Goal: Task Accomplishment & Management: Use online tool/utility

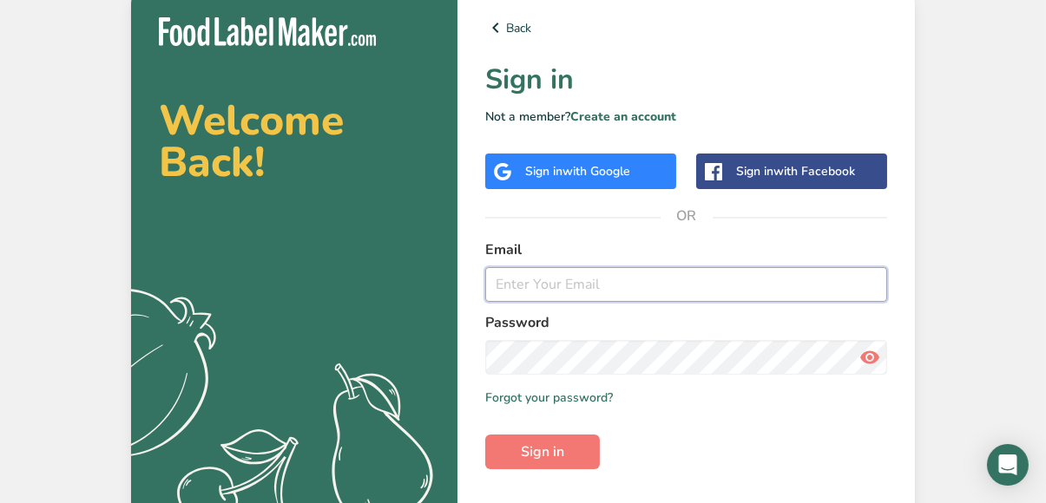
click at [701, 288] on input "email" at bounding box center [686, 284] width 402 height 35
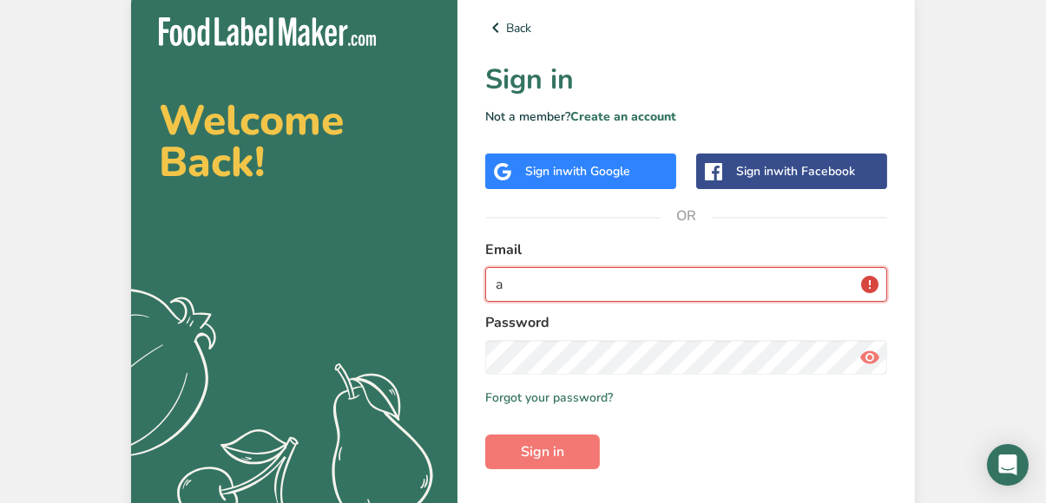
click at [701, 285] on input "a" at bounding box center [686, 284] width 402 height 35
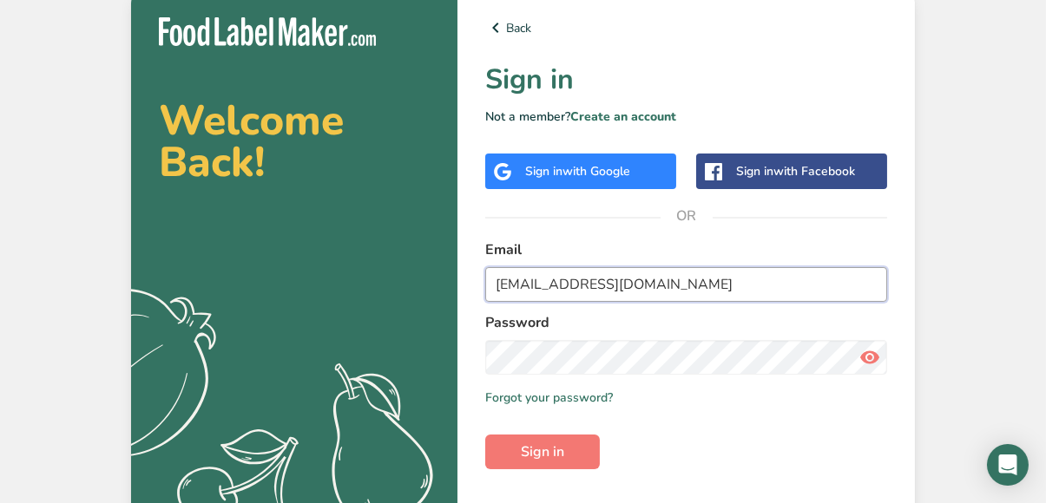
type input "[EMAIL_ADDRESS][DOMAIN_NAME]"
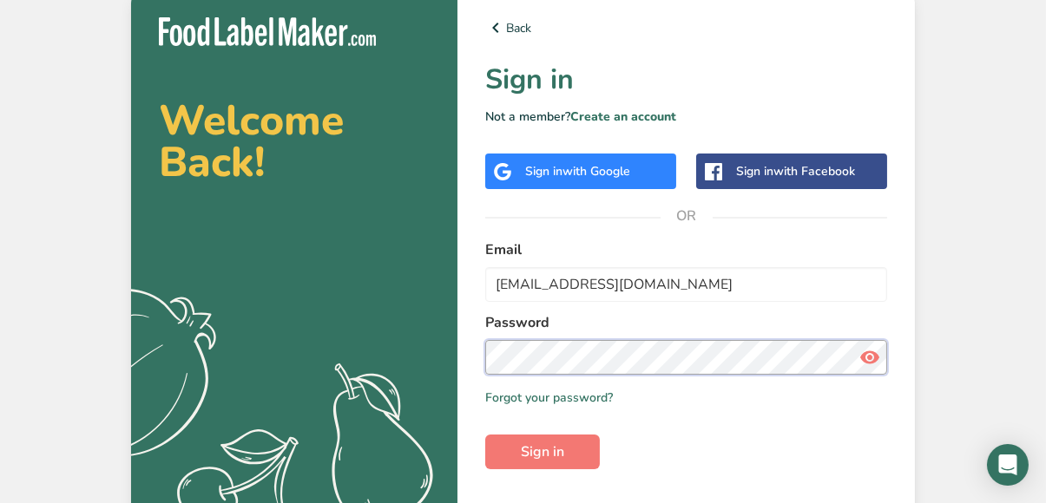
click at [485, 435] on button "Sign in" at bounding box center [542, 452] width 115 height 35
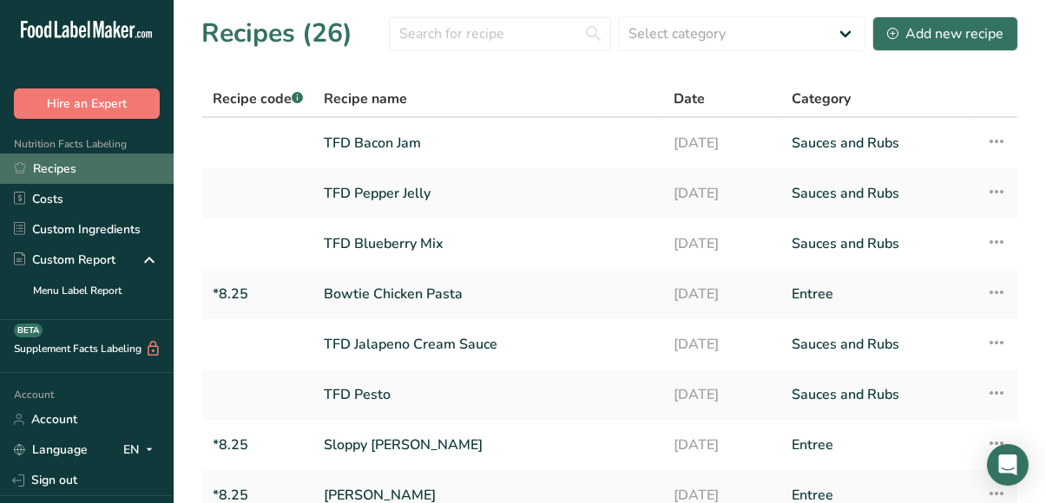
click at [51, 168] on link "Recipes" at bounding box center [87, 169] width 174 height 30
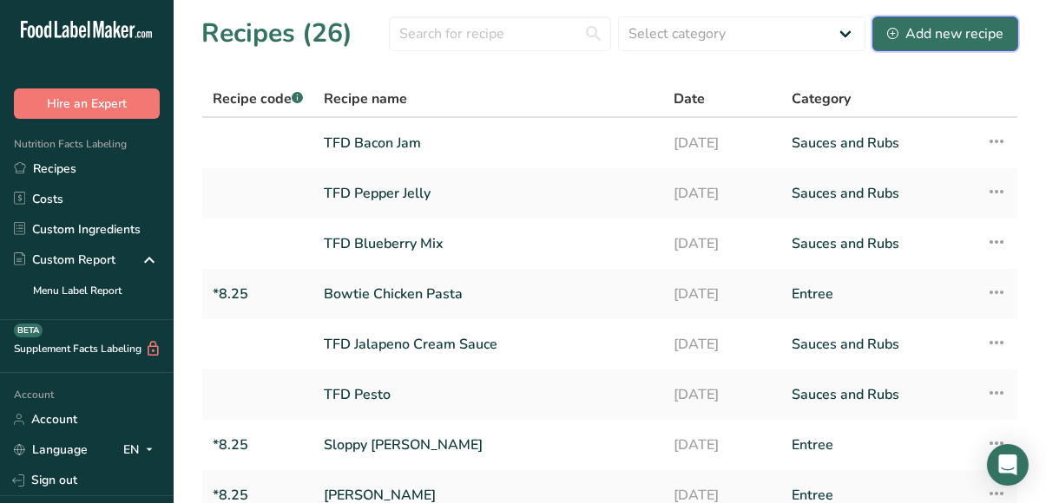
click at [925, 37] on div "Add new recipe" at bounding box center [945, 33] width 116 height 21
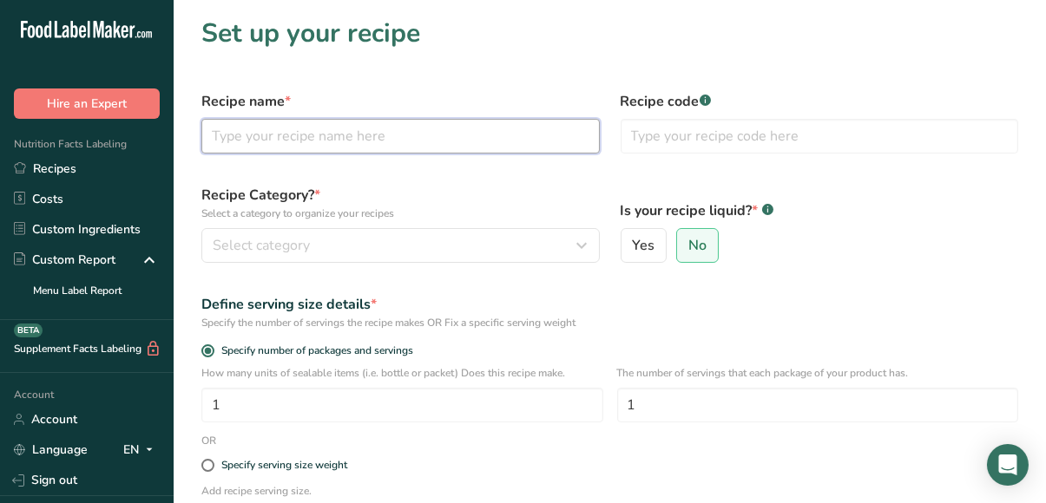
click at [498, 132] on input "text" at bounding box center [400, 136] width 398 height 35
type input "Toffee Dip"
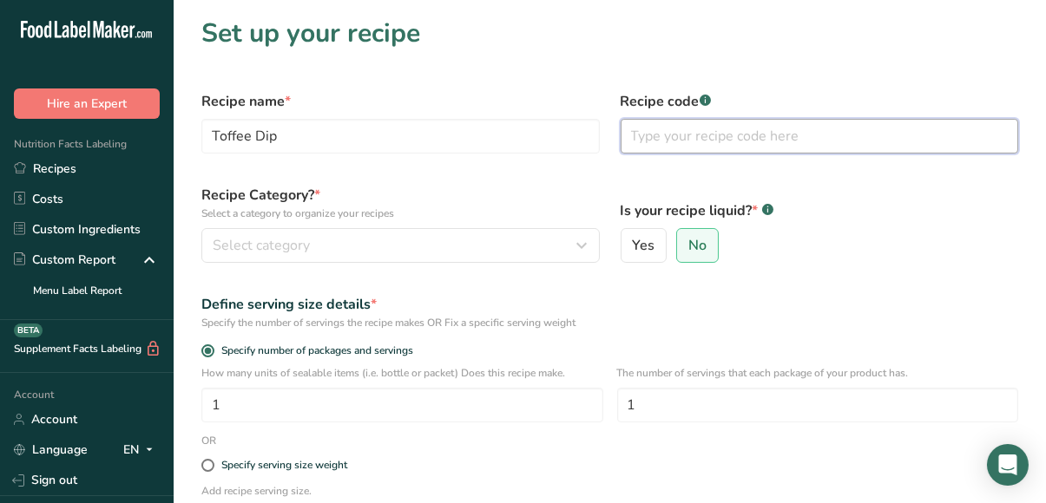
click at [658, 143] on input "text" at bounding box center [820, 136] width 398 height 35
type input "Dip"
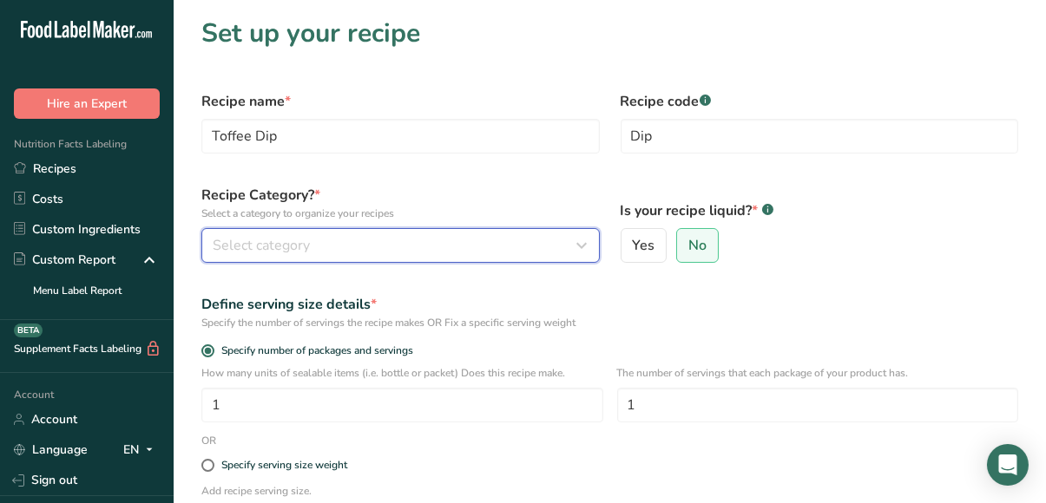
click at [442, 248] on div "Select category" at bounding box center [395, 245] width 365 height 21
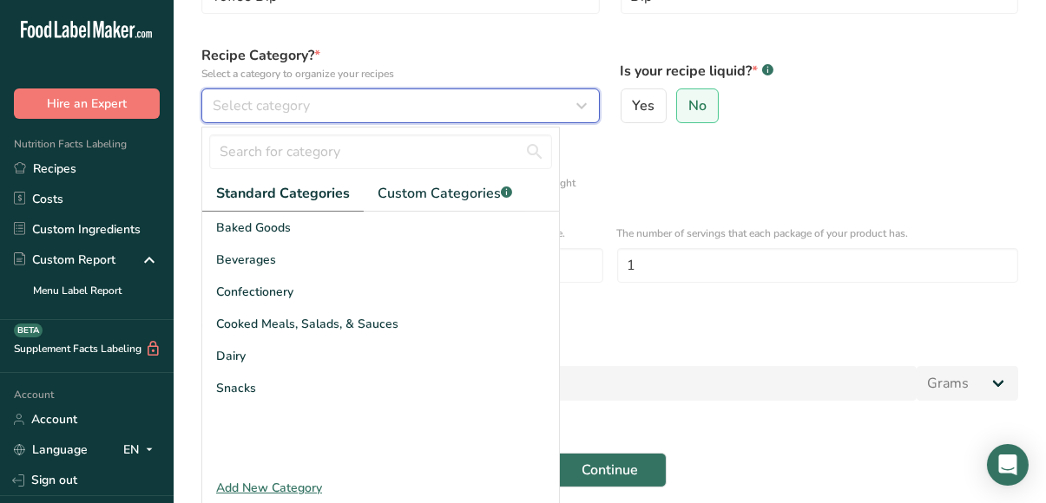
scroll to position [127, 0]
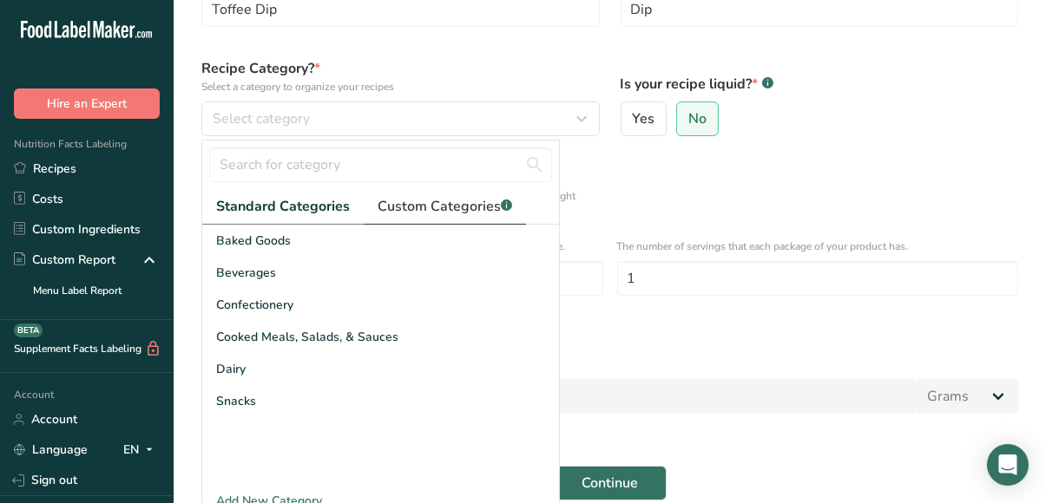
click at [450, 200] on span "Custom Categories .a-a{fill:#347362;}.b-a{fill:#fff;}" at bounding box center [445, 206] width 135 height 21
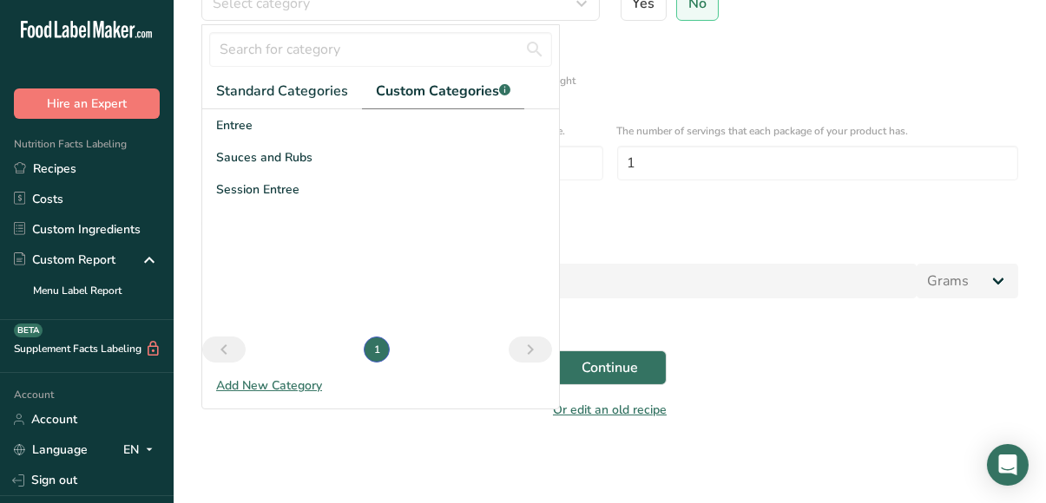
scroll to position [241, 0]
click at [289, 384] on div "Add New Category" at bounding box center [380, 387] width 357 height 18
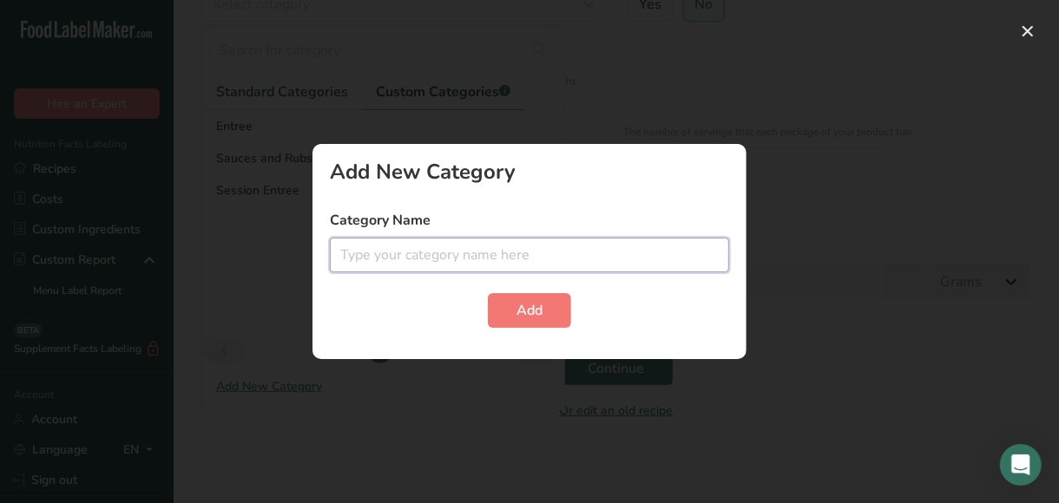
click at [411, 249] on input "text" at bounding box center [529, 255] width 399 height 35
type input "Dips"
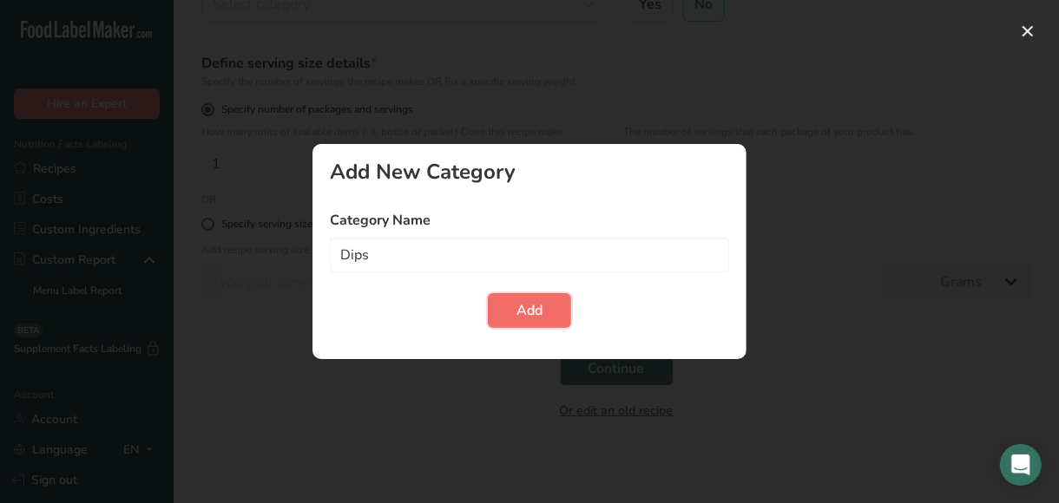
click at [511, 303] on button "Add" at bounding box center [529, 310] width 83 height 35
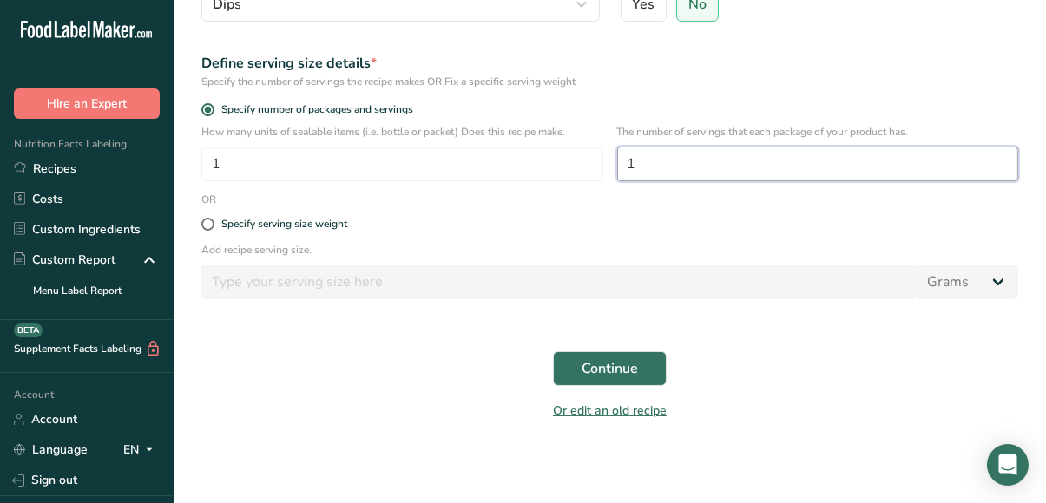
drag, startPoint x: 656, startPoint y: 170, endPoint x: 615, endPoint y: 172, distance: 41.7
click at [615, 172] on div "How many units of sealable items (i.e. bottle or packet) Does this recipe make.…" at bounding box center [610, 158] width 838 height 68
type input "12"
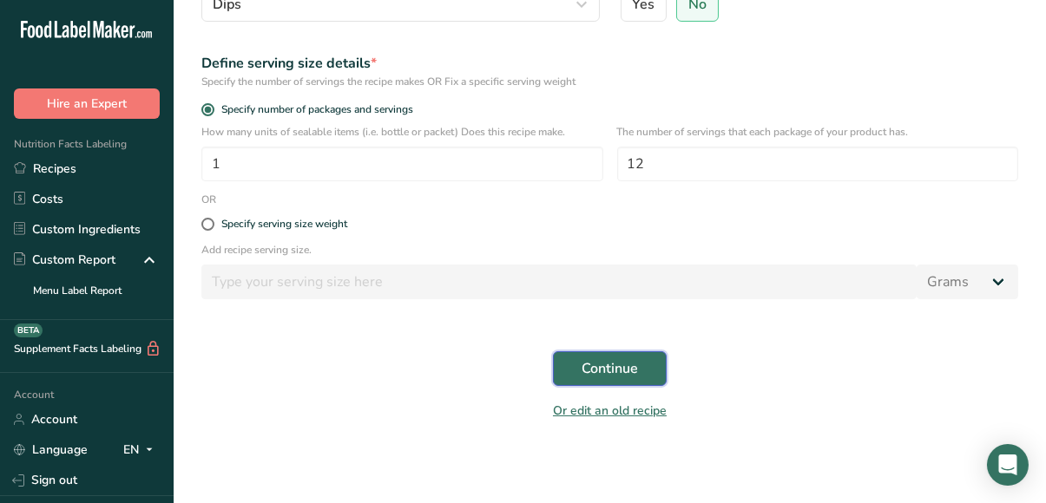
click at [601, 370] on span "Continue" at bounding box center [610, 368] width 56 height 21
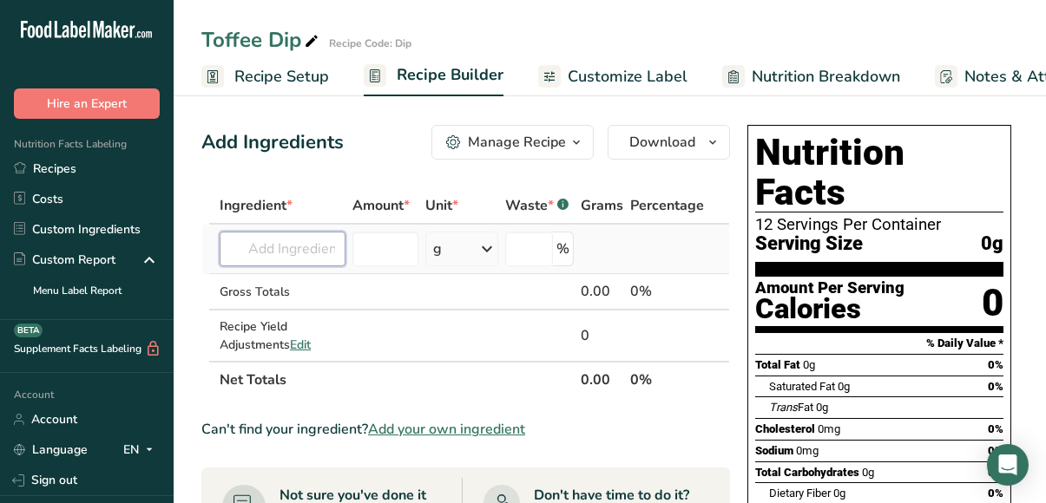
click at [314, 248] on input "text" at bounding box center [283, 249] width 126 height 35
click at [526, 138] on div "Manage Recipe" at bounding box center [517, 142] width 98 height 21
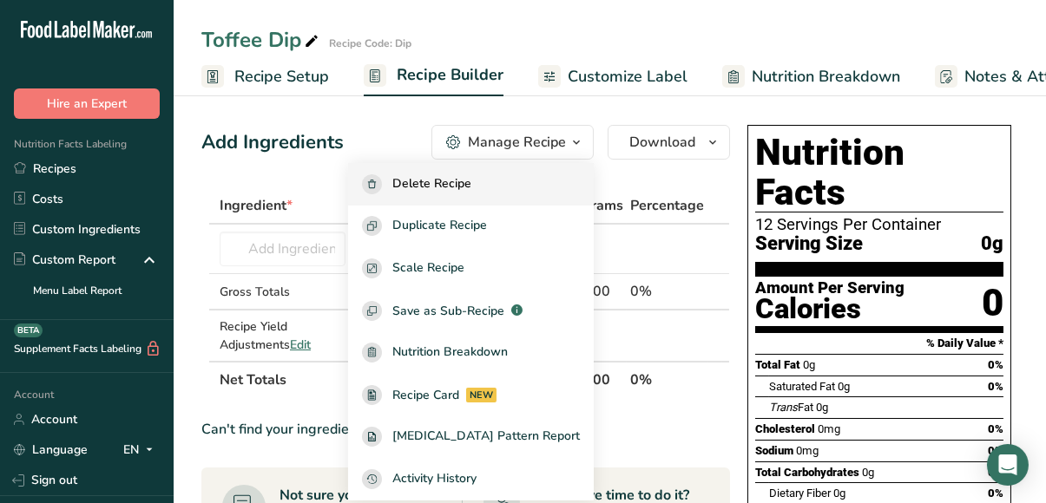
scroll to position [1, 0]
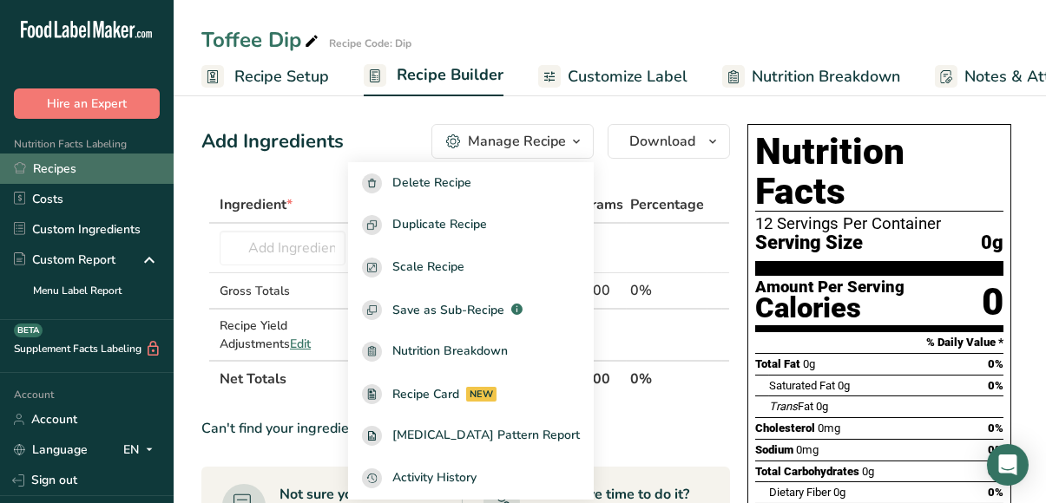
click at [68, 173] on link "Recipes" at bounding box center [87, 169] width 174 height 30
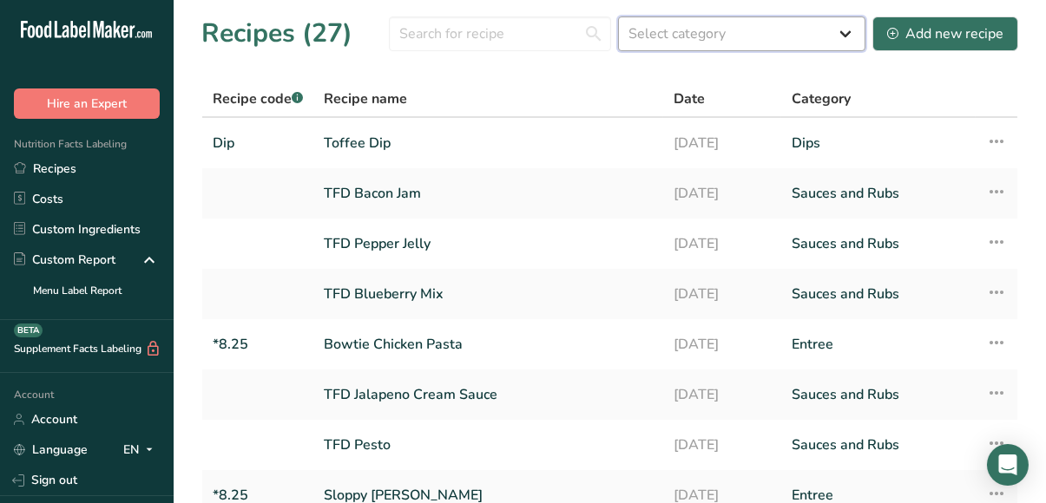
click at [846, 30] on select "Select category All Baked Goods [GEOGRAPHIC_DATA] Confectionery Cooked Meals, S…" at bounding box center [741, 33] width 247 height 35
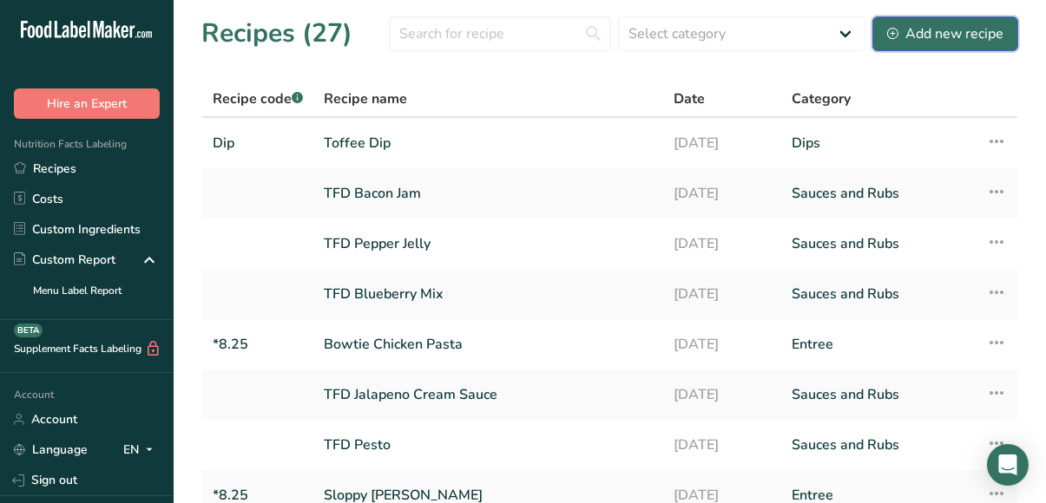
click at [955, 35] on div "Add new recipe" at bounding box center [945, 33] width 116 height 21
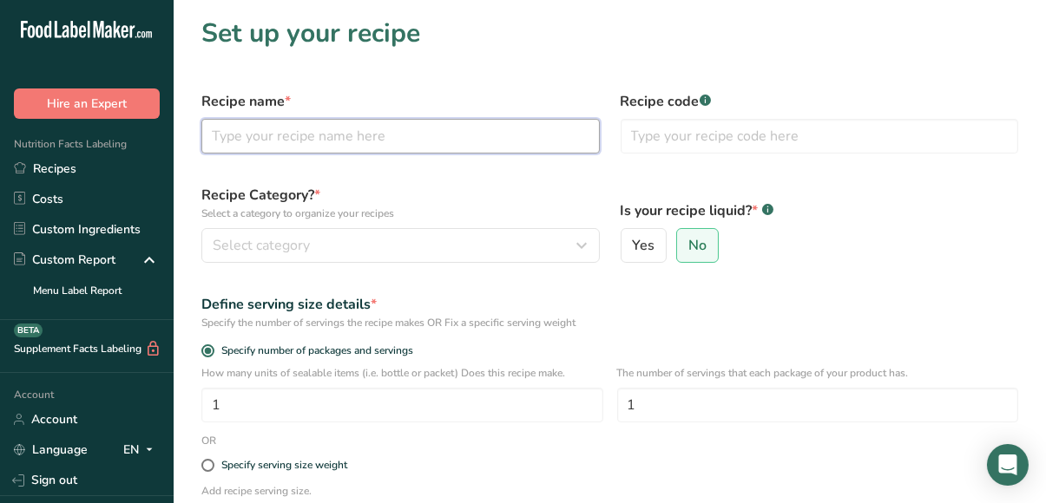
click at [444, 141] on input "text" at bounding box center [400, 136] width 398 height 35
type input "Toffee Dip Prep"
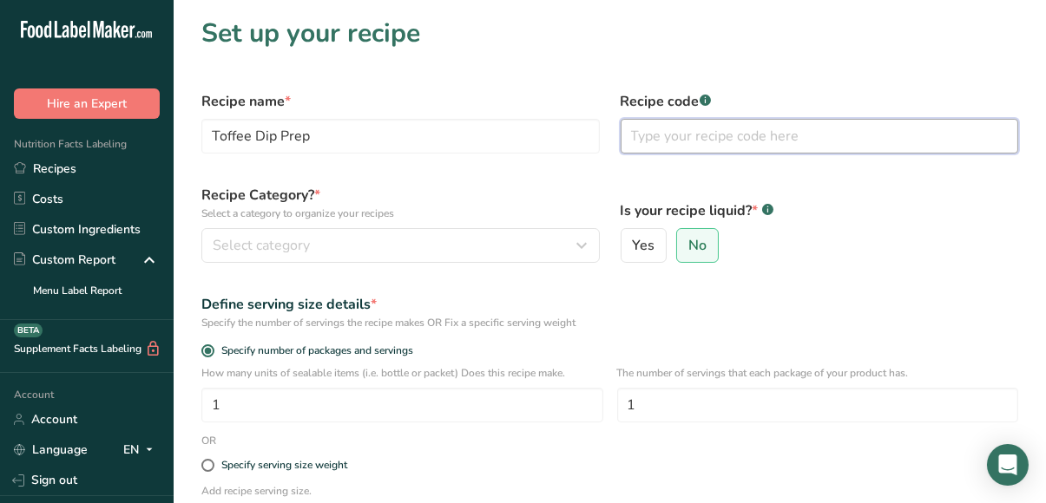
click at [668, 148] on input "text" at bounding box center [820, 136] width 398 height 35
type input "Prep"
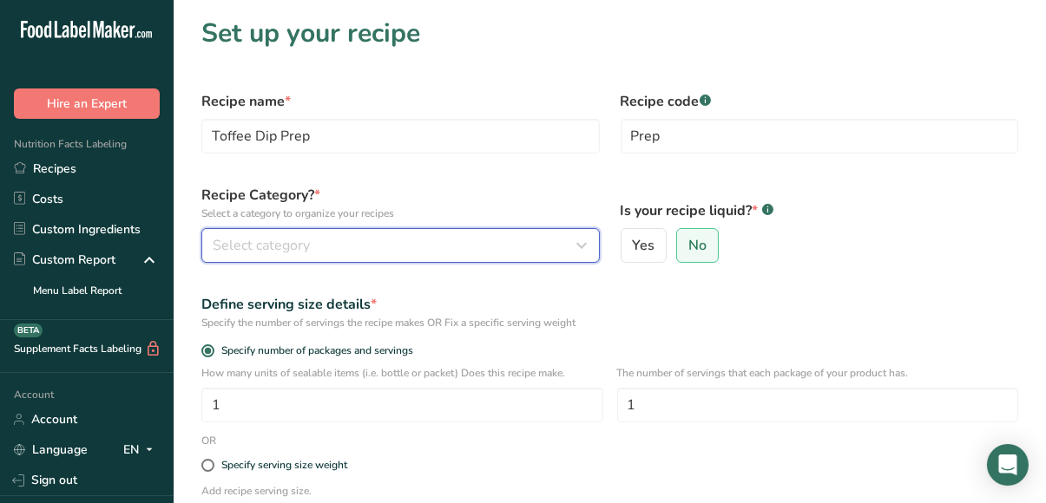
click at [555, 246] on div "Select category" at bounding box center [395, 245] width 365 height 21
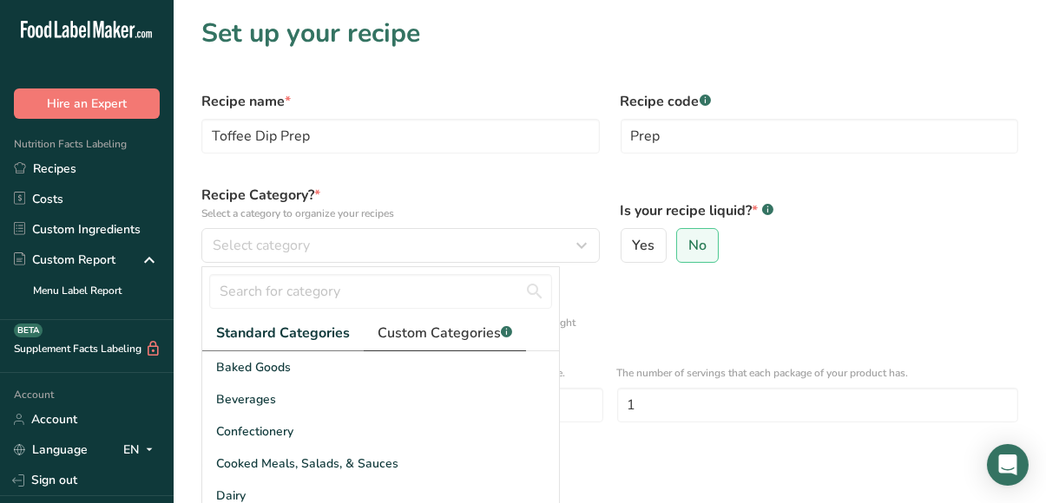
click at [445, 340] on span "Custom Categories .a-a{fill:#347362;}.b-a{fill:#fff;}" at bounding box center [445, 333] width 135 height 21
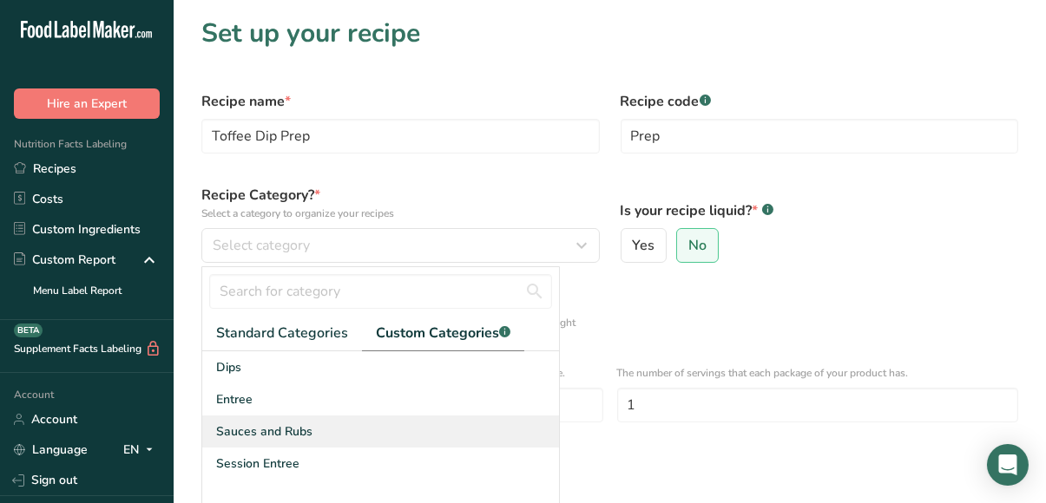
click at [284, 425] on span "Sauces and Rubs" at bounding box center [264, 432] width 96 height 18
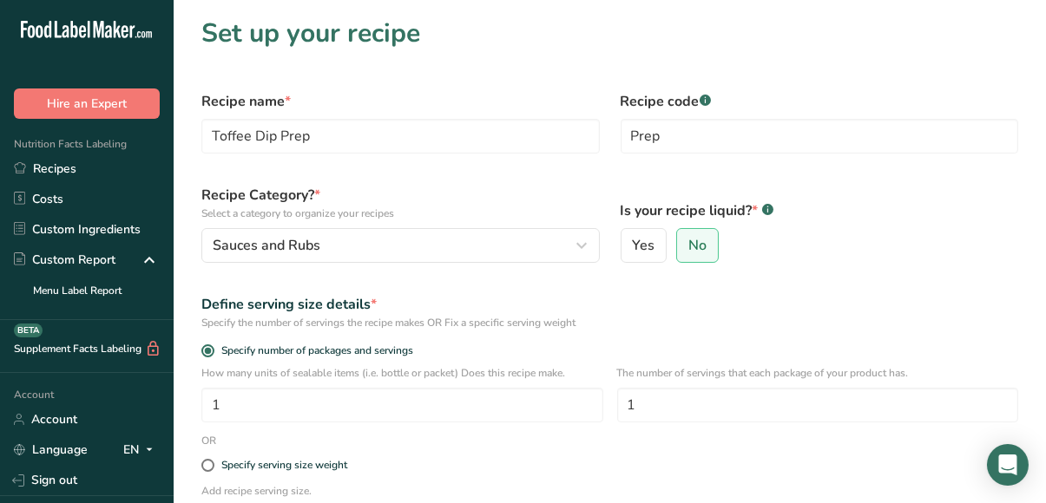
scroll to position [1, 0]
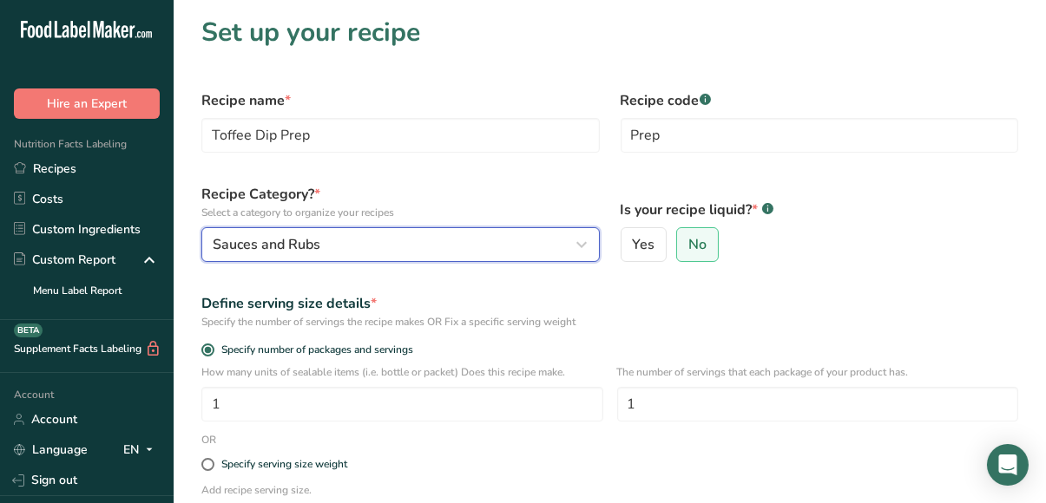
click at [584, 244] on icon "button" at bounding box center [582, 244] width 21 height 31
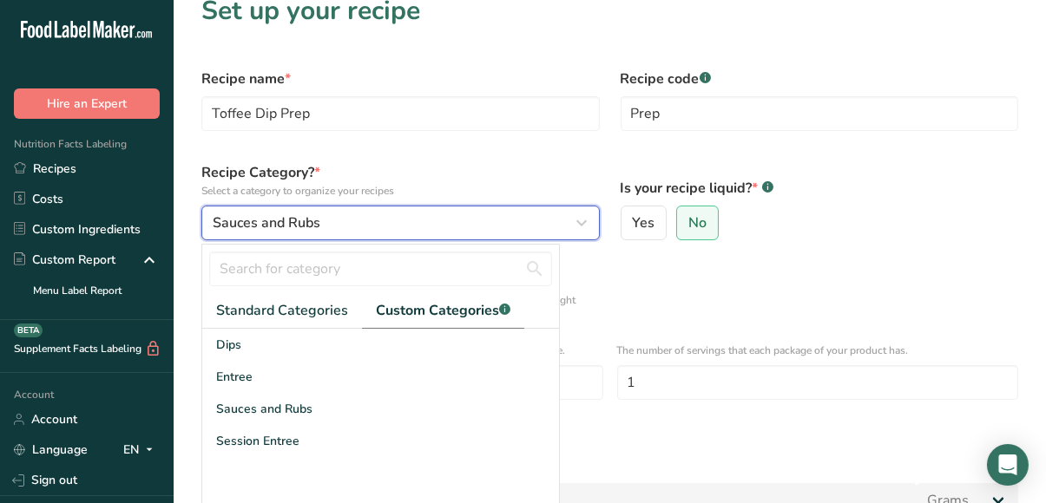
scroll to position [23, 0]
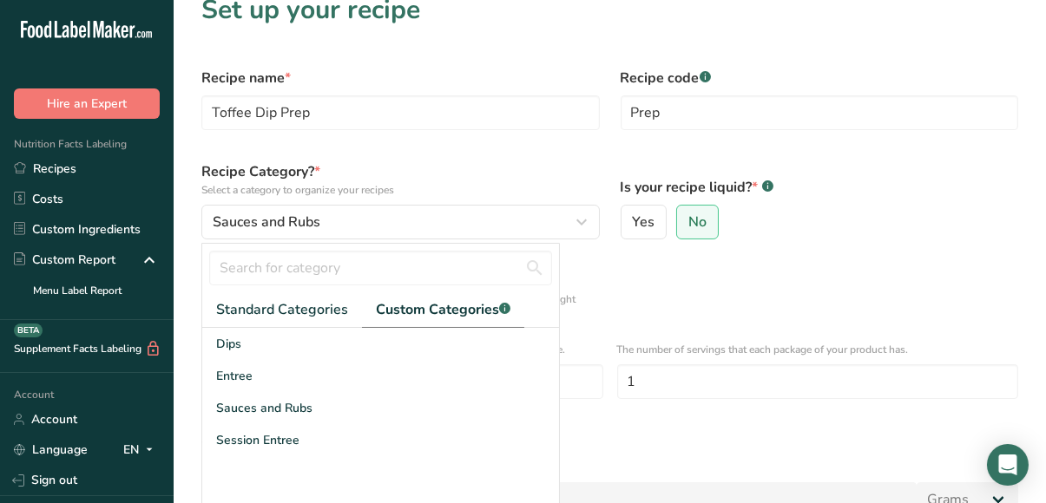
click at [741, 325] on label "Specify number of packages and servings" at bounding box center [609, 327] width 817 height 13
click at [213, 325] on input "Specify number of packages and servings" at bounding box center [206, 327] width 11 height 11
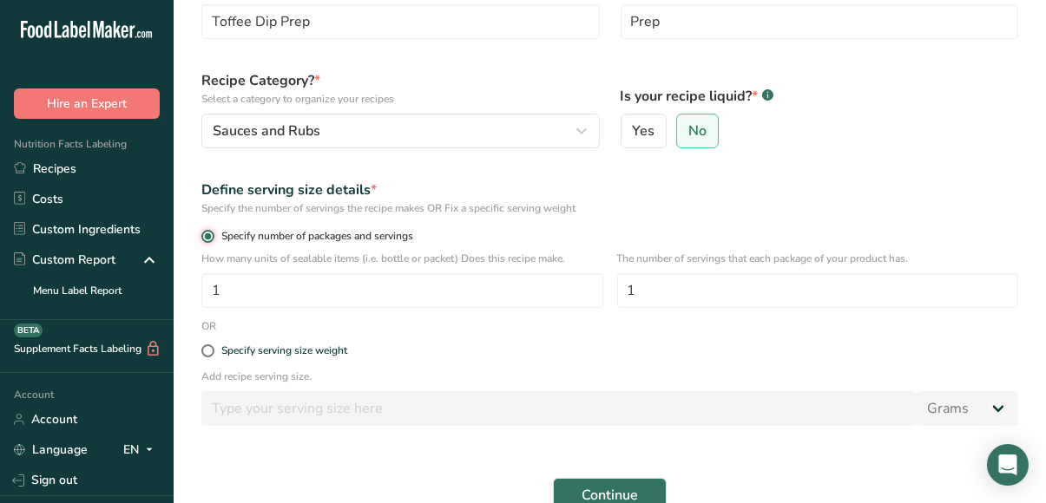
scroll to position [115, 0]
click at [270, 293] on input "1" at bounding box center [402, 290] width 402 height 35
type input "1"
click at [654, 292] on input "1" at bounding box center [818, 290] width 402 height 35
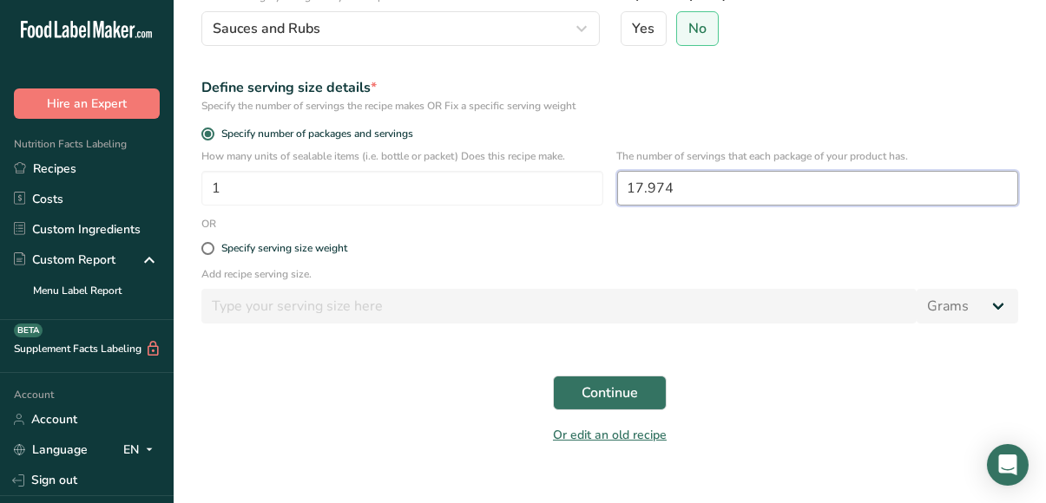
scroll to position [242, 0]
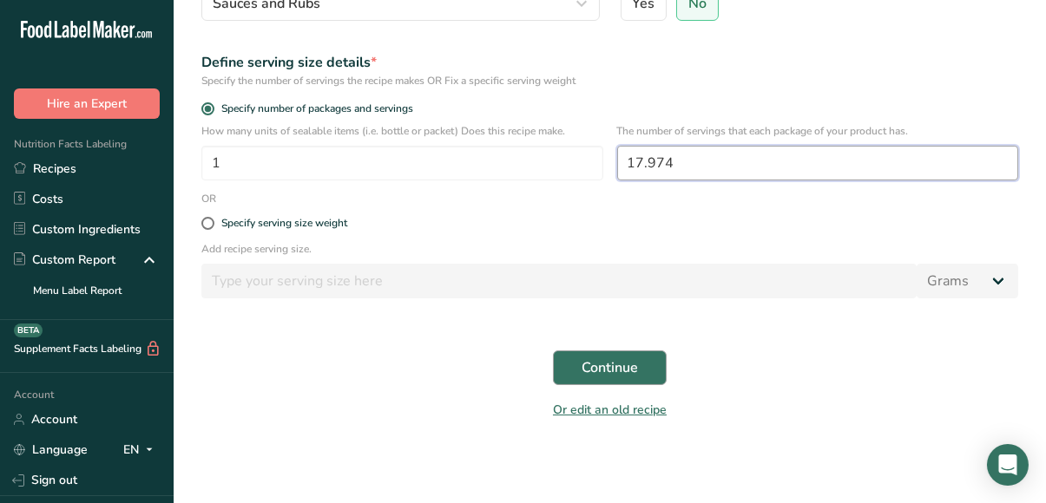
type input "17.974"
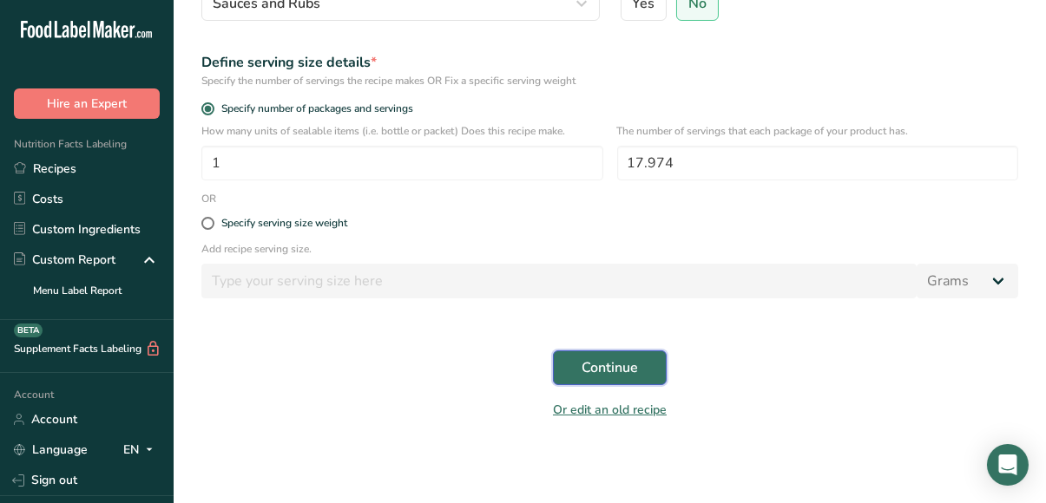
click at [611, 370] on span "Continue" at bounding box center [610, 368] width 56 height 21
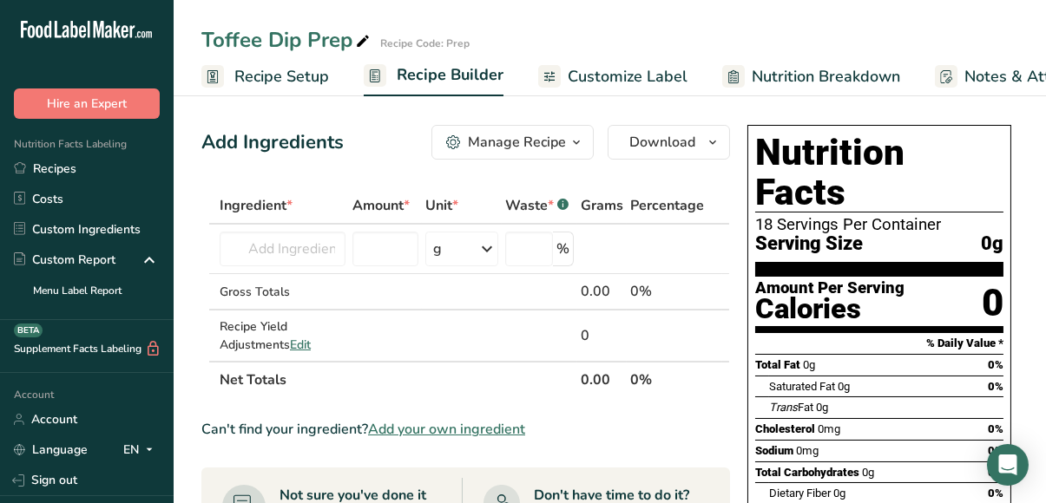
click at [573, 141] on icon "button" at bounding box center [576, 143] width 14 height 22
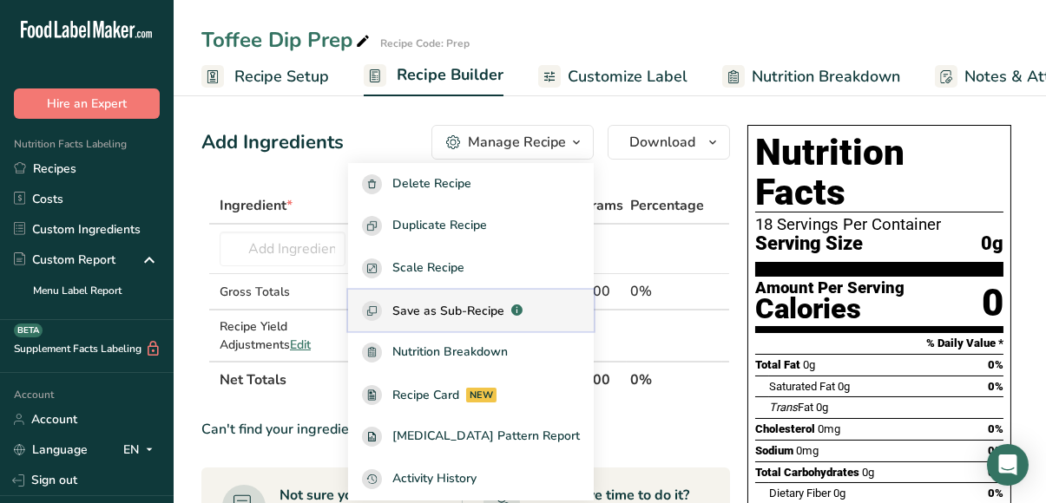
click at [483, 302] on span "Save as Sub-Recipe" at bounding box center [448, 311] width 112 height 18
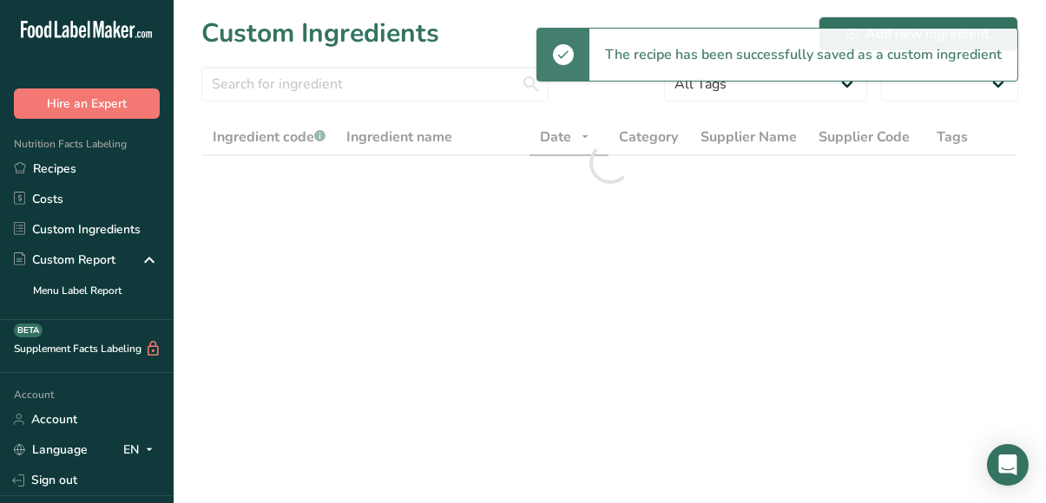
select select "30"
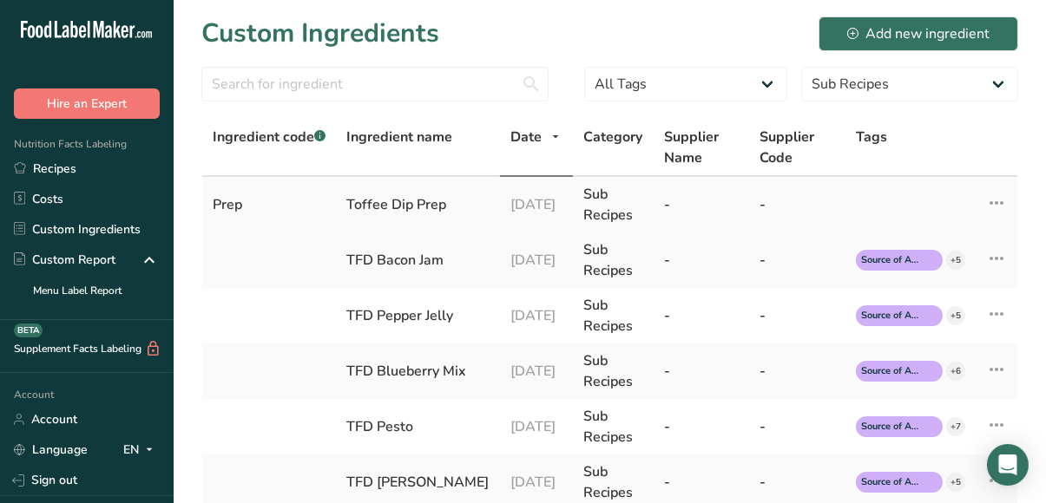
click at [990, 201] on icon at bounding box center [996, 202] width 21 height 31
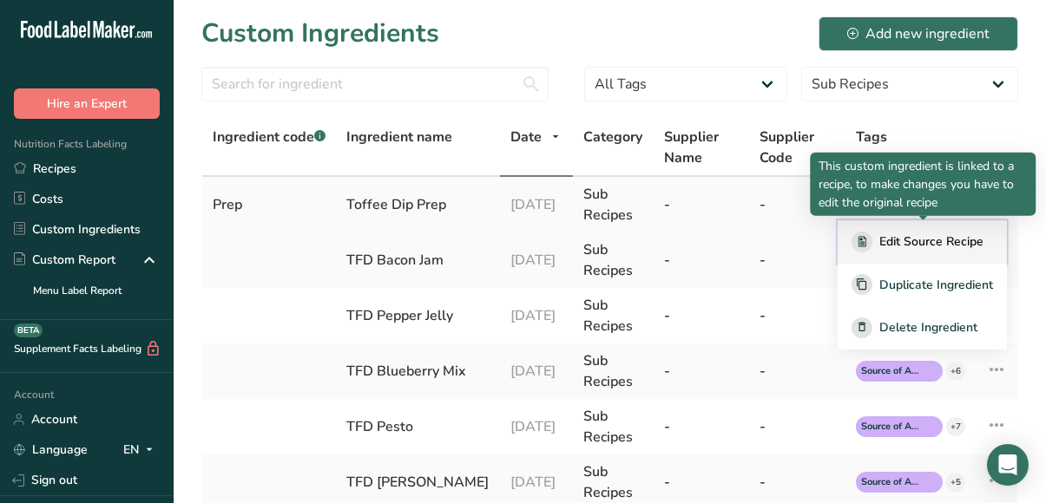
click at [922, 241] on span "Edit Source Recipe" at bounding box center [931, 242] width 104 height 18
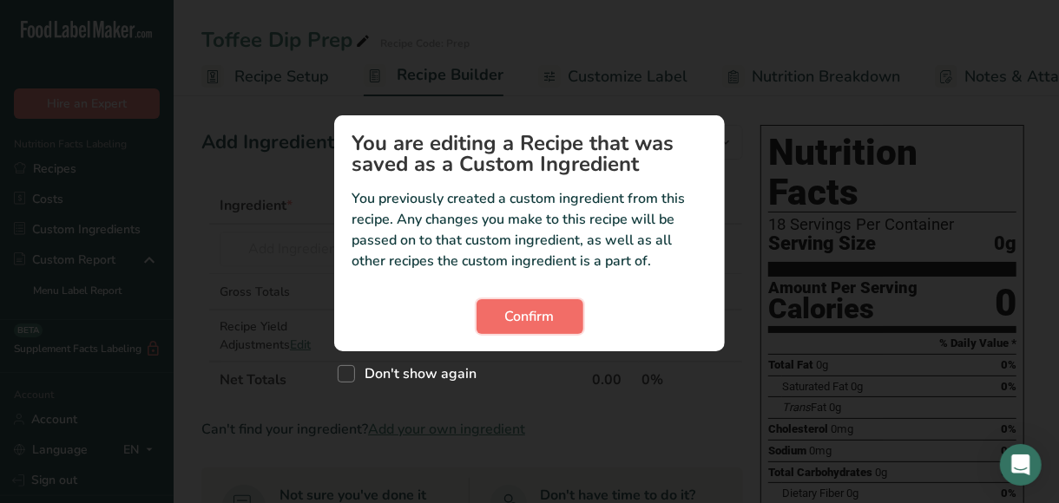
click at [531, 318] on span "Confirm" at bounding box center [529, 316] width 49 height 21
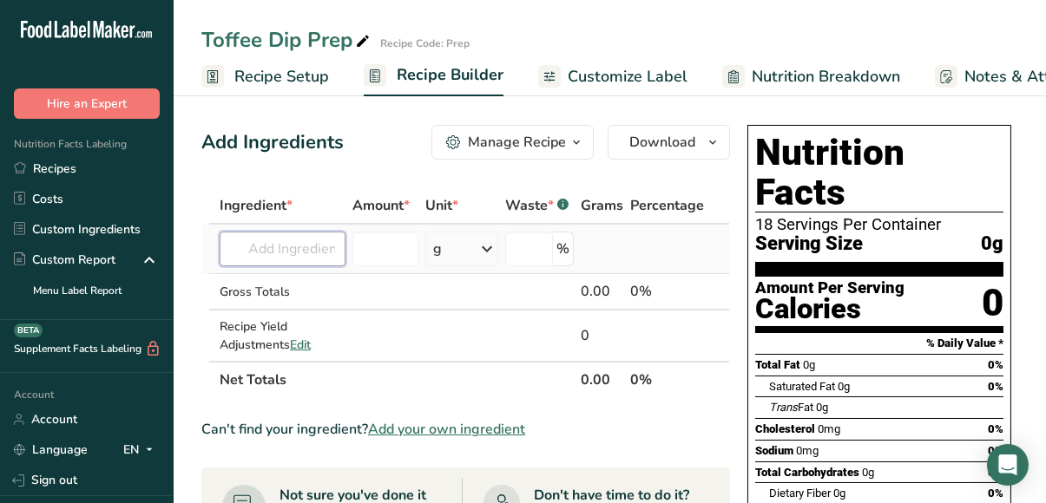
click at [291, 243] on input "text" at bounding box center [283, 249] width 126 height 35
click at [315, 253] on input "text" at bounding box center [283, 249] width 126 height 35
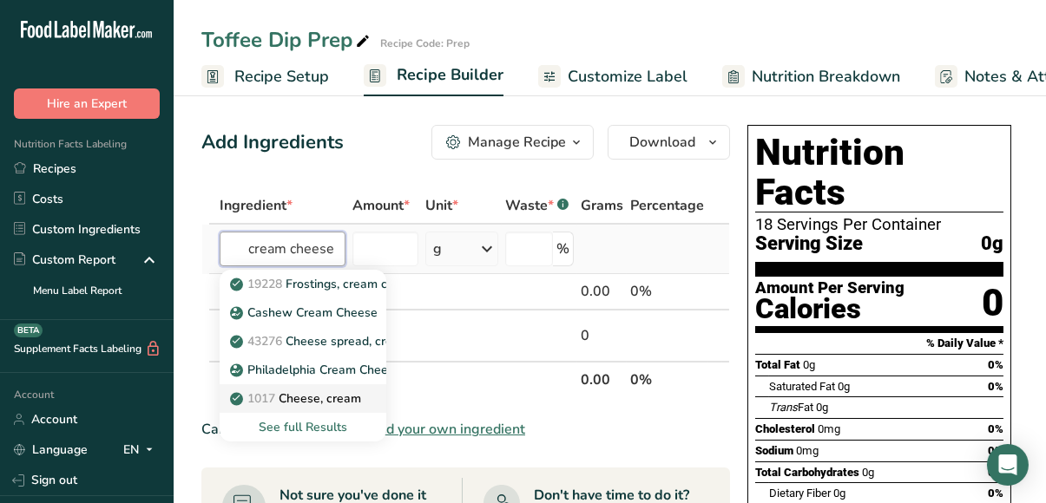
type input "cream cheese"
click at [308, 399] on p "1017 Cheese, cream" at bounding box center [297, 399] width 128 height 18
type input "Cheese, cream"
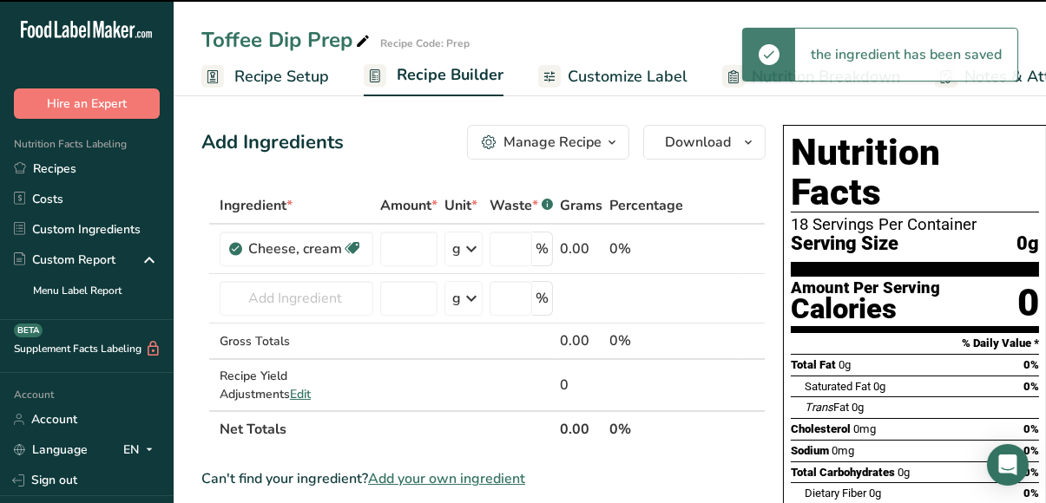
type input "0"
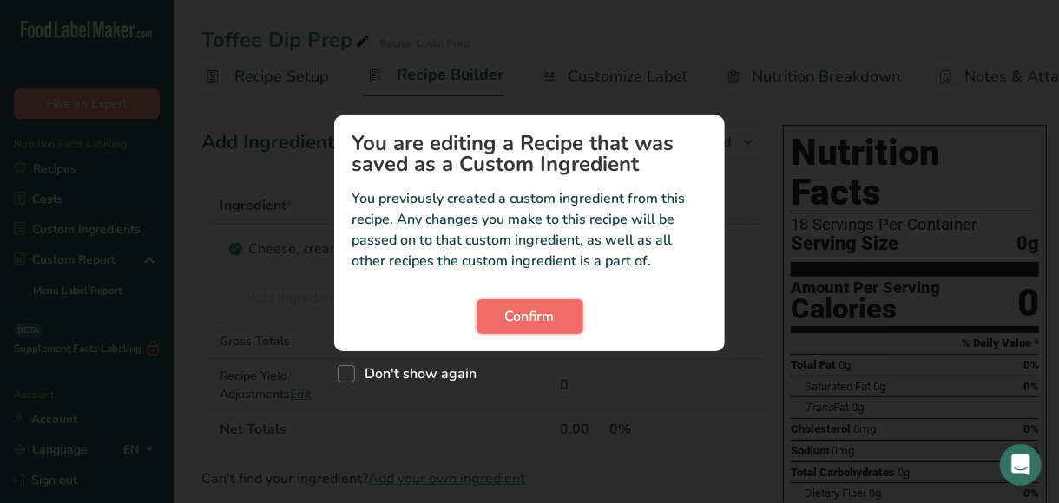
click at [531, 314] on span "Confirm" at bounding box center [529, 316] width 49 height 21
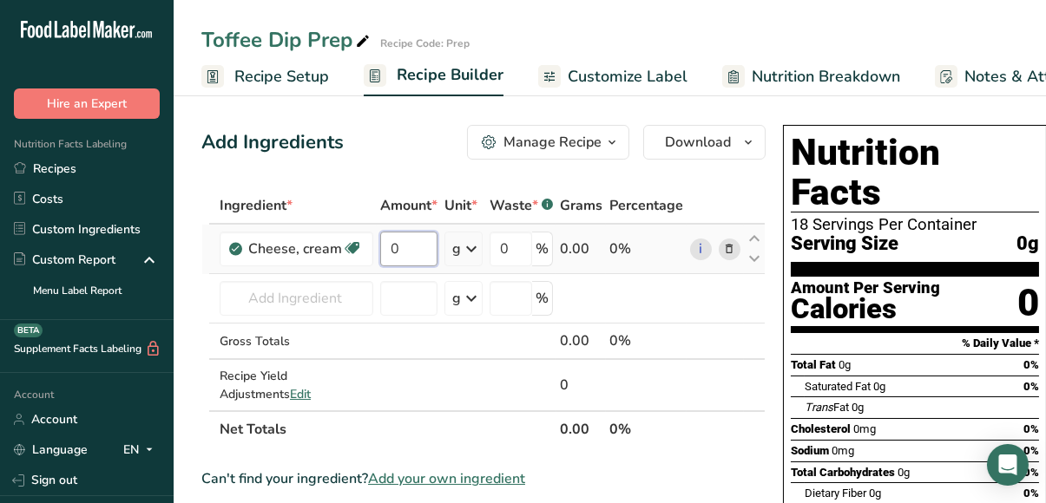
click at [404, 252] on input "0" at bounding box center [408, 249] width 57 height 35
type input "6"
click at [469, 248] on div "Ingredient * Amount * Unit * Waste * .a-a{fill:#347362;}.b-a{fill:#fff;} Grams …" at bounding box center [483, 317] width 564 height 260
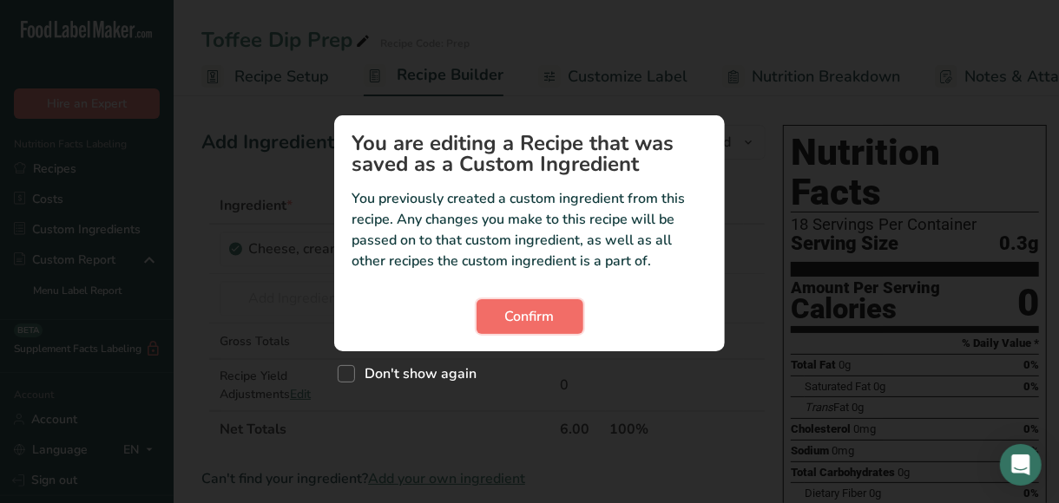
click at [528, 315] on span "Confirm" at bounding box center [529, 316] width 49 height 21
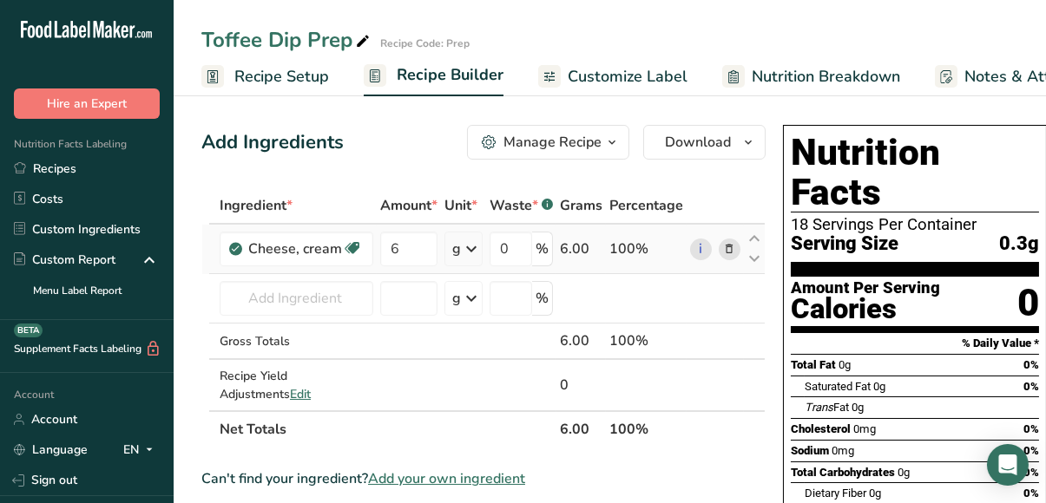
click at [470, 246] on icon at bounding box center [471, 248] width 21 height 31
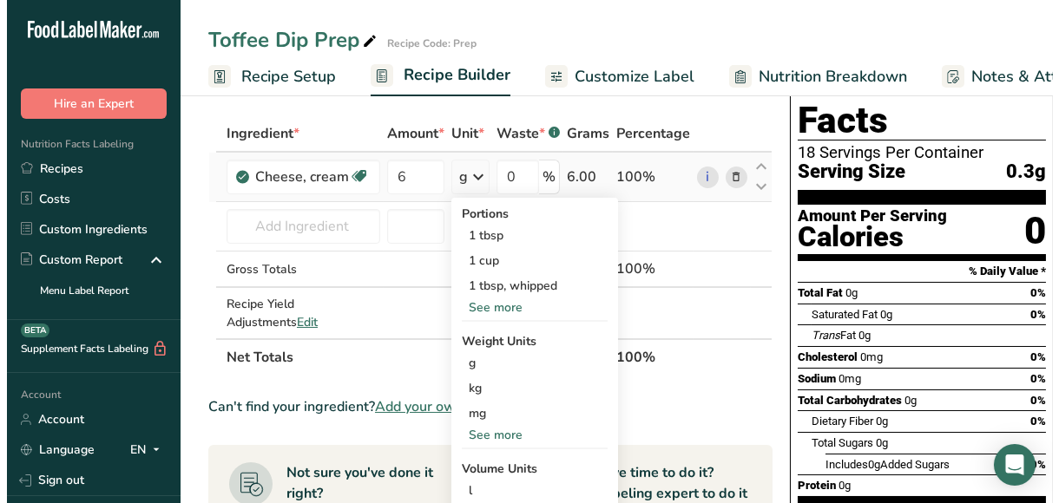
scroll to position [78, 0]
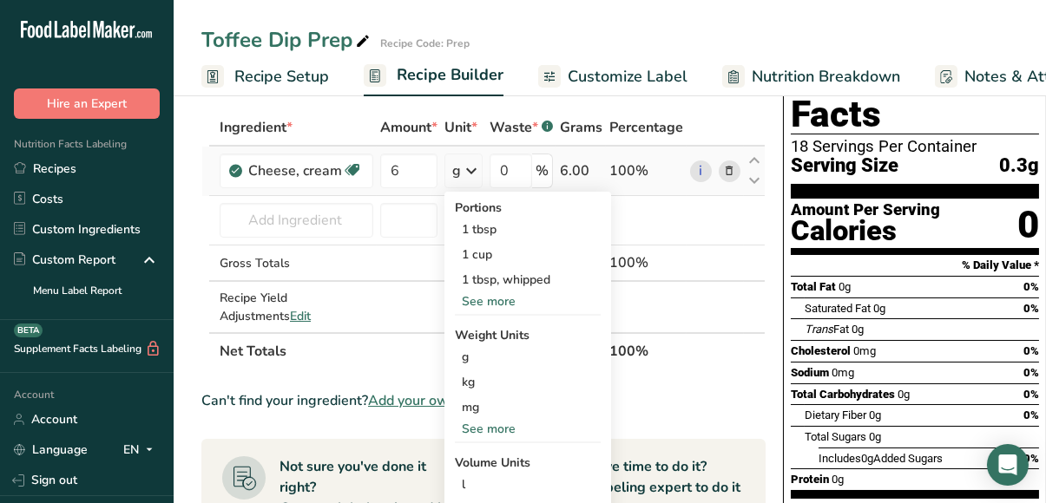
click at [504, 428] on div "See more" at bounding box center [528, 429] width 146 height 18
click at [481, 460] on div "lb" at bounding box center [528, 457] width 146 height 25
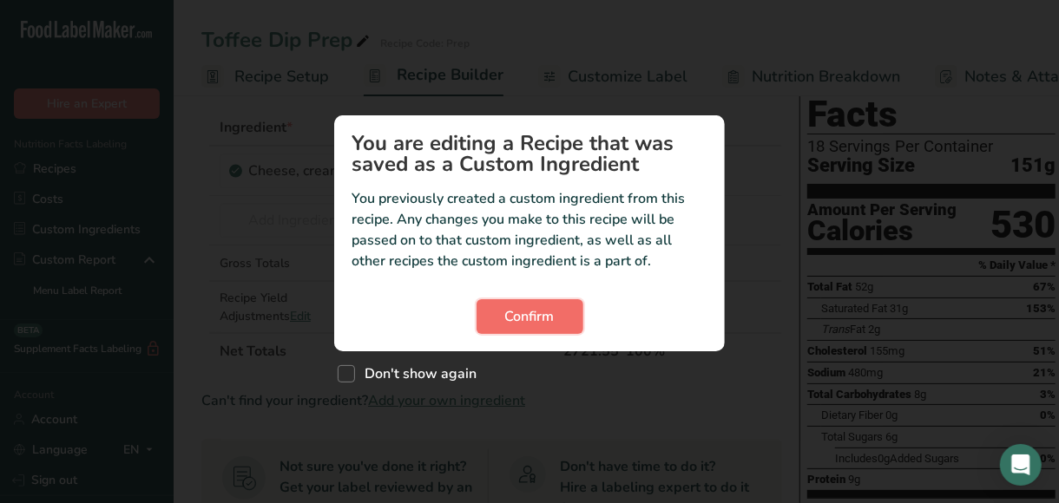
click at [536, 319] on span "Confirm" at bounding box center [529, 316] width 49 height 21
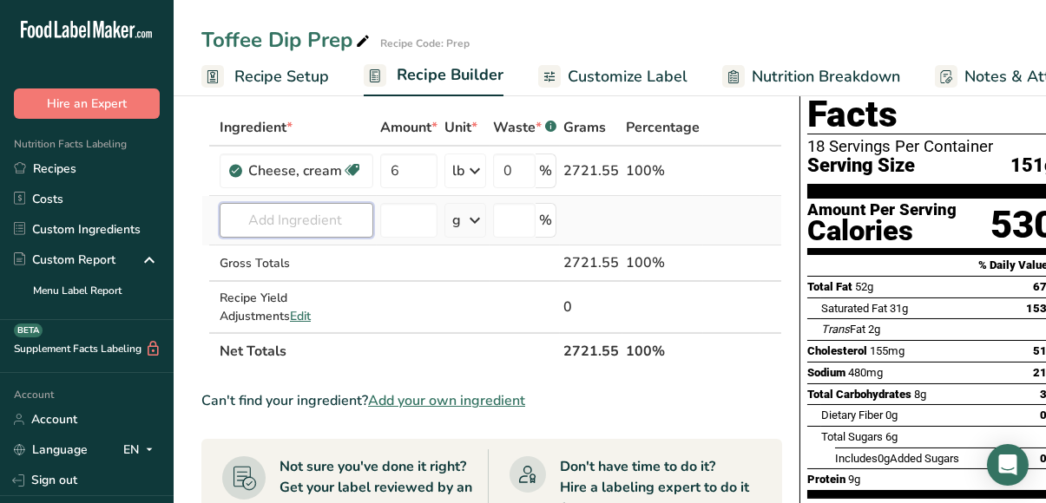
click at [311, 219] on input "text" at bounding box center [297, 220] width 154 height 35
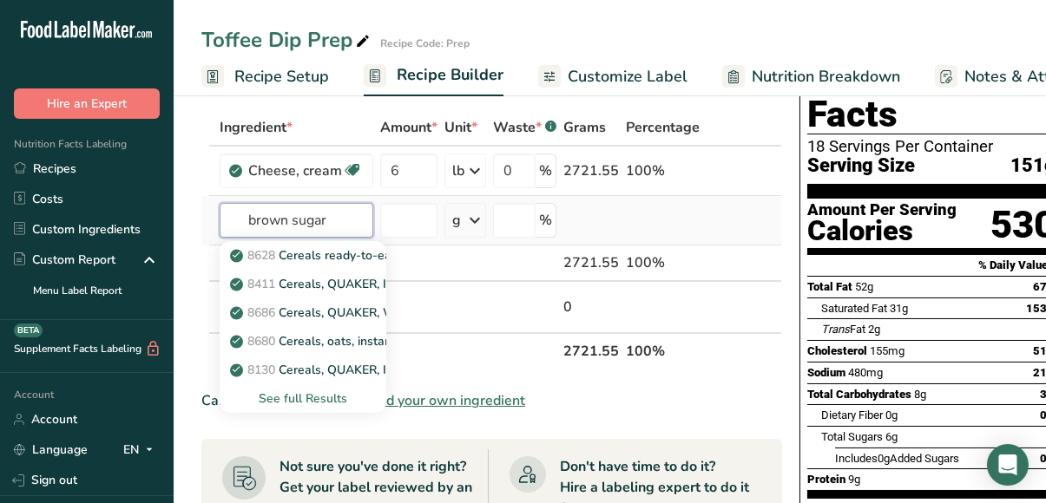
type input "brown sugar"
click at [323, 397] on div "See full Results" at bounding box center [302, 399] width 139 height 18
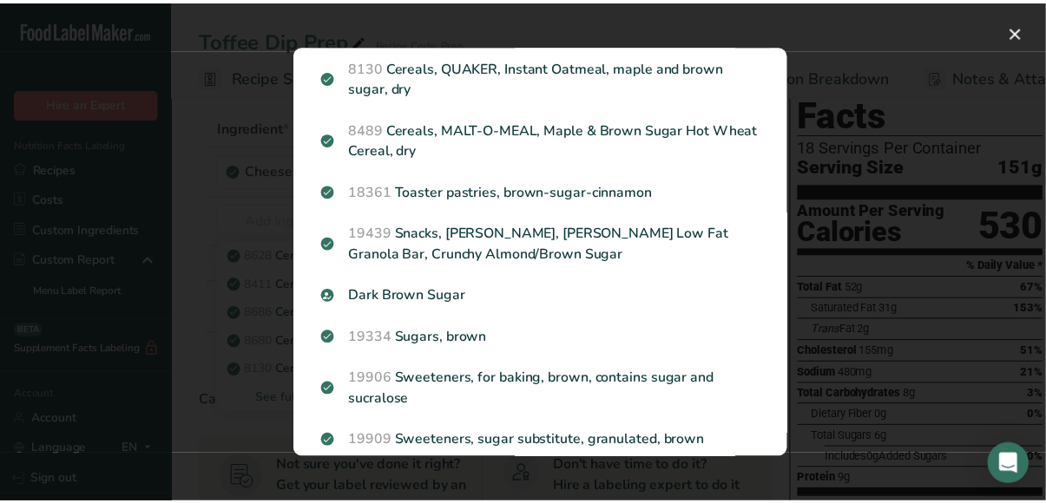
scroll to position [322, 0]
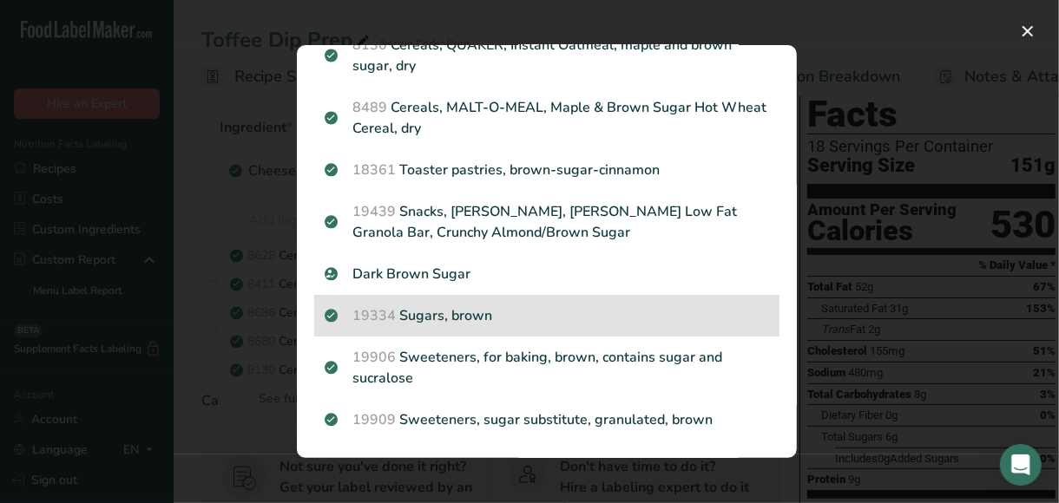
click at [480, 309] on p "19334 Sugars, brown" at bounding box center [547, 316] width 444 height 21
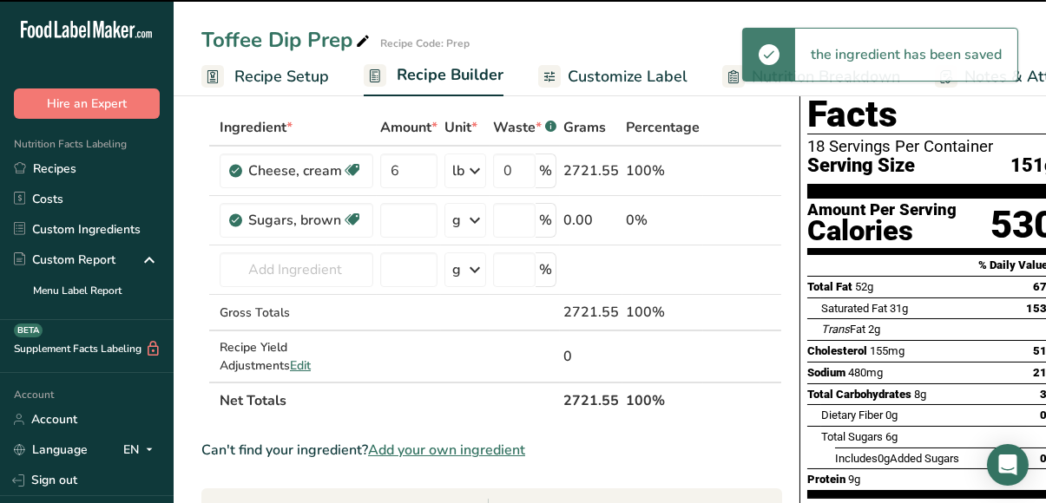
type input "0"
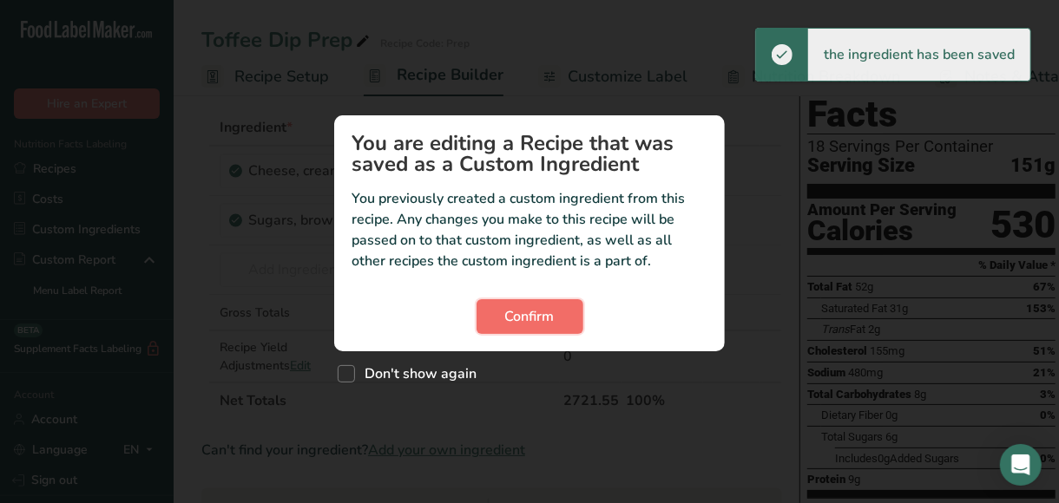
drag, startPoint x: 480, startPoint y: 304, endPoint x: 542, endPoint y: 306, distance: 61.7
click at [542, 306] on button "Confirm" at bounding box center [530, 316] width 107 height 35
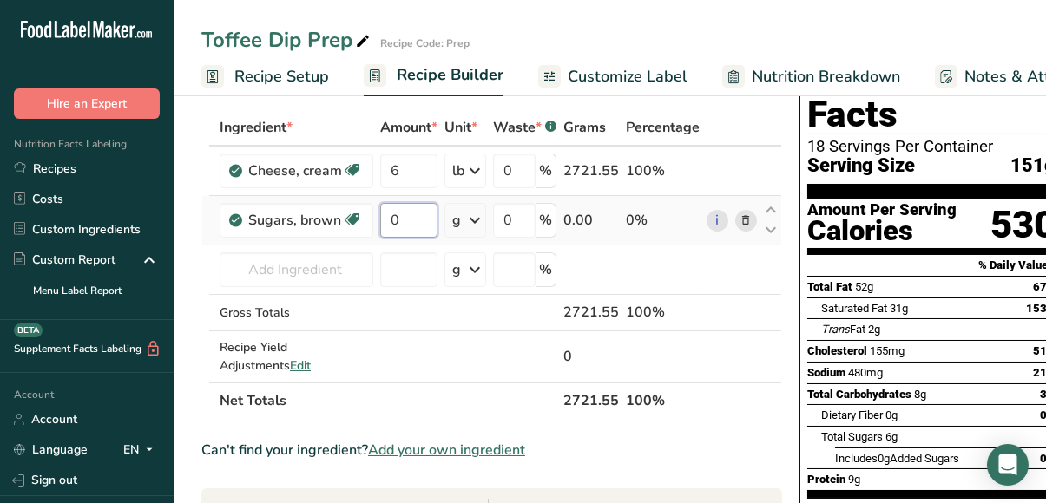
click at [411, 221] on input "0" at bounding box center [408, 220] width 57 height 35
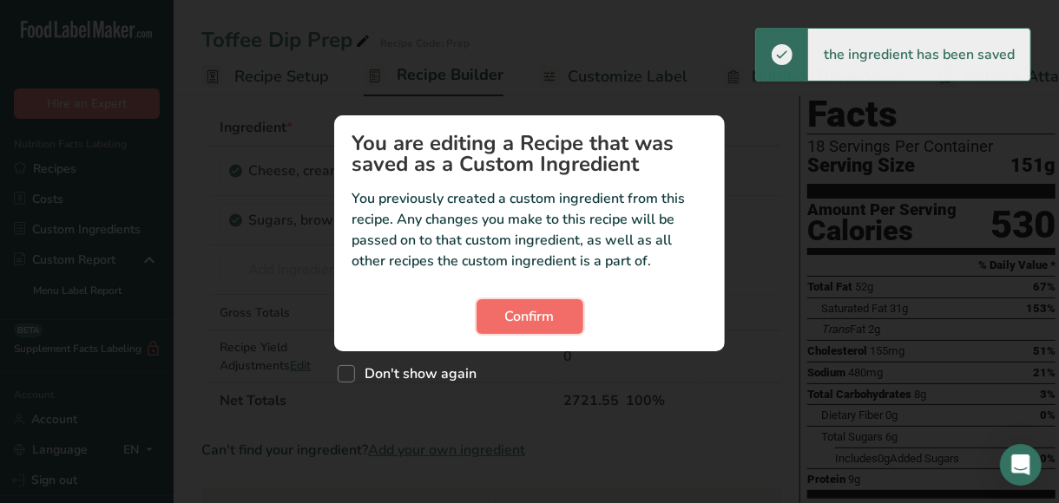
click at [531, 313] on span "Confirm" at bounding box center [529, 316] width 49 height 21
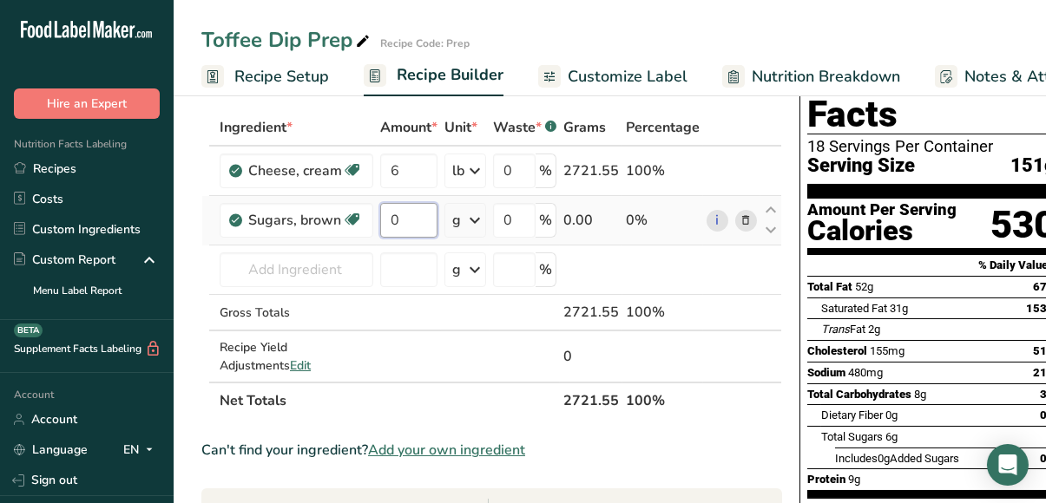
click at [417, 212] on input "0" at bounding box center [408, 220] width 57 height 35
type input "9"
click at [470, 222] on div "Ingredient * Amount * Unit * Waste * .a-a{fill:#347362;}.b-a{fill:#fff;} Grams …" at bounding box center [491, 264] width 581 height 310
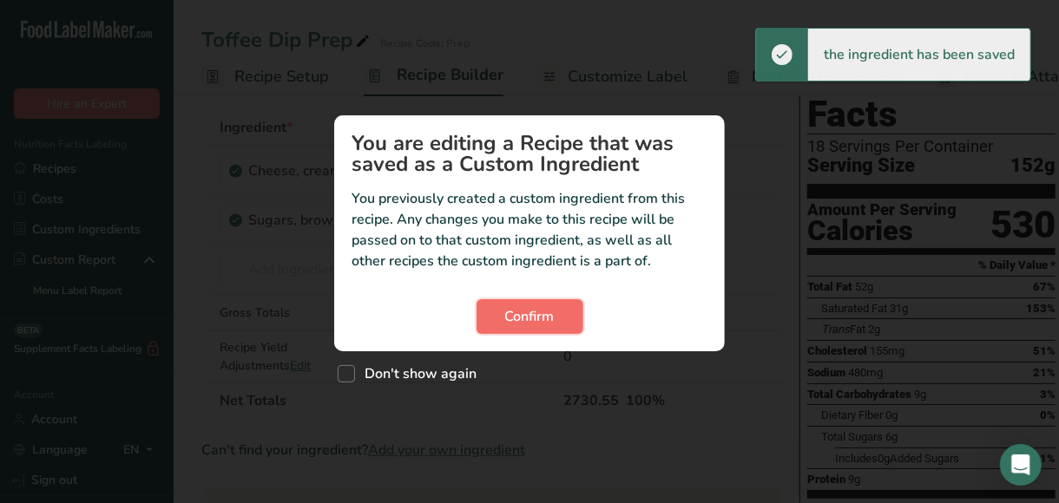
click at [511, 325] on span "Confirm" at bounding box center [529, 316] width 49 height 21
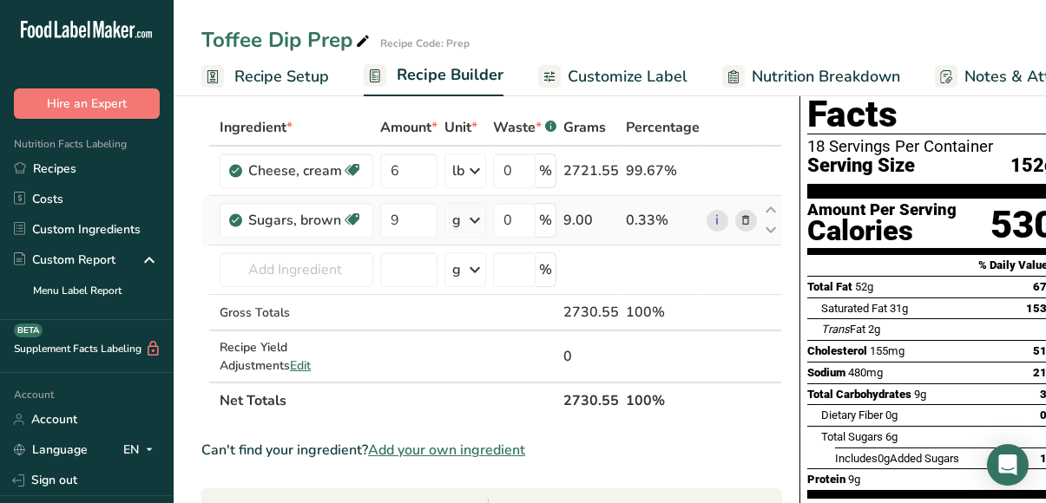
click at [471, 219] on icon at bounding box center [474, 220] width 21 height 31
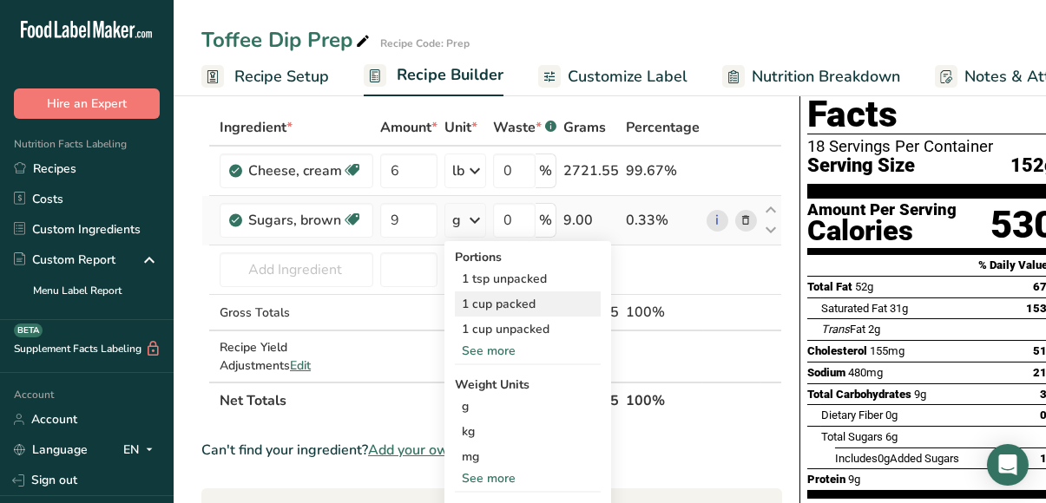
click at [483, 301] on div "1 cup packed" at bounding box center [528, 304] width 146 height 25
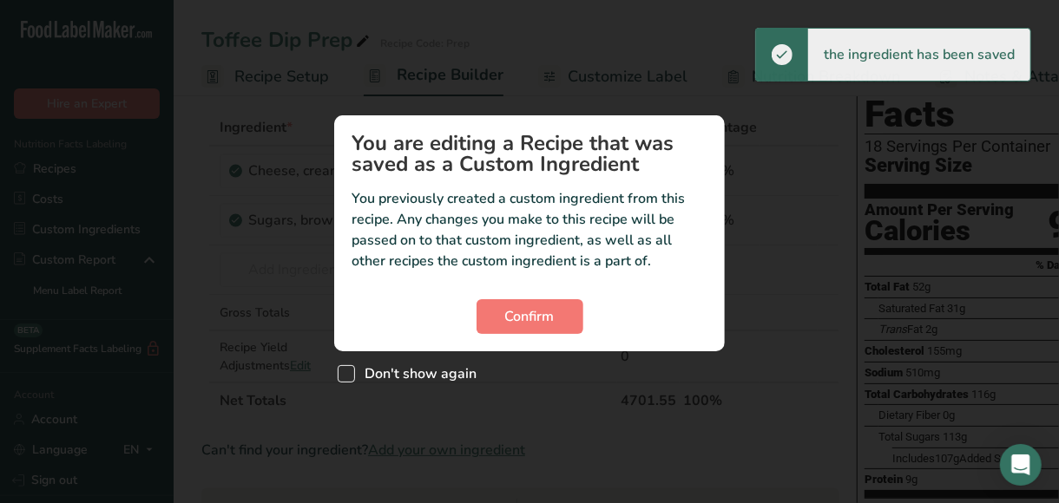
click at [352, 366] on span "Custom ingredient modal" at bounding box center [346, 373] width 17 height 17
click at [349, 368] on input "Don't show again" at bounding box center [343, 373] width 11 height 11
checkbox input "true"
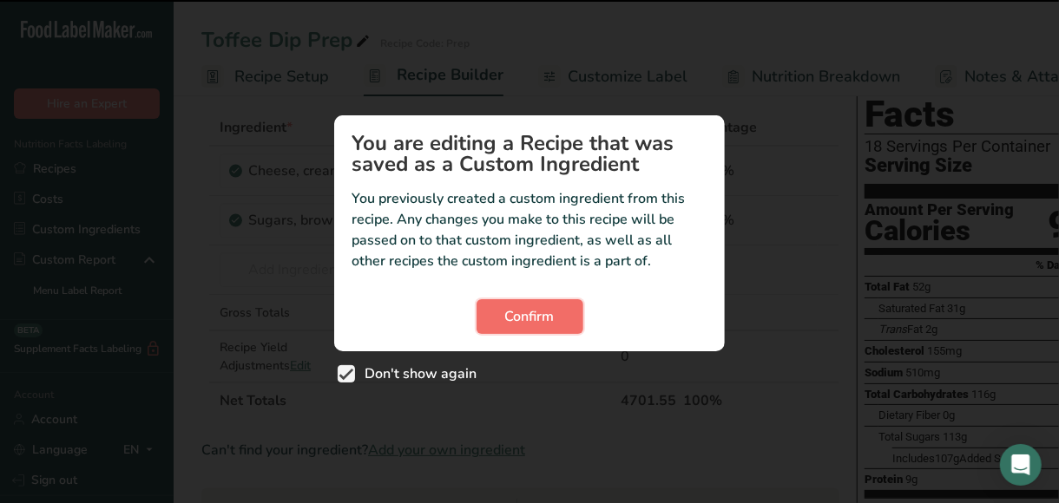
click at [543, 307] on span "Confirm" at bounding box center [529, 316] width 49 height 21
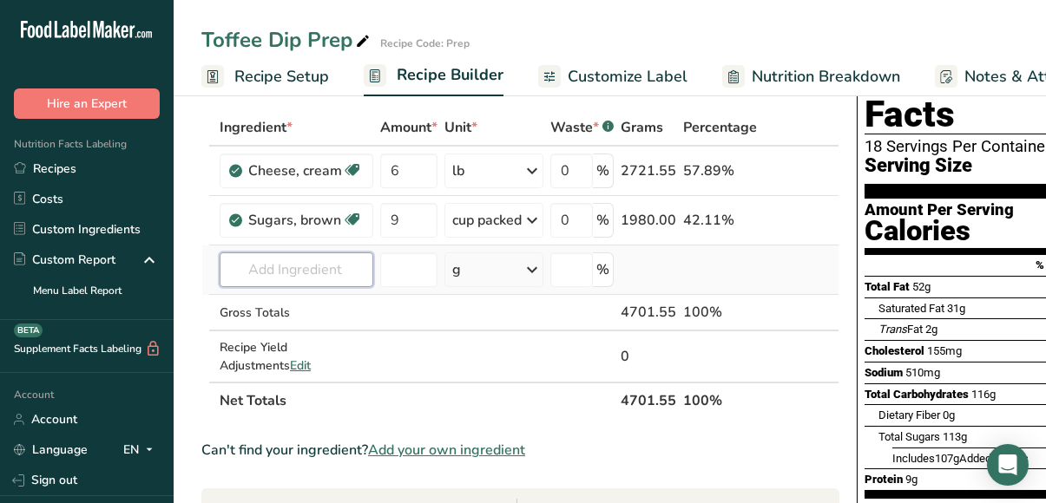
click at [297, 268] on input "text" at bounding box center [297, 270] width 154 height 35
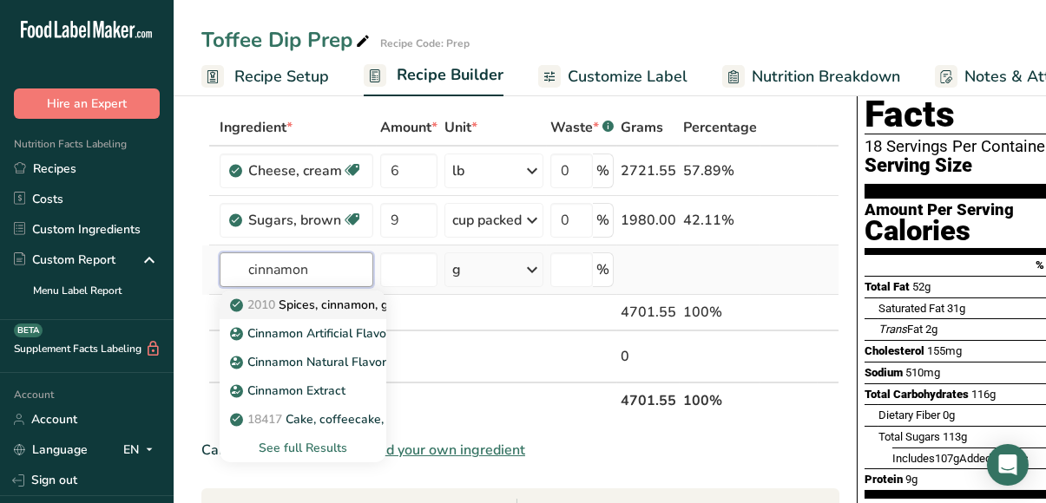
type input "cinnamon"
click at [334, 306] on p "2010 Spices, cinnamon, ground" at bounding box center [326, 305] width 187 height 18
type input "Spices, cinnamon, ground"
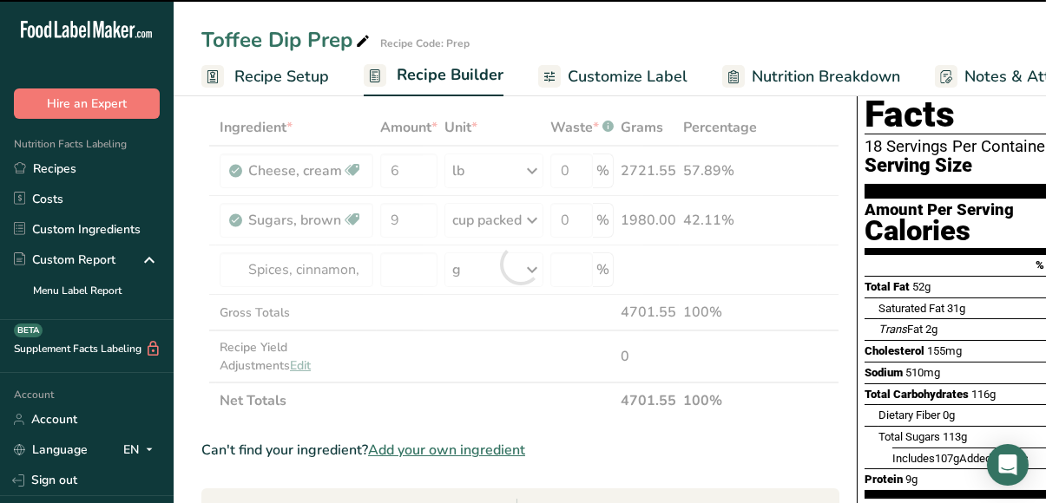
type input "0"
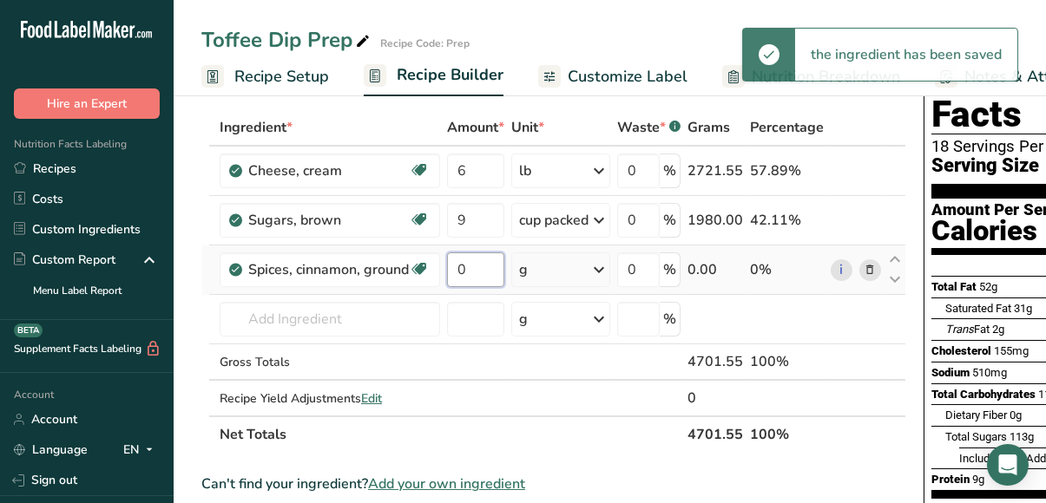
click at [472, 272] on input "0" at bounding box center [475, 270] width 57 height 35
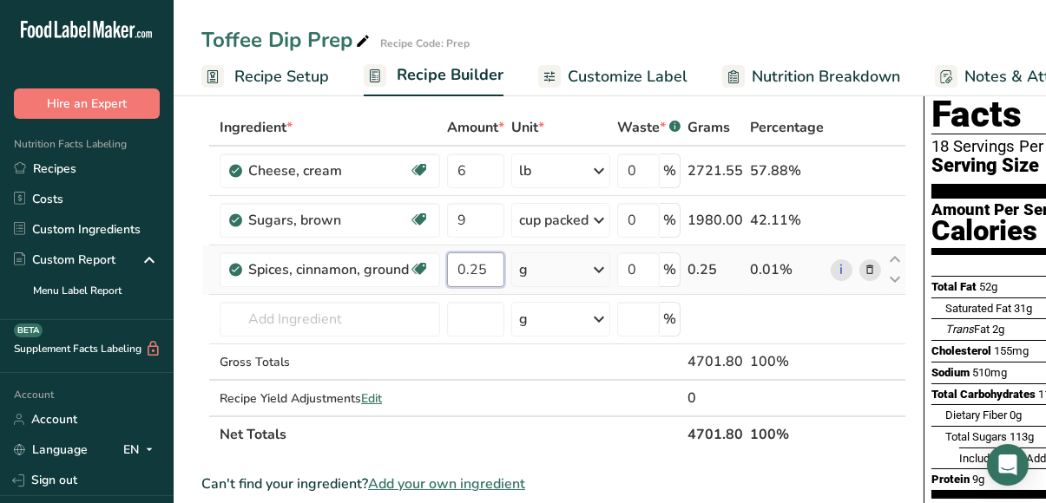
type input "0.25"
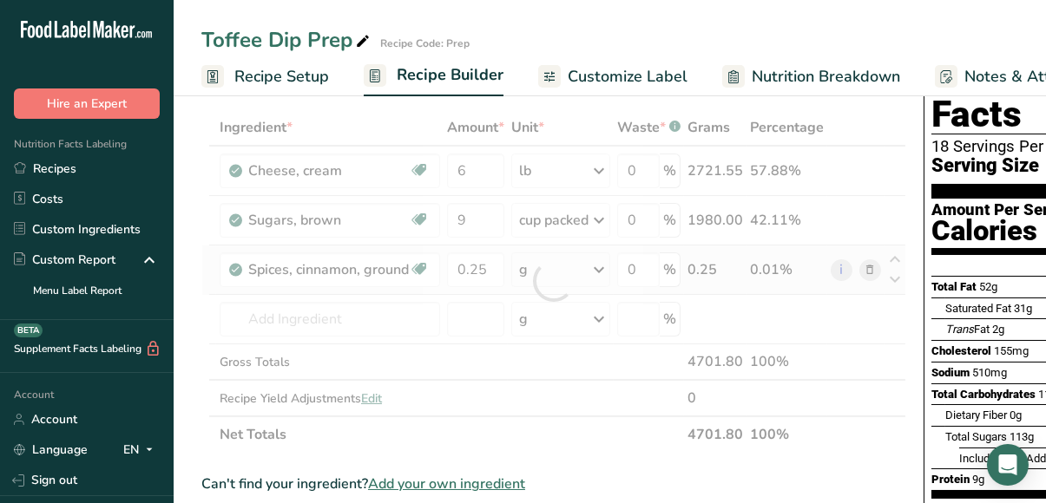
click at [597, 268] on div "Ingredient * Amount * Unit * Waste * .a-a{fill:#347362;}.b-a{fill:#fff;} Grams …" at bounding box center [553, 281] width 705 height 344
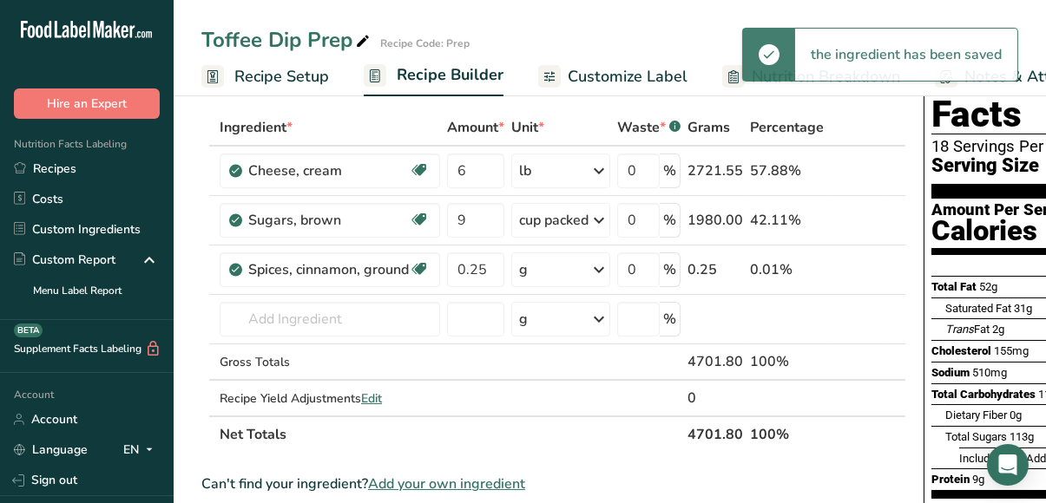
click at [596, 267] on icon at bounding box center [598, 269] width 21 height 31
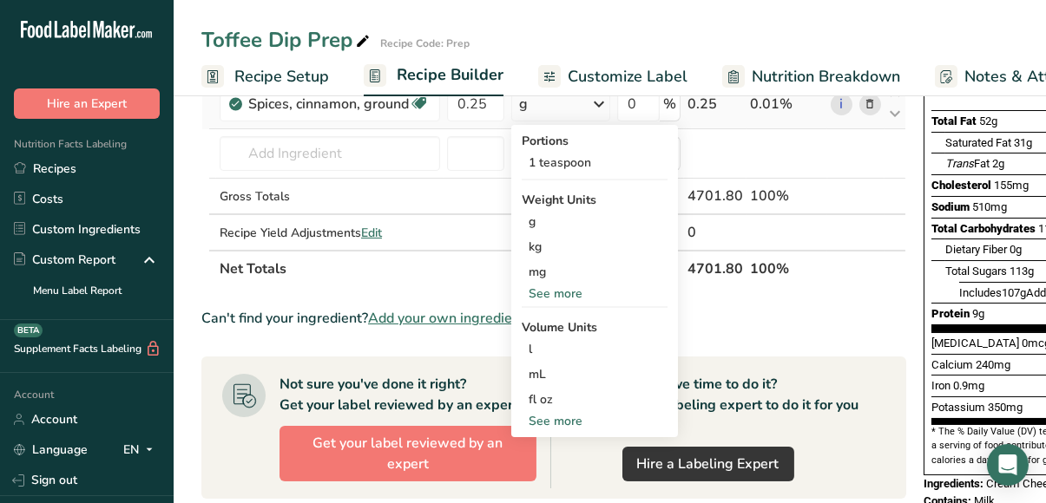
scroll to position [252, 0]
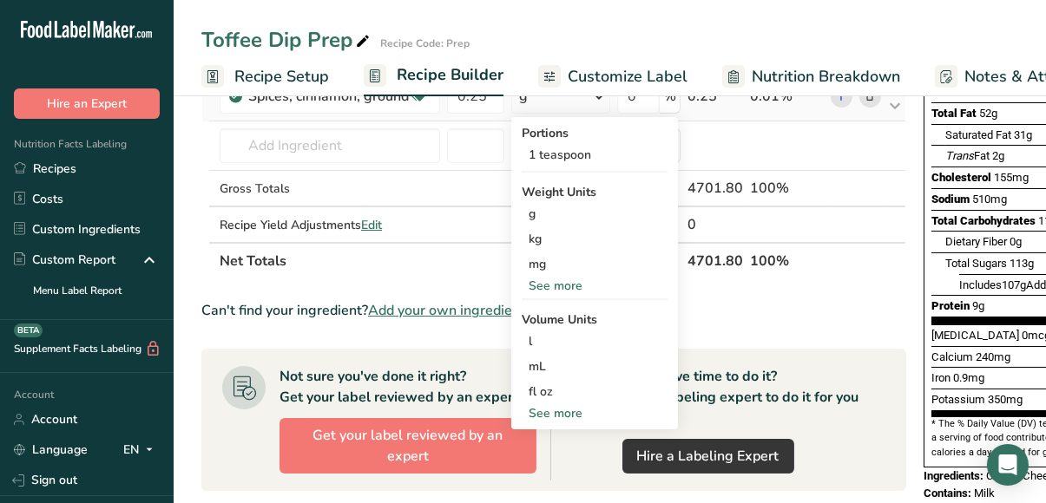
click at [555, 411] on div "See more" at bounding box center [595, 413] width 146 height 18
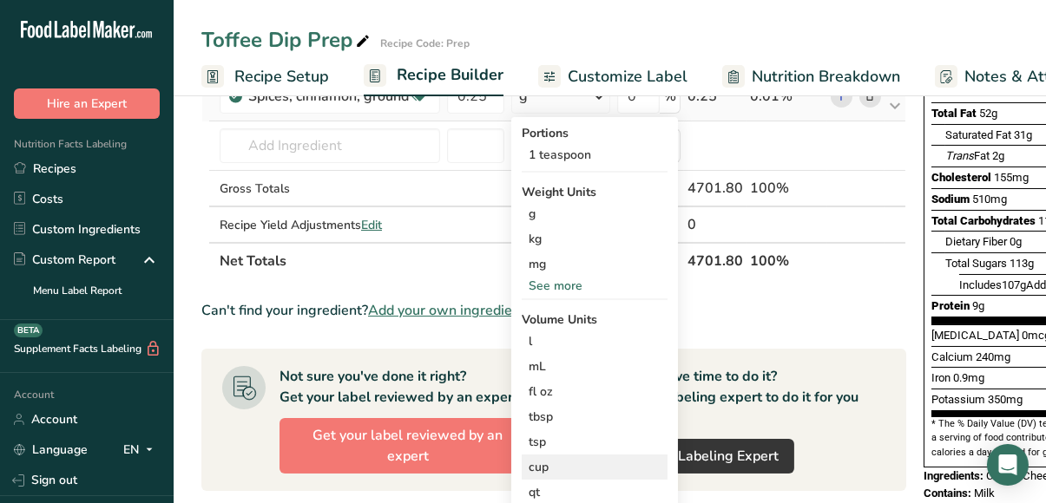
click at [559, 462] on div "cup" at bounding box center [595, 467] width 132 height 18
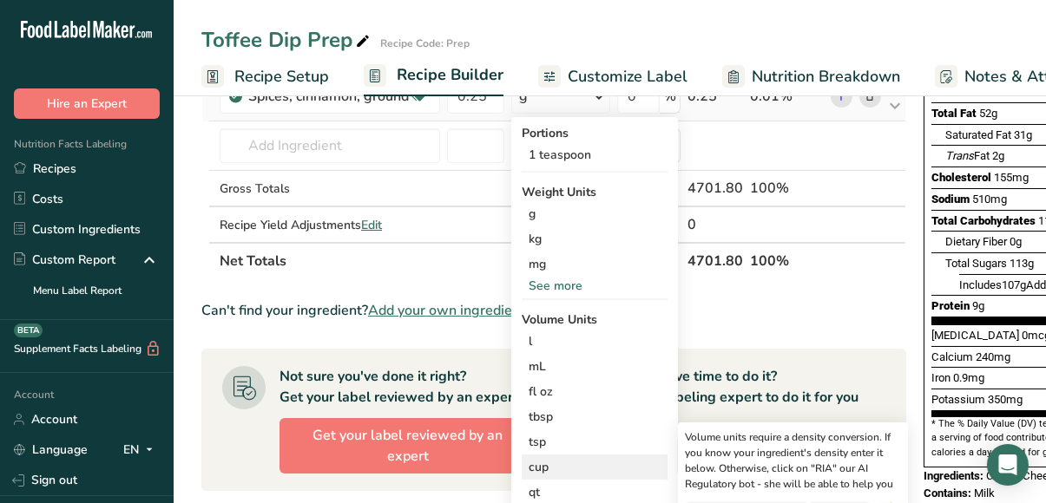
click at [536, 462] on div "cup" at bounding box center [595, 467] width 132 height 18
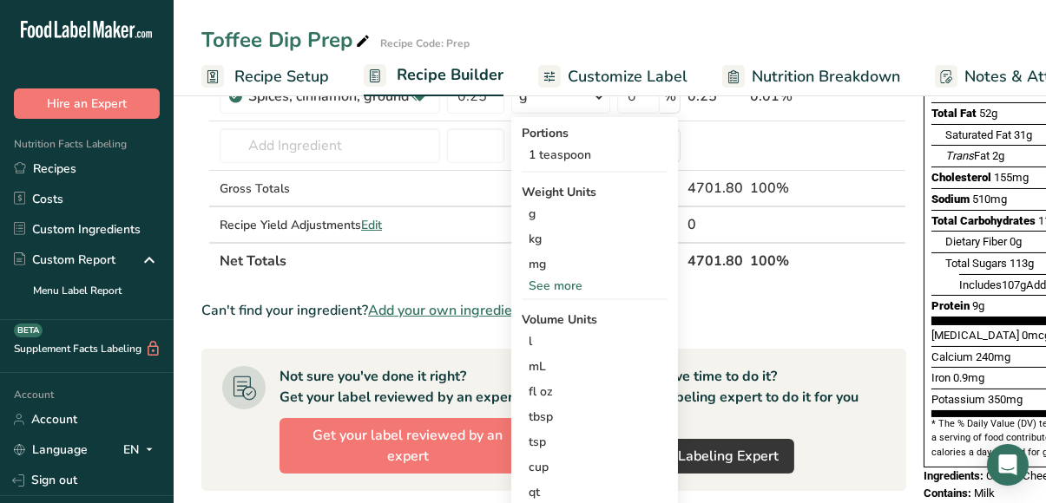
click at [740, 301] on div "Can't find your ingredient? Add your own ingredient" at bounding box center [553, 310] width 705 height 21
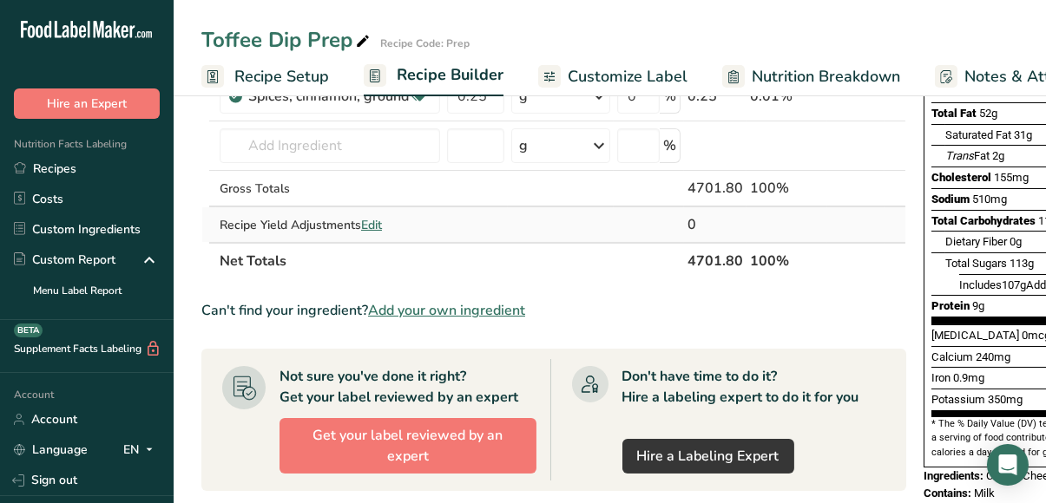
scroll to position [152, 0]
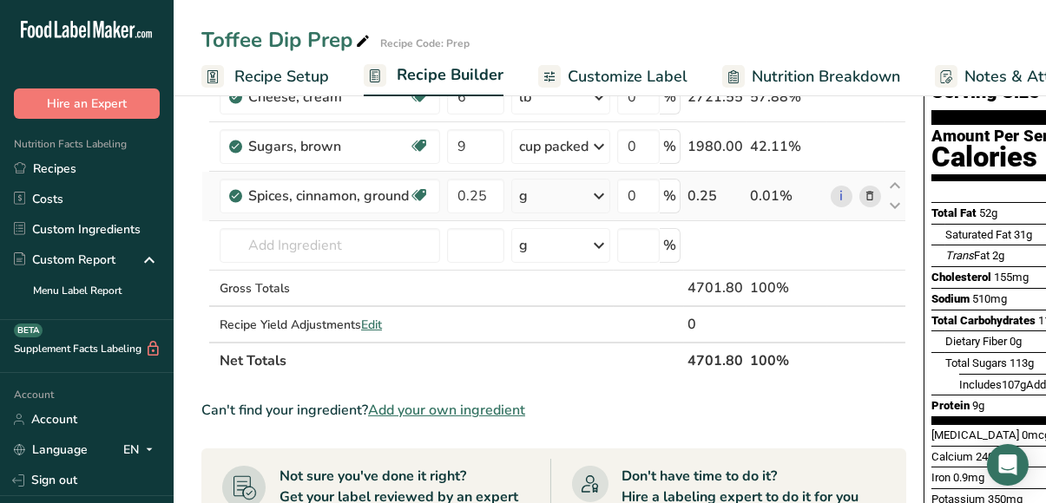
click at [599, 194] on icon at bounding box center [598, 196] width 21 height 31
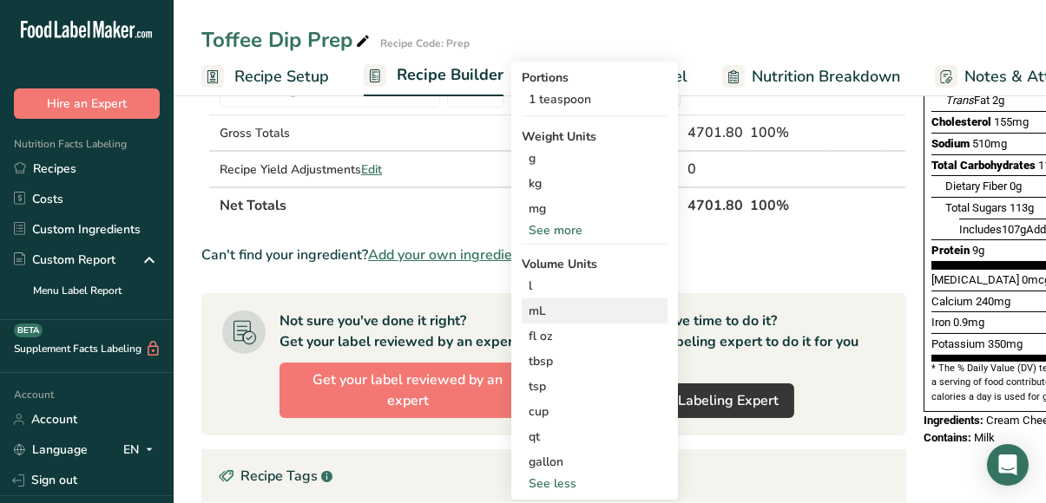
scroll to position [309, 0]
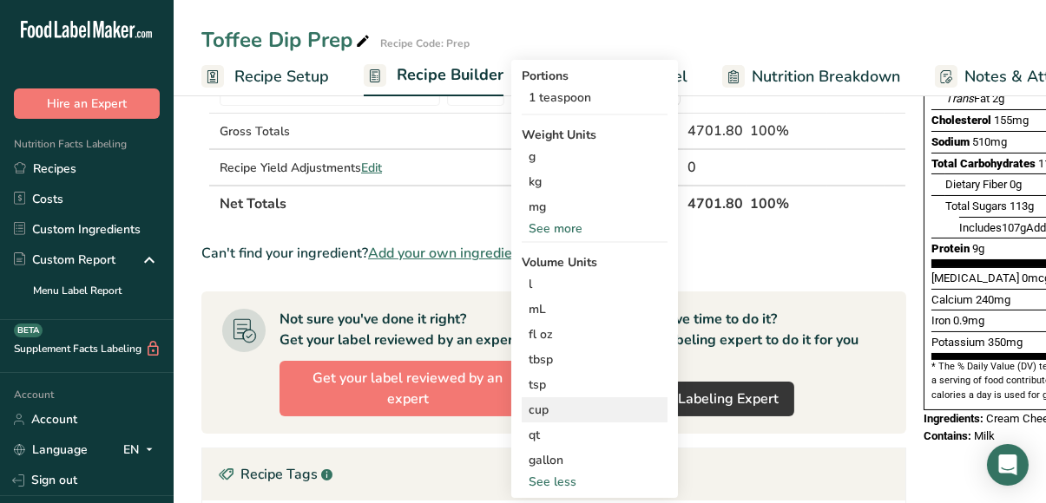
click at [546, 408] on div "cup" at bounding box center [595, 410] width 132 height 18
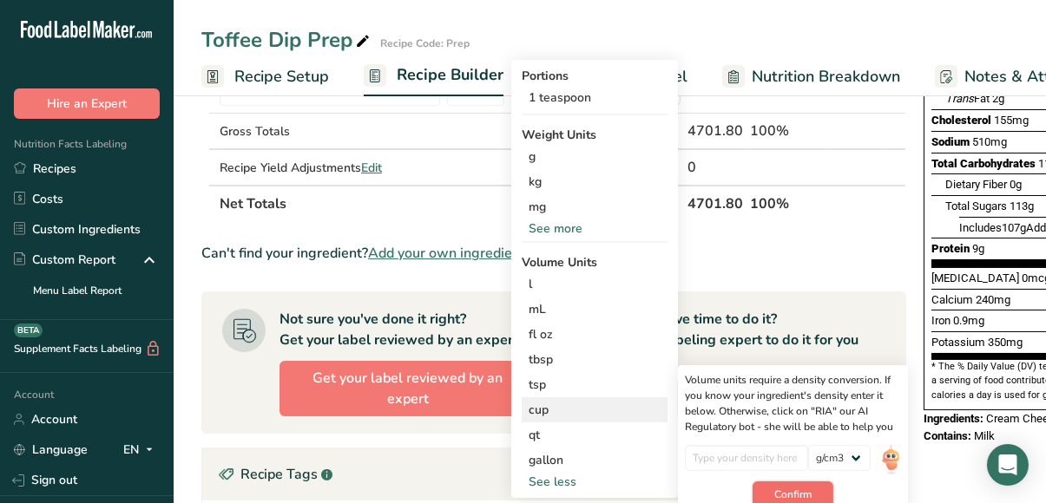
click at [781, 487] on span "Confirm" at bounding box center [792, 495] width 37 height 16
click at [744, 457] on input "number" at bounding box center [747, 458] width 124 height 26
type input "0"
click at [797, 456] on input "number" at bounding box center [747, 458] width 124 height 26
type input "0"
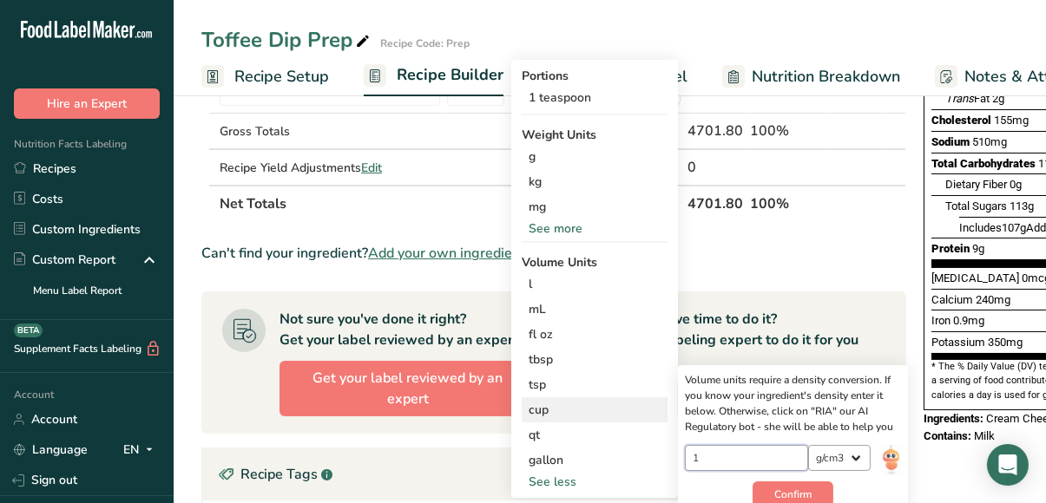
type input "1"
click at [842, 457] on select "lb/ft3 g/cm3" at bounding box center [839, 458] width 62 height 26
click at [842, 452] on select "lb/ft3 g/cm3" at bounding box center [839, 458] width 62 height 26
click at [766, 456] on input "1" at bounding box center [747, 458] width 124 height 26
click at [566, 483] on div "See less" at bounding box center [595, 482] width 146 height 18
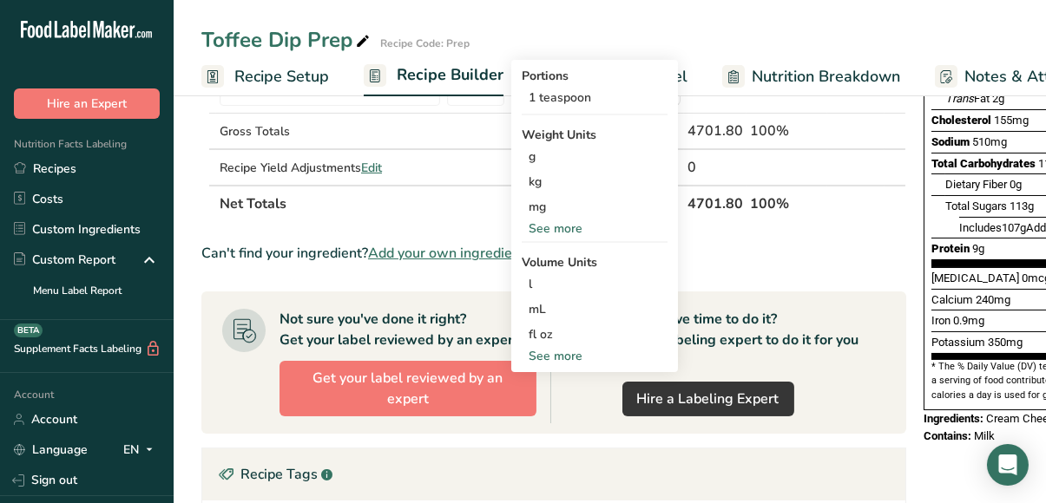
click at [466, 220] on section "Ingredient * Amount * Unit * Waste * .a-a{fill:#347362;}.b-a{fill:#fff;} Grams …" at bounding box center [553, 365] width 705 height 974
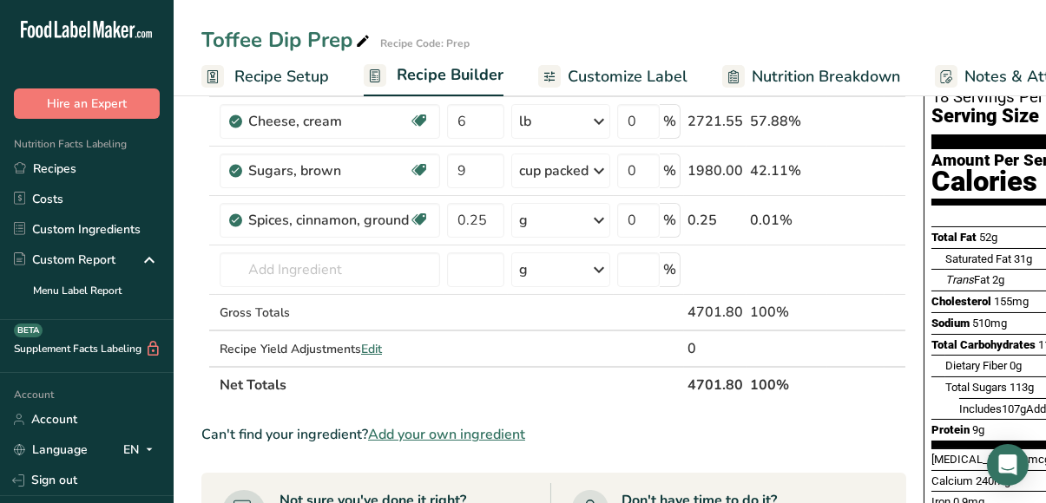
scroll to position [125, 0]
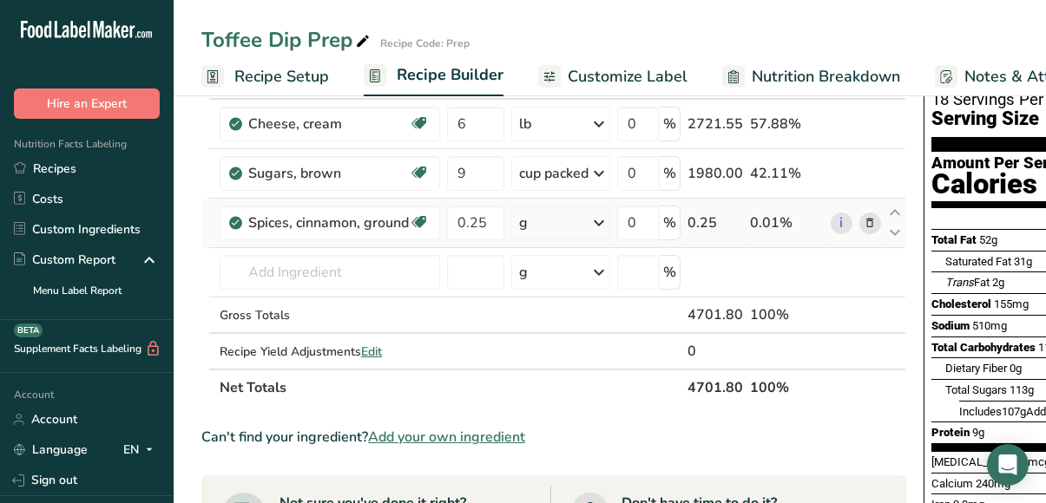
click at [871, 219] on icon at bounding box center [870, 223] width 12 height 18
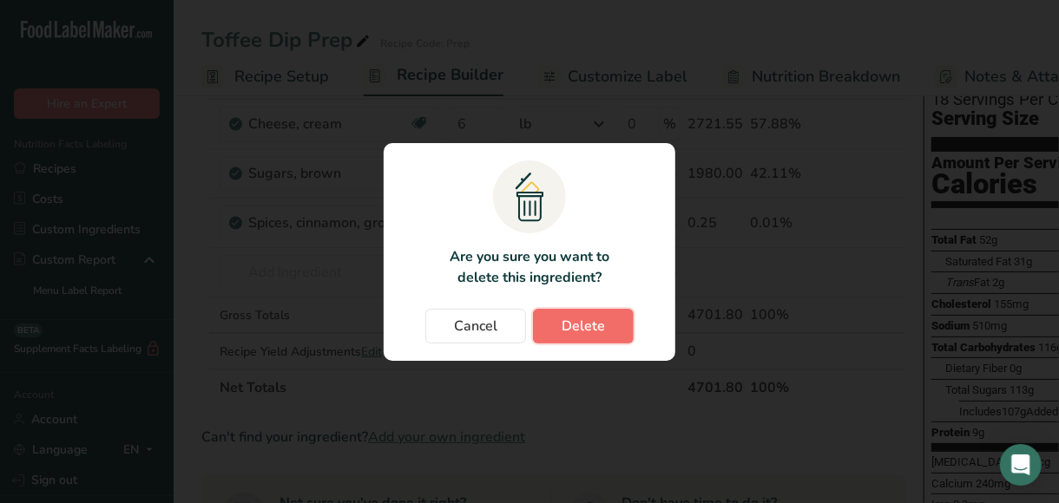
click at [570, 327] on span "Delete" at bounding box center [583, 326] width 43 height 21
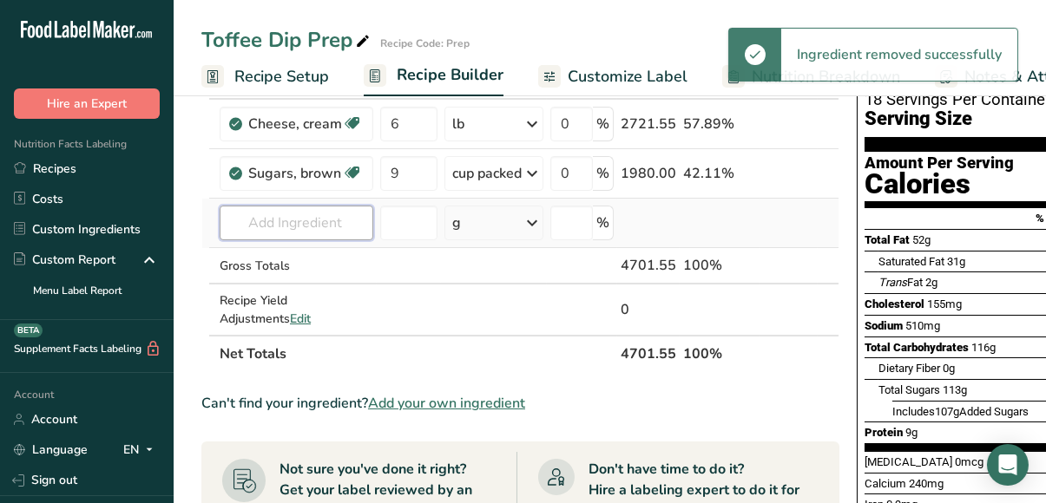
click at [325, 215] on input "text" at bounding box center [297, 223] width 154 height 35
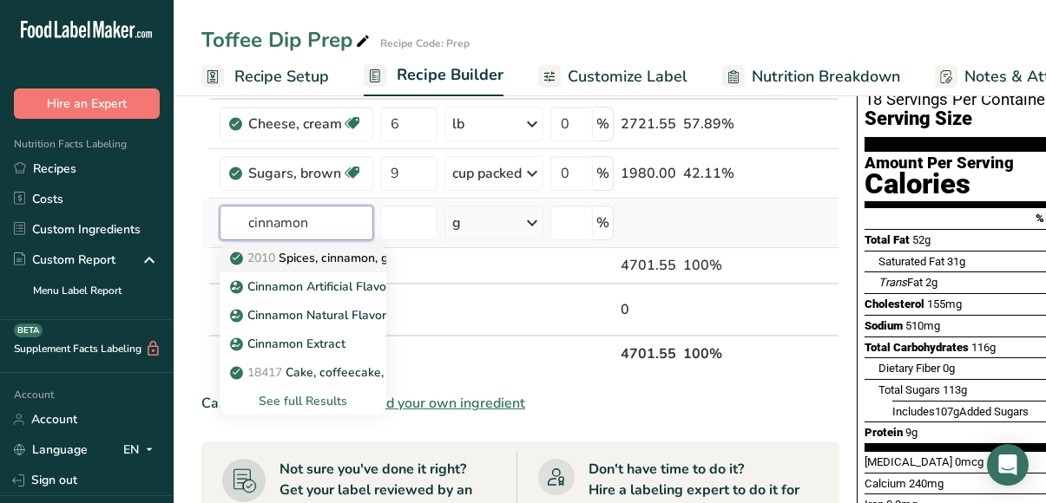
type input "cinnamon"
click at [321, 257] on p "2010 Spices, cinnamon, ground" at bounding box center [326, 258] width 187 height 18
type input "Spices, cinnamon, ground"
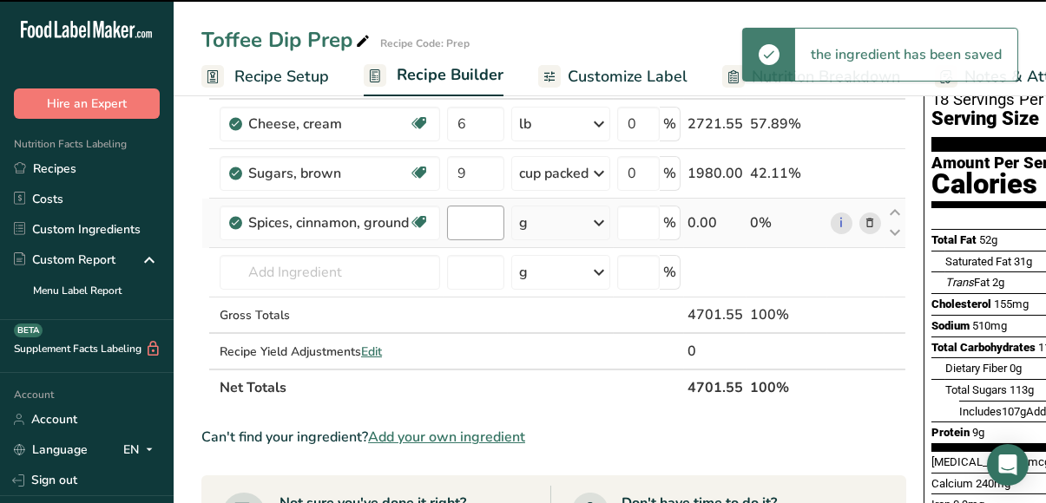
type input "0"
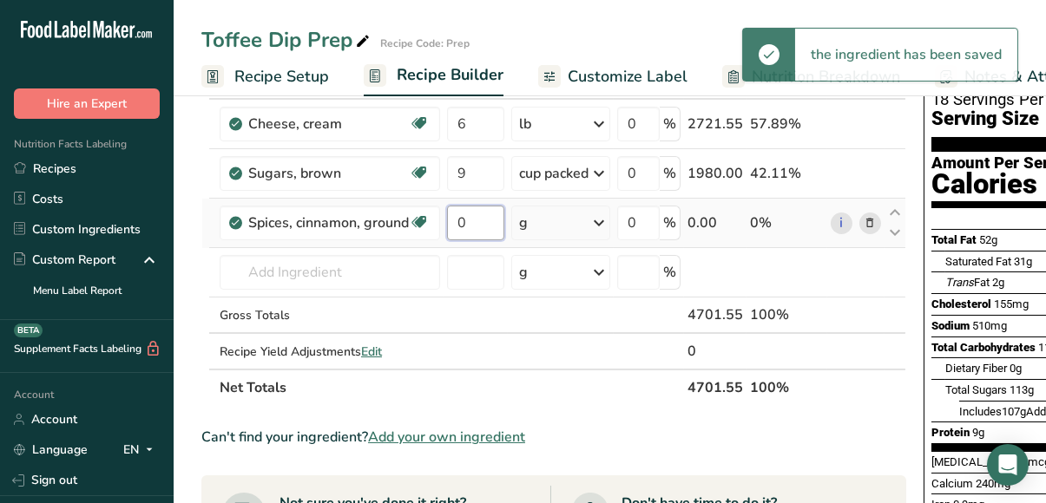
click at [474, 224] on input "0" at bounding box center [475, 223] width 57 height 35
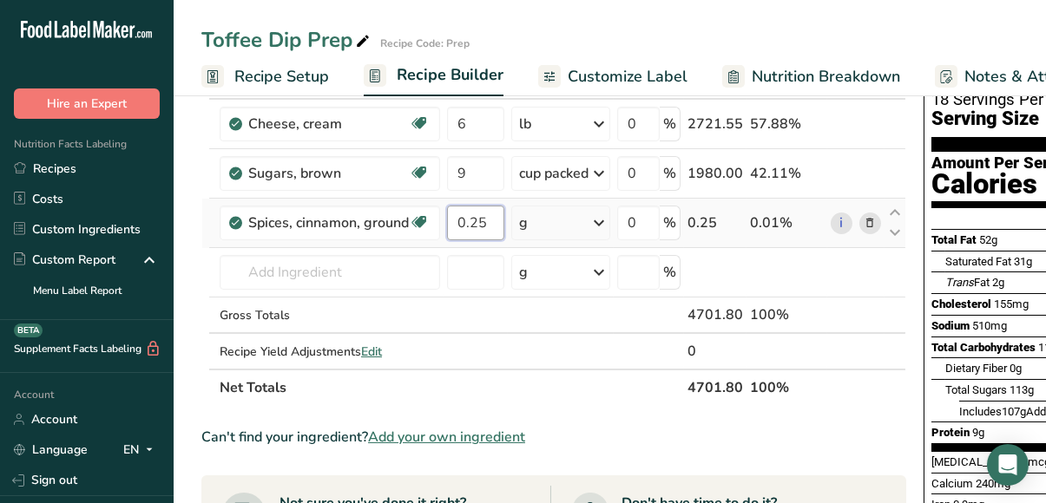
type input "0.25"
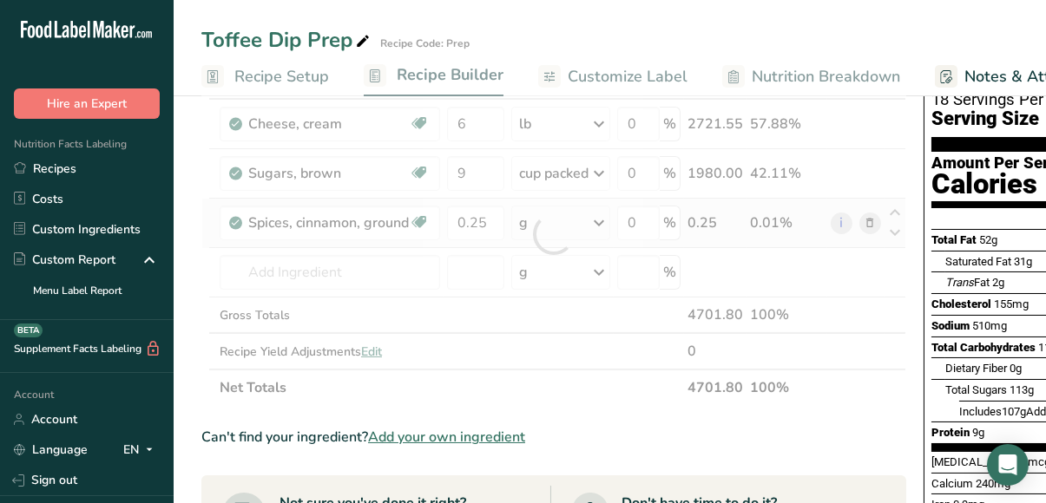
click at [602, 223] on div "Ingredient * Amount * Unit * Waste * .a-a{fill:#347362;}.b-a{fill:#fff;} Grams …" at bounding box center [553, 234] width 705 height 344
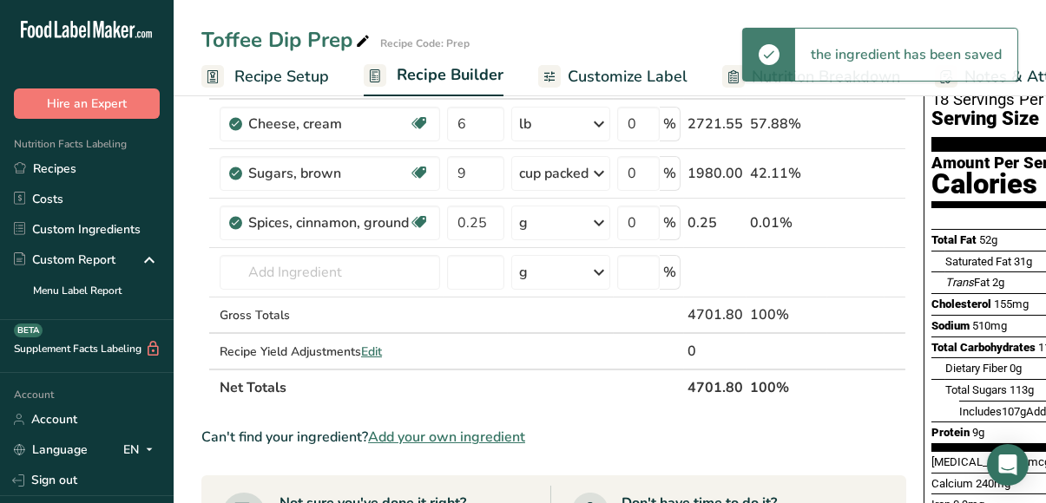
click at [602, 224] on icon at bounding box center [598, 222] width 21 height 31
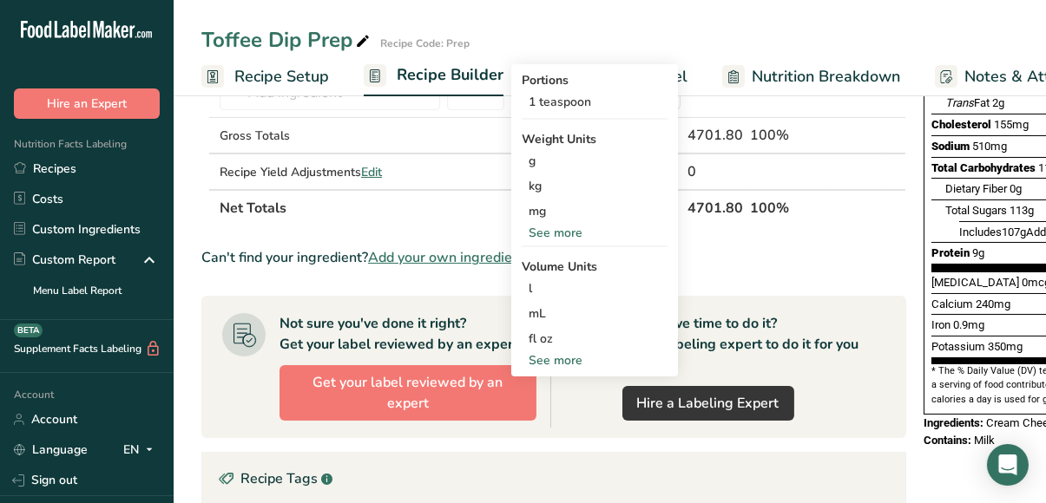
scroll to position [325, 0]
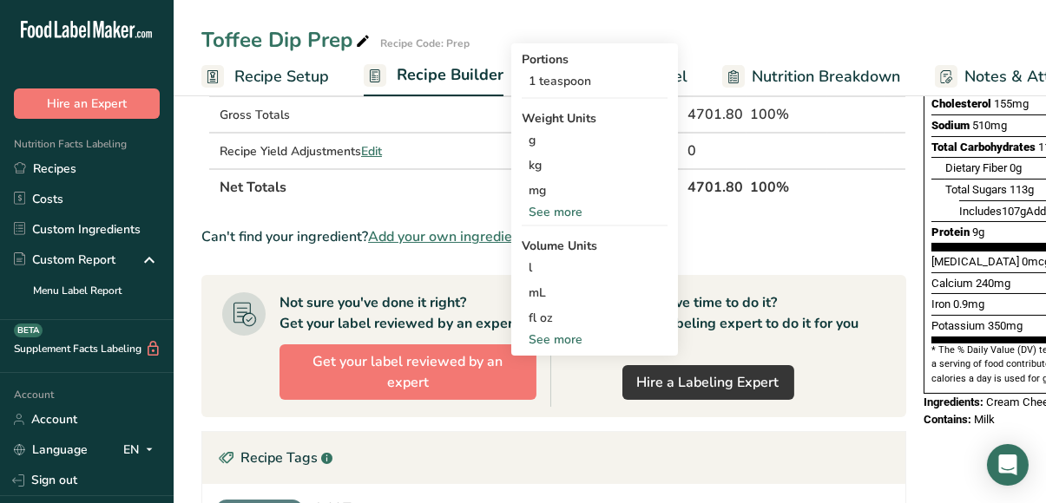
click at [580, 338] on div "See more" at bounding box center [595, 340] width 146 height 18
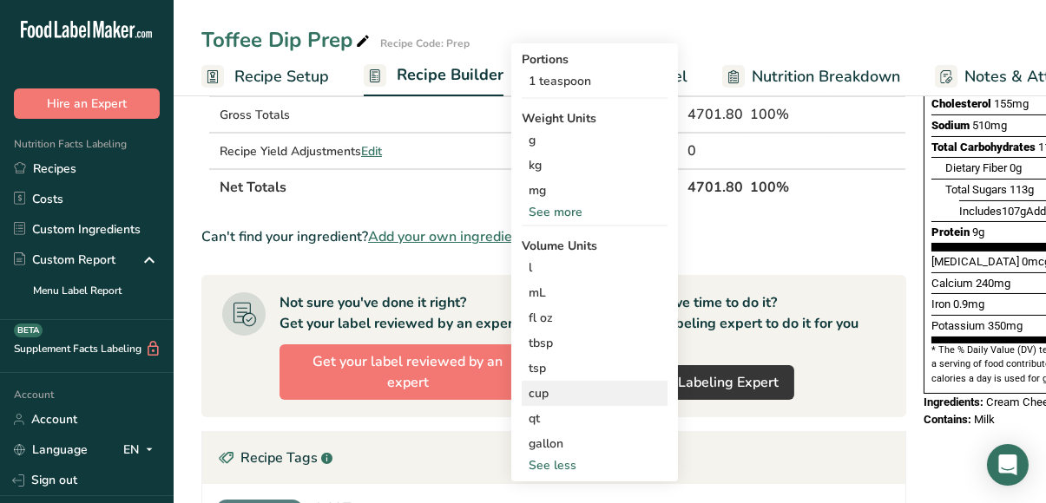
click at [555, 392] on div "cup" at bounding box center [595, 394] width 132 height 18
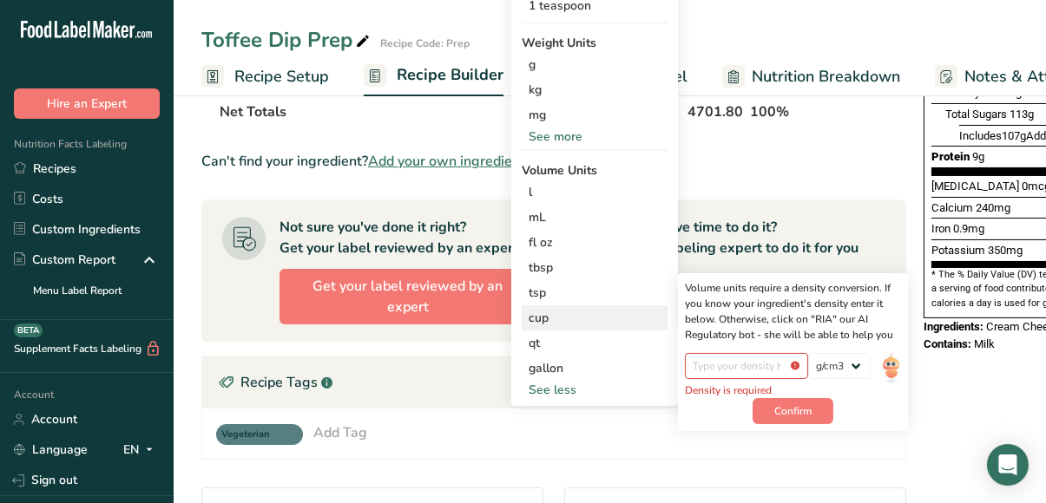
scroll to position [399, 0]
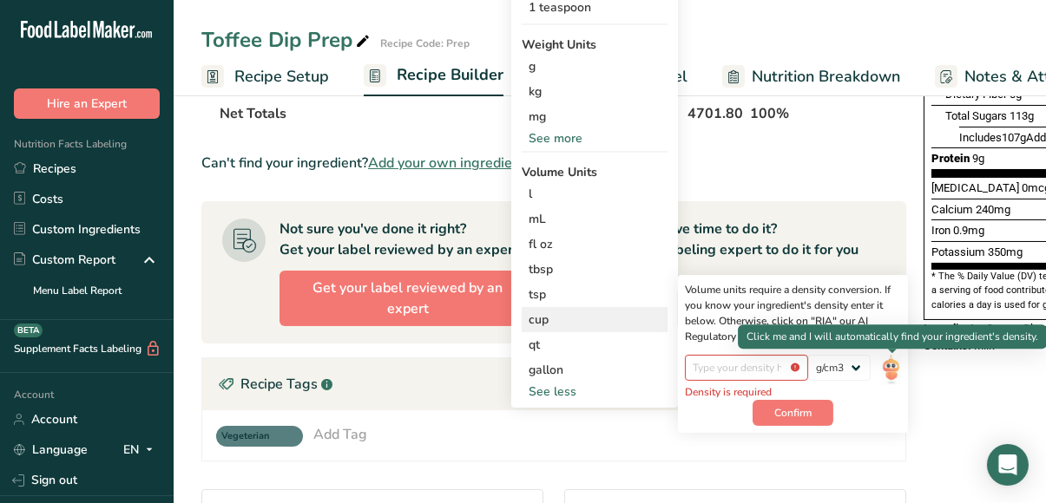
click at [893, 367] on img at bounding box center [890, 370] width 19 height 30
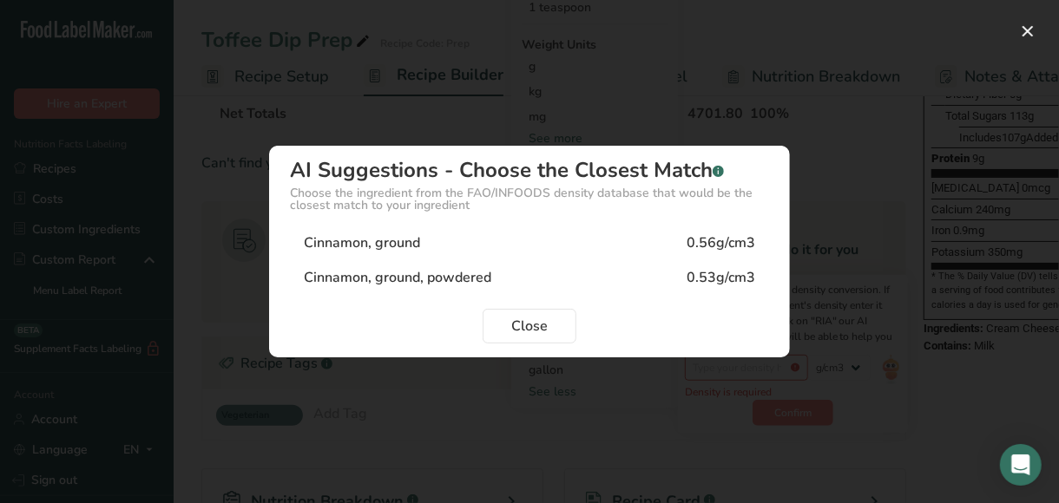
click at [464, 241] on div "Cinnamon, ground 0.56g/cm3" at bounding box center [529, 243] width 479 height 35
type input "0.56"
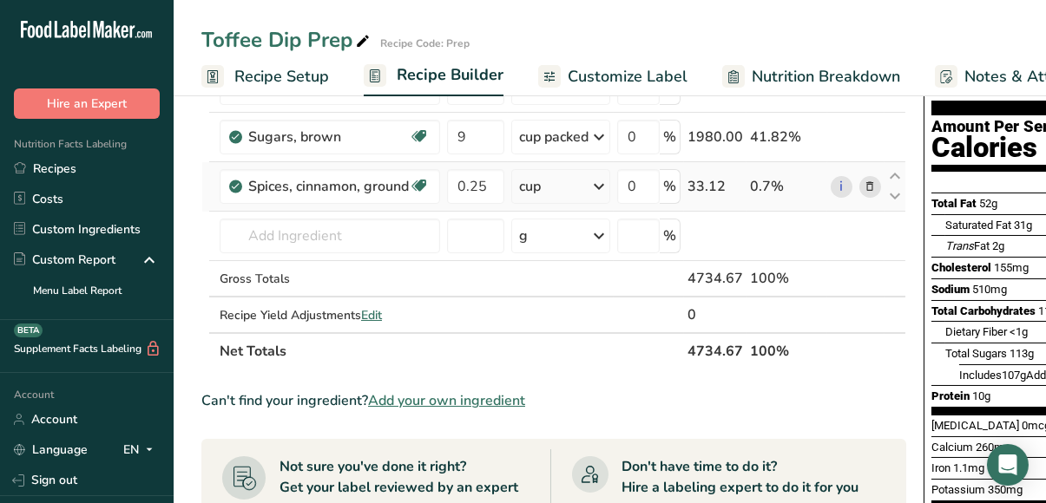
scroll to position [162, 0]
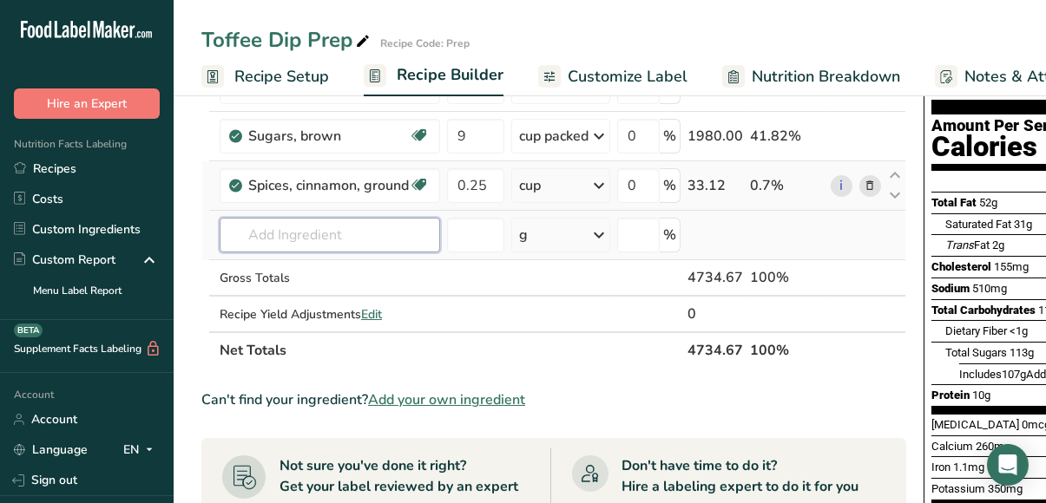
click at [402, 238] on input "text" at bounding box center [330, 235] width 220 height 35
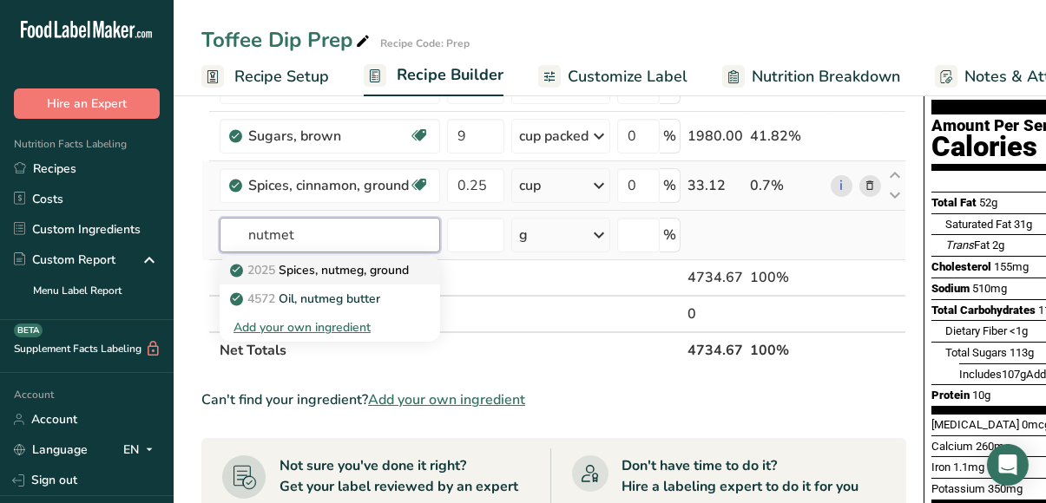
type input "nutmet"
click at [380, 266] on p "2025 Spices, nutmeg, ground" at bounding box center [320, 270] width 175 height 18
type input "Spices, nutmeg, ground"
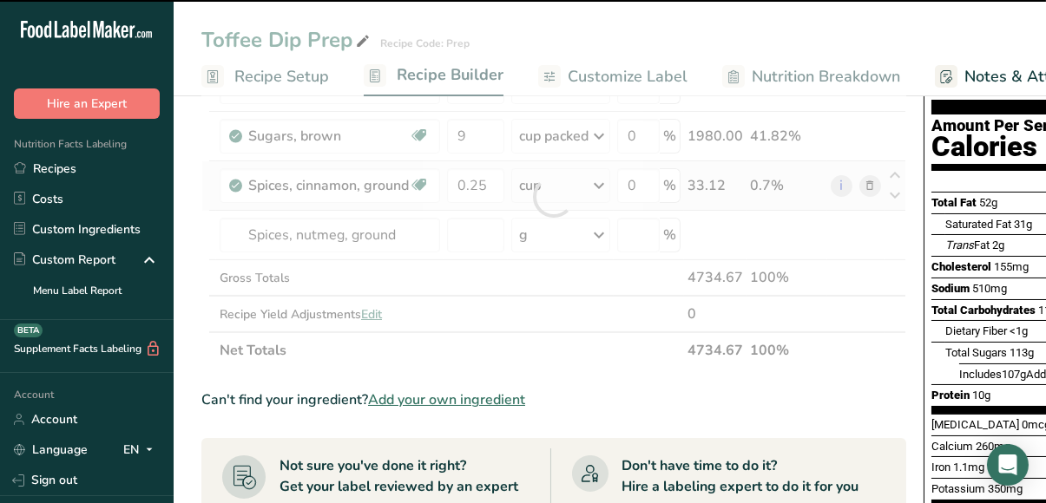
type input "0"
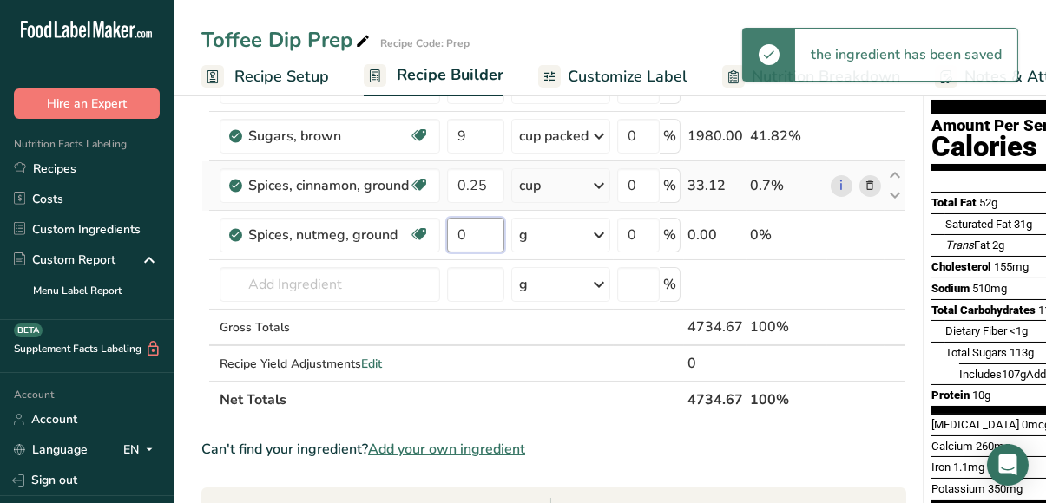
click at [475, 233] on input "0" at bounding box center [475, 235] width 57 height 35
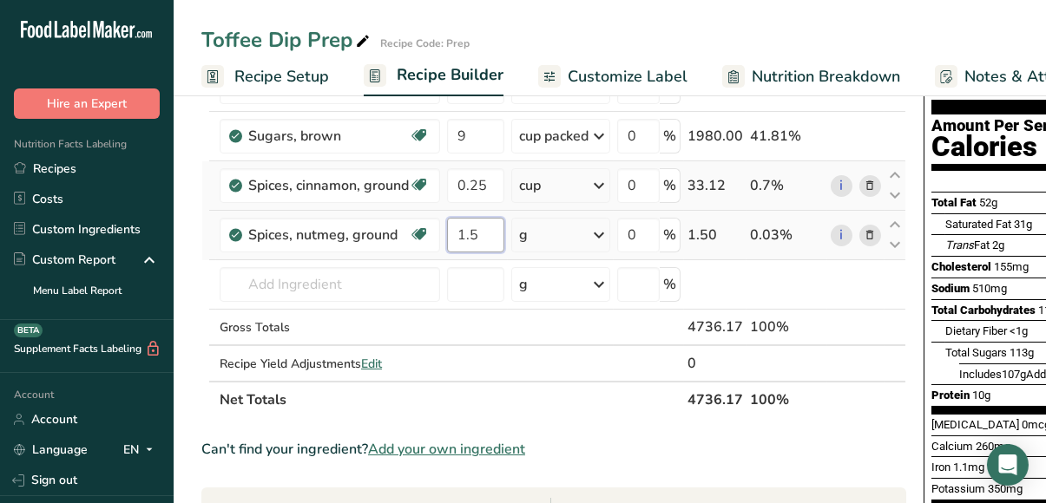
type input "1.5"
click at [602, 232] on div "Ingredient * Amount * Unit * Waste * .a-a{fill:#347362;}.b-a{fill:#fff;} Grams …" at bounding box center [553, 221] width 705 height 393
click at [602, 231] on icon at bounding box center [598, 235] width 21 height 31
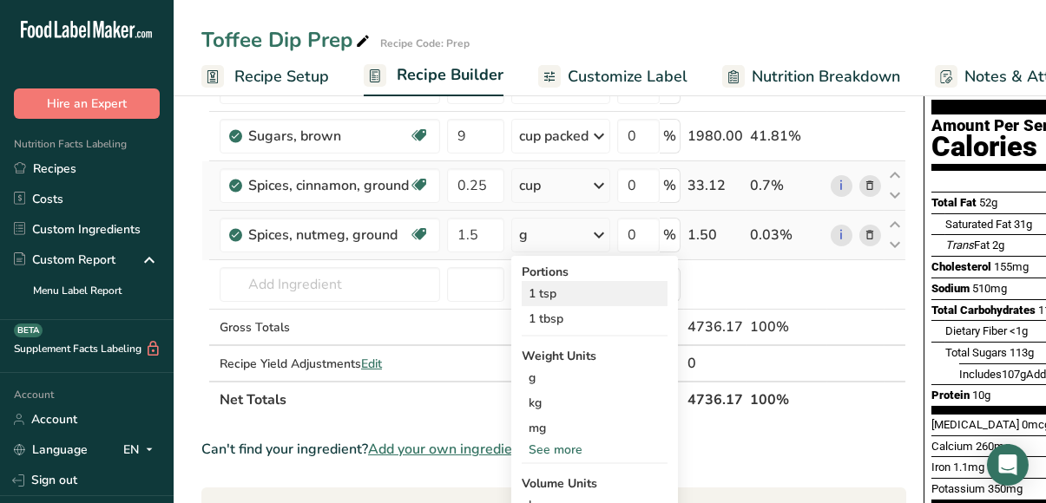
click at [560, 291] on div "1 tsp" at bounding box center [595, 293] width 146 height 25
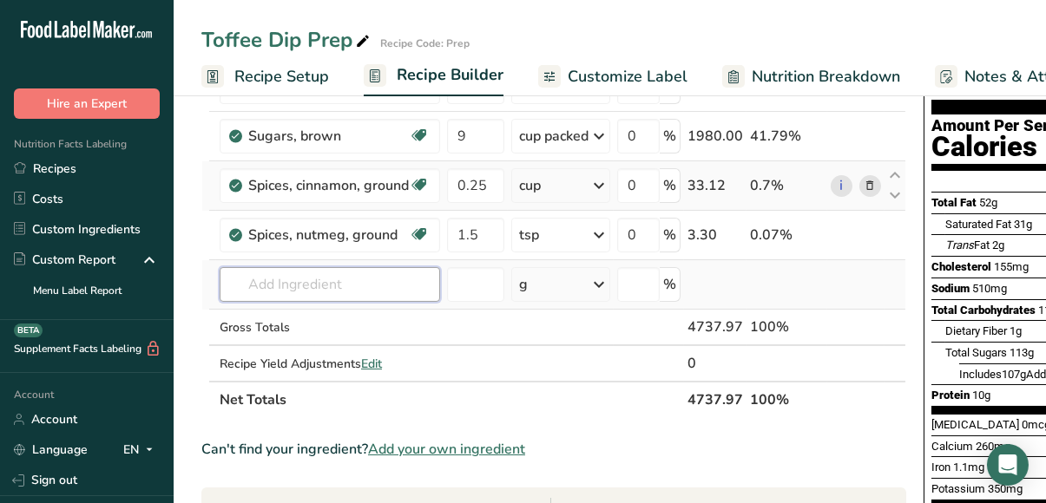
click at [336, 285] on input "text" at bounding box center [330, 284] width 220 height 35
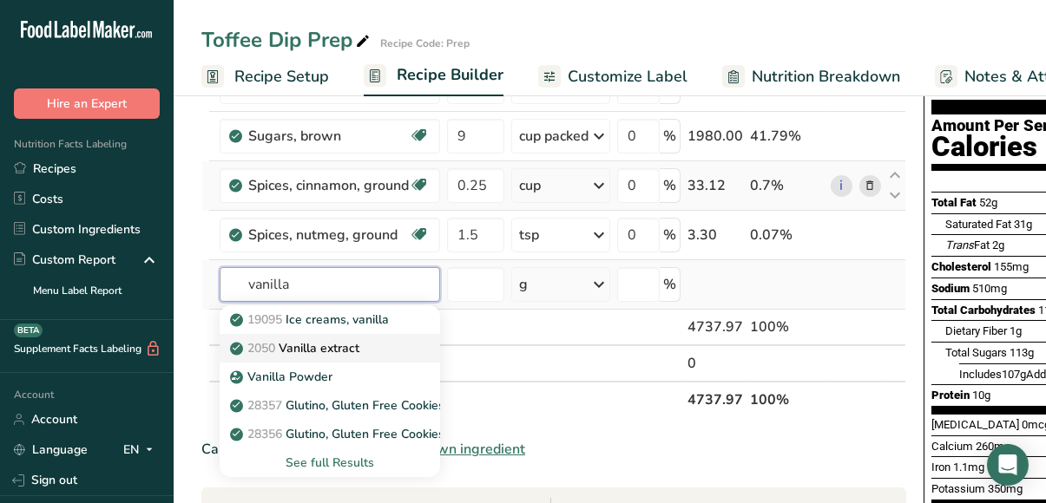
type input "vanilla"
click at [339, 344] on p "2050 Vanilla extract" at bounding box center [296, 348] width 126 height 18
type input "Vanilla extract"
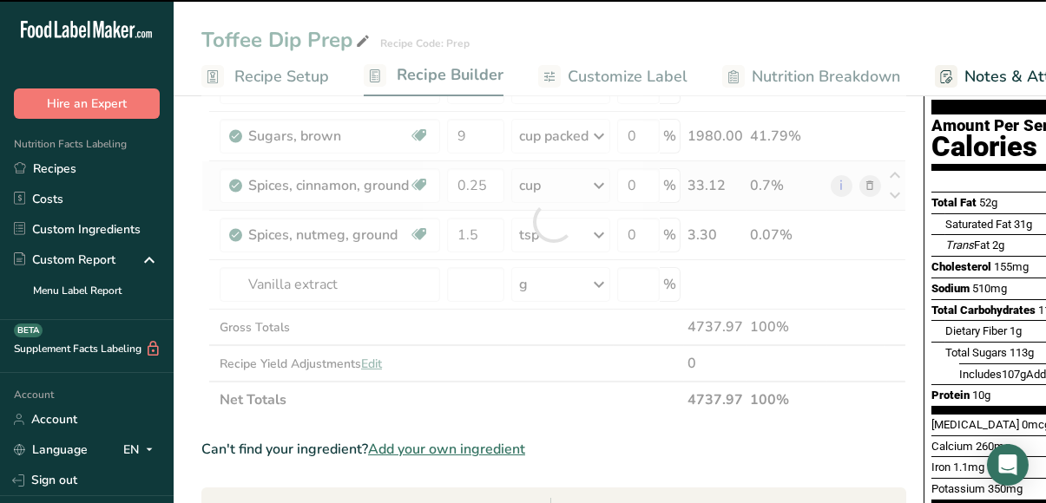
type input "0"
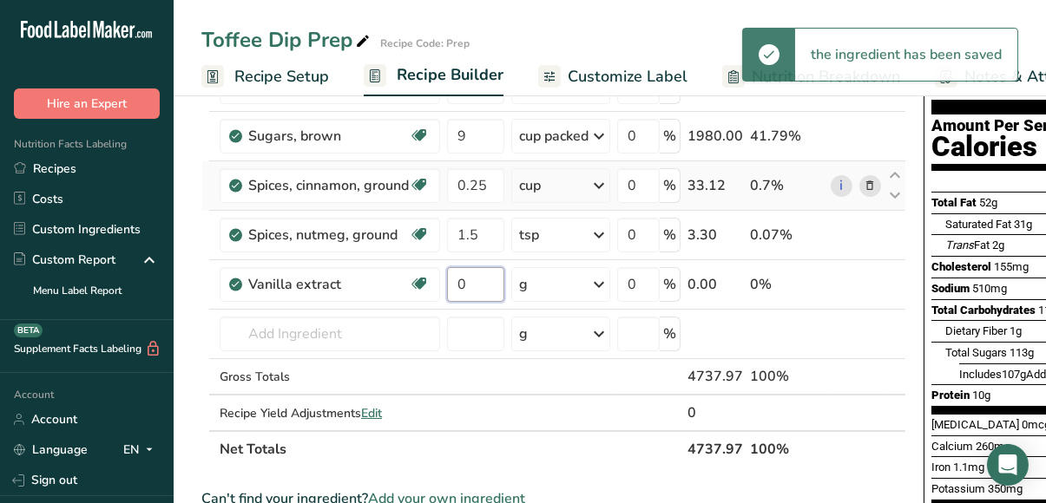
click at [477, 278] on input "0" at bounding box center [475, 284] width 57 height 35
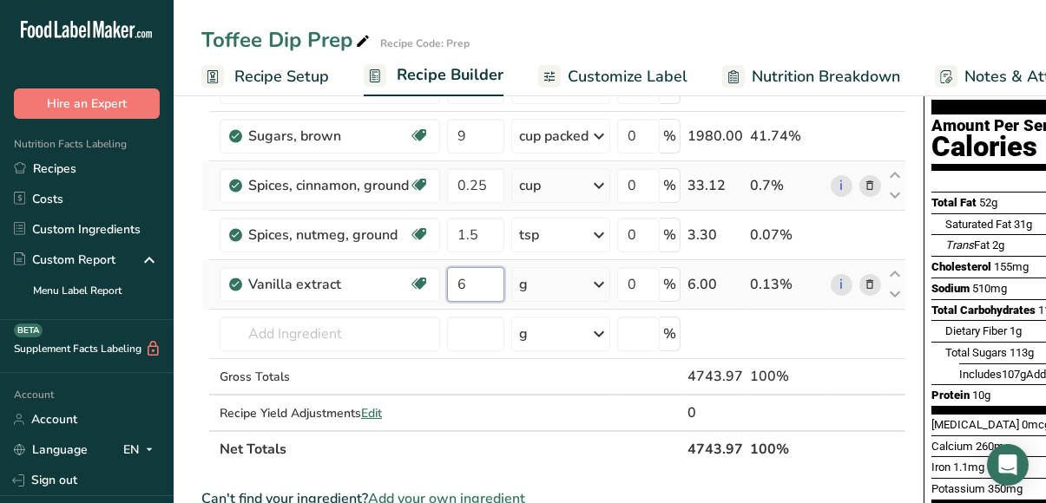
type input "6"
click at [597, 281] on div "Ingredient * Amount * Unit * Waste * .a-a{fill:#347362;}.b-a{fill:#fff;} Grams …" at bounding box center [553, 246] width 705 height 443
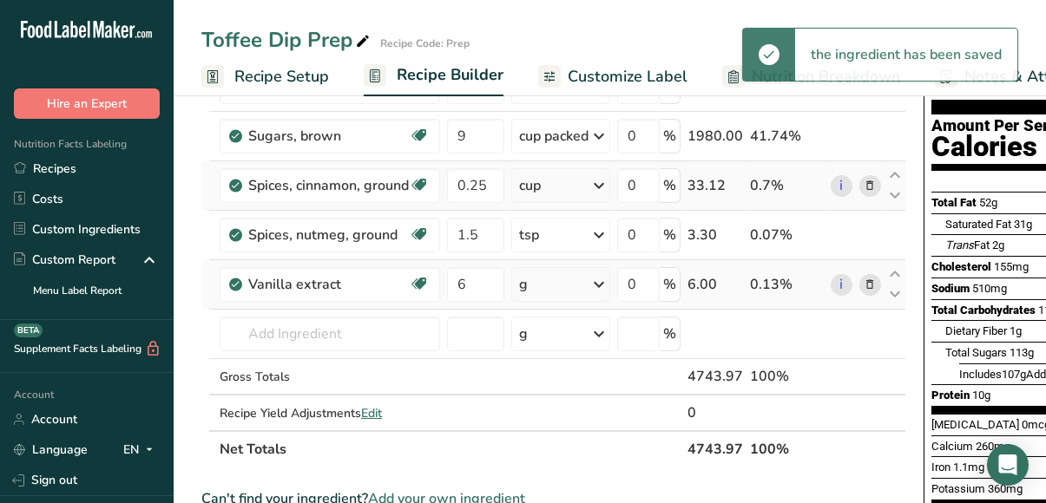
click at [602, 280] on icon at bounding box center [598, 284] width 21 height 31
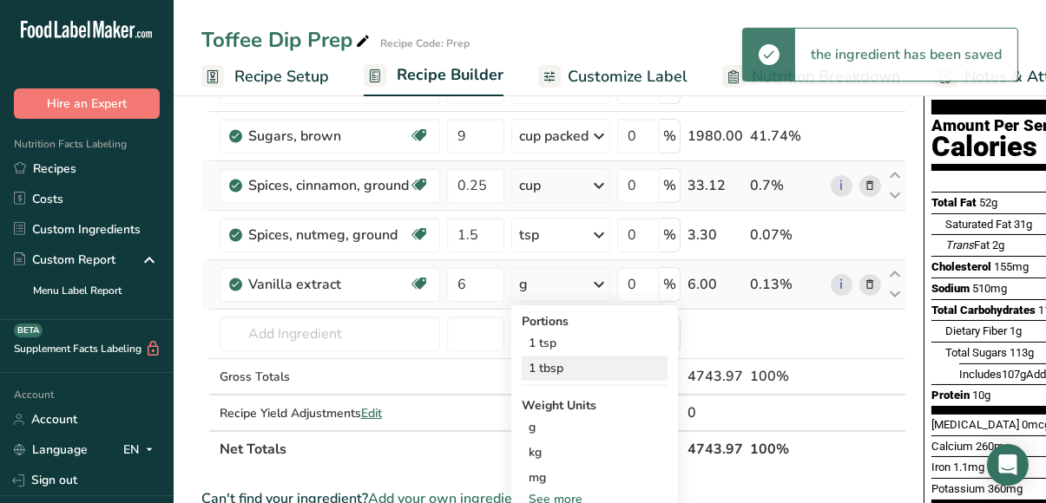
click at [569, 365] on div "1 tbsp" at bounding box center [595, 368] width 146 height 25
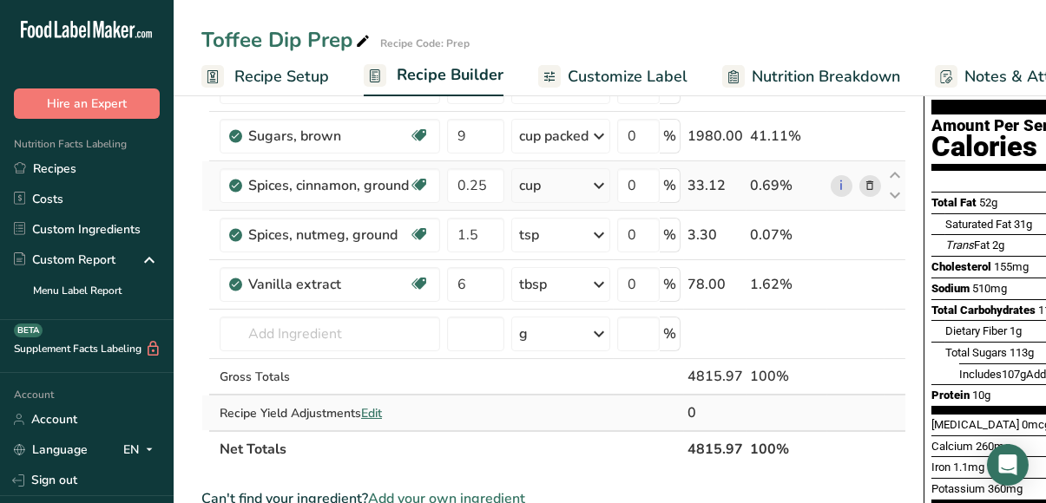
click at [483, 399] on td at bounding box center [476, 413] width 64 height 35
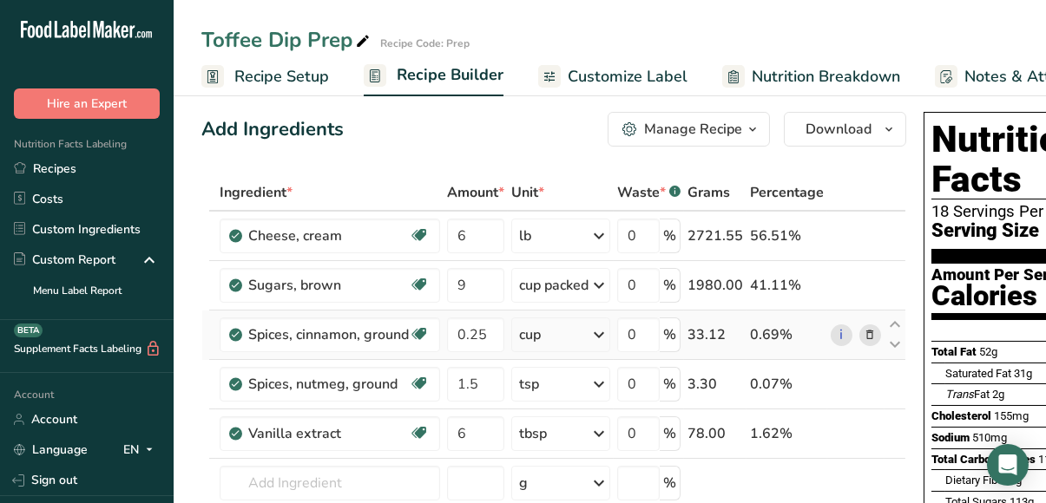
scroll to position [0, 0]
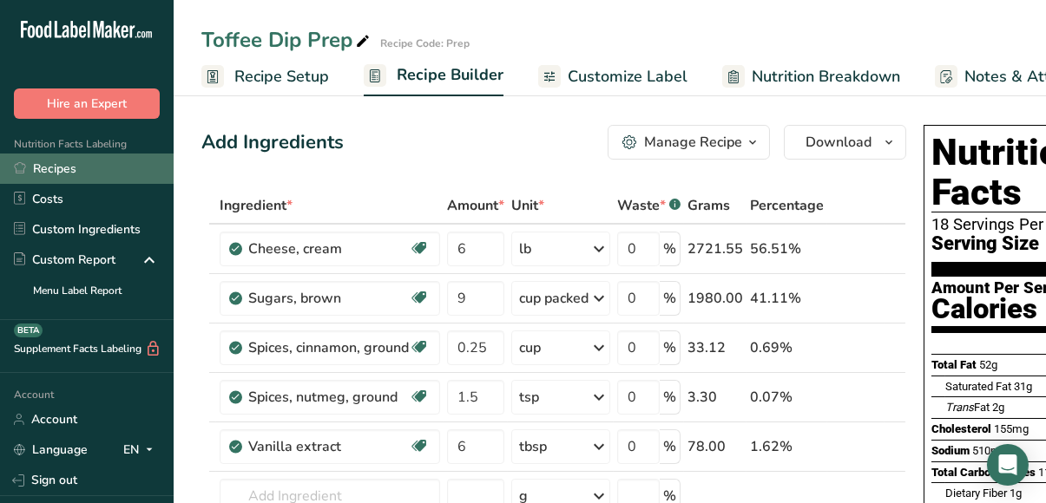
click at [69, 164] on link "Recipes" at bounding box center [87, 169] width 174 height 30
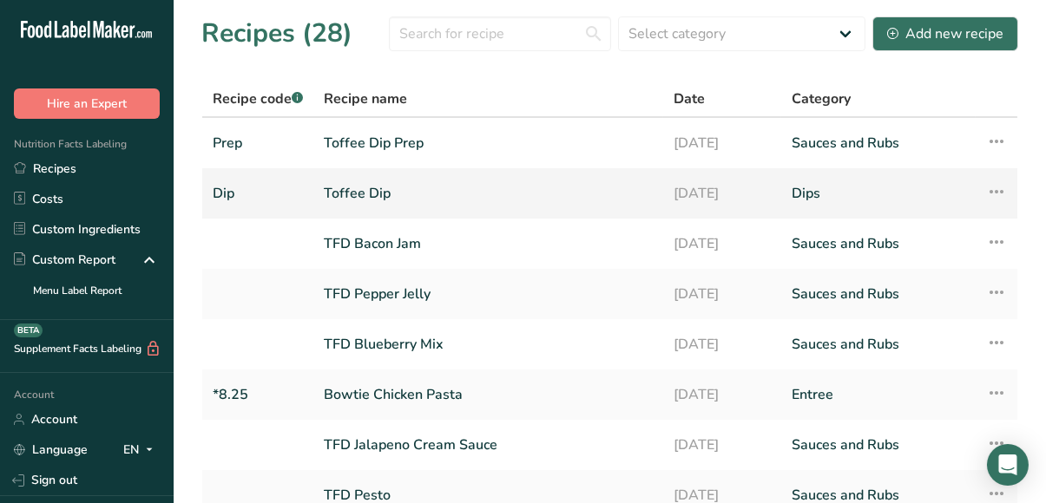
click at [354, 197] on link "Toffee Dip" at bounding box center [488, 193] width 329 height 36
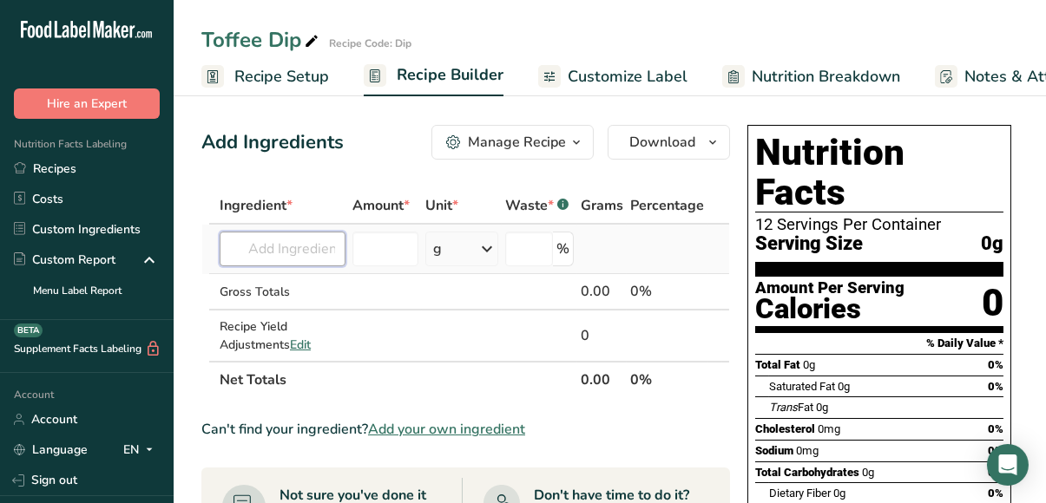
click at [306, 244] on input "text" at bounding box center [283, 249] width 126 height 35
type input "toffee dip"
click at [327, 280] on p "Prep Toffee Dip Prep" at bounding box center [299, 284] width 132 height 18
type input "Toffee Dip Prep"
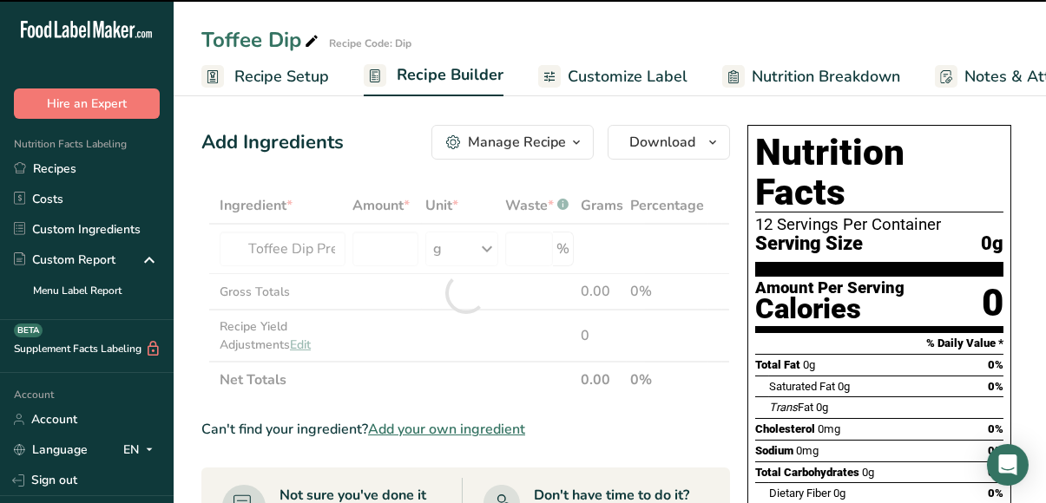
type input "0"
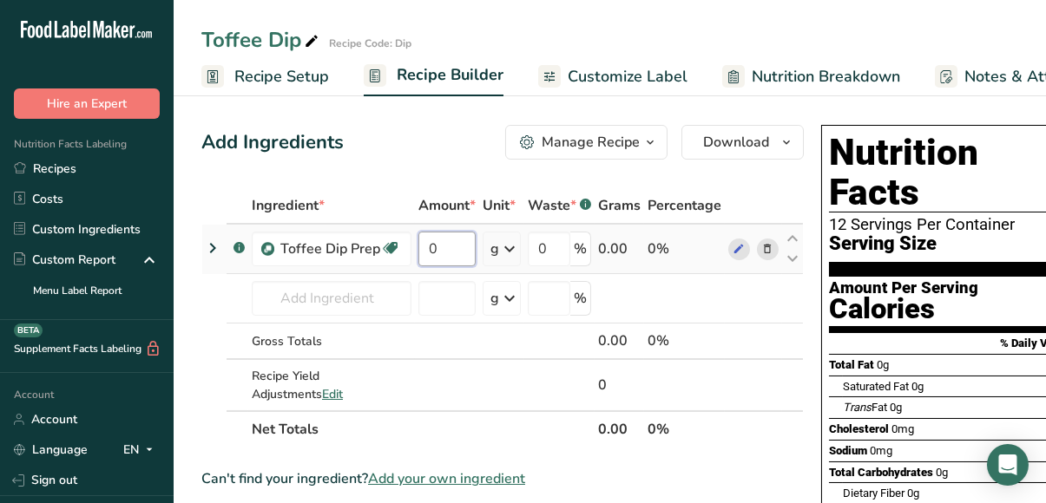
click at [434, 246] on input "0" at bounding box center [446, 249] width 57 height 35
type input "1"
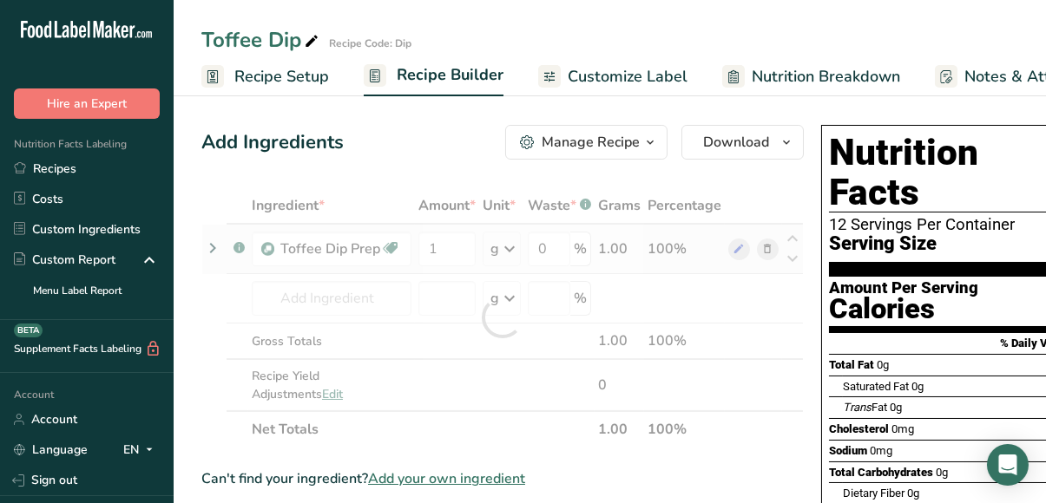
click at [511, 248] on div "Ingredient * Amount * Unit * Waste * .a-a{fill:#347362;}.b-a{fill:#fff;} Grams …" at bounding box center [502, 317] width 602 height 260
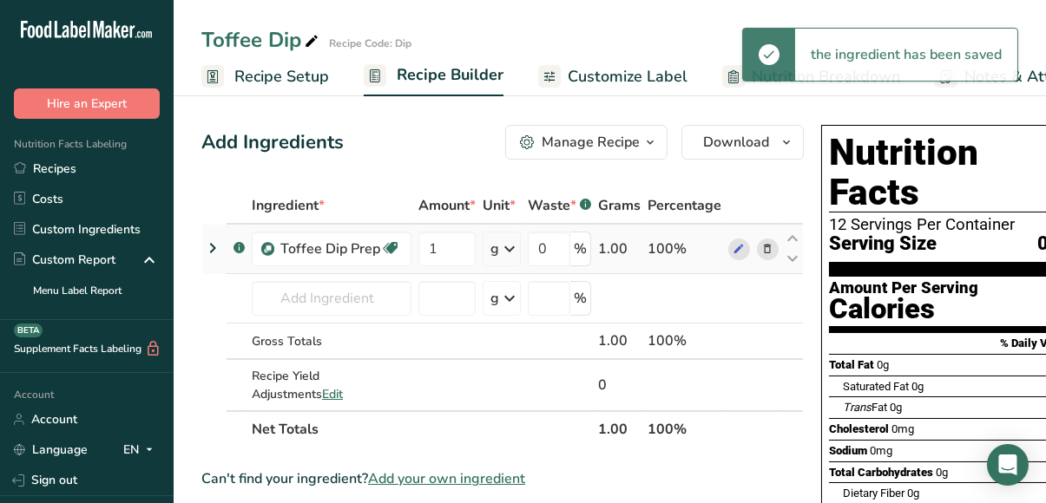
click at [508, 252] on icon at bounding box center [509, 248] width 21 height 31
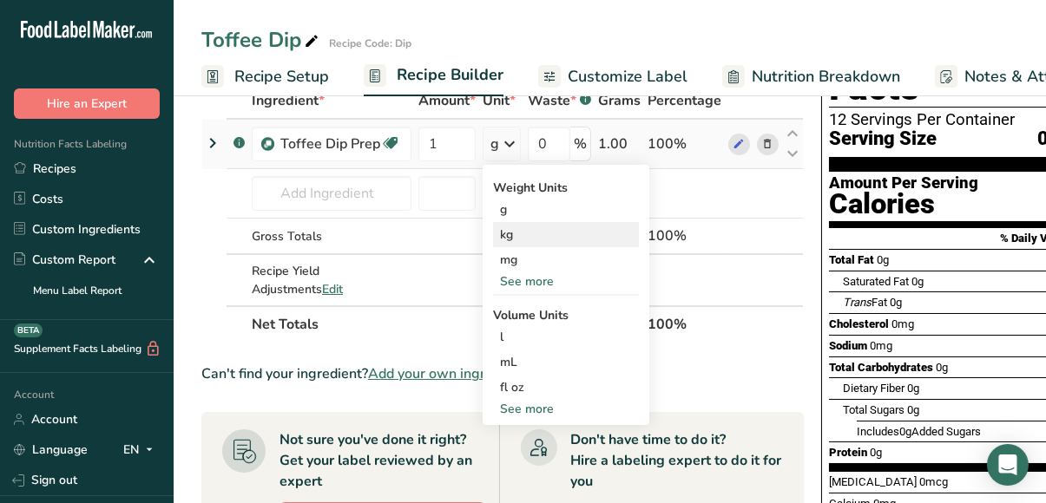
scroll to position [115, 0]
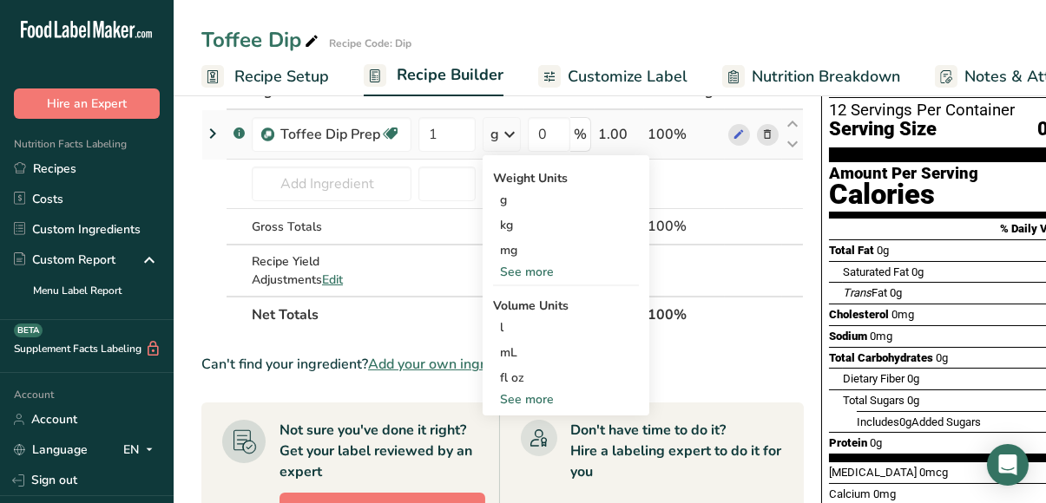
click at [526, 396] on div "See more" at bounding box center [566, 400] width 146 height 18
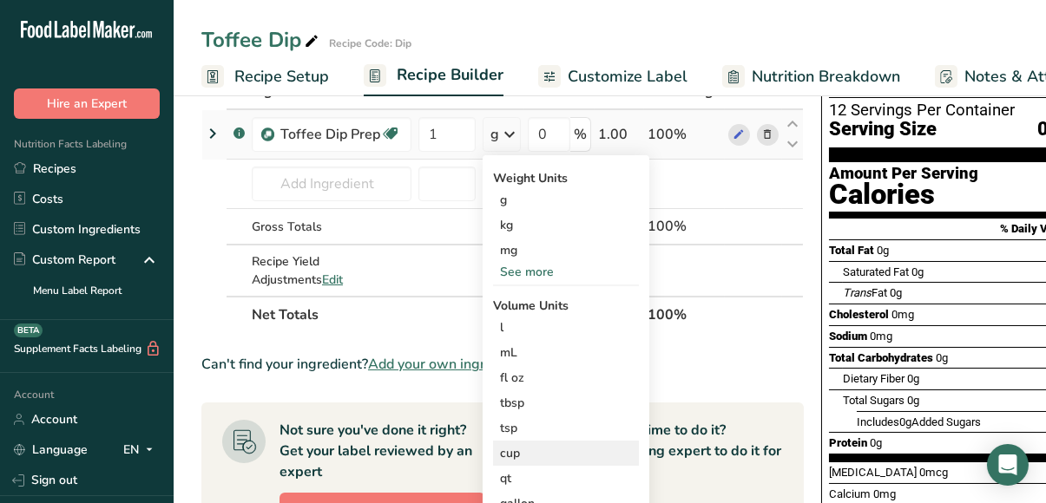
click at [519, 450] on div "cup" at bounding box center [566, 453] width 132 height 18
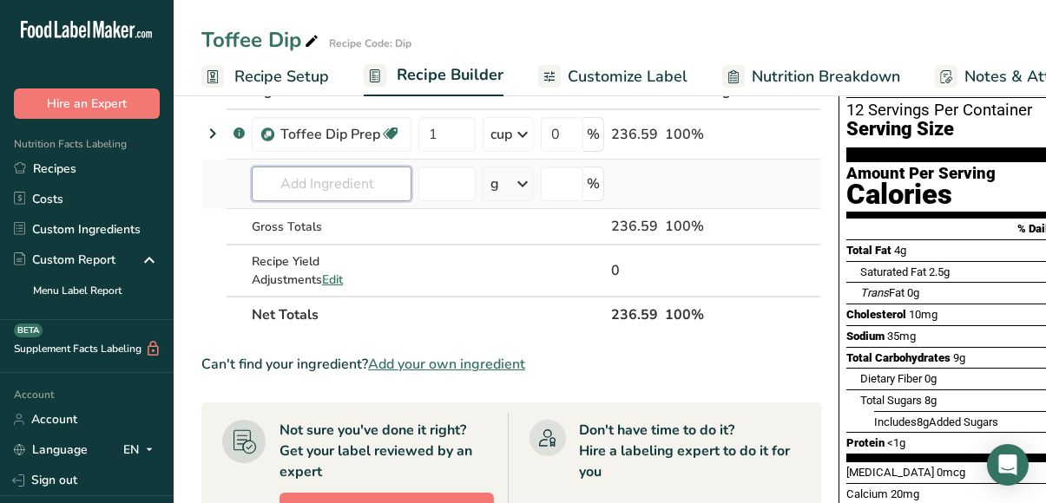
click at [297, 178] on input "text" at bounding box center [332, 184] width 160 height 35
type input "Toffee Bits"
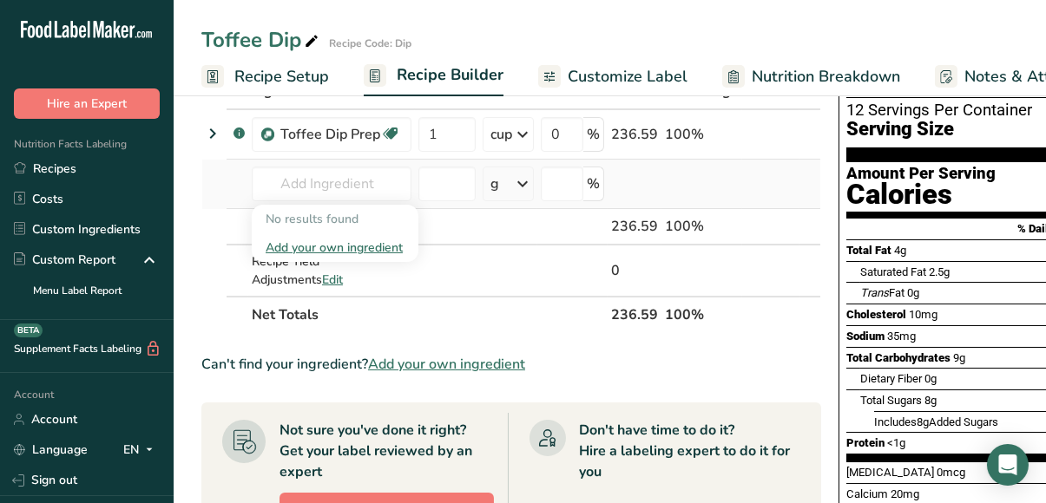
click at [339, 247] on div "Add your own ingredient" at bounding box center [335, 248] width 139 height 18
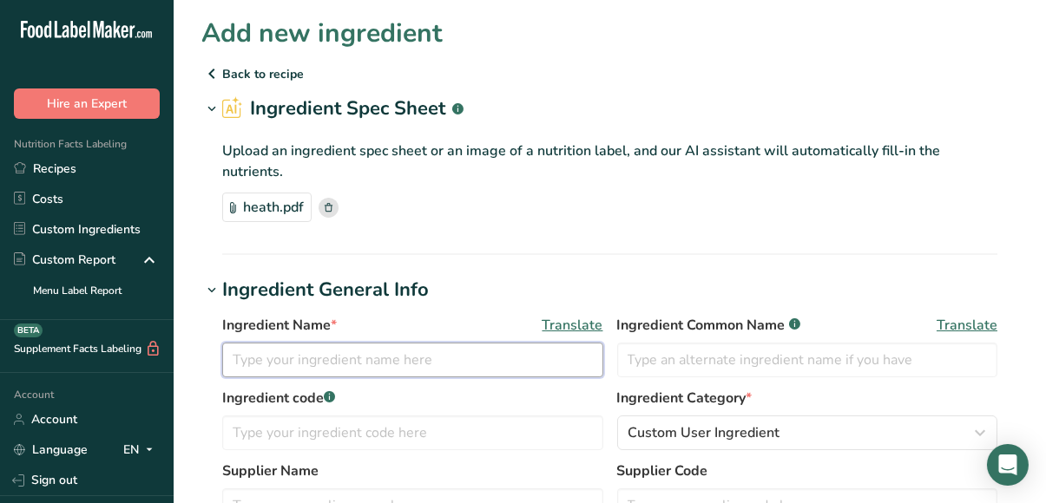
click at [445, 346] on input "text" at bounding box center [412, 360] width 381 height 35
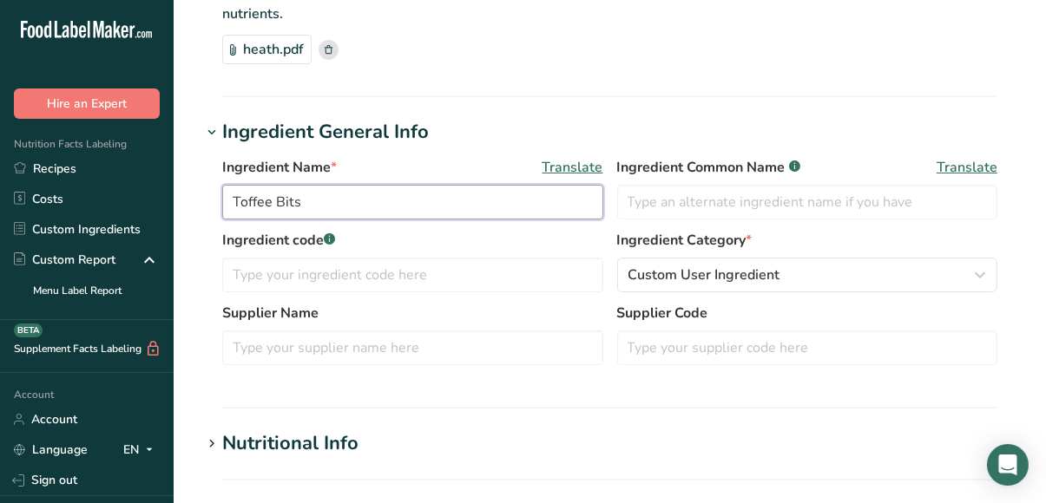
scroll to position [223, 0]
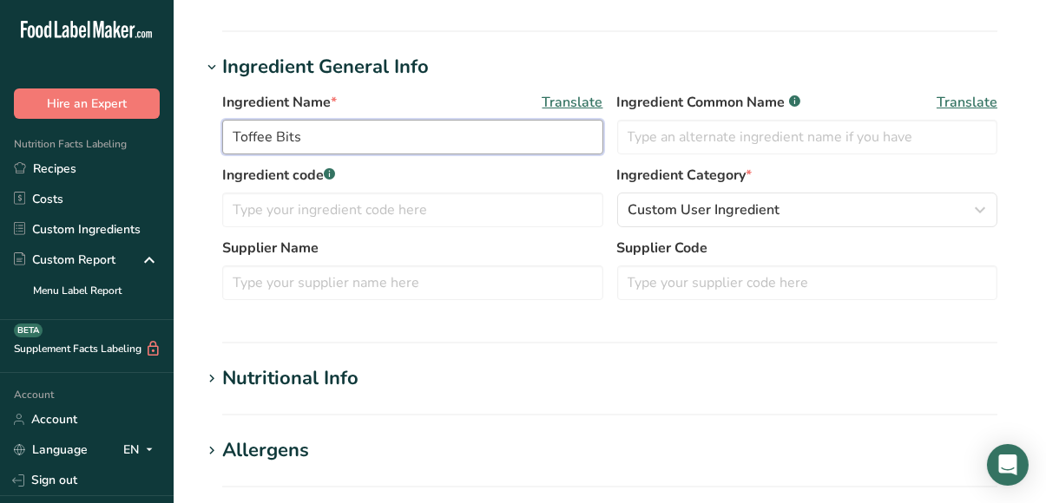
type input "Toffee Bits"
click at [212, 377] on icon at bounding box center [212, 379] width 16 height 24
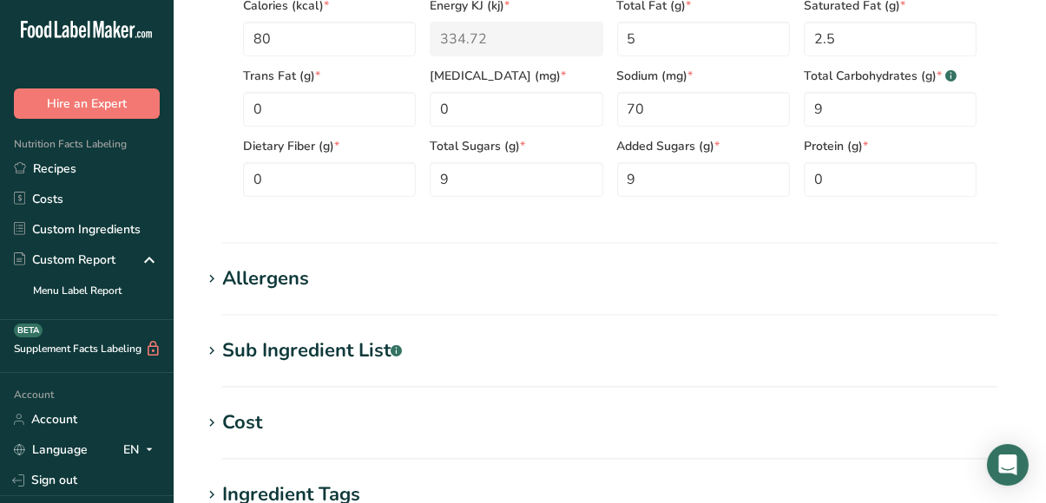
scroll to position [804, 0]
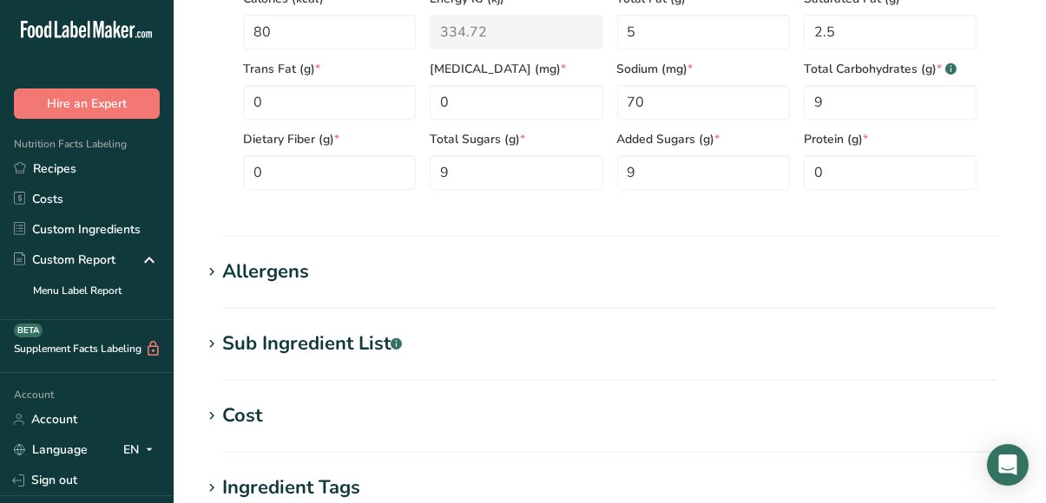
click at [215, 271] on icon at bounding box center [212, 272] width 16 height 24
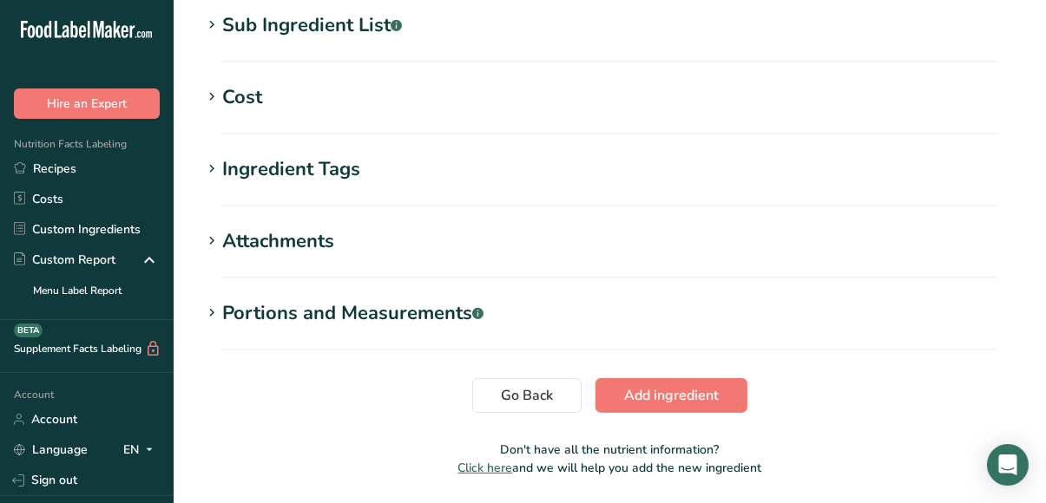
scroll to position [1260, 0]
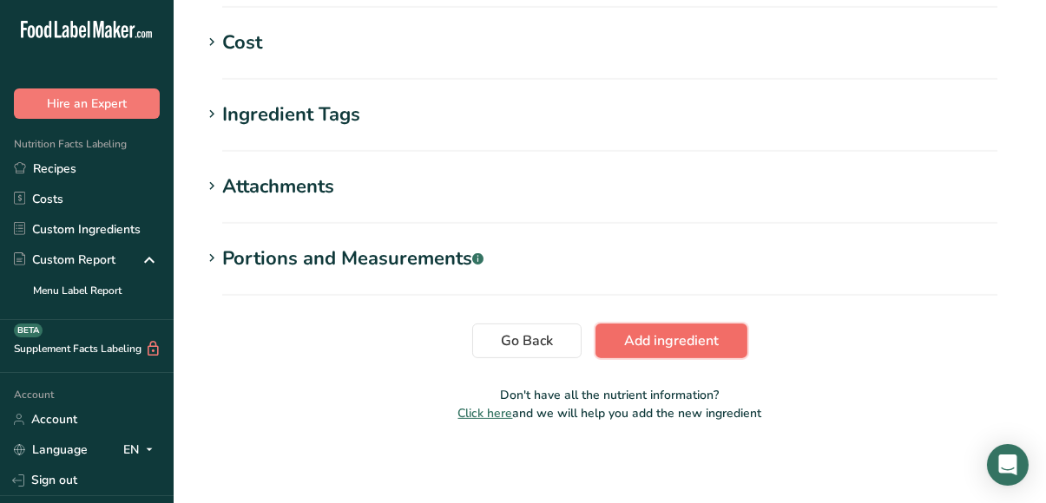
click at [664, 342] on span "Add ingredient" at bounding box center [671, 341] width 95 height 21
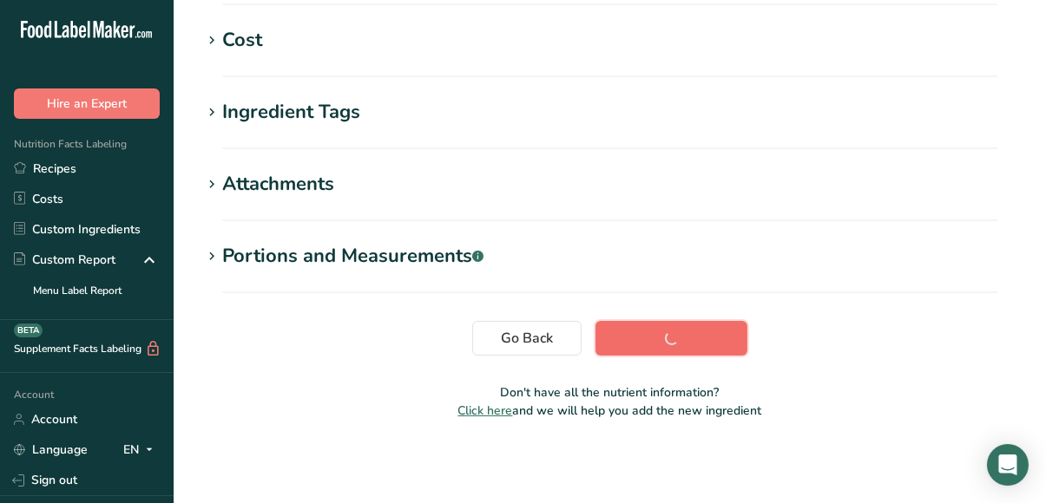
scroll to position [428, 0]
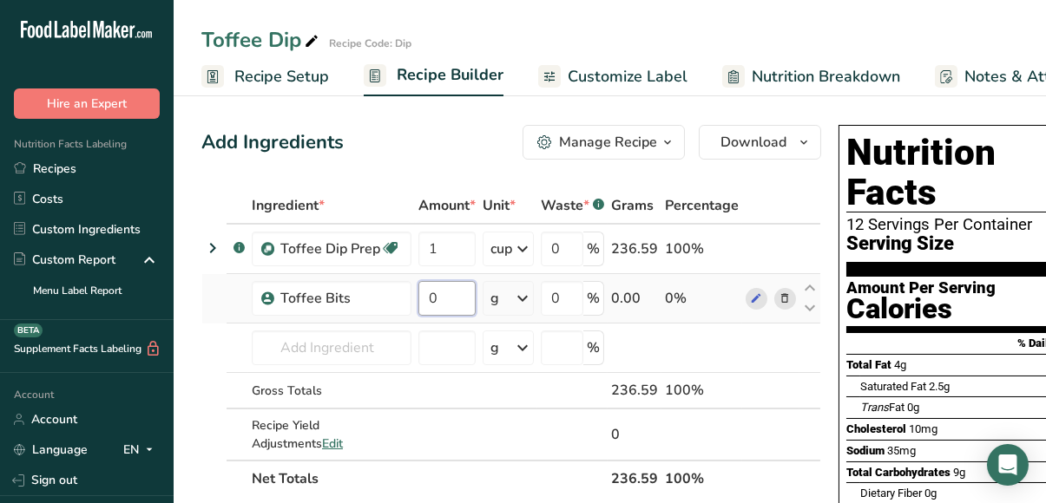
click at [444, 299] on input "0" at bounding box center [446, 298] width 57 height 35
type input "0.5"
click at [520, 299] on div "Ingredient * Amount * Unit * Waste * .a-a{fill:#347362;}.b-a{fill:#fff;} Grams …" at bounding box center [511, 342] width 620 height 310
click at [520, 299] on icon at bounding box center [522, 298] width 21 height 31
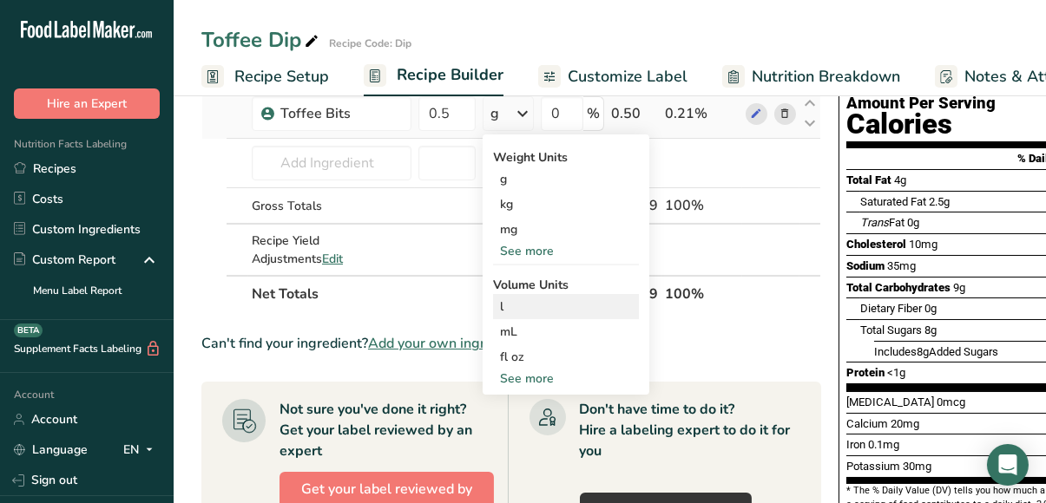
scroll to position [184, 0]
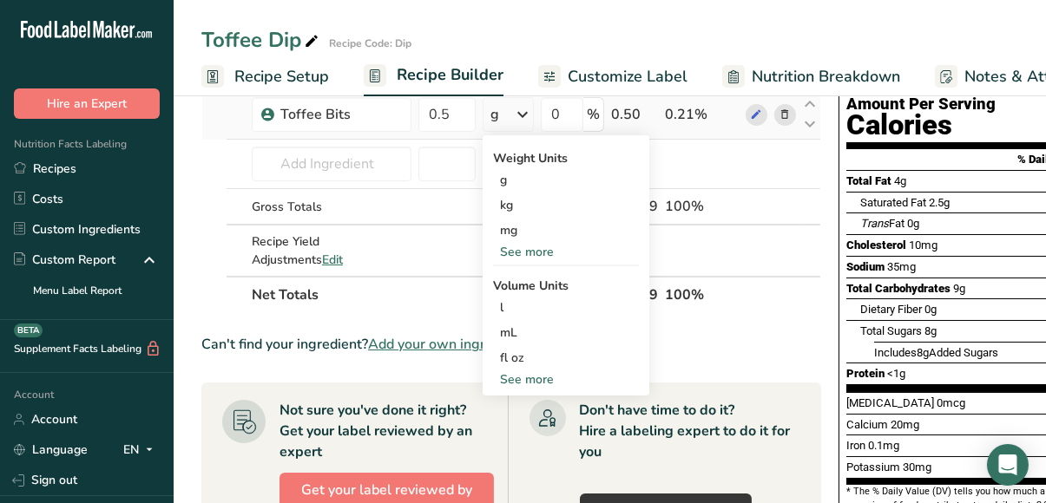
click at [542, 377] on div "See more" at bounding box center [566, 380] width 146 height 18
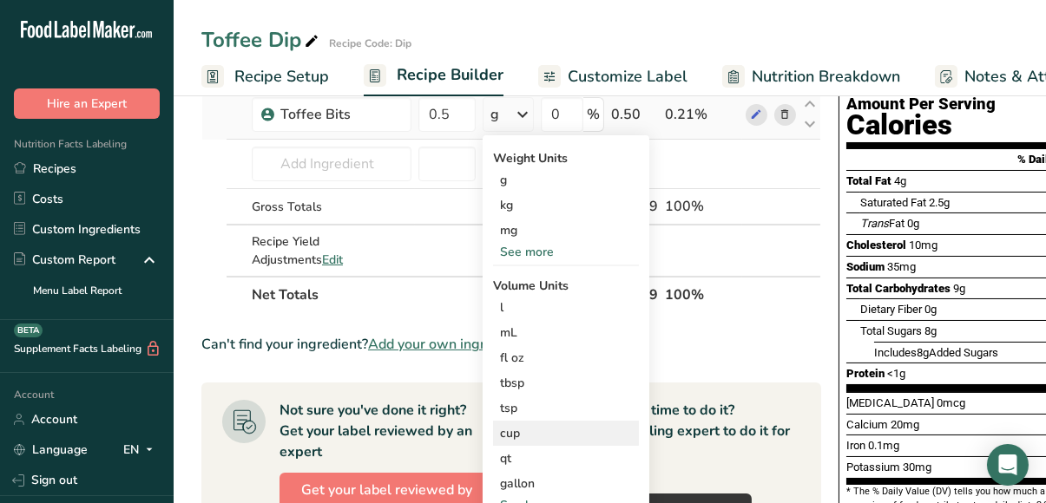
click at [526, 431] on div "cup" at bounding box center [566, 433] width 132 height 18
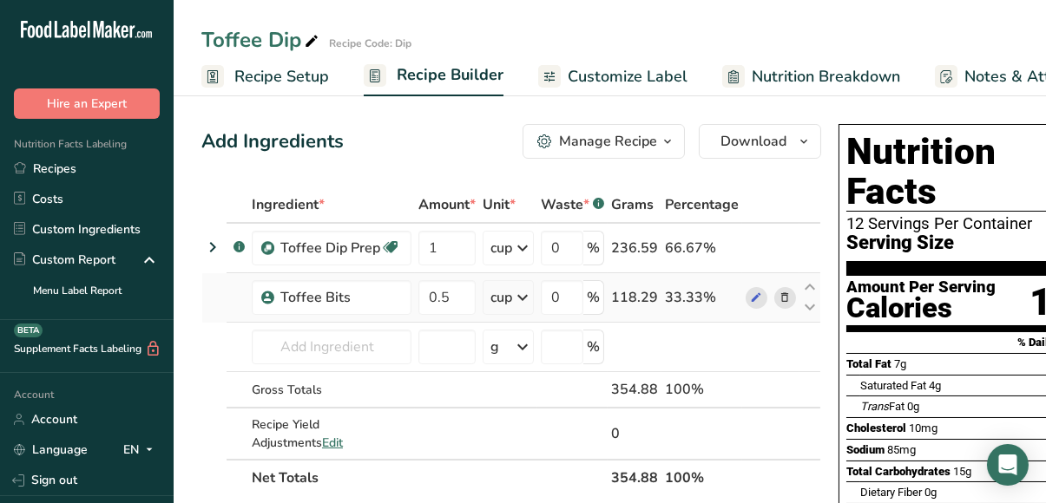
scroll to position [0, 58]
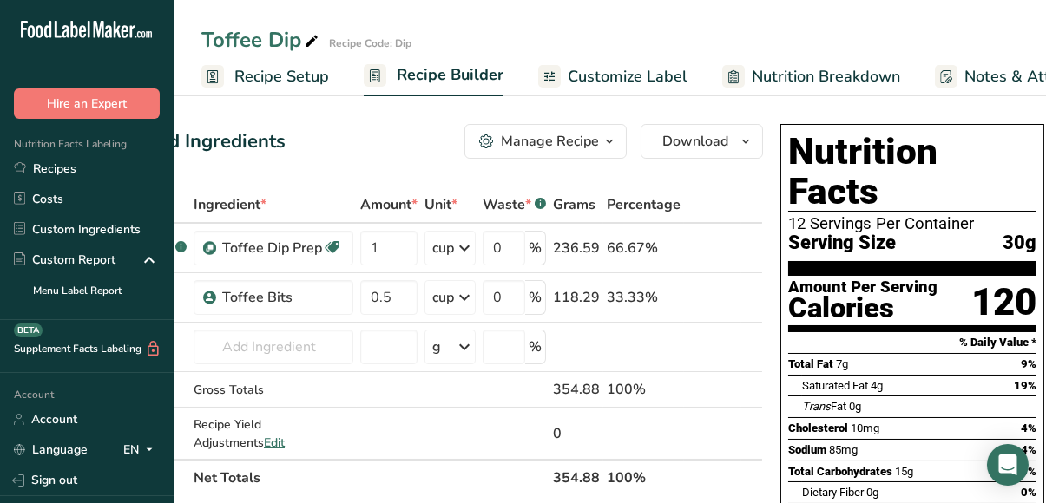
click at [602, 82] on span "Customize Label" at bounding box center [628, 76] width 120 height 23
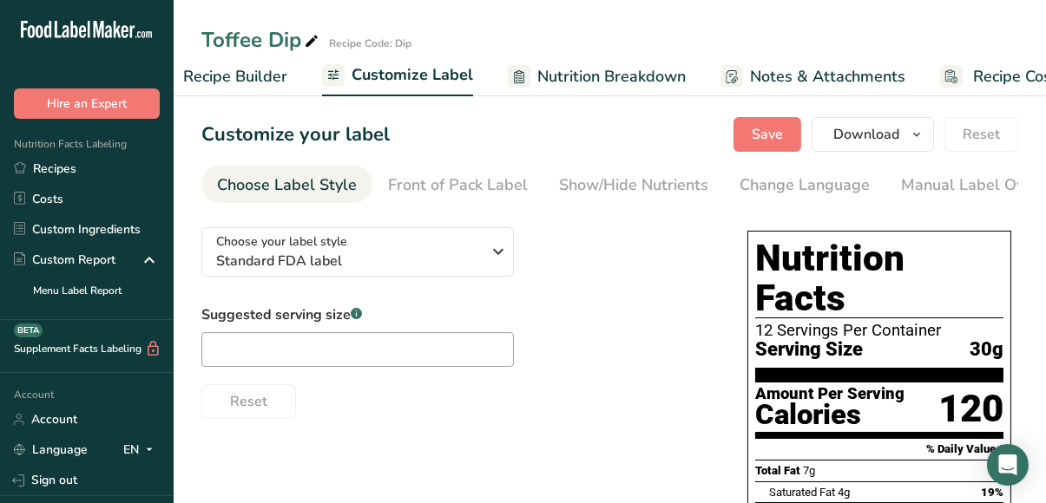
scroll to position [0, 274]
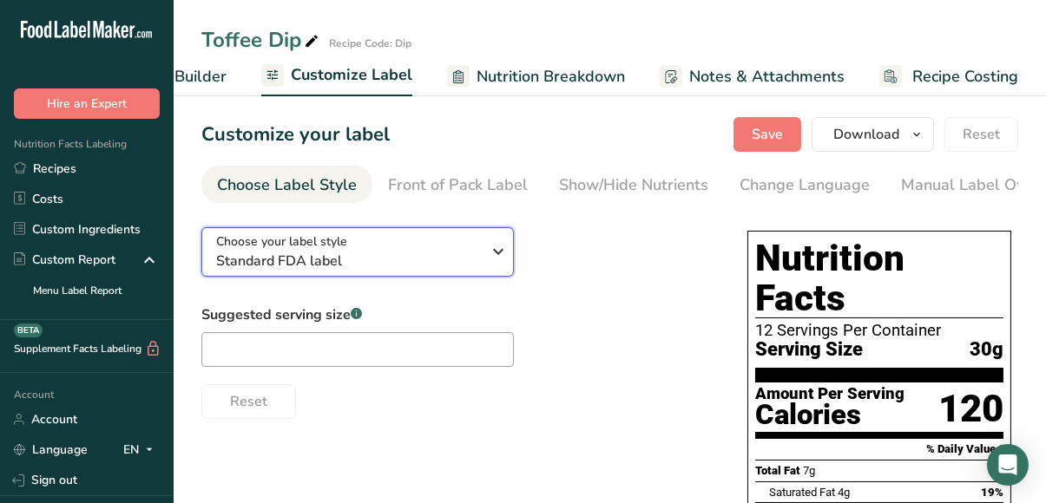
click at [333, 261] on span "Standard FDA label" at bounding box center [348, 261] width 265 height 21
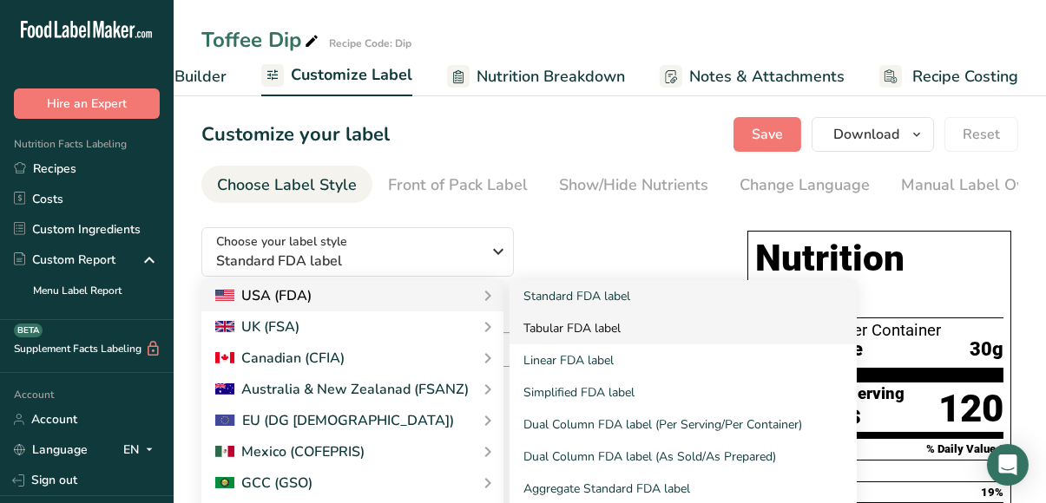
click at [578, 330] on link "Tabular FDA label" at bounding box center [682, 328] width 347 height 32
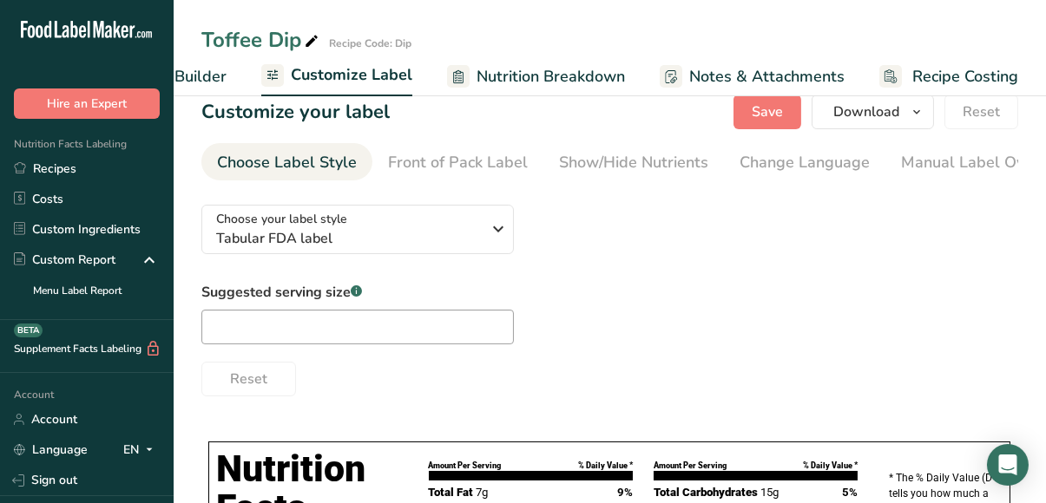
scroll to position [0, 0]
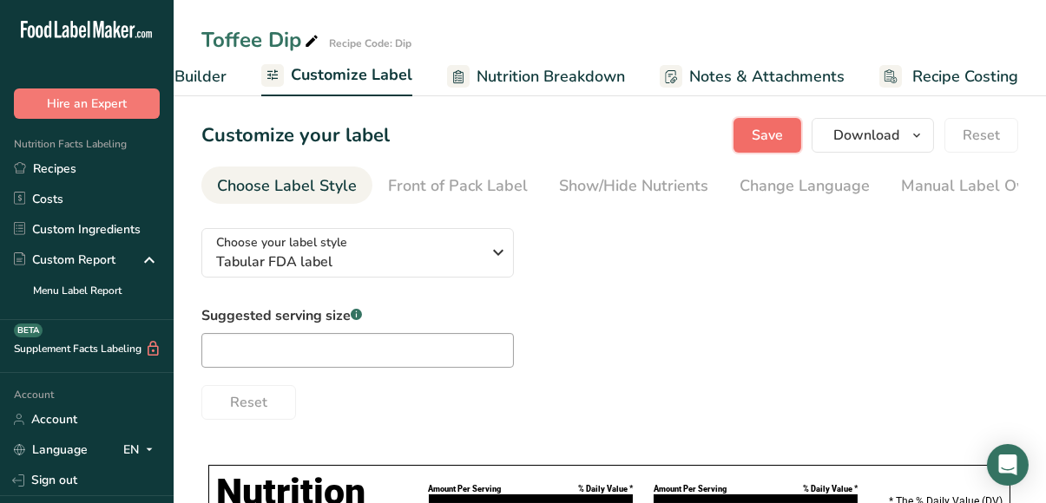
click at [774, 137] on span "Save" at bounding box center [767, 135] width 31 height 21
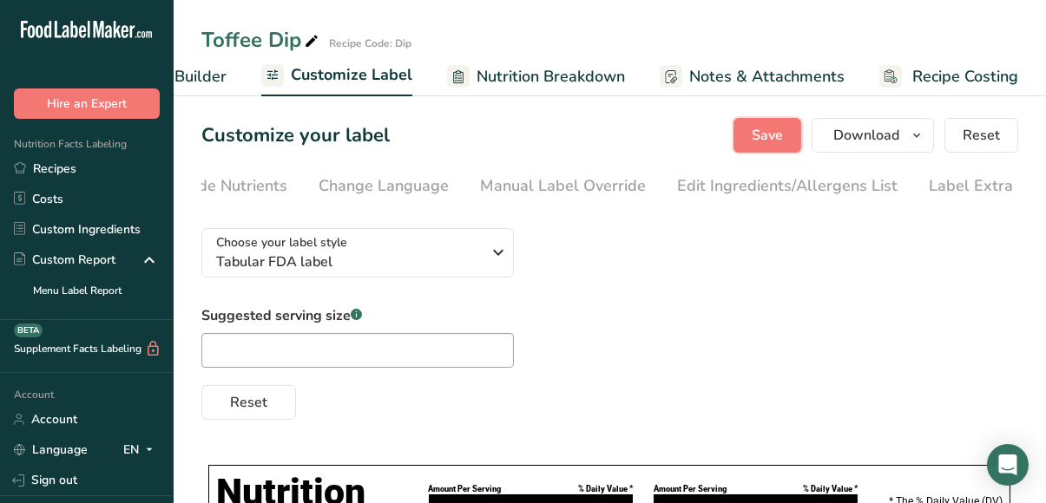
scroll to position [0, 444]
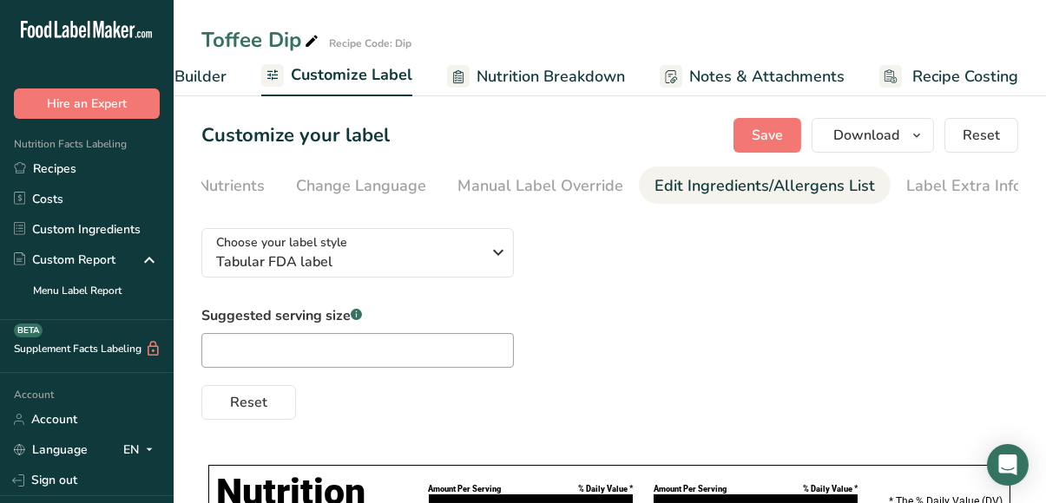
click at [785, 189] on div "Edit Ingredients/Allergens List" at bounding box center [764, 185] width 220 height 23
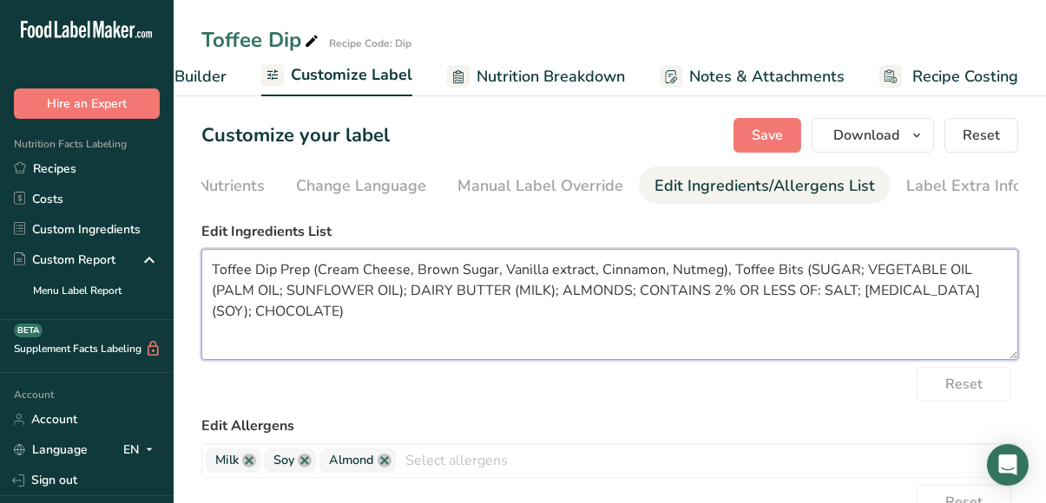
click at [317, 274] on textarea "Toffee Dip Prep (Cream Cheese, Brown Sugar, Vanilla extract, Cinnamon, Nutmeg),…" at bounding box center [609, 304] width 817 height 111
drag, startPoint x: 625, startPoint y: 273, endPoint x: 691, endPoint y: 273, distance: 66.0
drag, startPoint x: 691, startPoint y: 273, endPoint x: 630, endPoint y: 323, distance: 78.4
click at [630, 323] on textarea "Cream Cheese, Brown Sugar, Vanilla extract, Cinnamon, Nutmeg), Toffee Bits (SUG…" at bounding box center [609, 304] width 817 height 111
drag, startPoint x: 692, startPoint y: 273, endPoint x: 626, endPoint y: 273, distance: 66.0
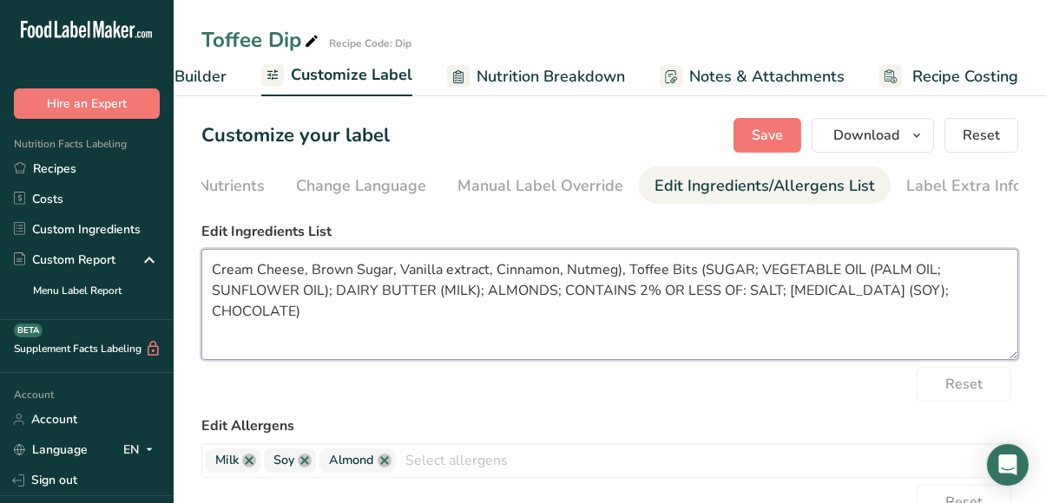
click at [626, 273] on textarea "Cream Cheese, Brown Sugar, Vanilla extract, Cinnamon, Nutmeg), Toffee Bits (SUG…" at bounding box center [609, 304] width 817 height 111
click at [398, 273] on textarea "Cream Cheese, Brown Sugar, Vanilla extract, Cinnamon, Nutmeg), Toffee Bits (SUG…" at bounding box center [609, 304] width 817 height 111
paste textarea "Toffee Bits"
drag, startPoint x: 690, startPoint y: 275, endPoint x: 1004, endPoint y: 312, distance: 316.3
click at [1004, 312] on textarea "Cream Cheese, Brown Sugar, Toffee Bits, Vanilla extract, Cinnamon, Nutmeg), Tof…" at bounding box center [609, 304] width 817 height 111
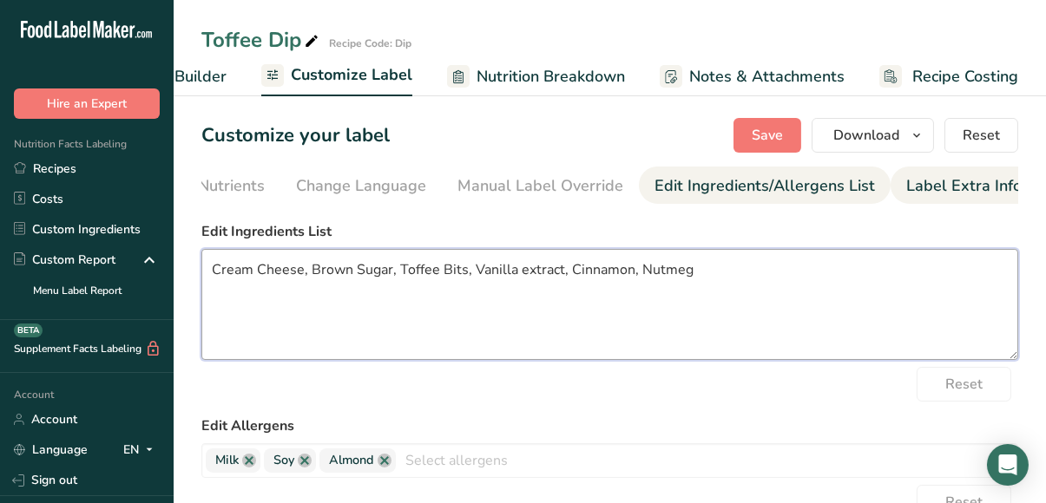
type textarea "Cream Cheese, Brown Sugar, Toffee Bits, Vanilla extract, Cinnamon, Nutmeg"
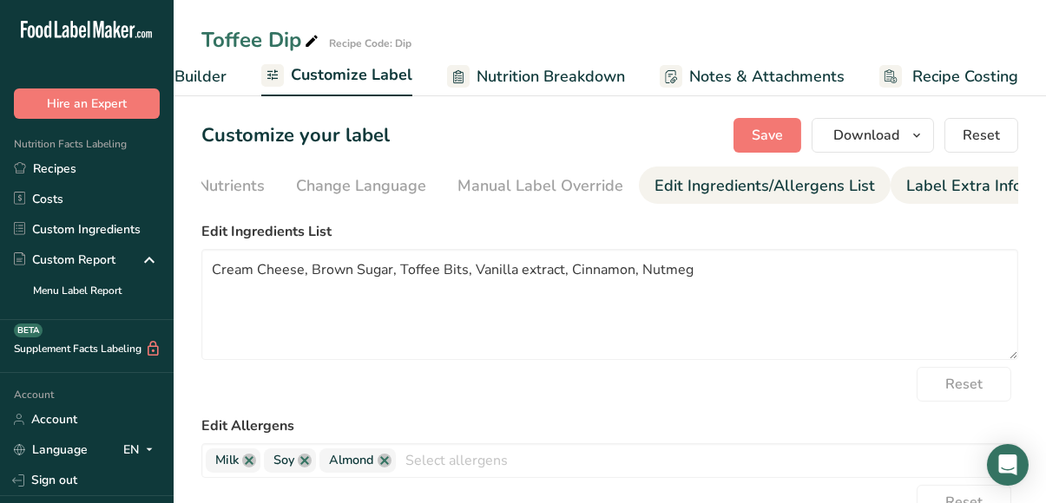
click at [937, 179] on div "Label Extra Info" at bounding box center [963, 185] width 115 height 23
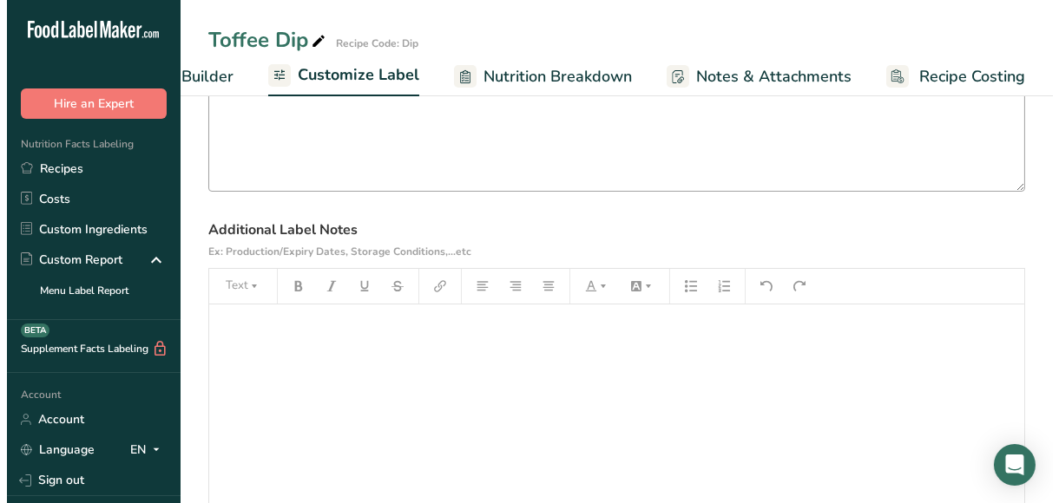
scroll to position [170, 0]
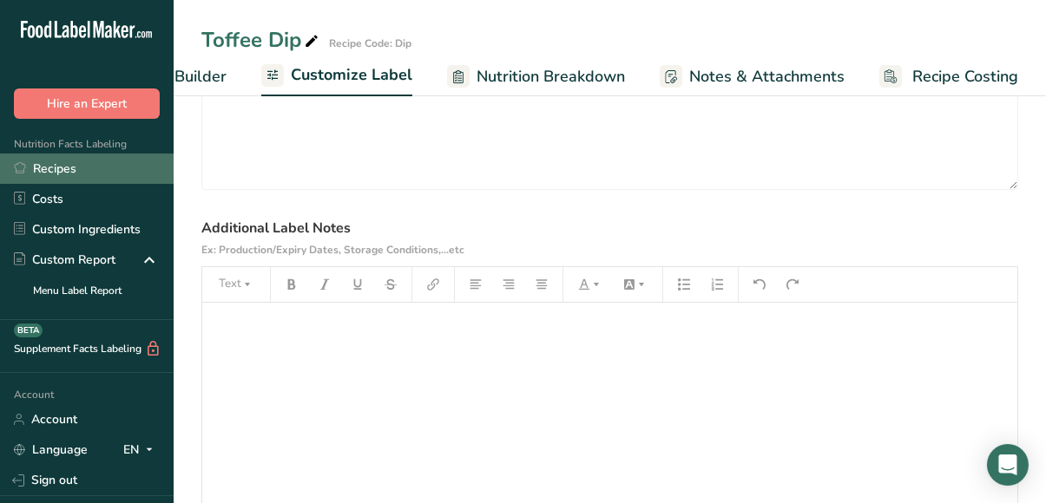
click at [58, 172] on link "Recipes" at bounding box center [87, 169] width 174 height 30
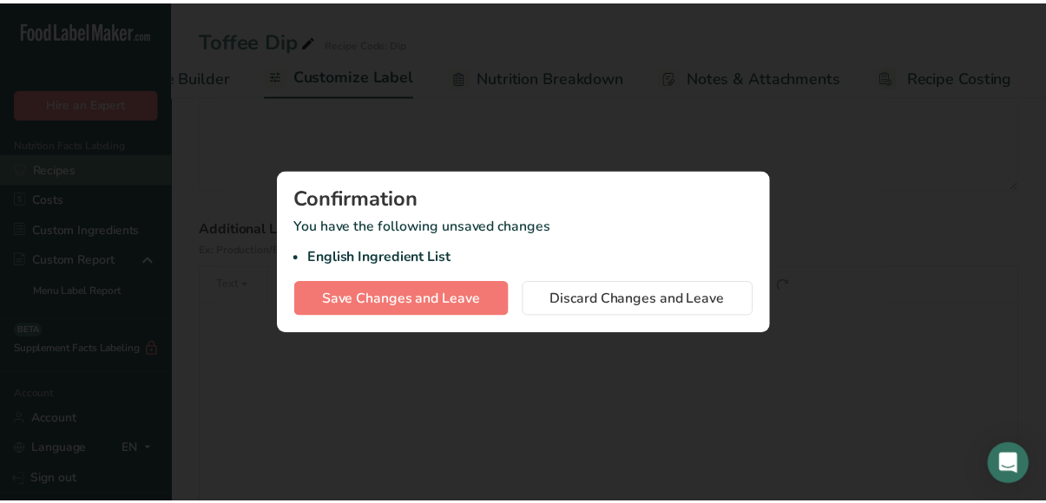
scroll to position [0, 260]
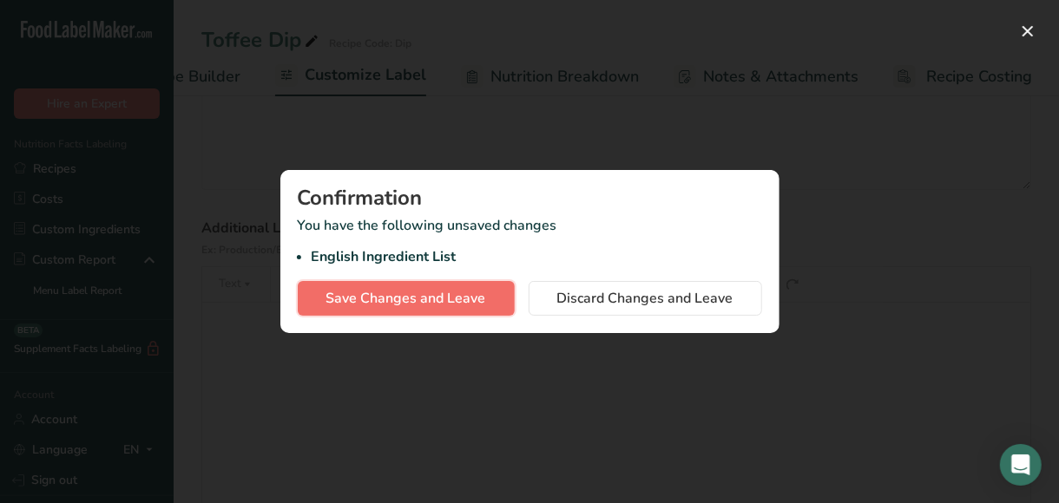
click at [420, 302] on span "Save Changes and Leave" at bounding box center [406, 298] width 160 height 21
click at [420, 302] on div "Confirmation You have the following unsaved changes English Ingredient List Sav…" at bounding box center [529, 251] width 499 height 163
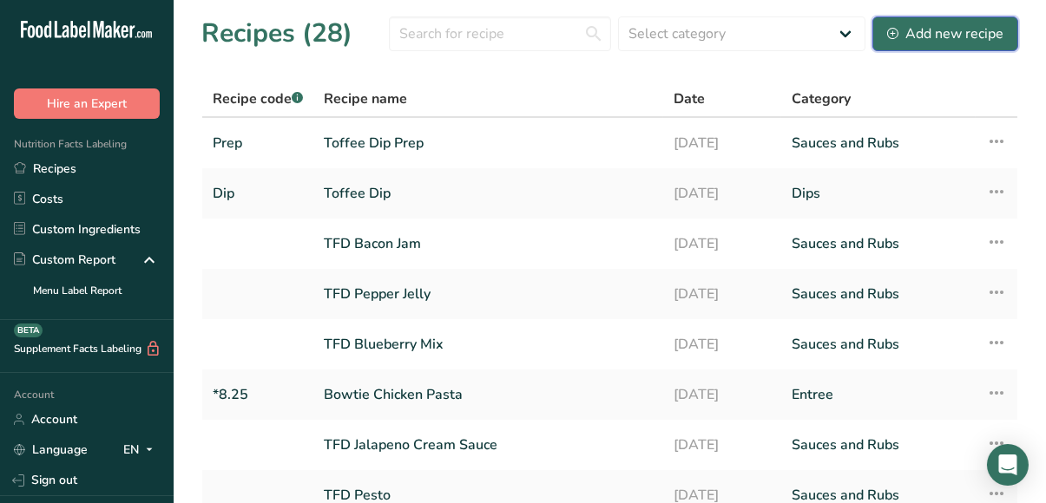
click at [944, 34] on div "Add new recipe" at bounding box center [945, 33] width 116 height 21
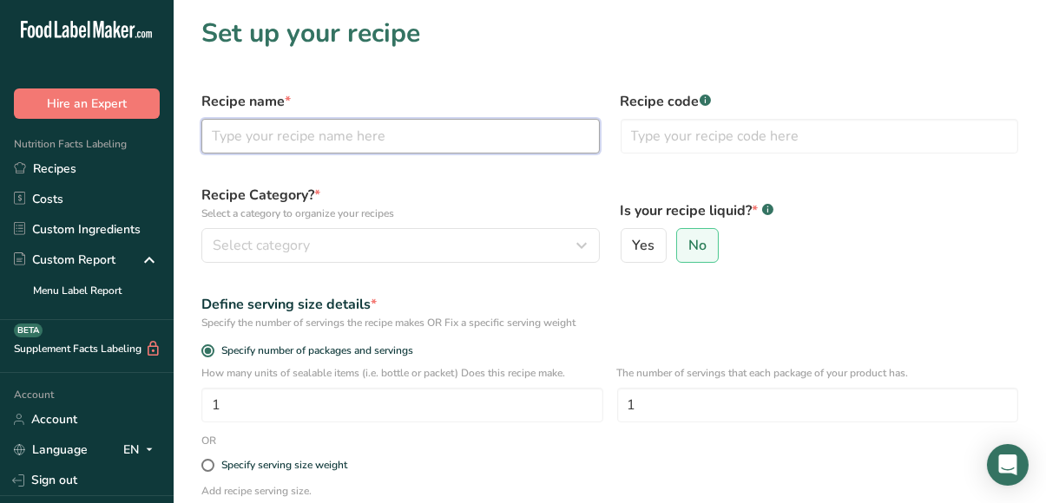
click at [404, 141] on input "text" at bounding box center [400, 136] width 398 height 35
type input "Stuffed Mushroom Dip Prep"
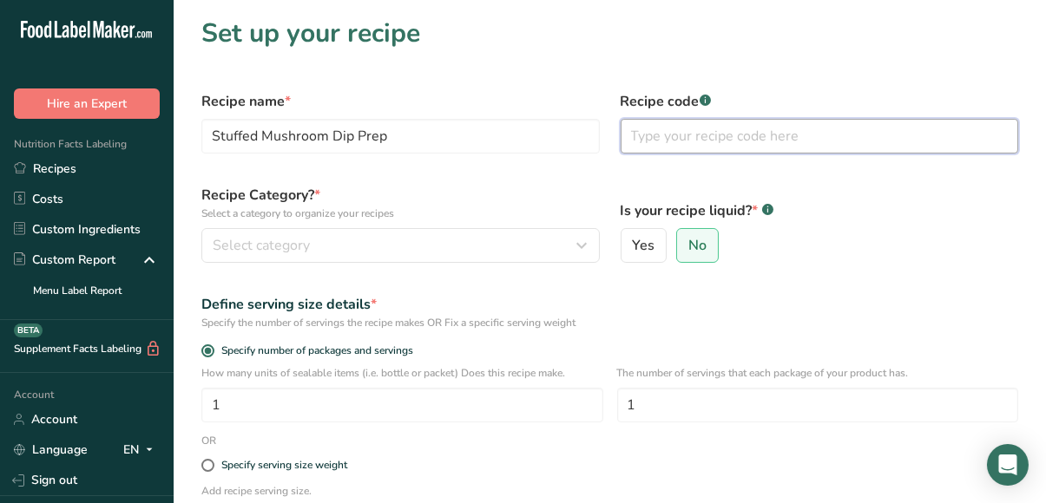
click at [672, 143] on input "text" at bounding box center [820, 136] width 398 height 35
type input "Dip"
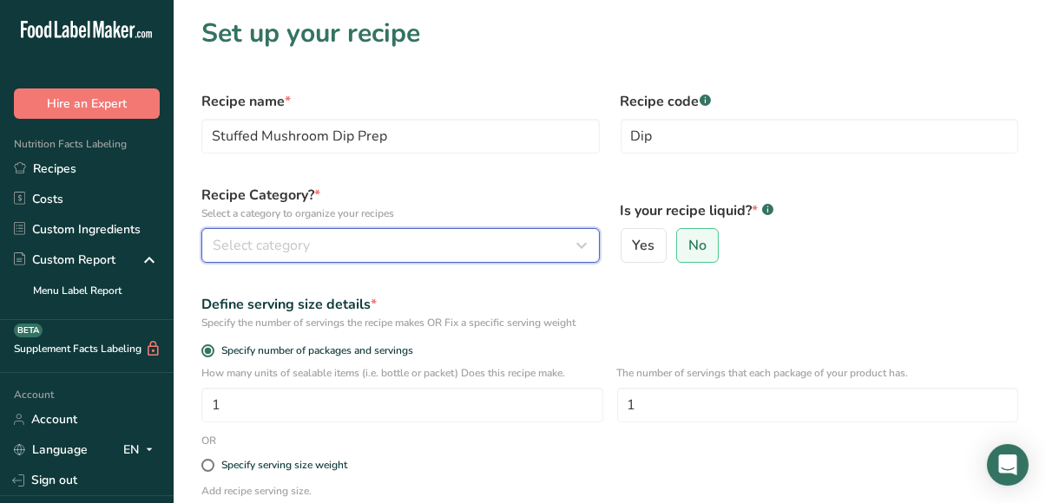
click at [481, 241] on div "Select category" at bounding box center [395, 245] width 365 height 21
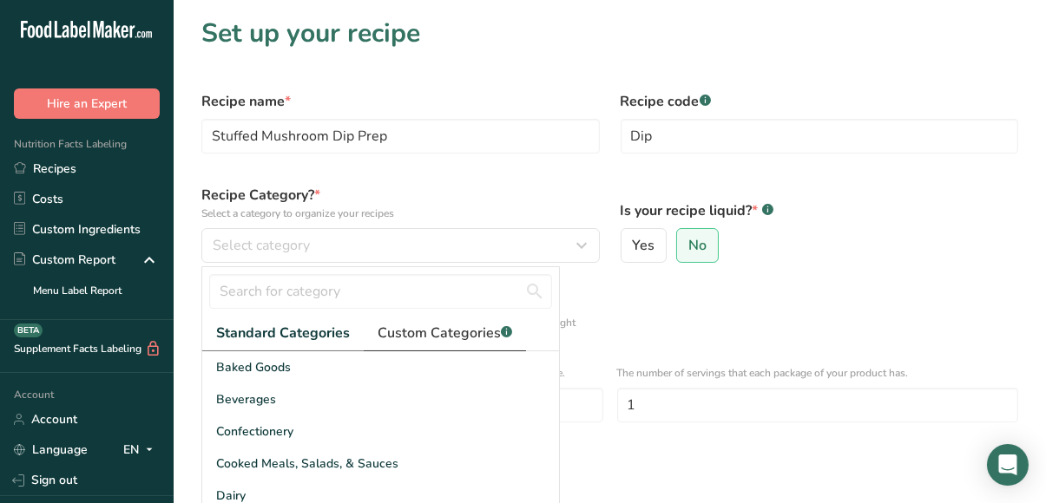
click at [443, 335] on span "Custom Categories .a-a{fill:#347362;}.b-a{fill:#fff;}" at bounding box center [445, 333] width 135 height 21
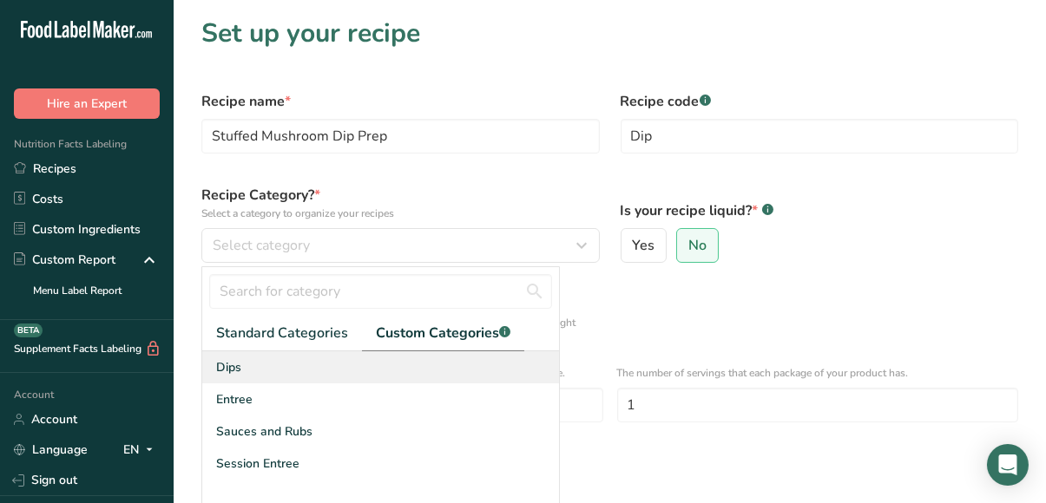
click at [233, 363] on span "Dips" at bounding box center [228, 367] width 25 height 18
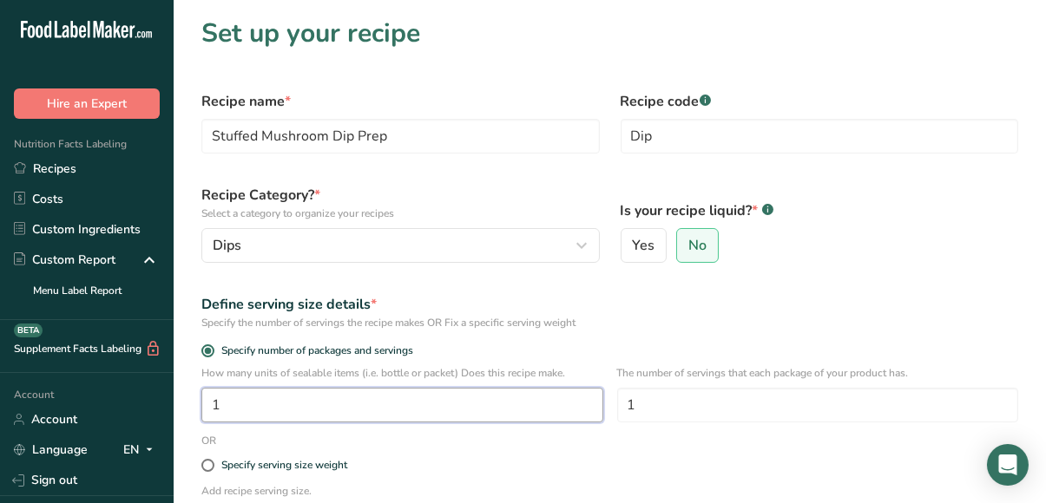
click at [381, 398] on input "1" at bounding box center [402, 405] width 402 height 35
click at [462, 410] on input "16" at bounding box center [402, 405] width 402 height 35
type input "1"
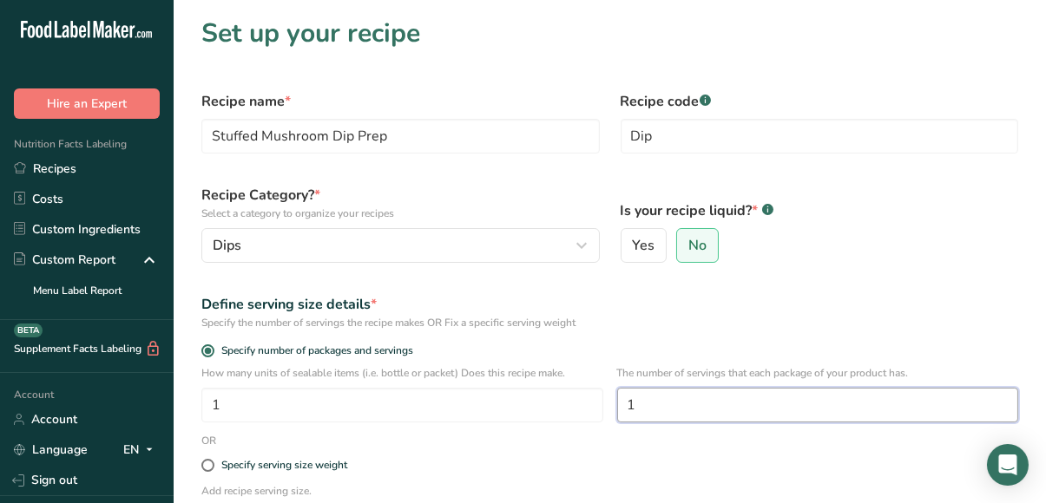
click at [647, 404] on input "1" at bounding box center [818, 405] width 402 height 35
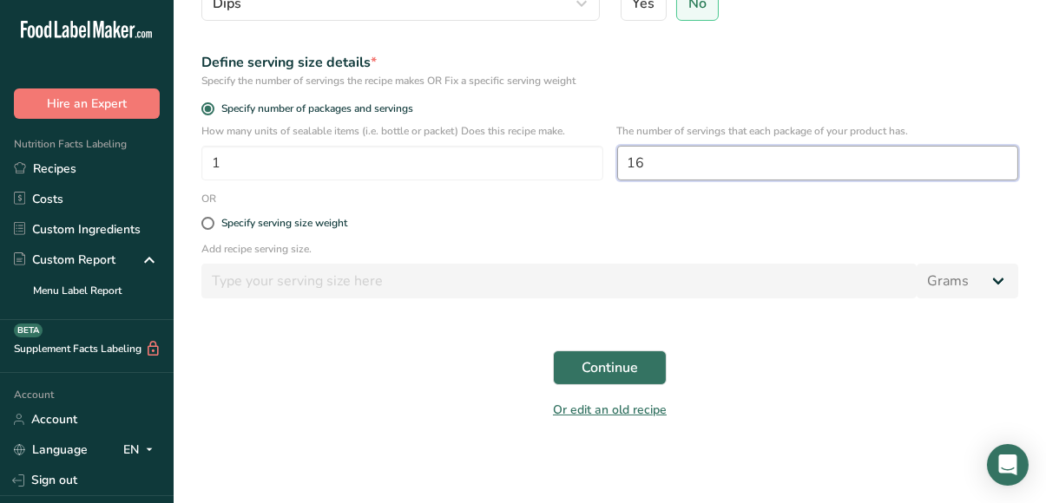
scroll to position [241, 0]
type input "16"
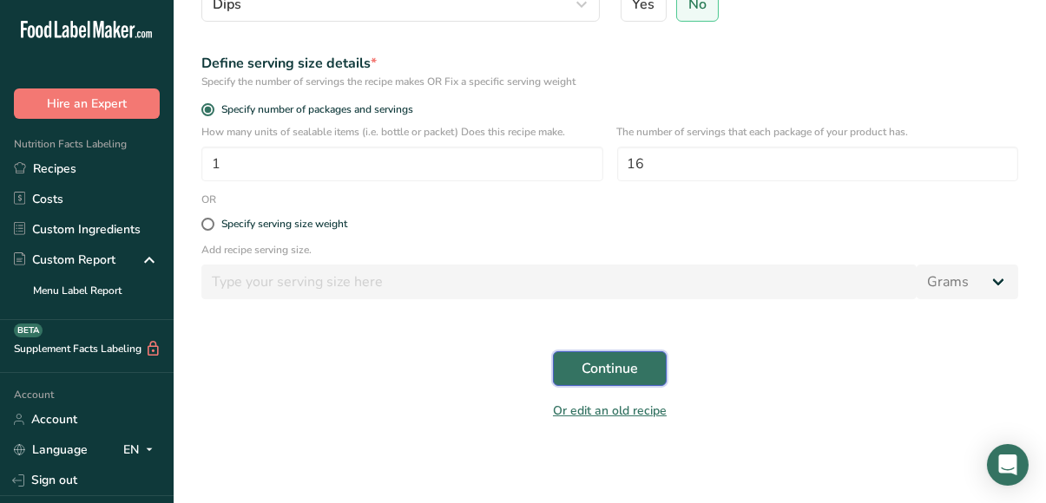
drag, startPoint x: 605, startPoint y: 377, endPoint x: 572, endPoint y: 362, distance: 36.1
click at [572, 362] on button "Continue" at bounding box center [610, 369] width 114 height 35
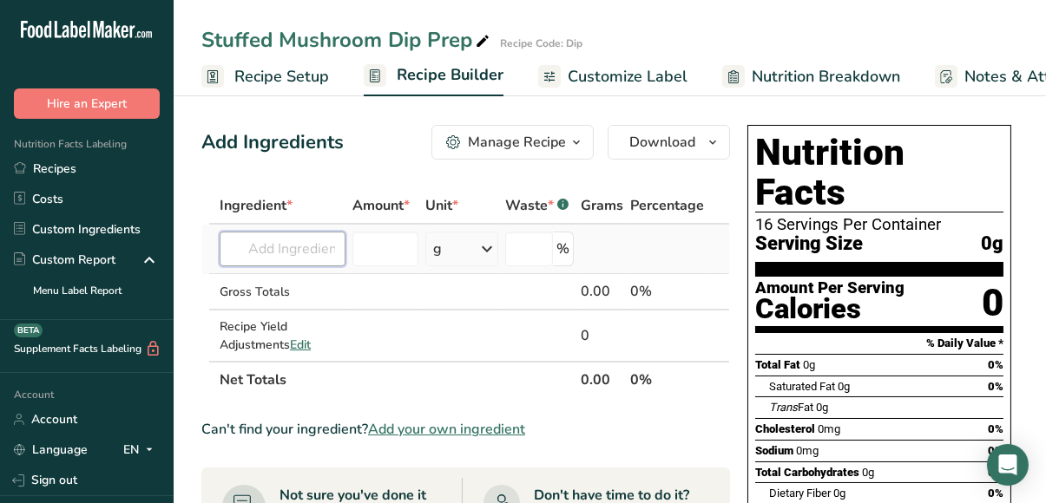
click at [288, 262] on input "text" at bounding box center [283, 249] width 126 height 35
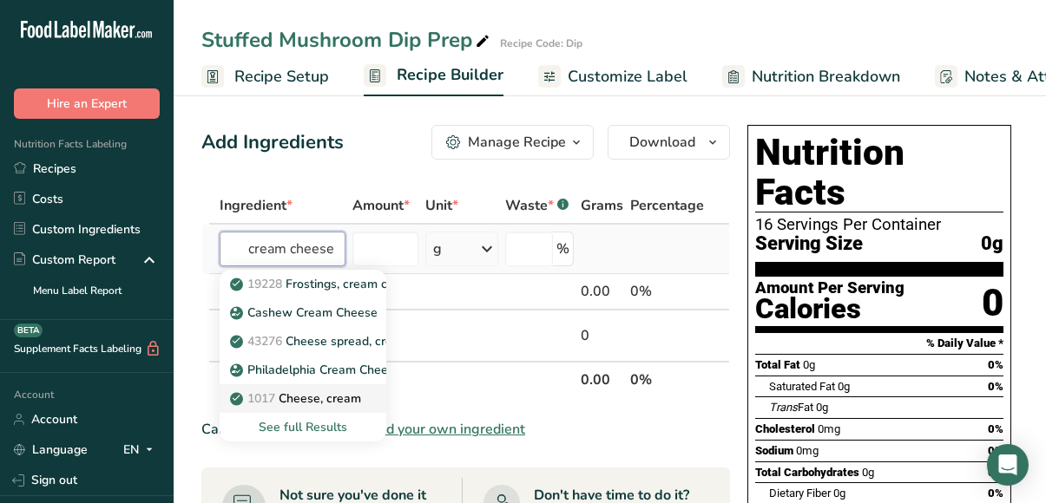
type input "cream cheese"
click at [359, 399] on p "1017 Cheese, cream" at bounding box center [297, 399] width 128 height 18
type input "Cheese, cream"
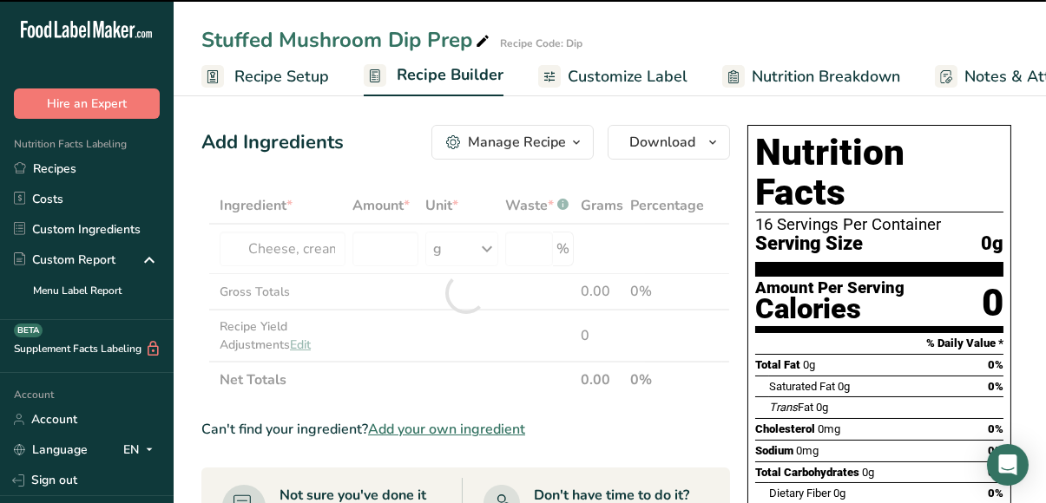
type input "0"
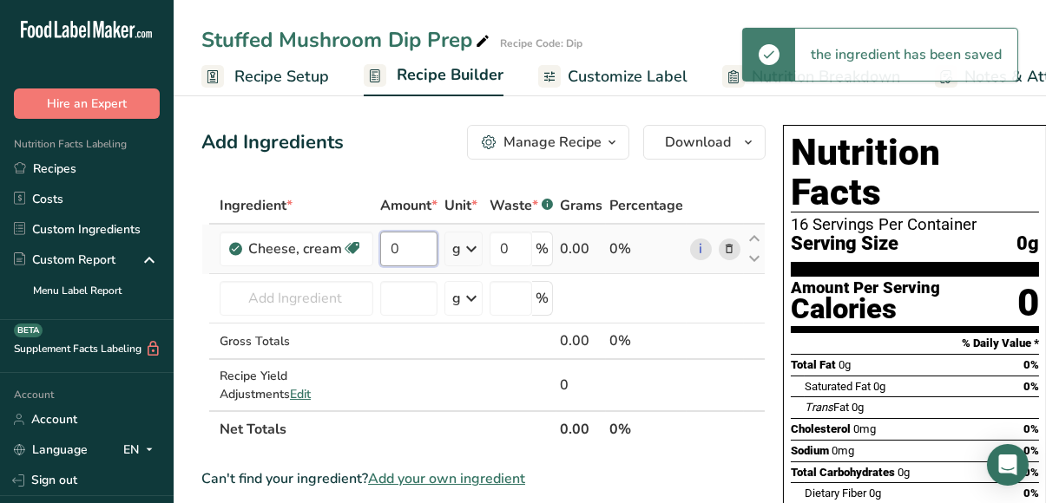
click at [406, 250] on input "0" at bounding box center [408, 249] width 57 height 35
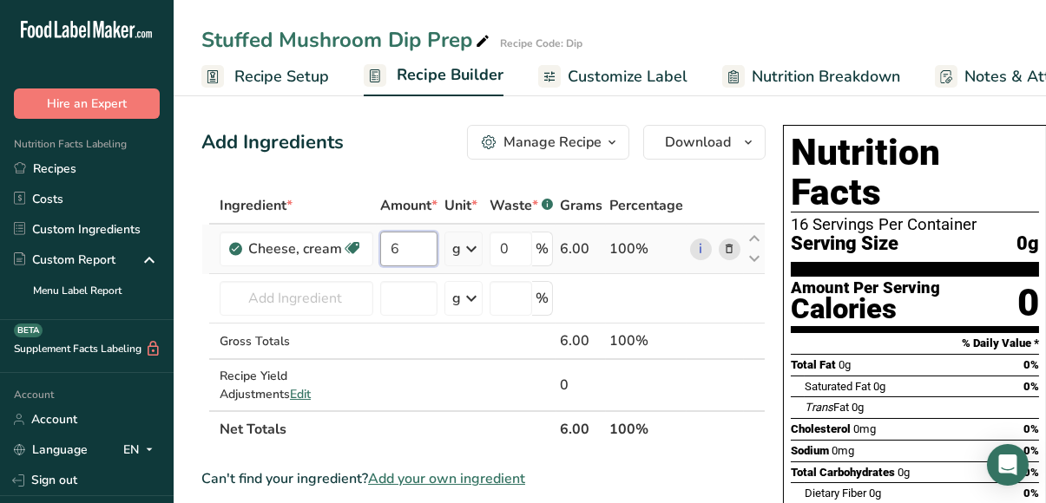
type input "6"
click at [468, 250] on div "Ingredient * Amount * Unit * Waste * .a-a{fill:#347362;}.b-a{fill:#fff;} Grams …" at bounding box center [483, 317] width 564 height 260
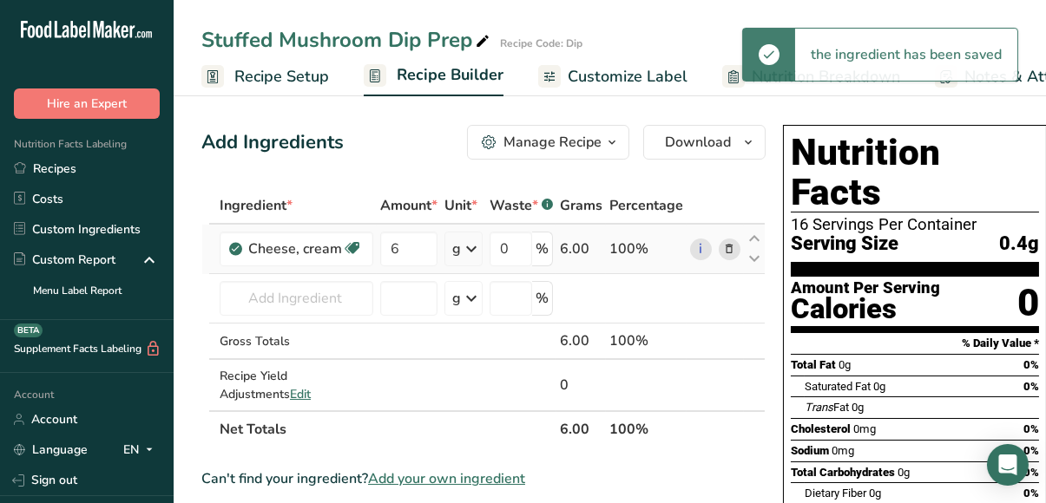
click at [468, 250] on icon at bounding box center [471, 248] width 21 height 31
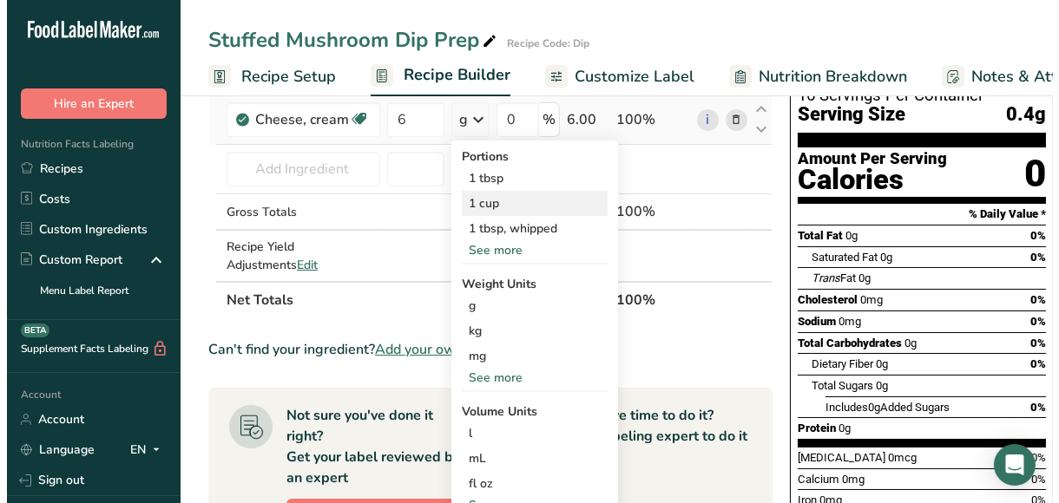
scroll to position [137, 0]
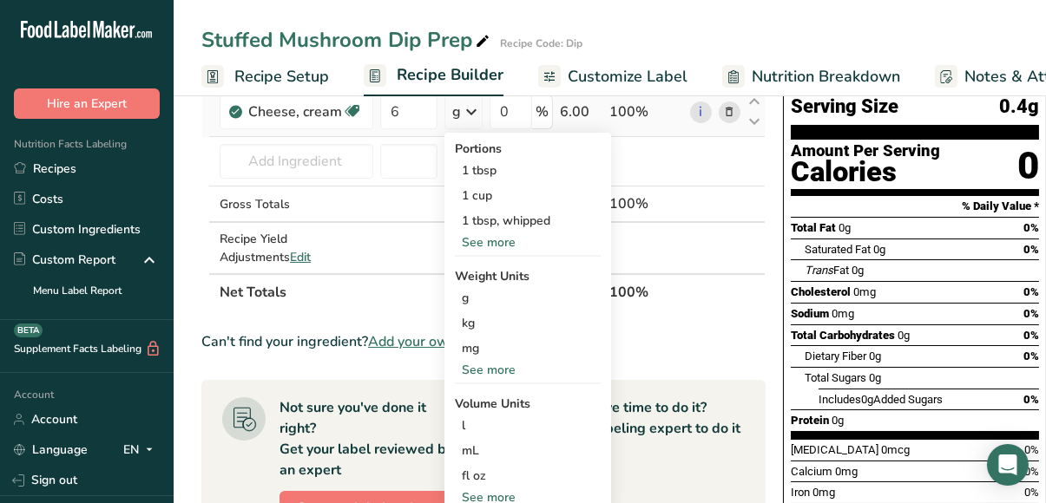
click at [481, 364] on div "See more" at bounding box center [528, 370] width 146 height 18
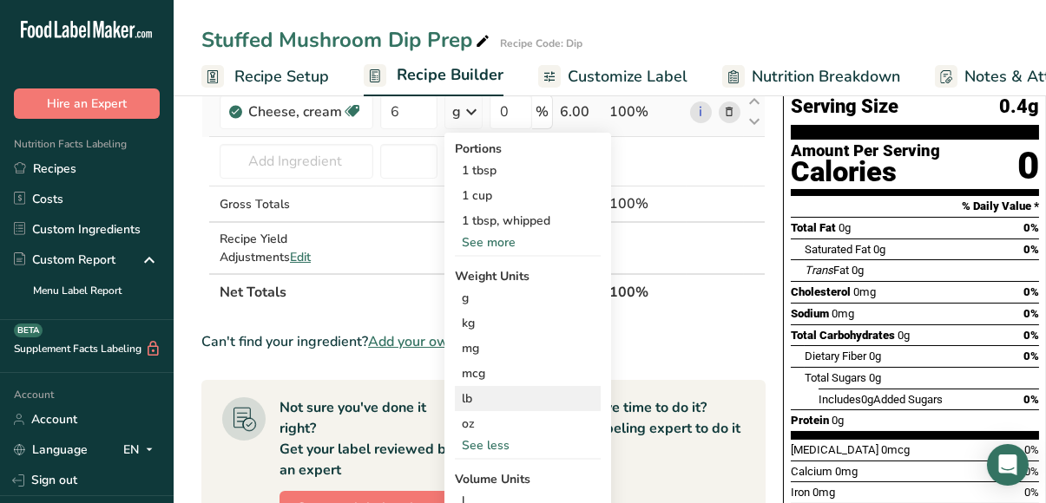
click at [483, 398] on div "lb" at bounding box center [528, 398] width 146 height 25
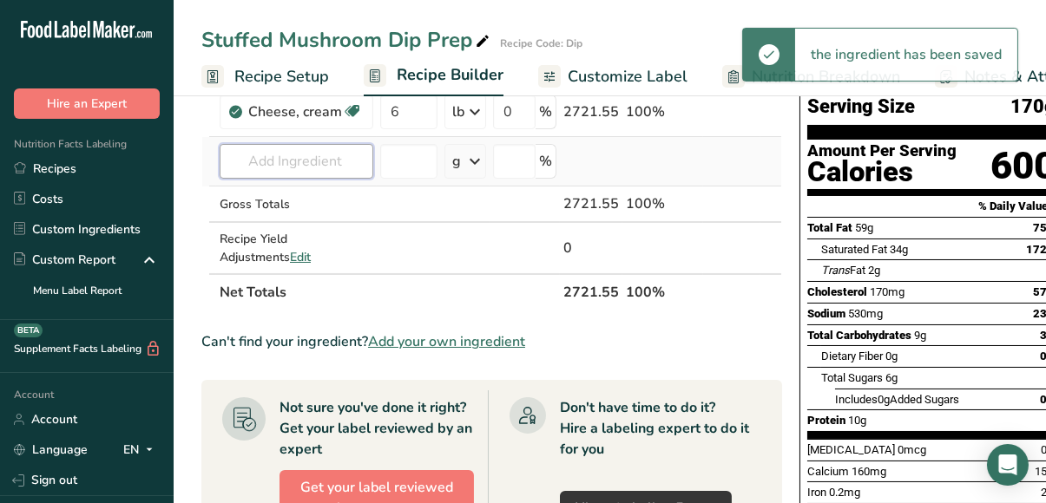
click at [315, 164] on input "text" at bounding box center [297, 161] width 154 height 35
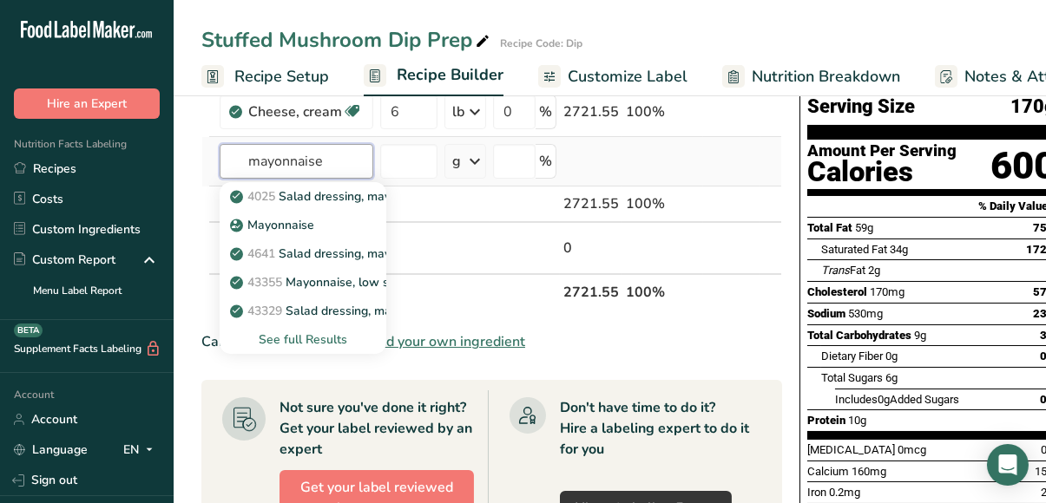
type input "mayonnaise"
click at [305, 337] on div "See full Results" at bounding box center [302, 340] width 139 height 18
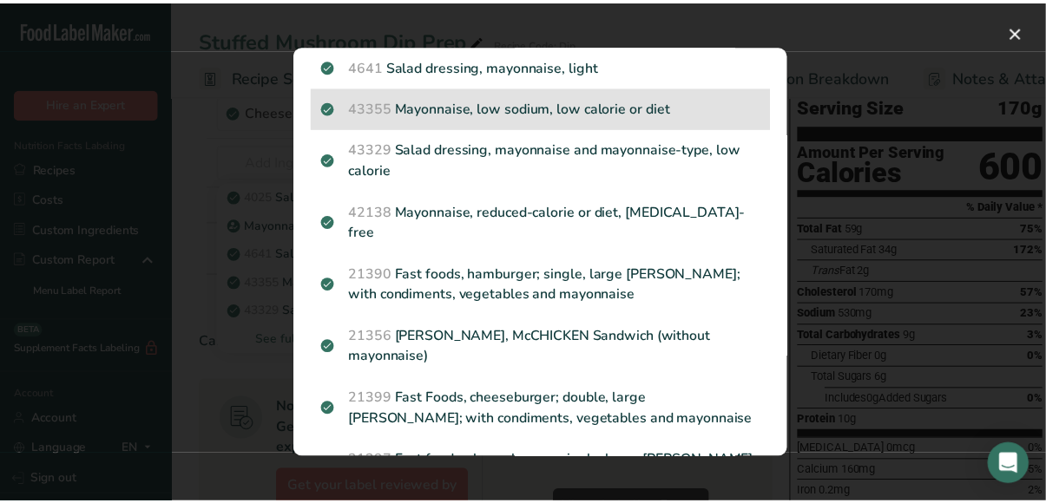
scroll to position [0, 0]
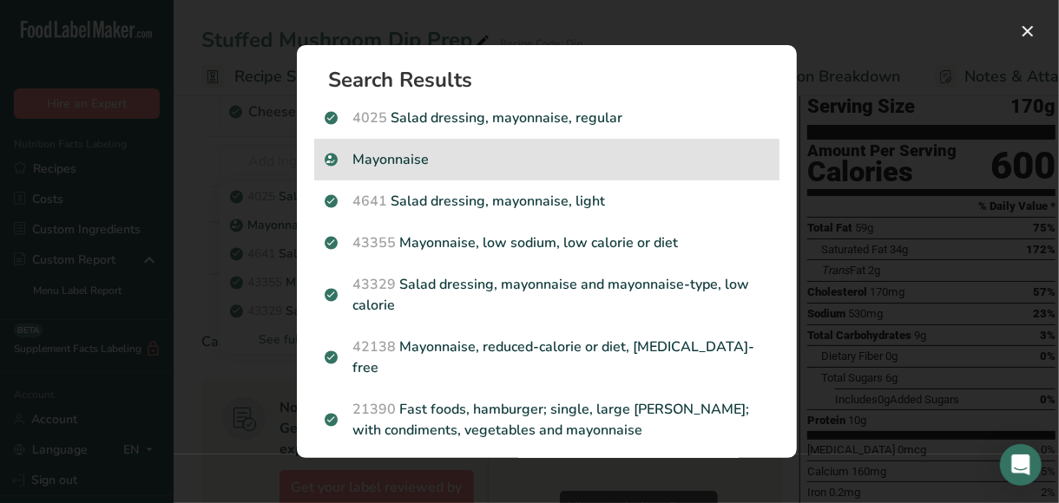
click at [384, 161] on p "Mayonnaise" at bounding box center [547, 159] width 444 height 21
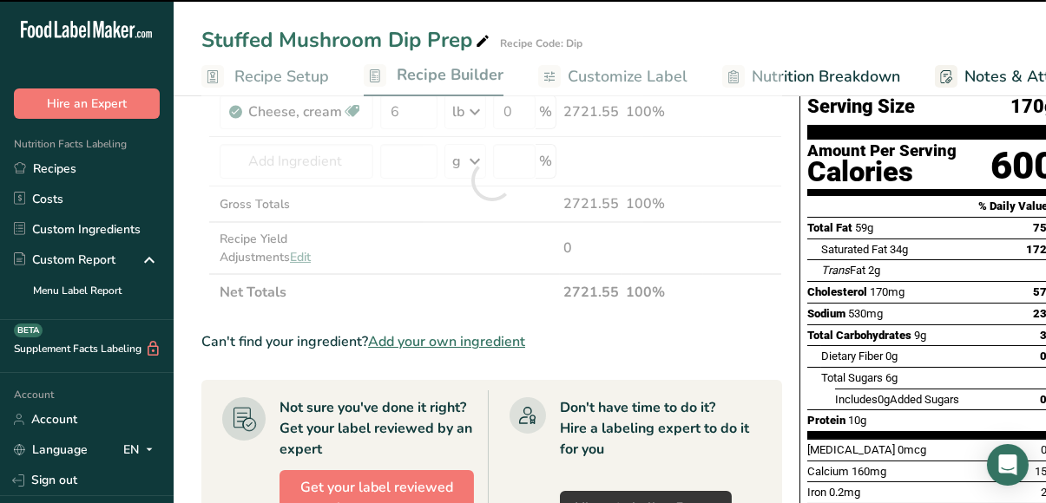
type input "0"
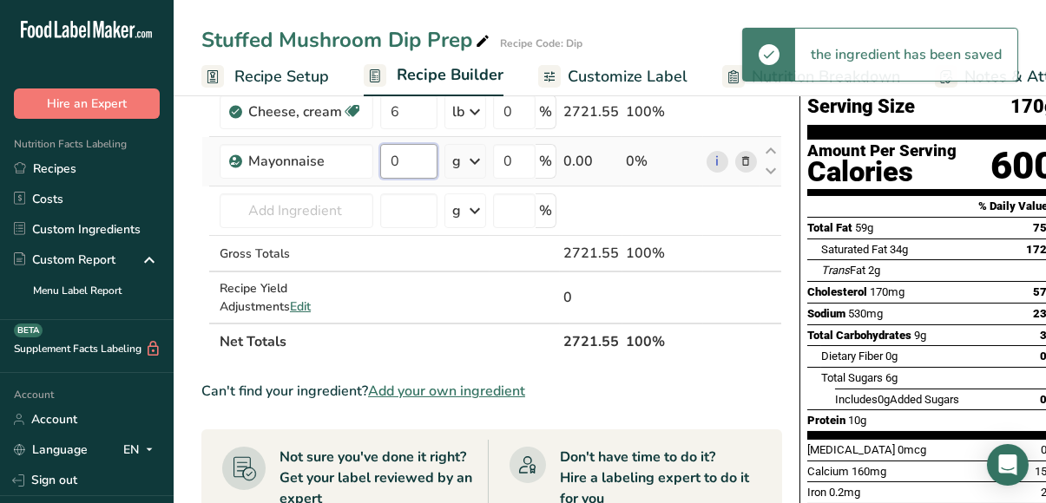
click at [404, 161] on input "0" at bounding box center [408, 161] width 57 height 35
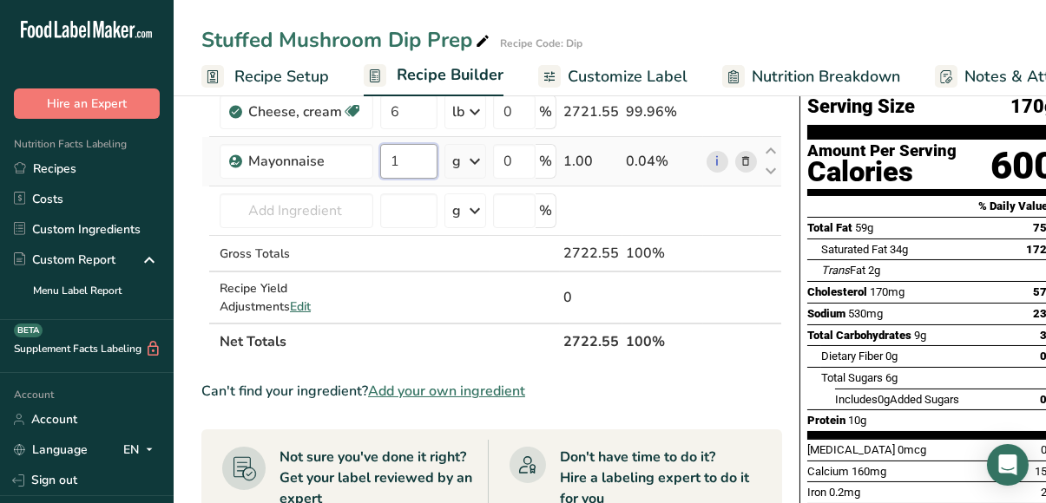
type input "1"
click at [477, 161] on div "Ingredient * Amount * Unit * Waste * .a-a{fill:#347362;}.b-a{fill:#fff;} Grams …" at bounding box center [491, 205] width 581 height 310
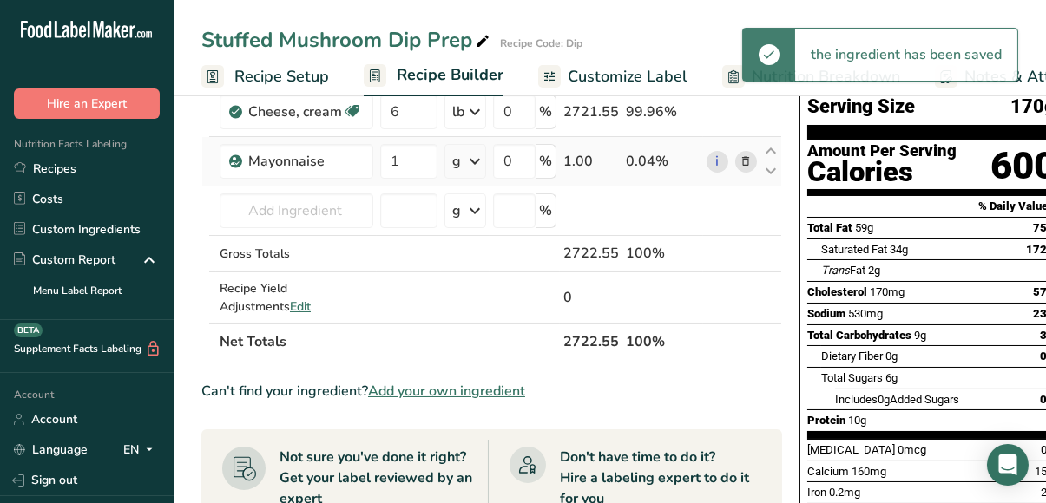
click at [472, 161] on icon at bounding box center [474, 161] width 21 height 31
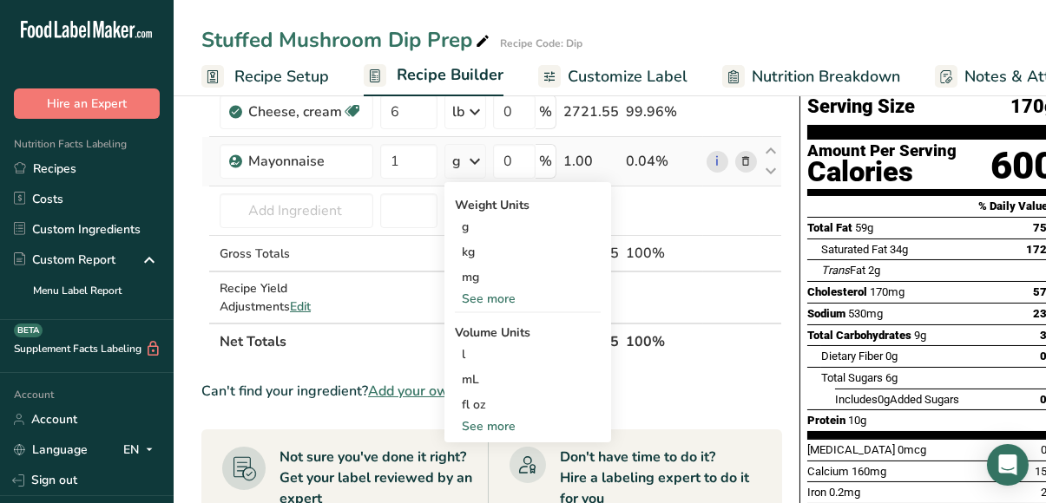
click at [484, 424] on div "See more" at bounding box center [528, 426] width 146 height 18
select select "22"
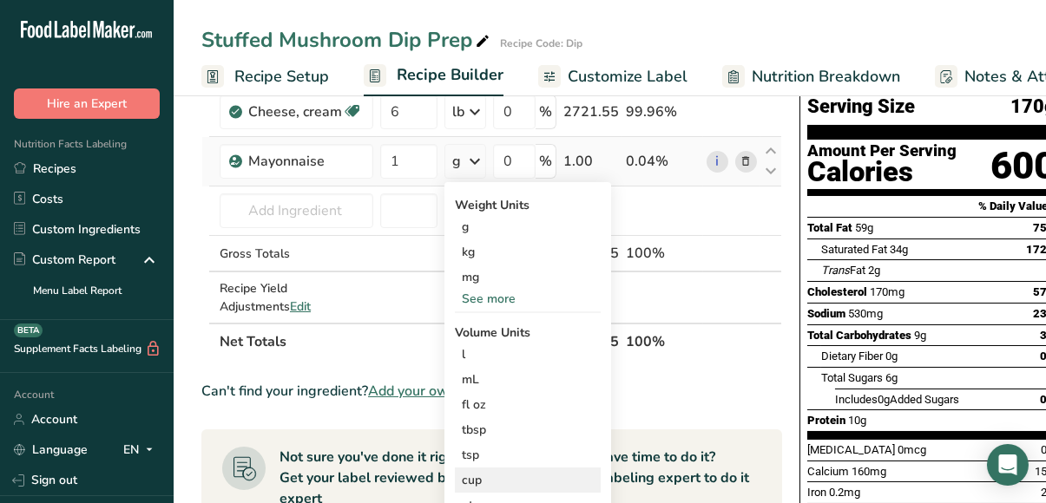
click at [489, 471] on div "cup" at bounding box center [528, 480] width 132 height 18
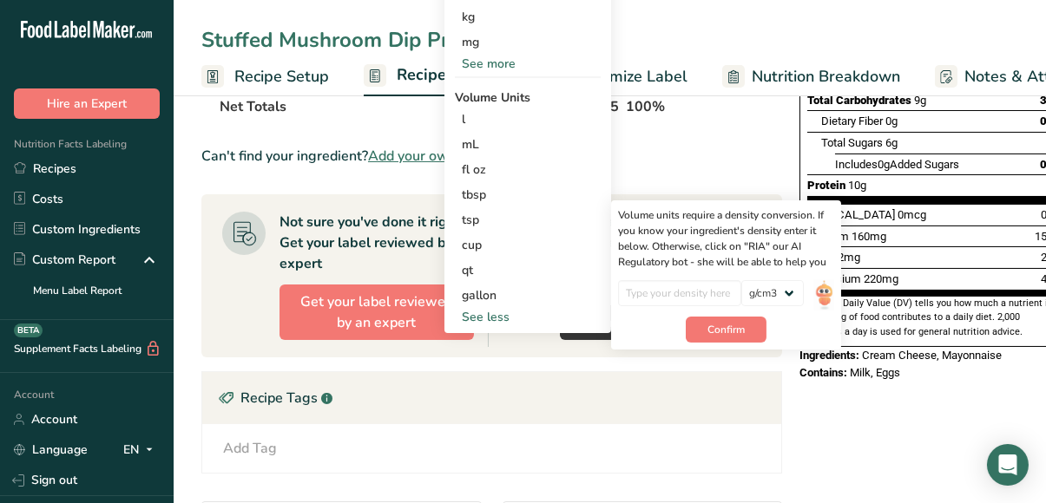
scroll to position [374, 0]
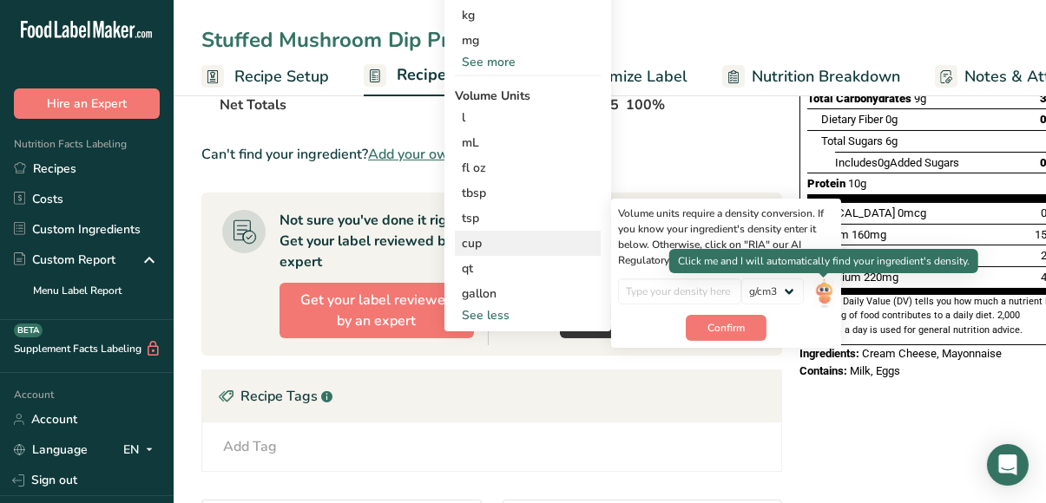
click at [820, 292] on img at bounding box center [823, 294] width 19 height 30
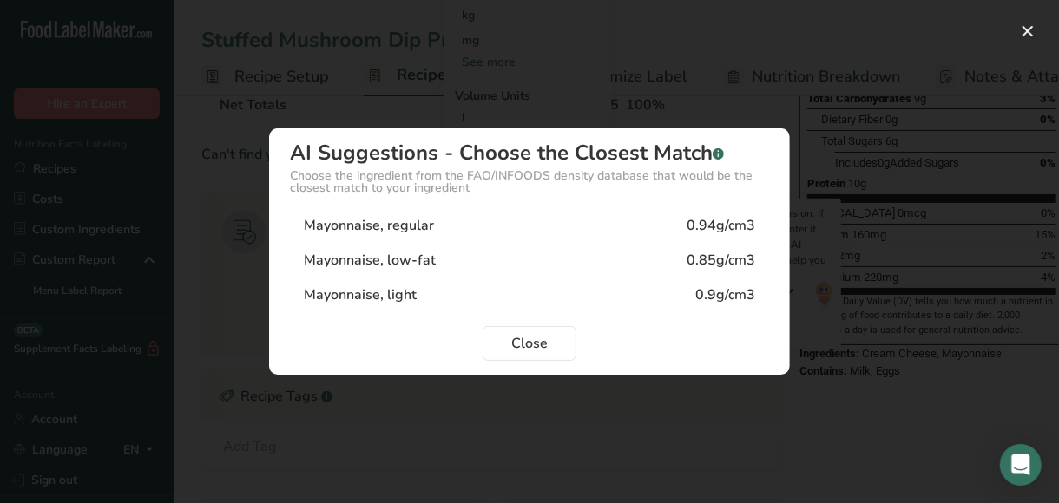
click at [608, 299] on div "Mayonnaise, light 0.9g/cm3" at bounding box center [529, 295] width 479 height 35
type input "0.9"
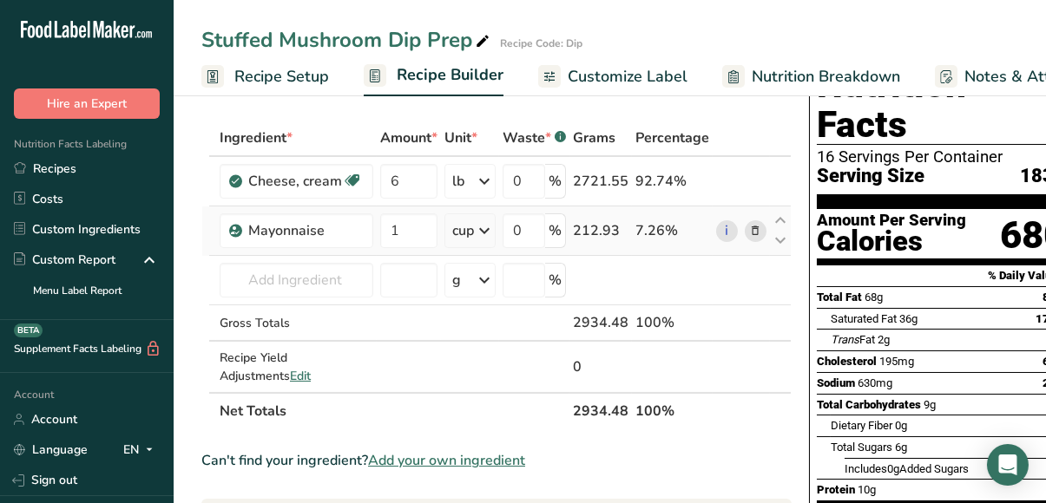
scroll to position [49, 0]
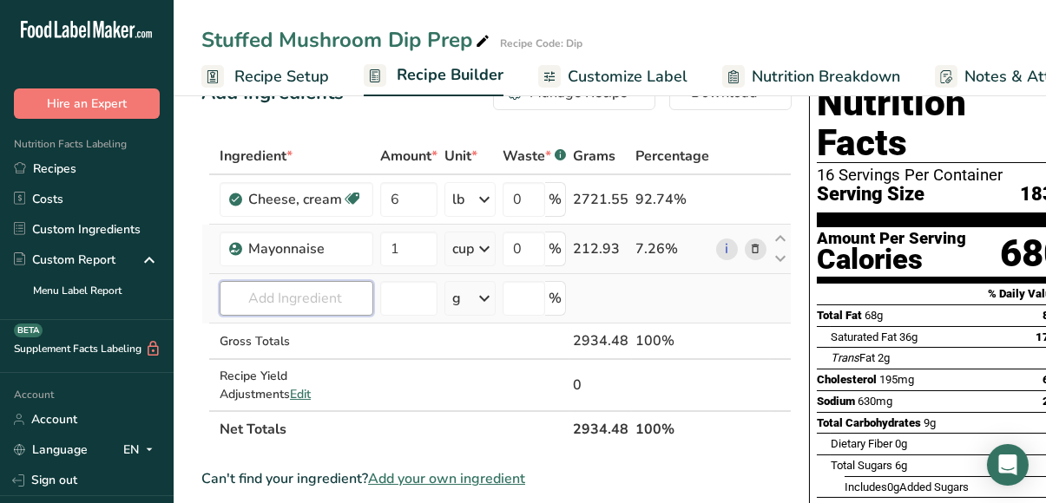
click at [286, 299] on input "text" at bounding box center [297, 298] width 154 height 35
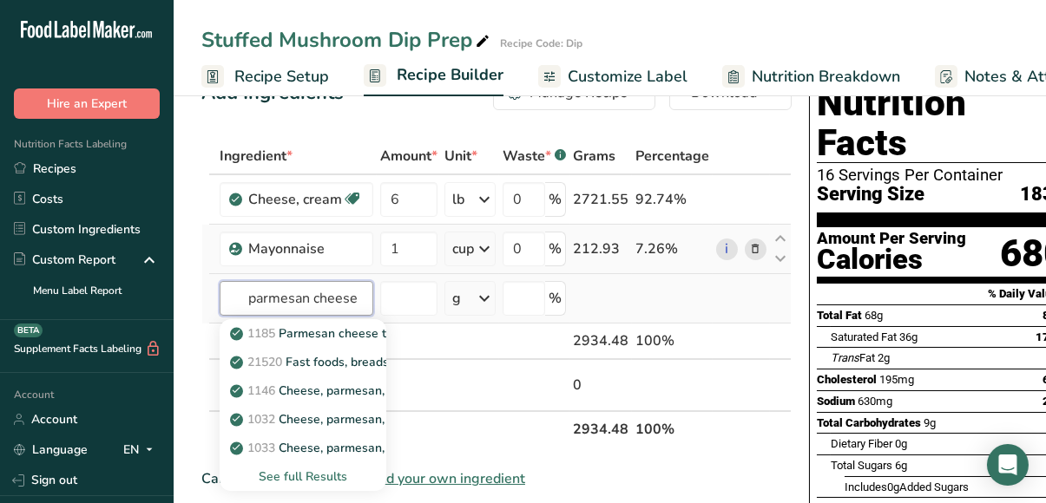
type input "parmesan cheese"
click at [317, 474] on div "See full Results" at bounding box center [302, 477] width 139 height 18
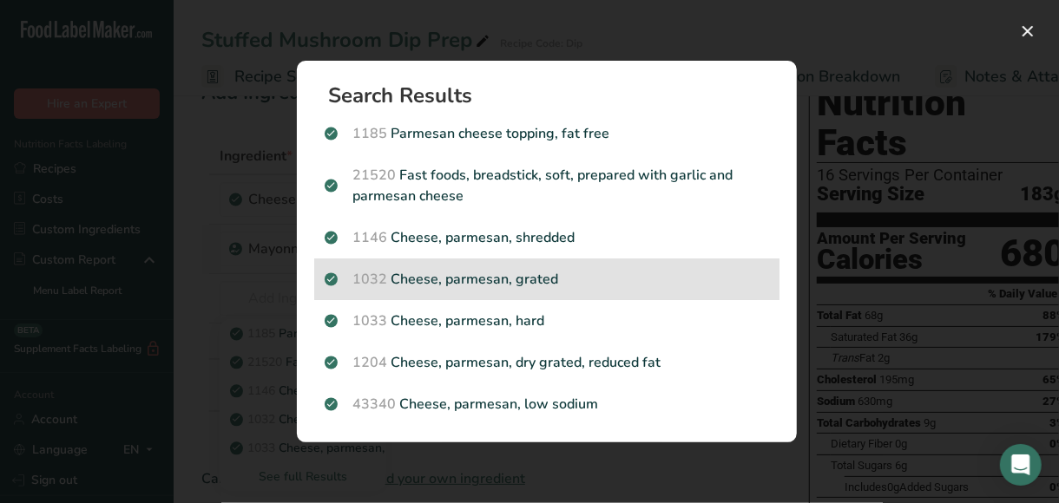
click at [496, 279] on p "1032 Cheese, parmesan, grated" at bounding box center [547, 279] width 444 height 21
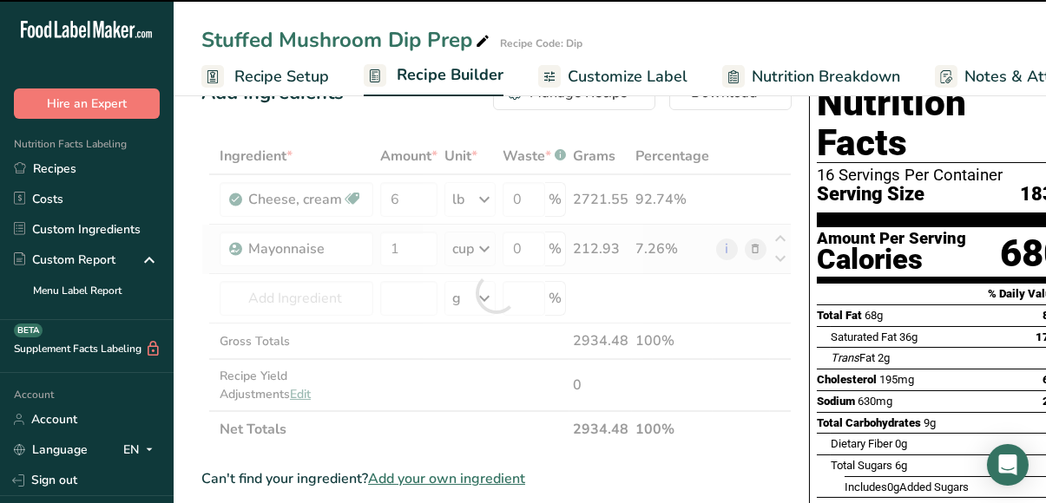
type input "0"
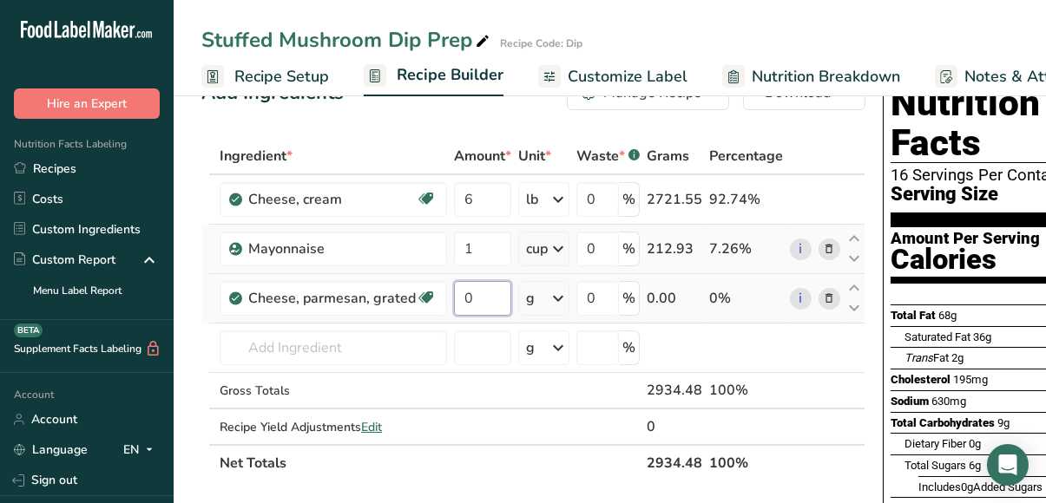
click at [470, 297] on input "0" at bounding box center [482, 298] width 57 height 35
type input "1"
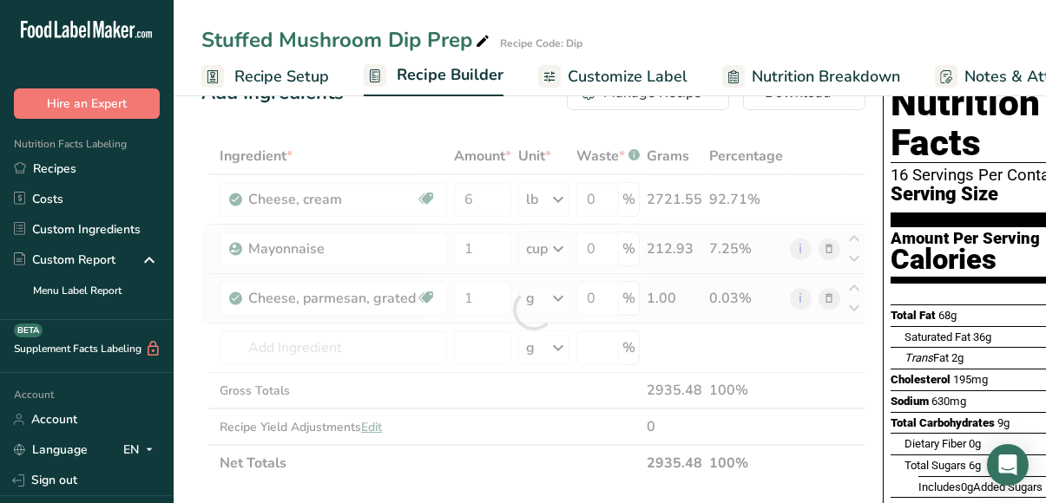
click at [552, 297] on div "Ingredient * Amount * Unit * Waste * .a-a{fill:#347362;}.b-a{fill:#fff;} Grams …" at bounding box center [533, 310] width 664 height 344
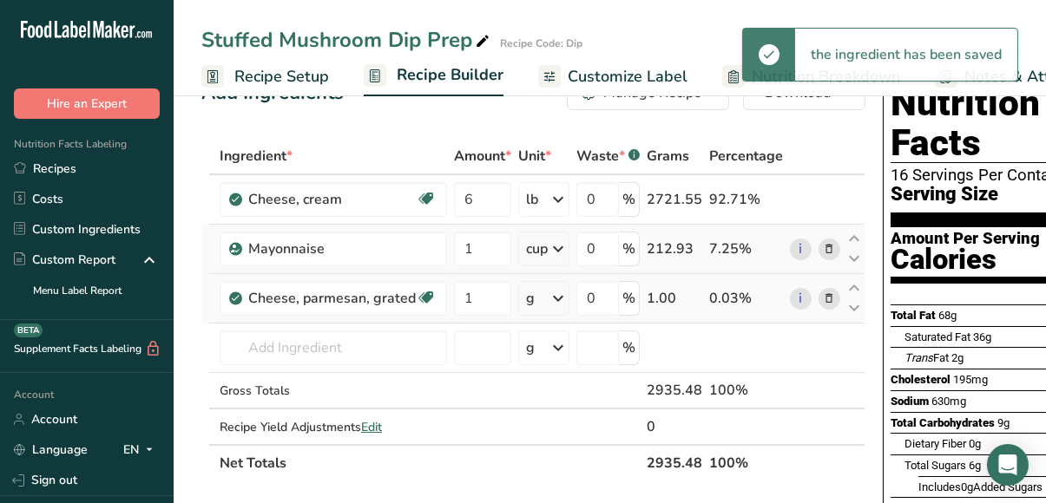
click at [552, 297] on icon at bounding box center [558, 298] width 21 height 31
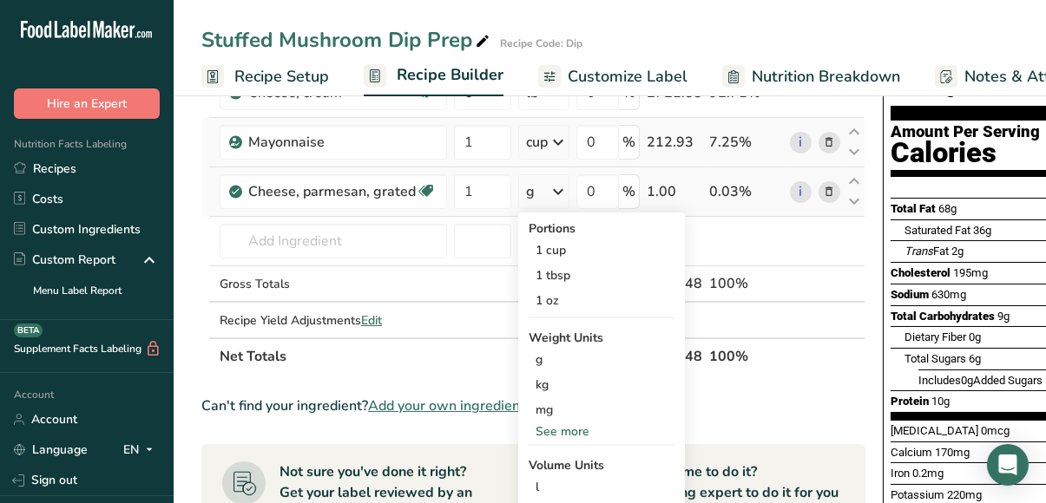
scroll to position [155, 0]
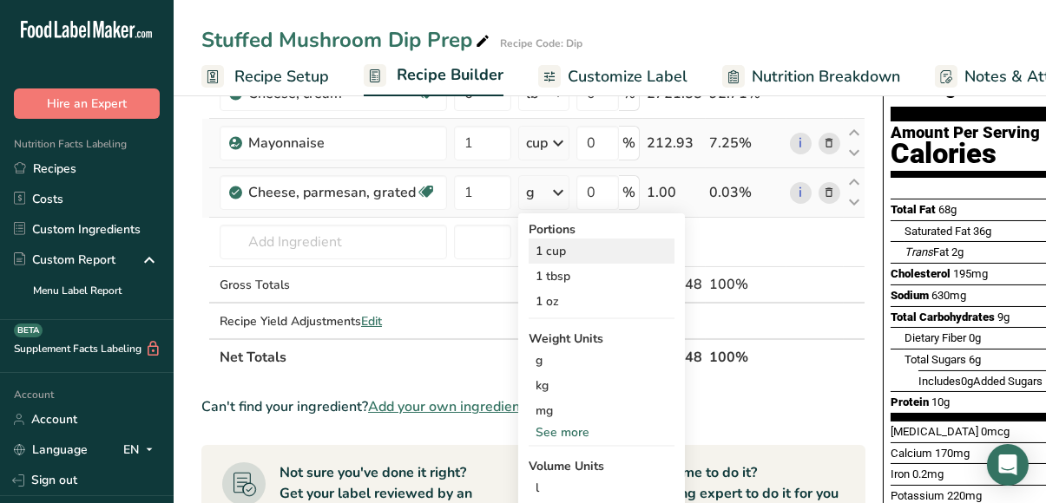
click at [564, 248] on div "1 cup" at bounding box center [602, 251] width 146 height 25
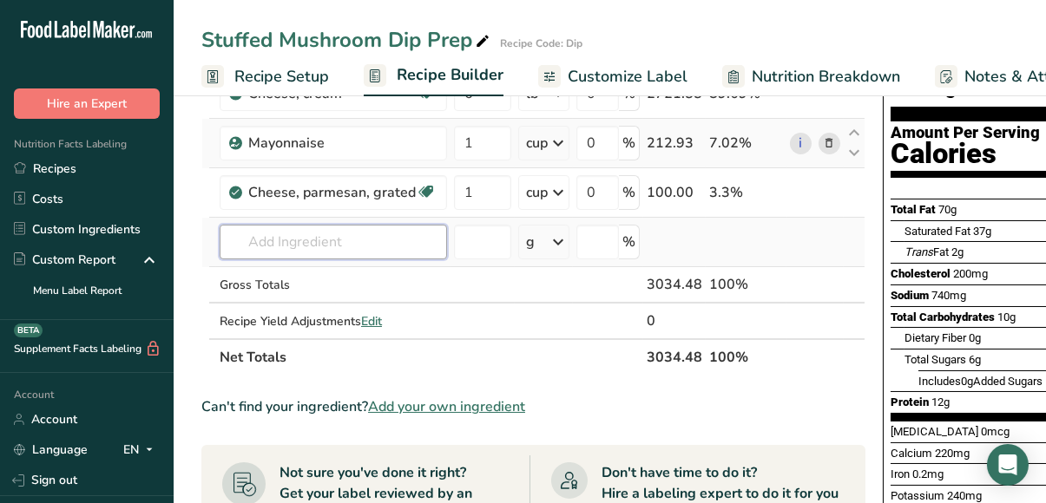
click at [323, 240] on input "text" at bounding box center [333, 242] width 227 height 35
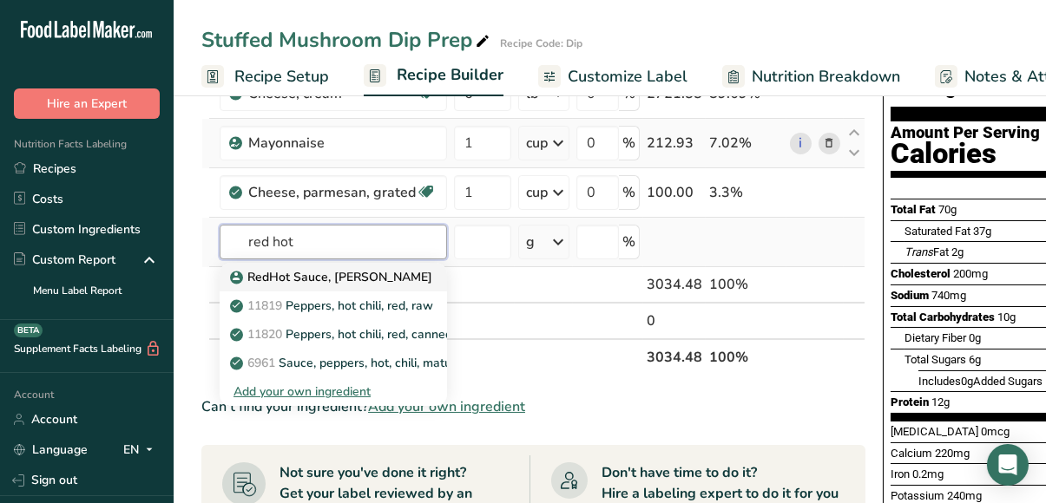
type input "red hot"
click at [323, 276] on p "RedHot Sauce, [PERSON_NAME]" at bounding box center [332, 277] width 199 height 18
type input "RedHot Sauce, [PERSON_NAME]"
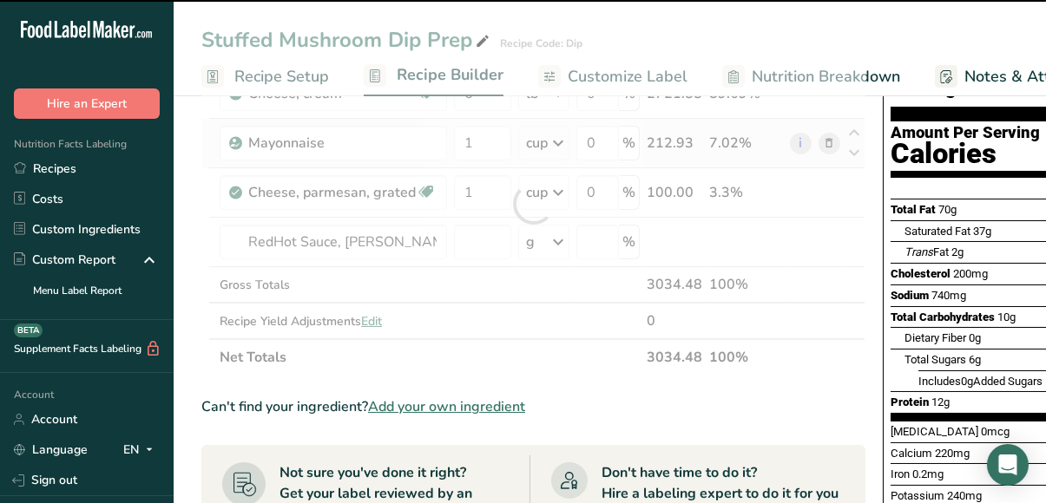
type input "0"
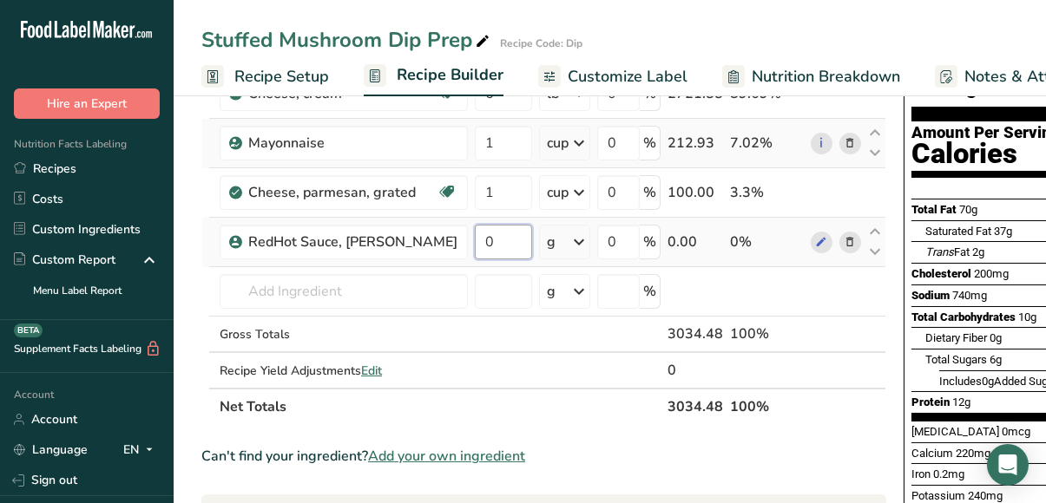
click at [499, 247] on input "0" at bounding box center [503, 242] width 57 height 35
type input "0.25"
click at [550, 237] on div "Ingredient * Amount * Unit * Waste * .a-a{fill:#347362;}.b-a{fill:#fff;} Grams …" at bounding box center [543, 228] width 685 height 393
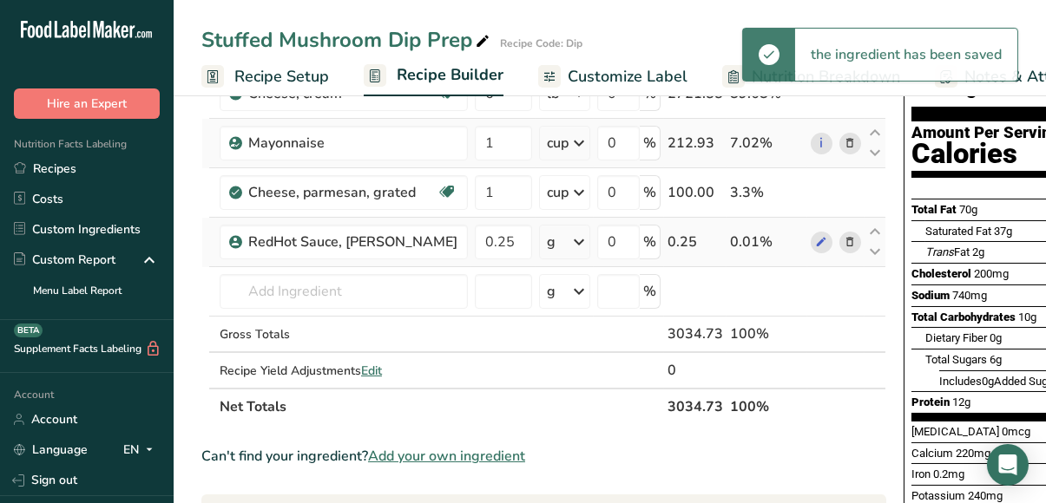
click at [569, 236] on icon at bounding box center [579, 242] width 21 height 31
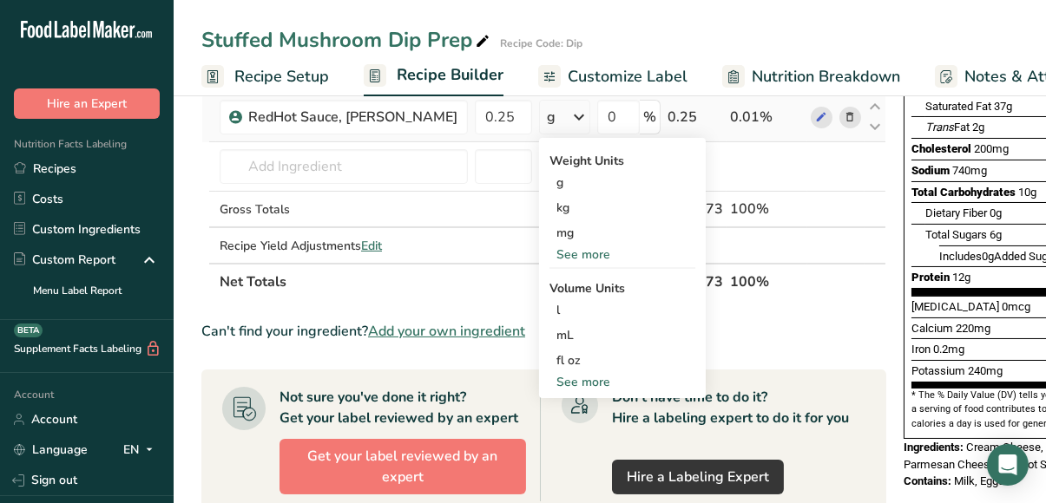
scroll to position [282, 0]
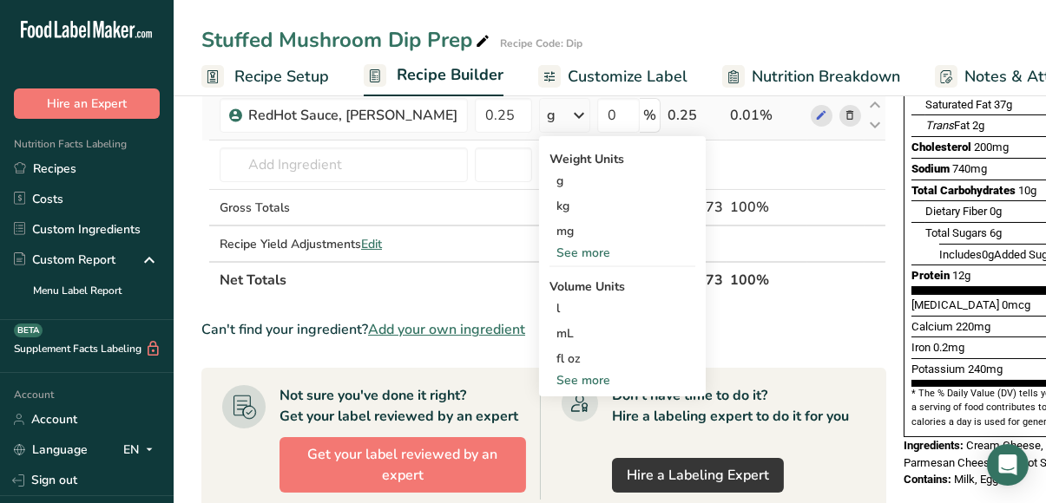
click at [559, 377] on div "See more" at bounding box center [622, 380] width 146 height 18
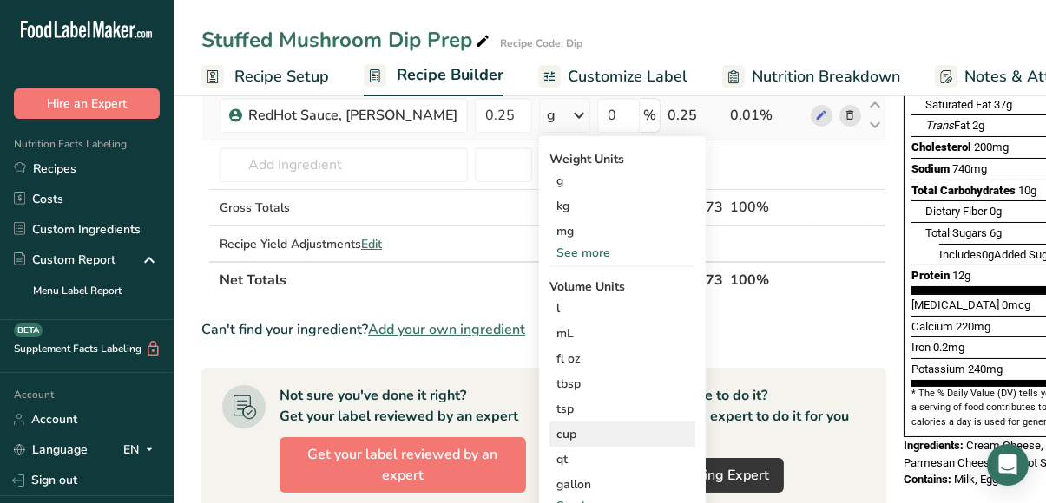
click at [558, 431] on div "cup" at bounding box center [622, 434] width 132 height 18
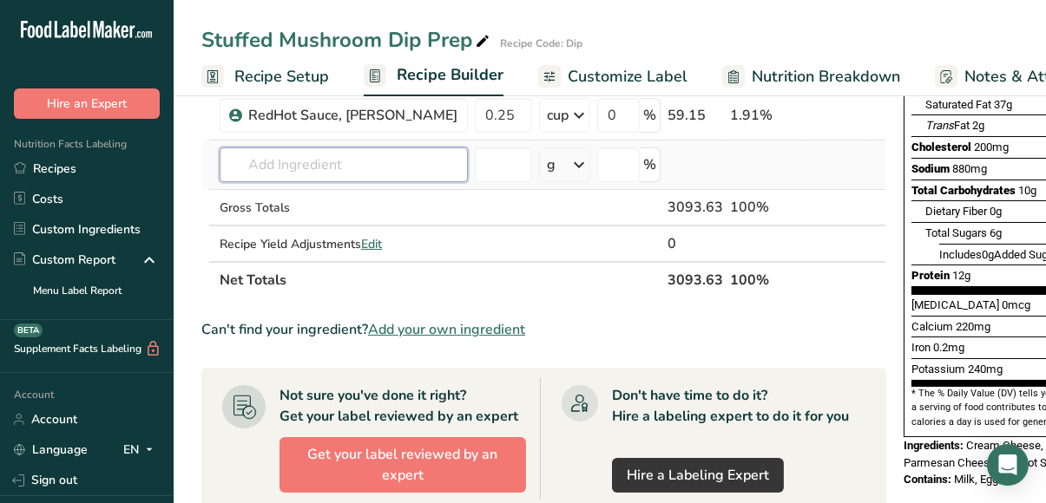
click at [294, 161] on input "text" at bounding box center [344, 165] width 248 height 35
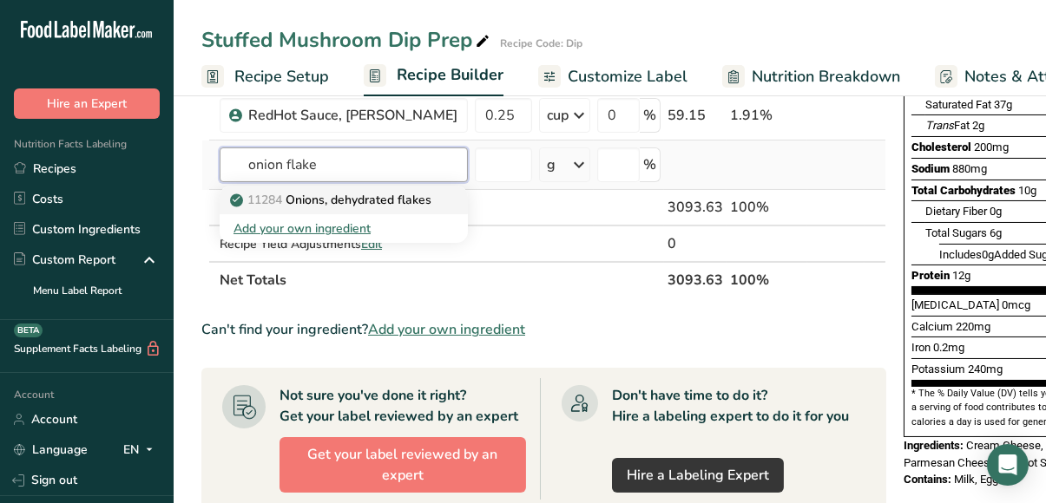
type input "onion flake"
click at [391, 197] on p "11284 Onions, dehydrated flakes" at bounding box center [332, 200] width 198 height 18
type input "Onions, dehydrated flakes"
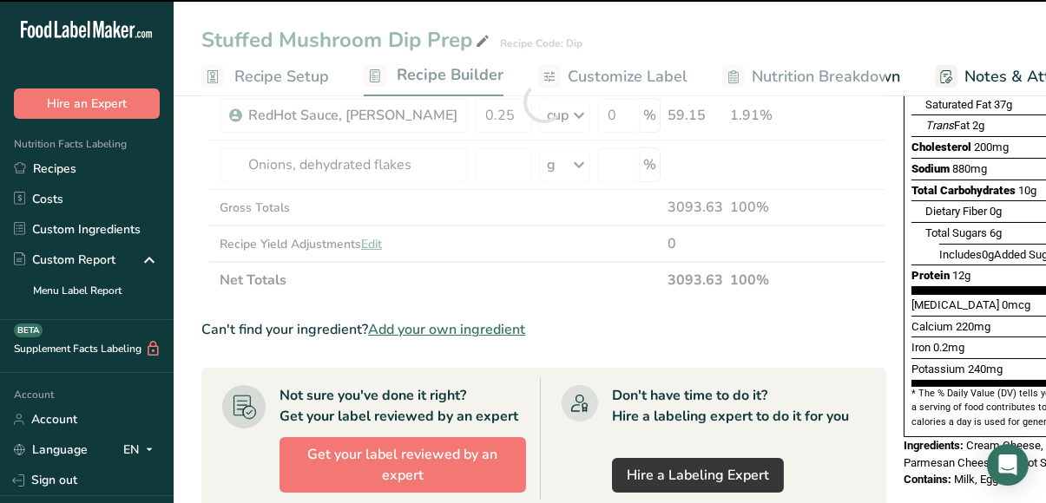
type input "0"
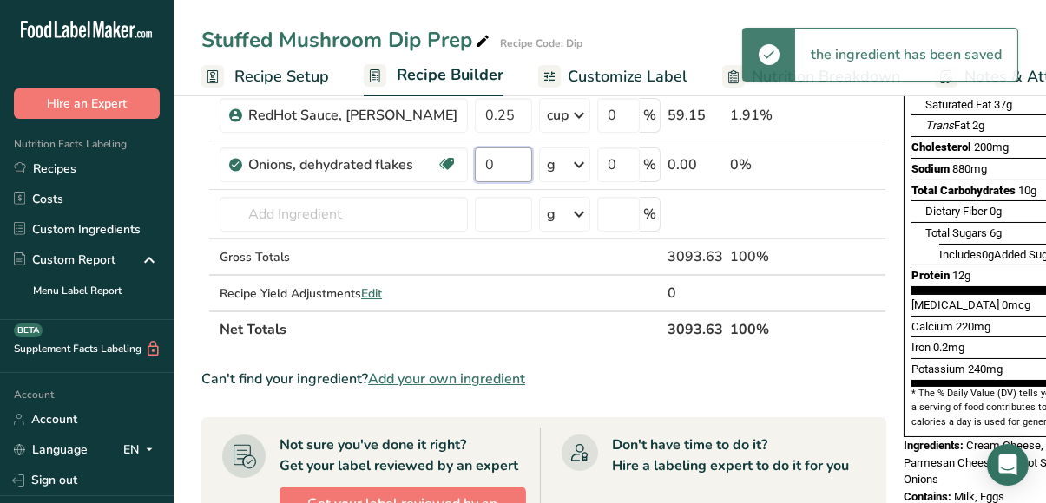
click at [487, 161] on input "0" at bounding box center [503, 165] width 57 height 35
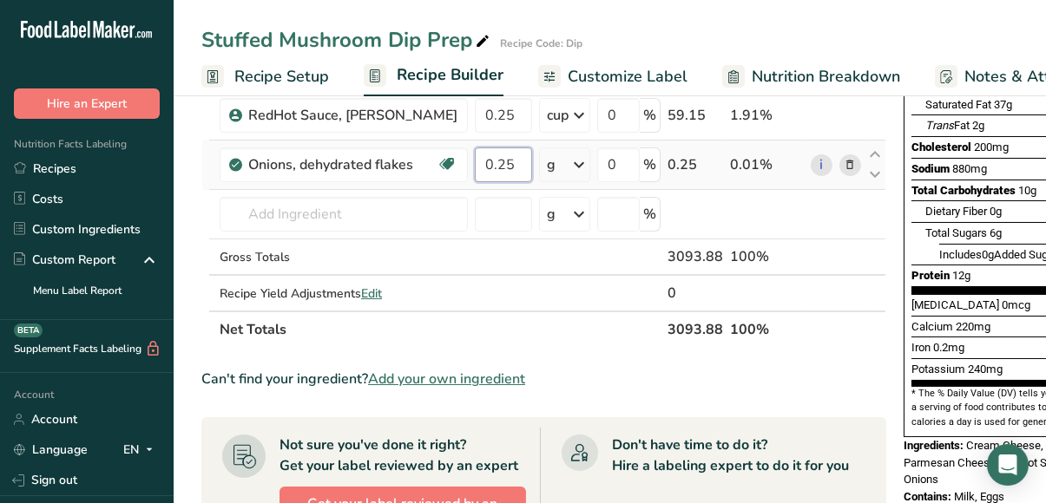
type input "0.25"
click at [561, 160] on div "Ingredient * Amount * Unit * Waste * .a-a{fill:#347362;}.b-a{fill:#fff;} Grams …" at bounding box center [543, 126] width 685 height 443
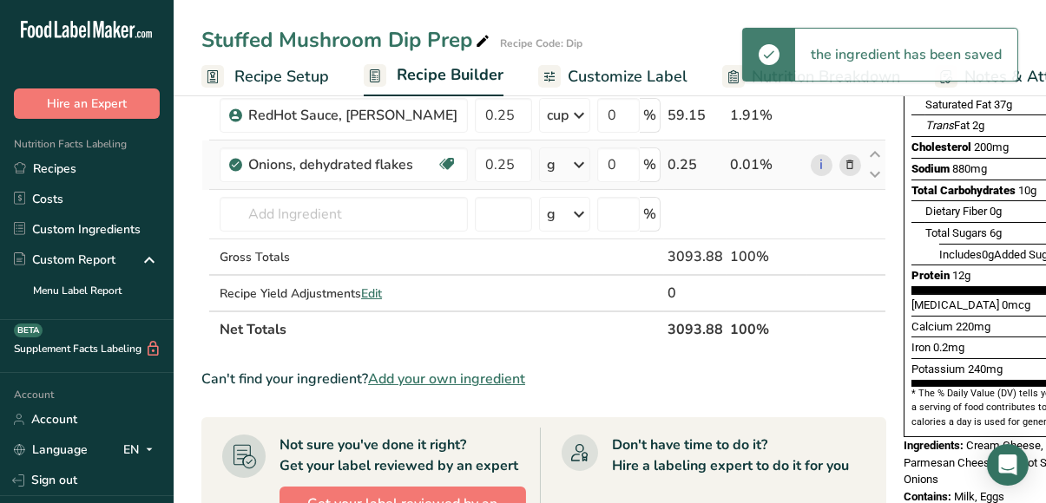
click at [569, 164] on icon at bounding box center [579, 164] width 21 height 31
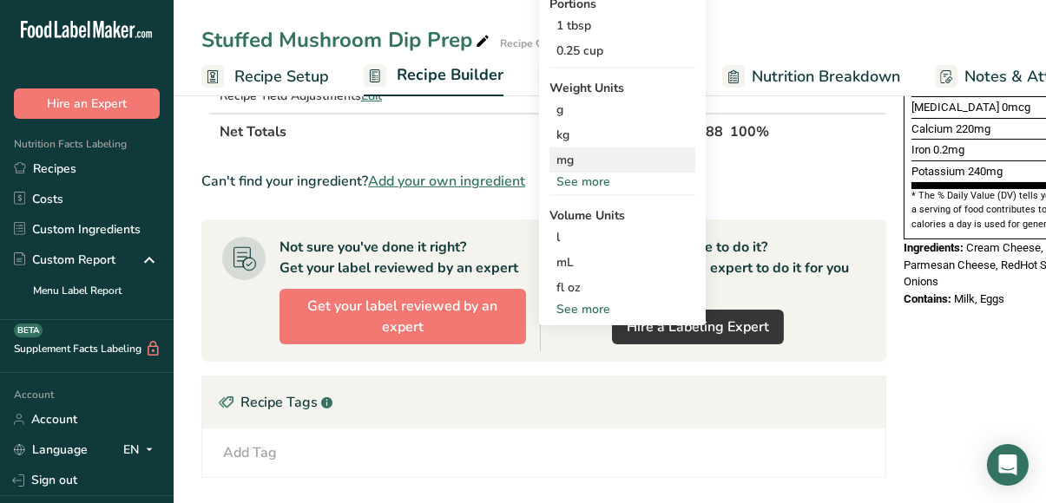
scroll to position [477, 0]
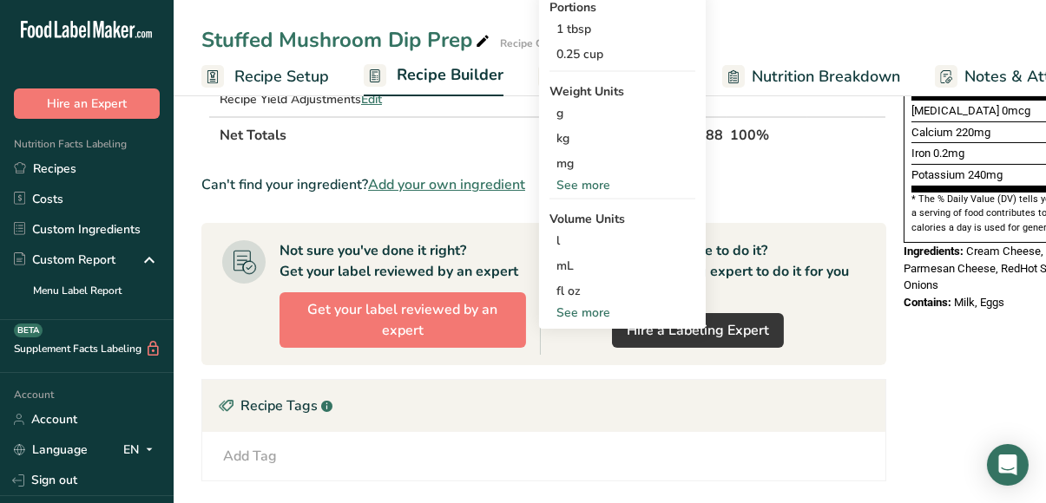
click at [556, 307] on div "See more" at bounding box center [622, 313] width 146 height 18
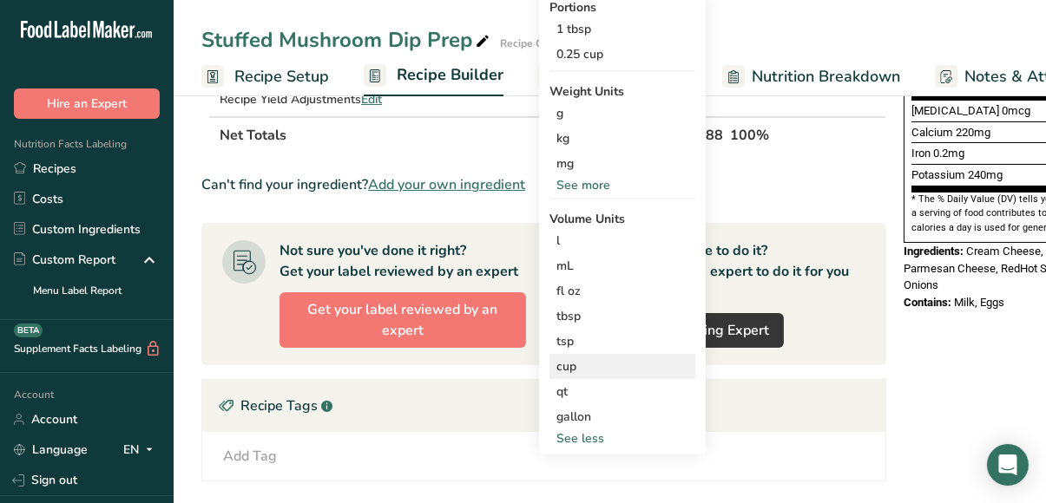
click at [556, 364] on div "cup" at bounding box center [622, 367] width 132 height 18
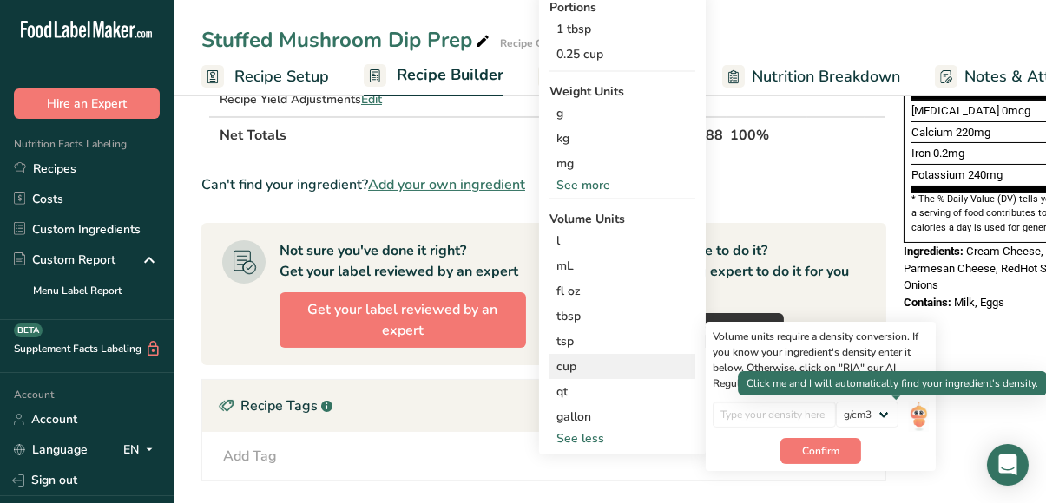
click at [909, 413] on img at bounding box center [918, 417] width 19 height 30
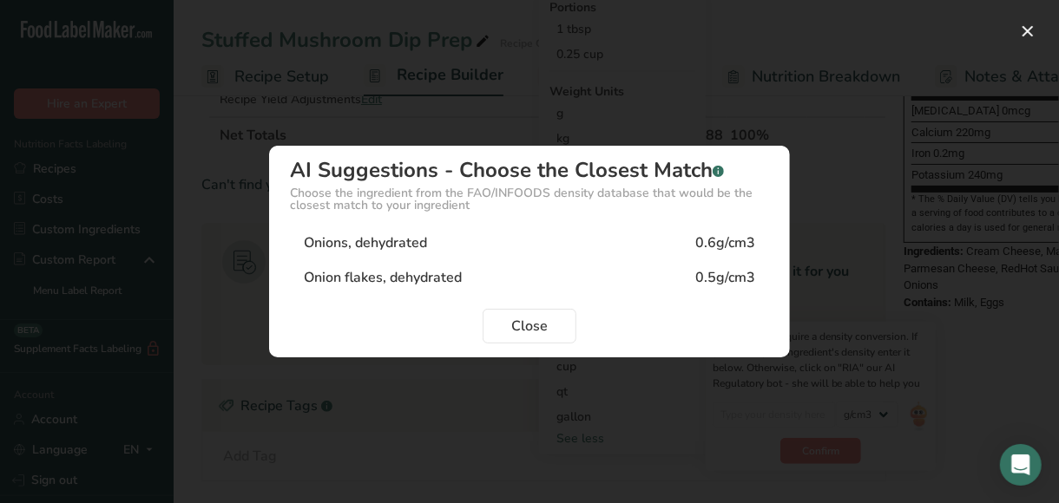
click at [646, 277] on div "Onion flakes, dehydrated 0.5g/cm3" at bounding box center [529, 277] width 479 height 35
type input "0.5"
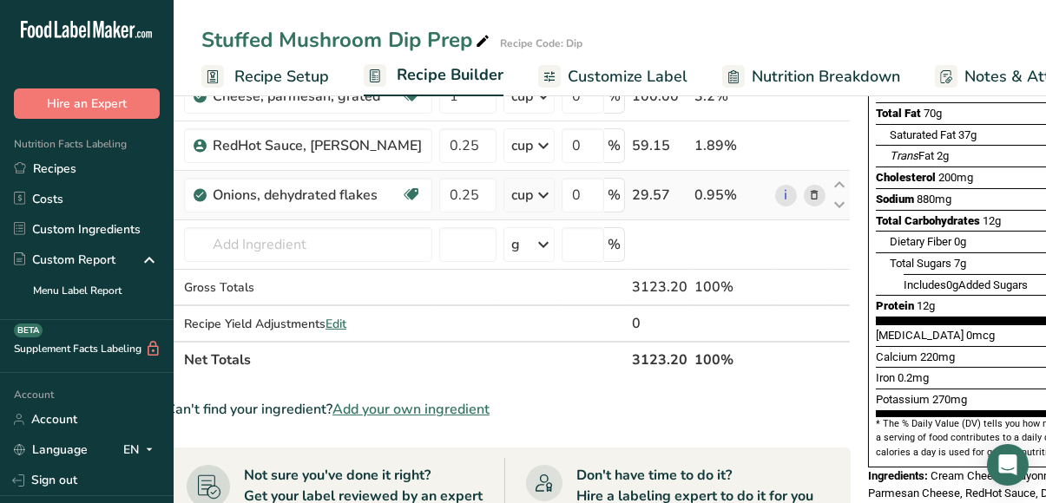
scroll to position [252, 0]
click at [300, 247] on input "text" at bounding box center [308, 244] width 248 height 35
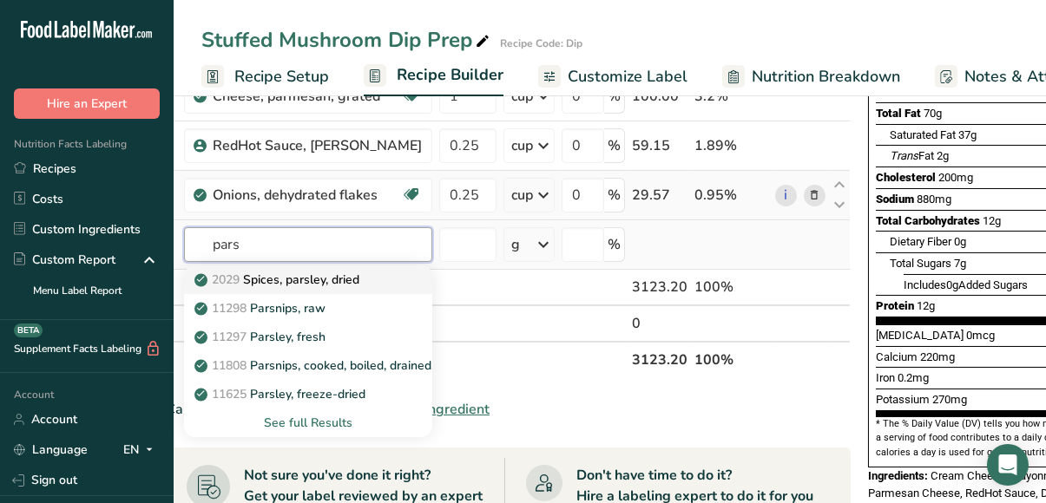
type input "pars"
click at [305, 277] on p "2029 Spices, parsley, dried" at bounding box center [278, 280] width 161 height 18
type input "Spices, parsley, dried"
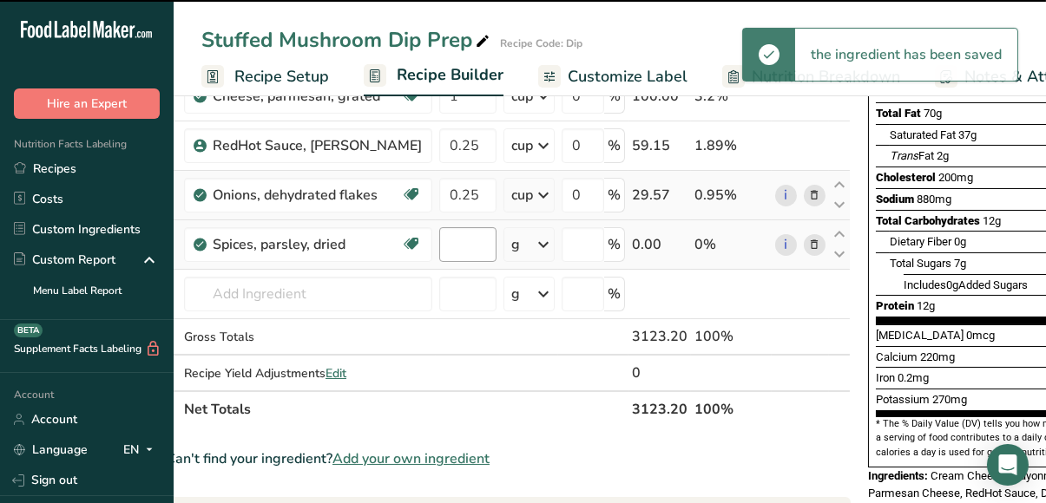
type input "0"
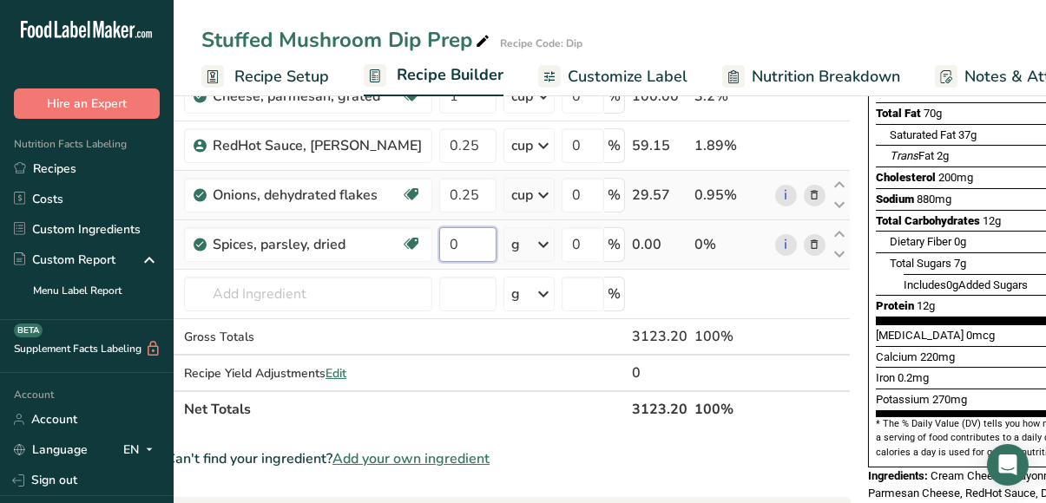
click at [454, 246] on input "0" at bounding box center [467, 244] width 57 height 35
type input "0.25"
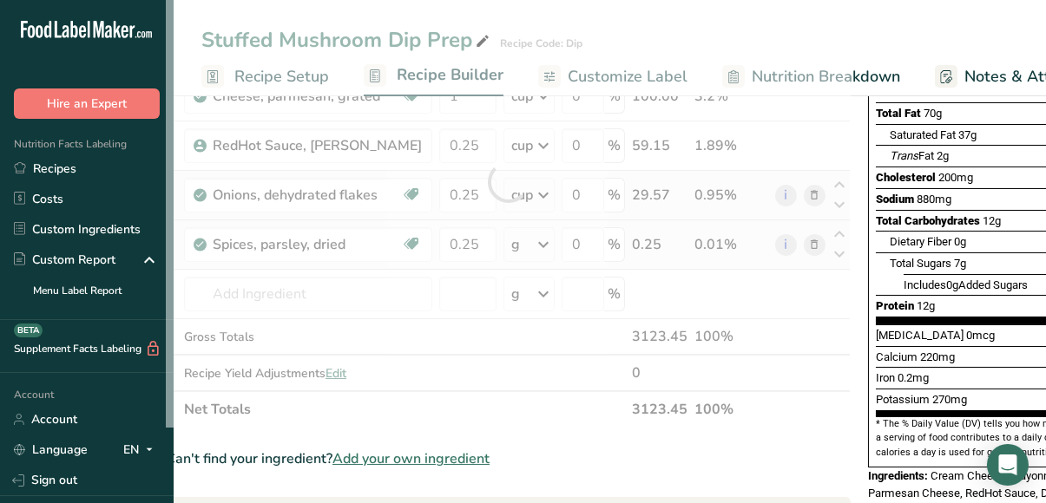
click at [523, 241] on div "Ingredient * Amount * Unit * Waste * .a-a{fill:#347362;}.b-a{fill:#fff;} Grams …" at bounding box center [508, 182] width 685 height 492
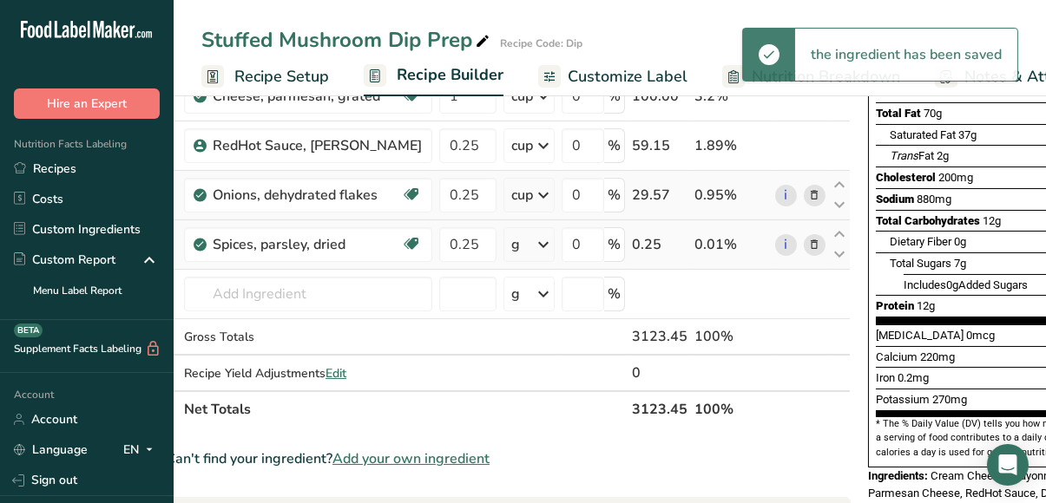
click at [533, 237] on icon at bounding box center [543, 244] width 21 height 31
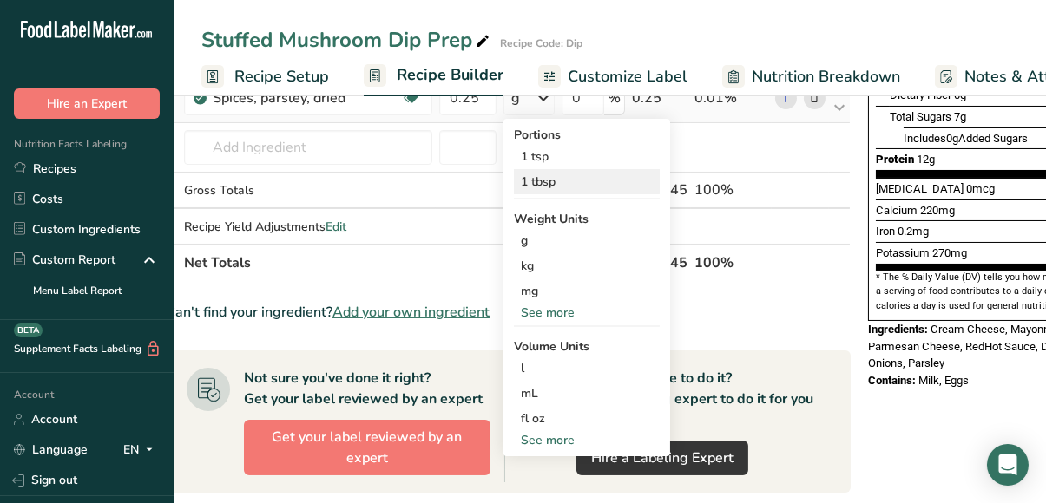
scroll to position [433, 0]
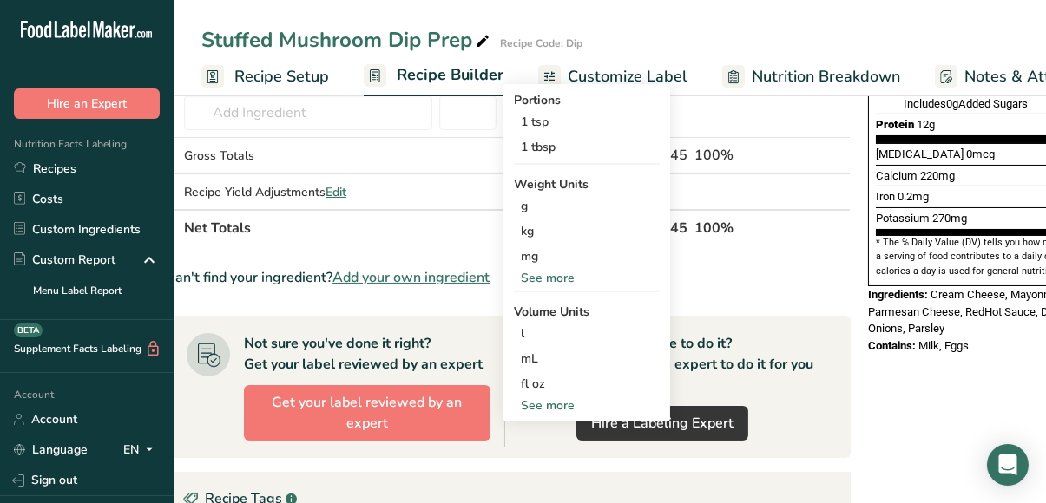
click at [523, 402] on div "See more" at bounding box center [587, 406] width 146 height 18
select select "22"
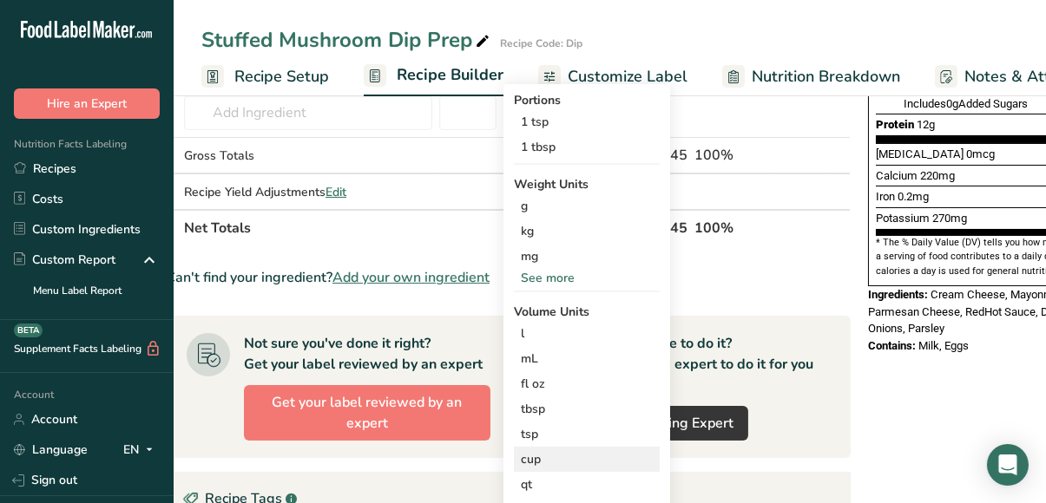
click at [523, 450] on div "cup" at bounding box center [587, 459] width 132 height 18
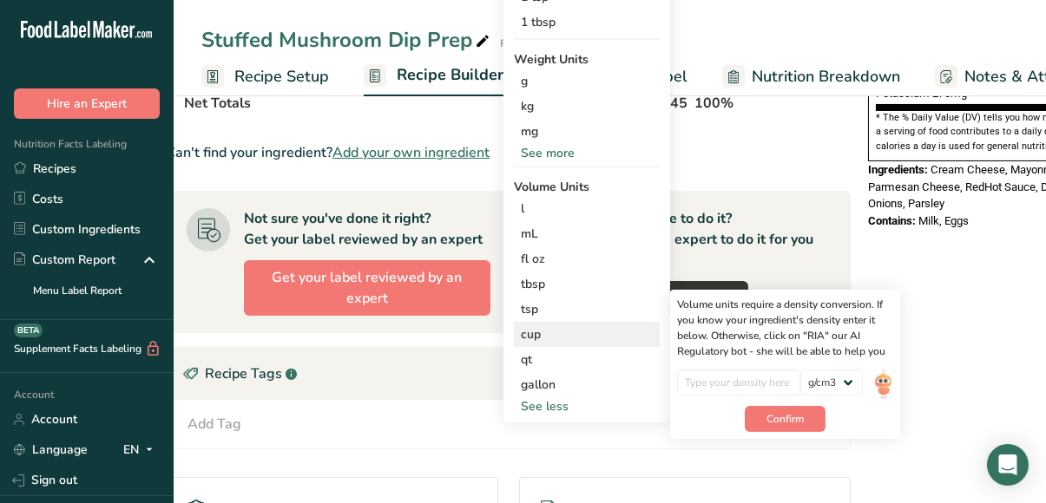
scroll to position [562, 0]
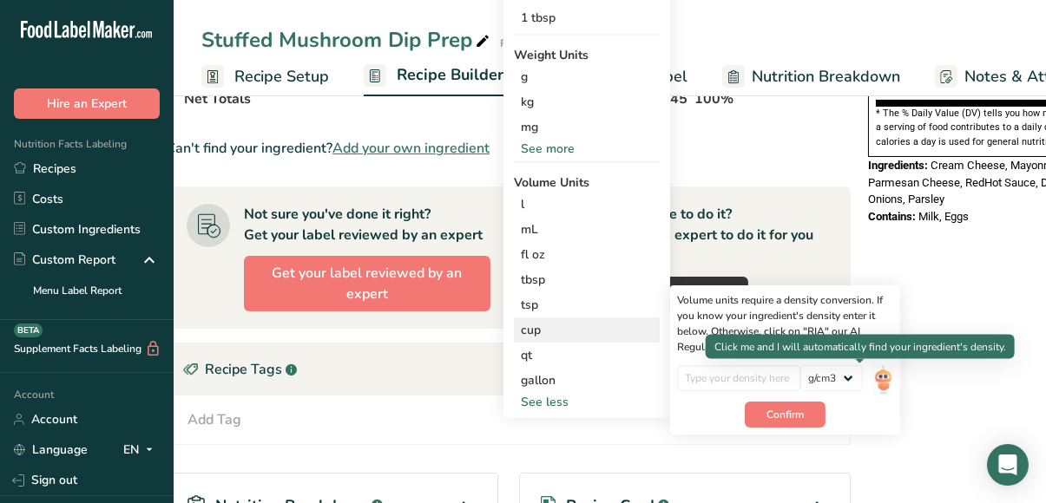
click at [873, 378] on img at bounding box center [882, 380] width 19 height 30
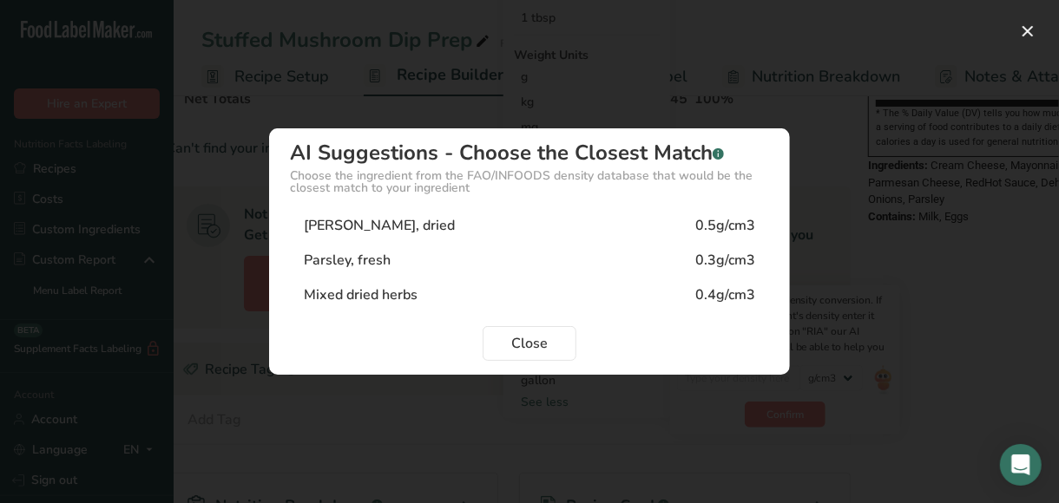
click at [651, 227] on div "[PERSON_NAME], dried 0.5g/cm3" at bounding box center [529, 225] width 479 height 35
type input "0.5"
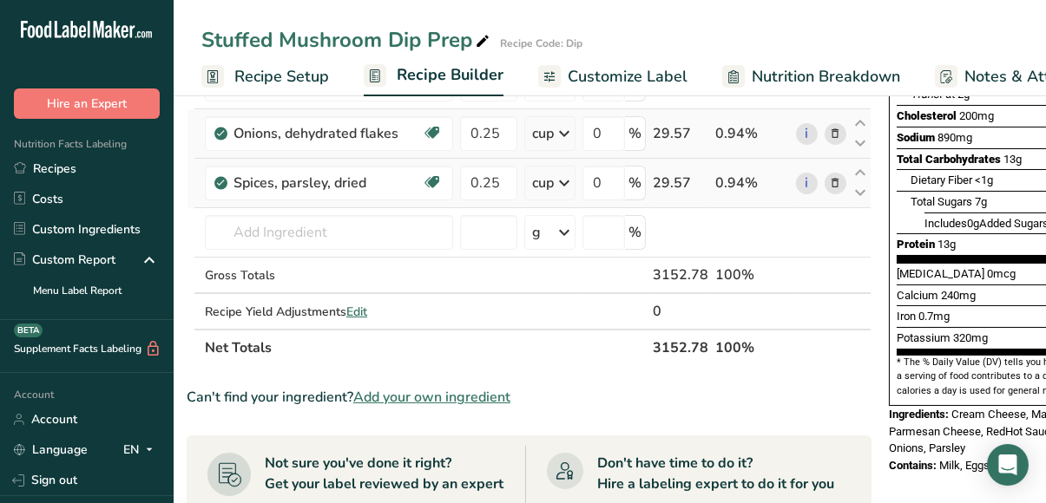
scroll to position [313, 0]
click at [320, 223] on input "text" at bounding box center [329, 232] width 248 height 35
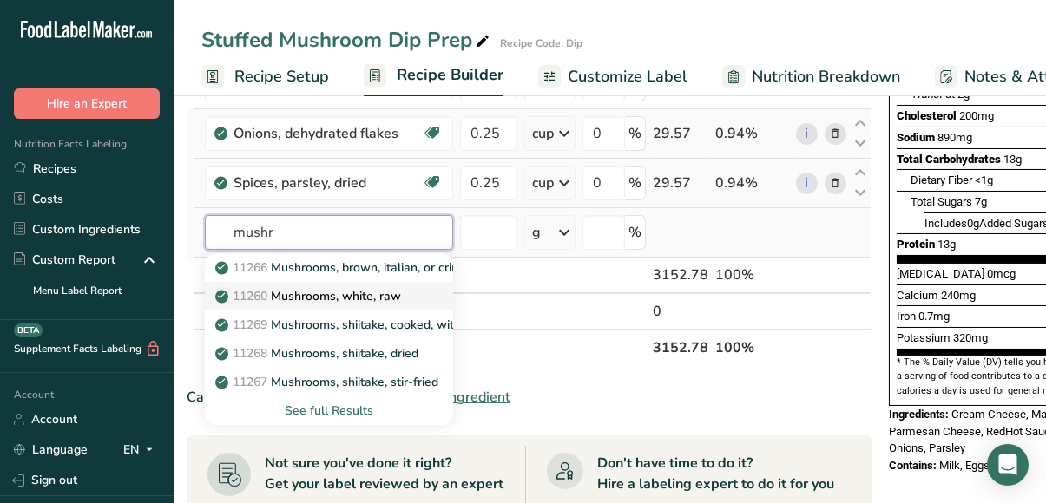
type input "mushr"
click at [335, 295] on p "11260 Mushrooms, white, raw" at bounding box center [310, 296] width 182 height 18
type input "Mushrooms, white, raw"
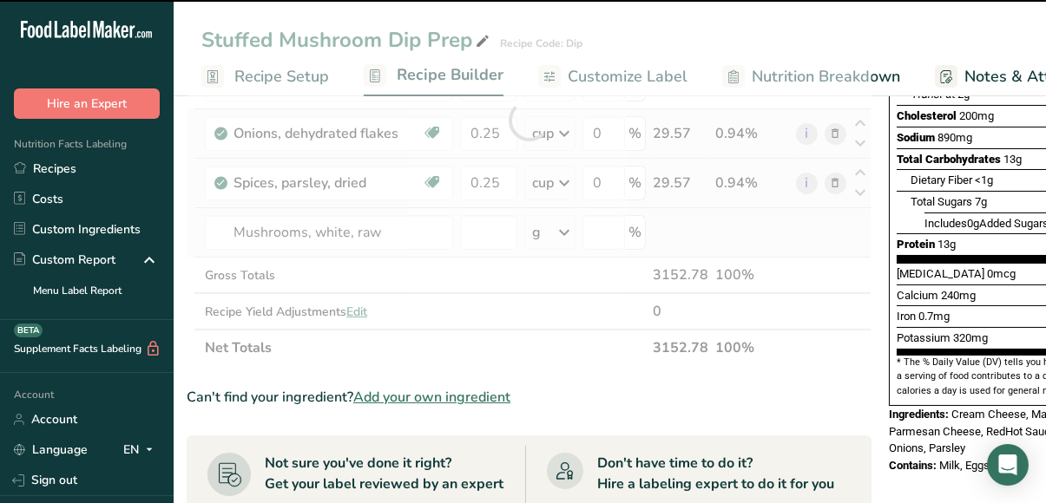
type input "0"
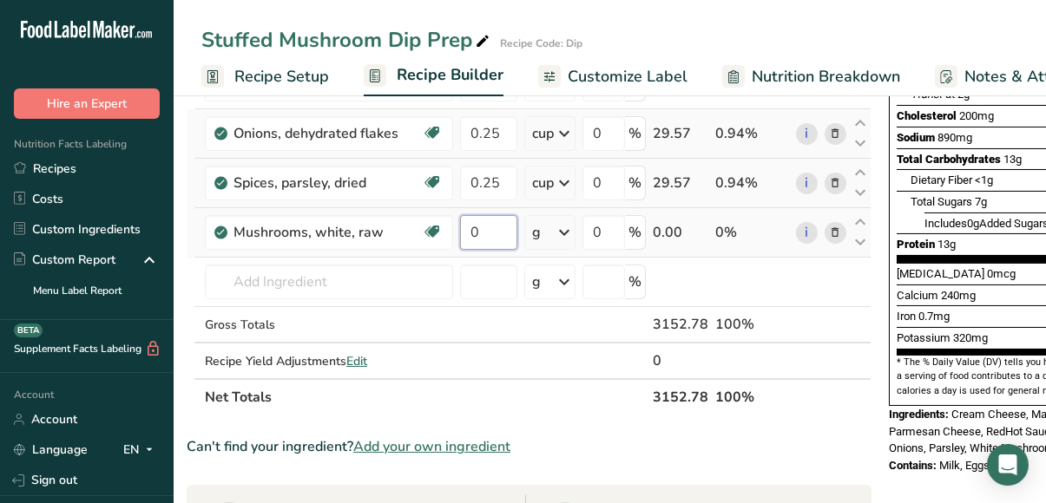
click at [466, 231] on input "0" at bounding box center [488, 232] width 57 height 35
type input "3"
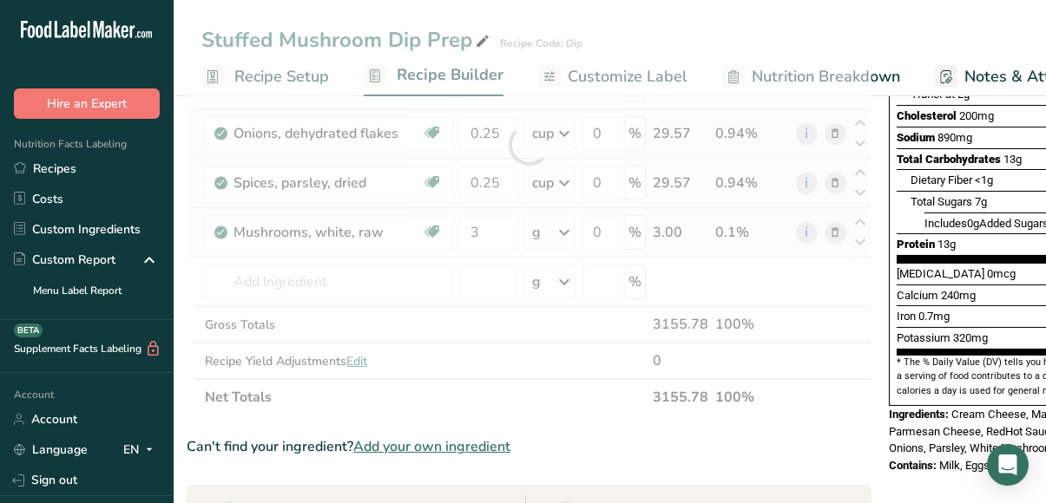
click at [542, 232] on div "Ingredient * Amount * Unit * Waste * .a-a{fill:#347362;}.b-a{fill:#fff;} Grams …" at bounding box center [529, 145] width 685 height 542
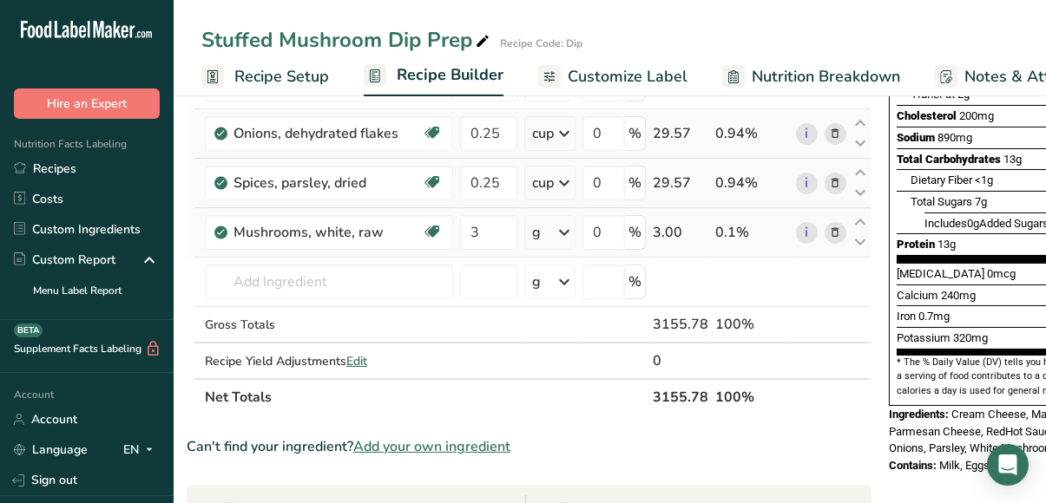
click at [554, 232] on icon at bounding box center [564, 232] width 21 height 31
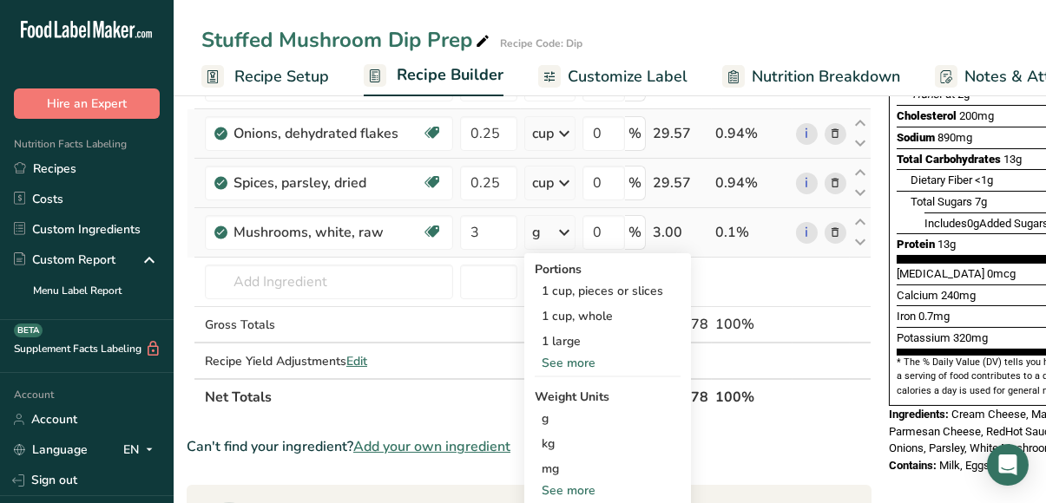
click at [544, 486] on div "See more" at bounding box center [608, 491] width 146 height 18
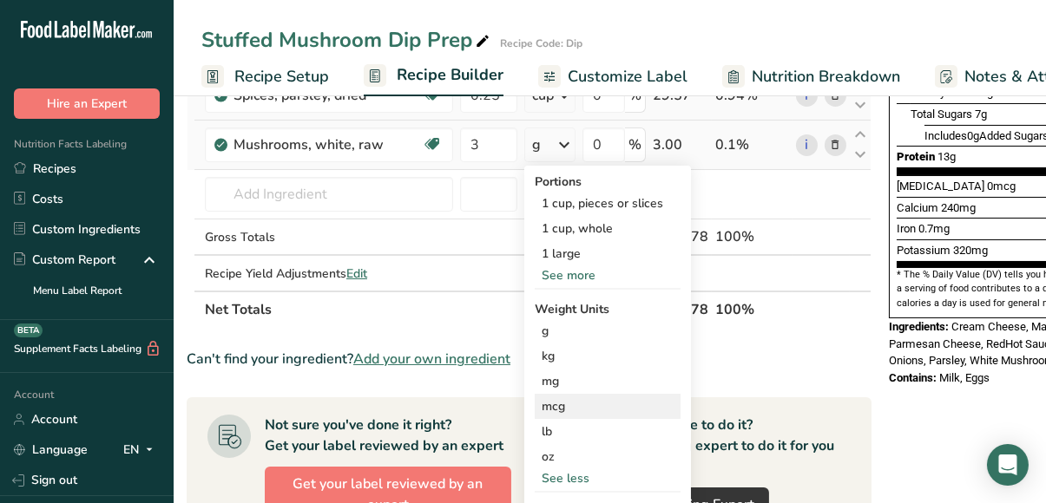
scroll to position [401, 0]
click at [535, 426] on div "lb" at bounding box center [608, 431] width 146 height 25
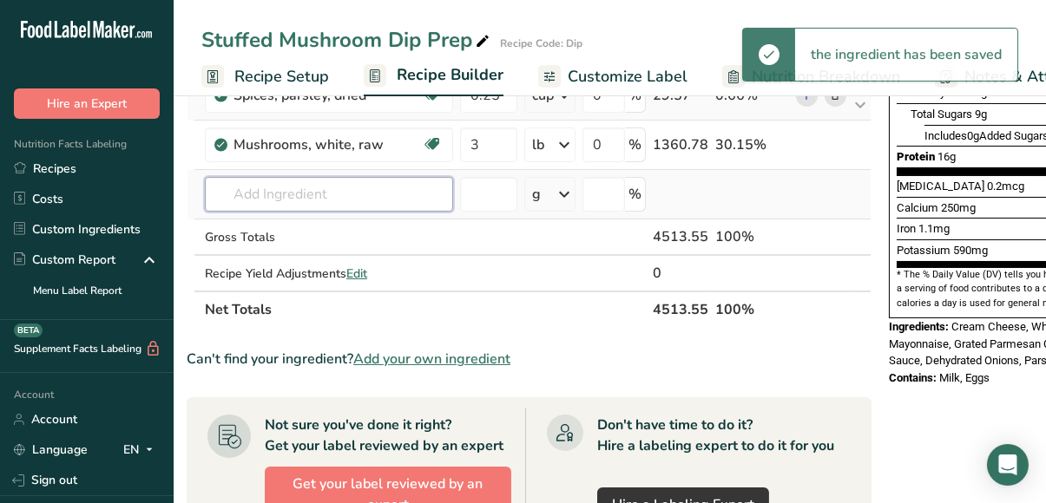
click at [345, 185] on input "text" at bounding box center [329, 194] width 248 height 35
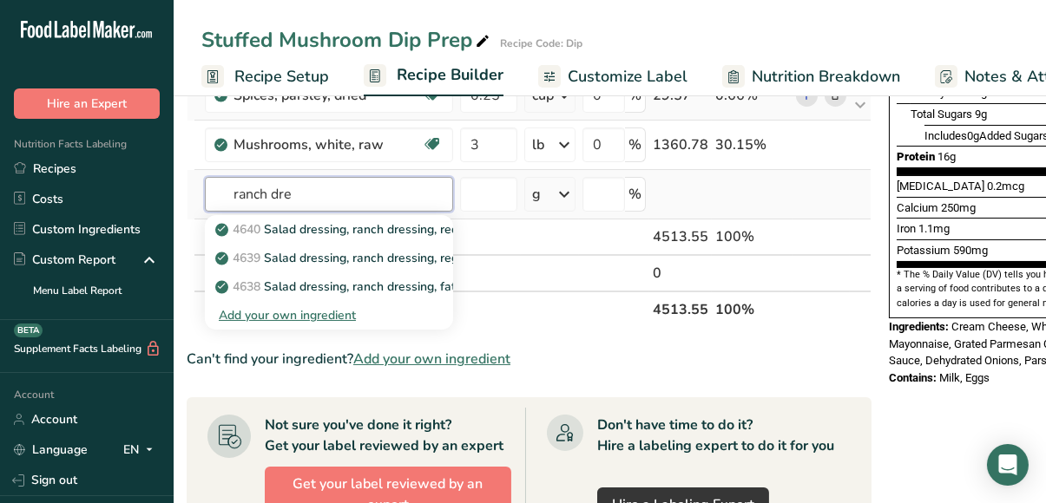
type input "ranch dre"
click at [293, 315] on div "Add your own ingredient" at bounding box center [329, 315] width 220 height 18
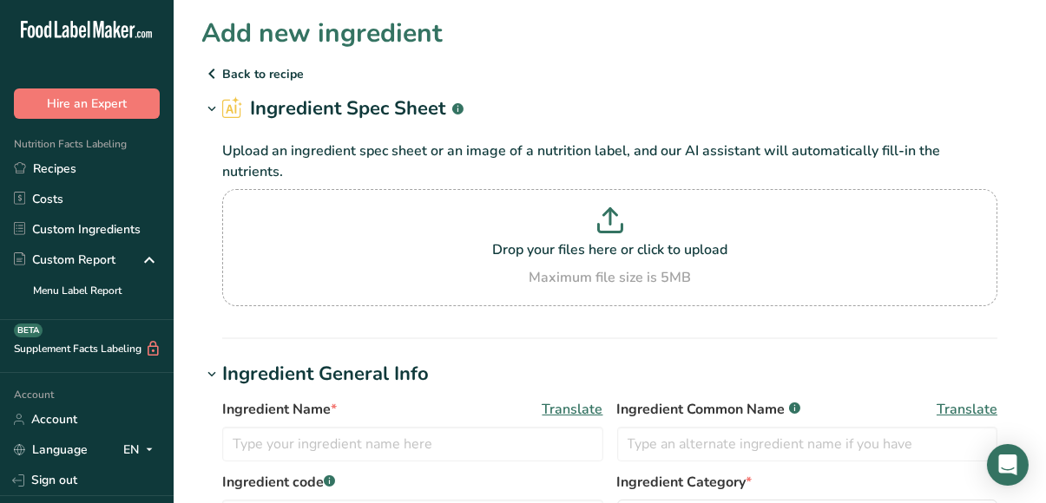
click at [226, 72] on p "Back to recipe" at bounding box center [609, 73] width 817 height 21
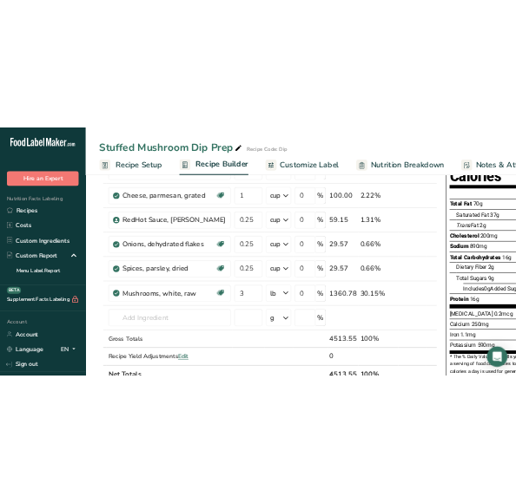
scroll to position [258, 0]
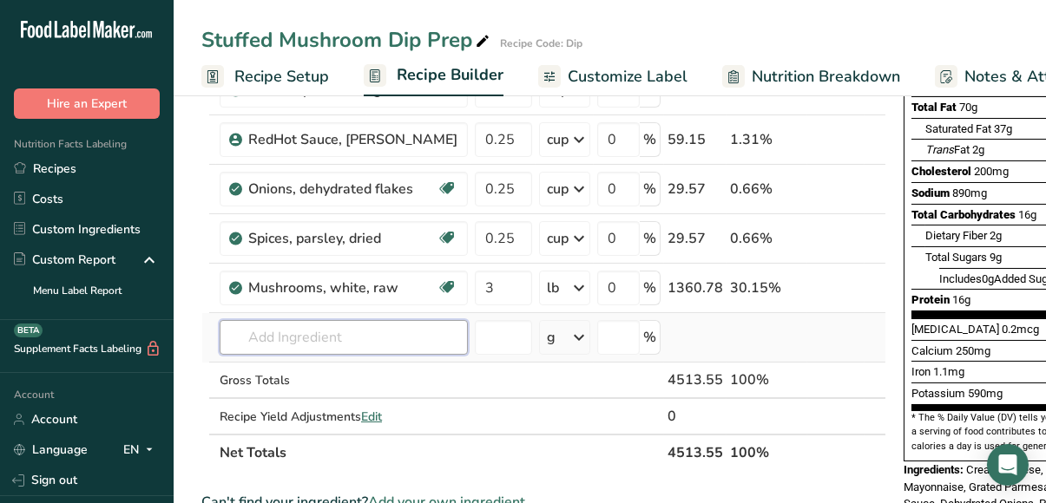
click at [253, 334] on input "text" at bounding box center [344, 337] width 248 height 35
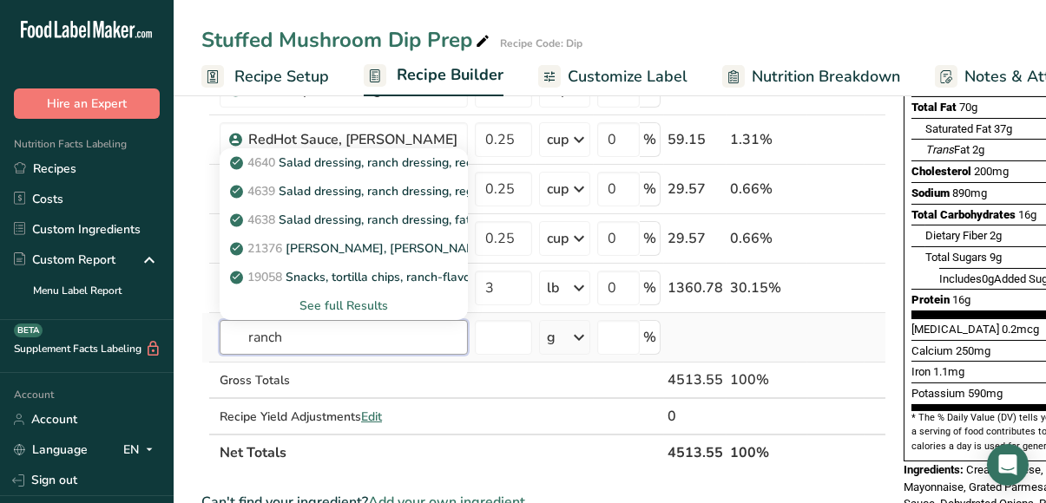
type input "ranch"
click at [312, 306] on div "See full Results" at bounding box center [343, 306] width 220 height 18
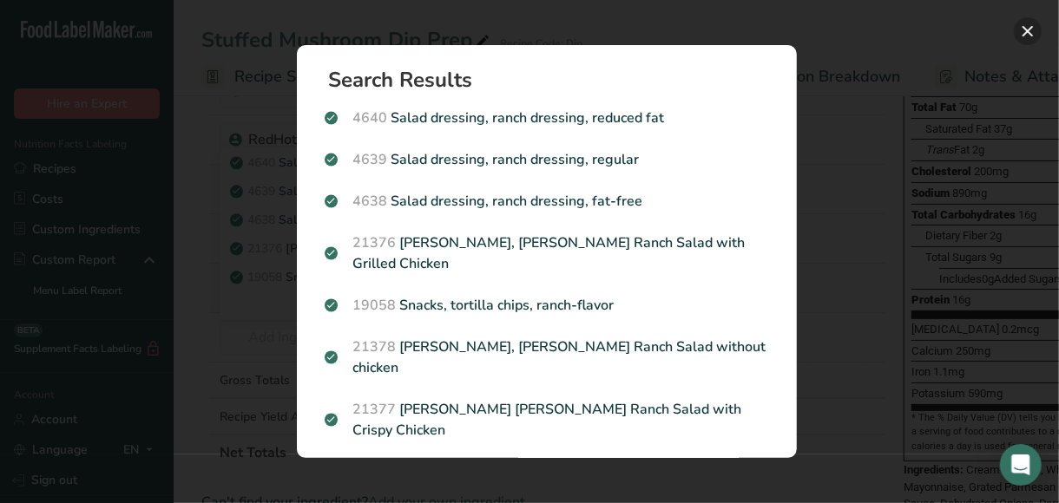
click at [1028, 27] on button "Search results modal" at bounding box center [1028, 31] width 28 height 28
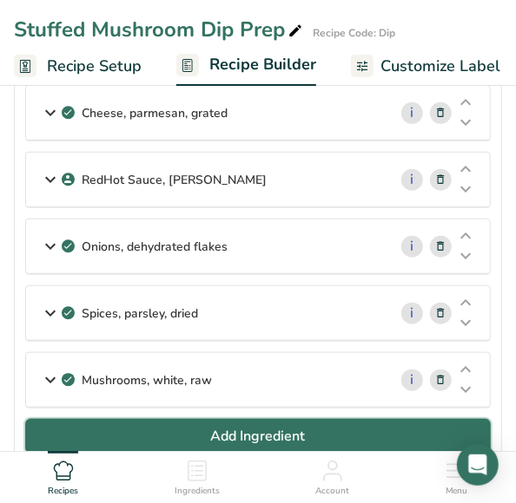
click at [214, 431] on span "Add Ingredient" at bounding box center [258, 436] width 95 height 21
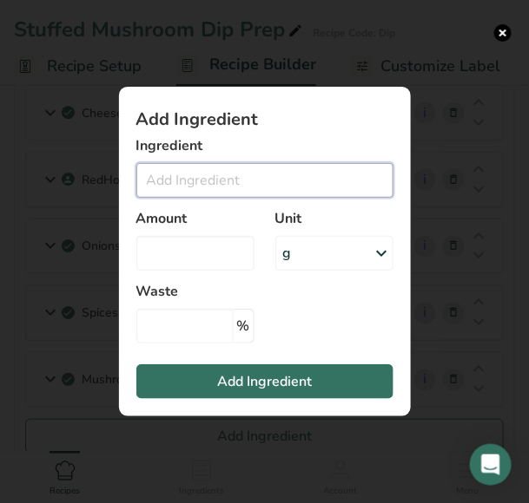
click at [201, 184] on input "Add ingredient modal" at bounding box center [264, 180] width 257 height 35
click at [501, 34] on button "Add ingredient modal" at bounding box center [502, 32] width 17 height 17
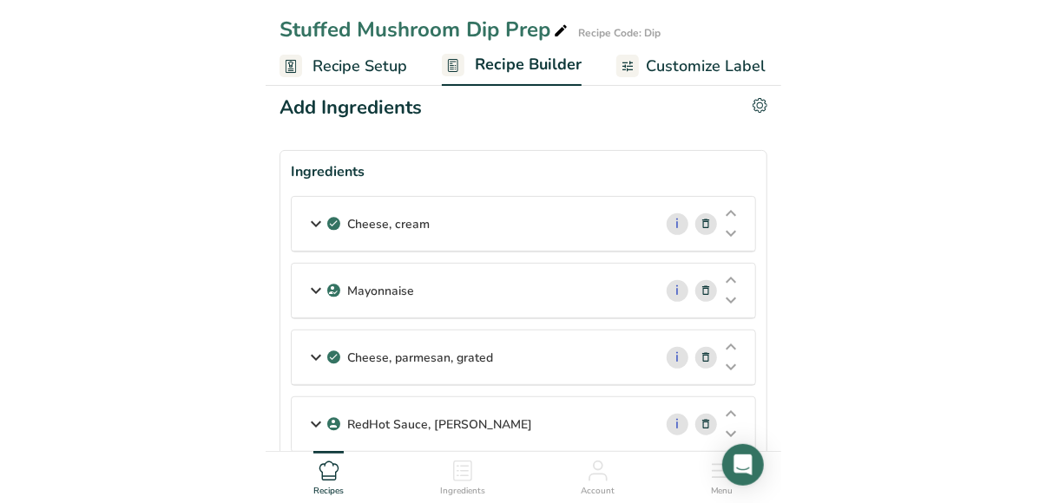
scroll to position [19, 0]
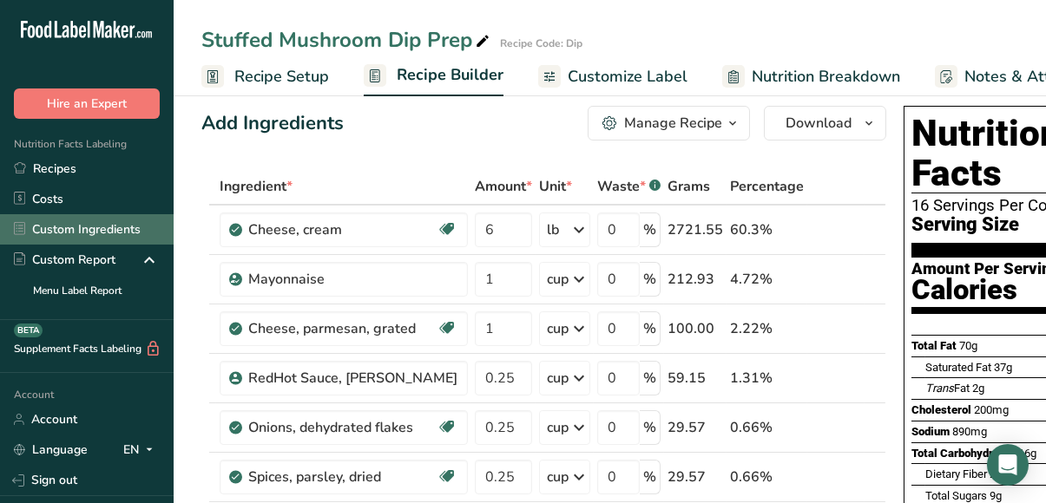
click at [56, 227] on link "Custom Ingredients" at bounding box center [87, 229] width 174 height 30
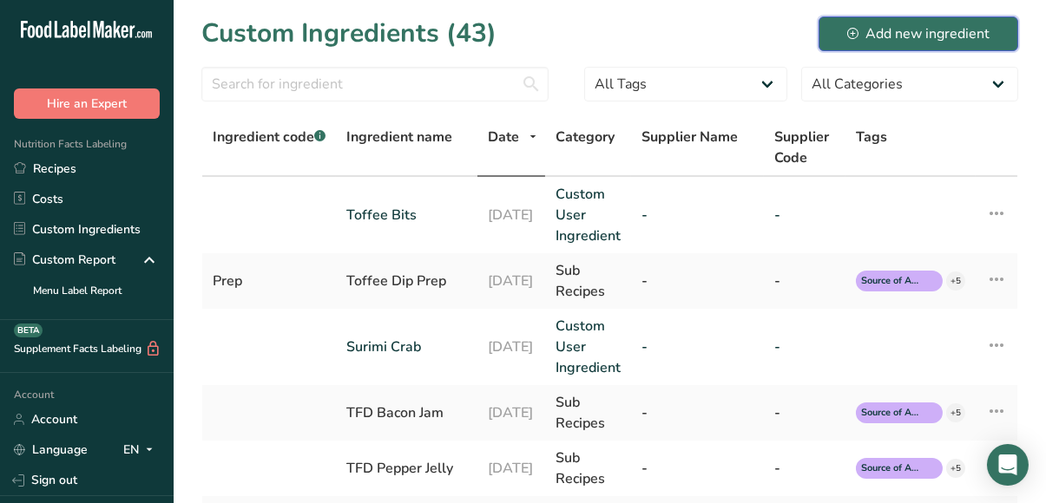
click at [905, 31] on div "Add new ingredient" at bounding box center [918, 33] width 142 height 21
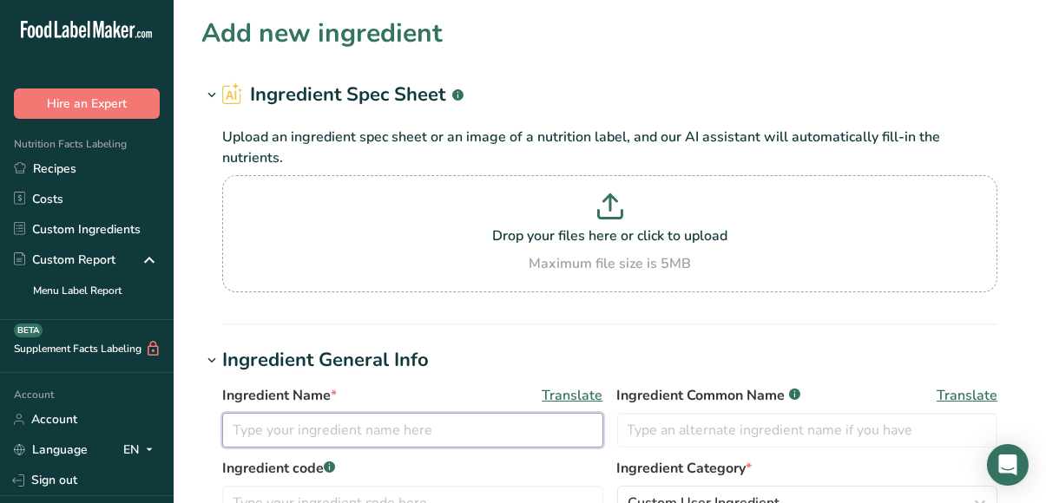
click at [376, 421] on input "text" at bounding box center [412, 430] width 381 height 35
click at [332, 434] on input "Ranch Dressing Dry" at bounding box center [412, 430] width 381 height 35
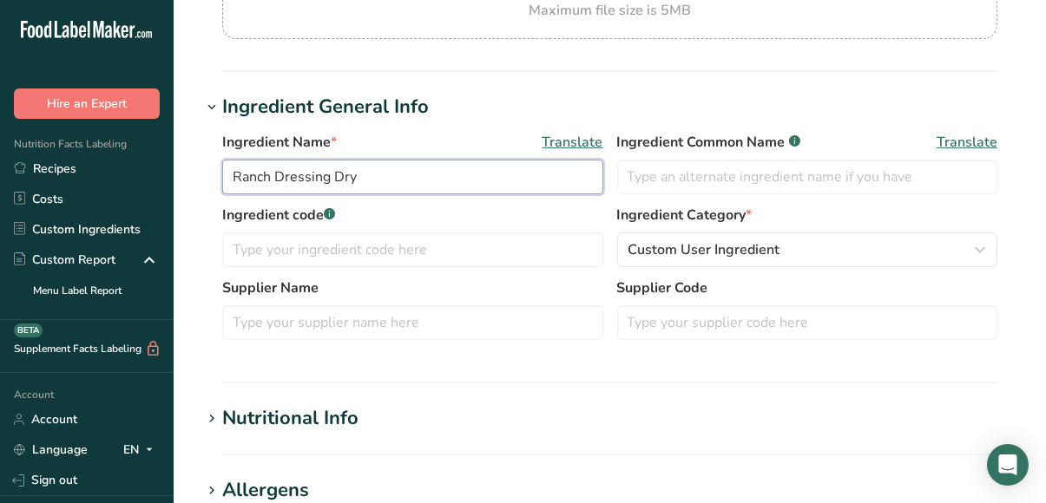
scroll to position [252, 0]
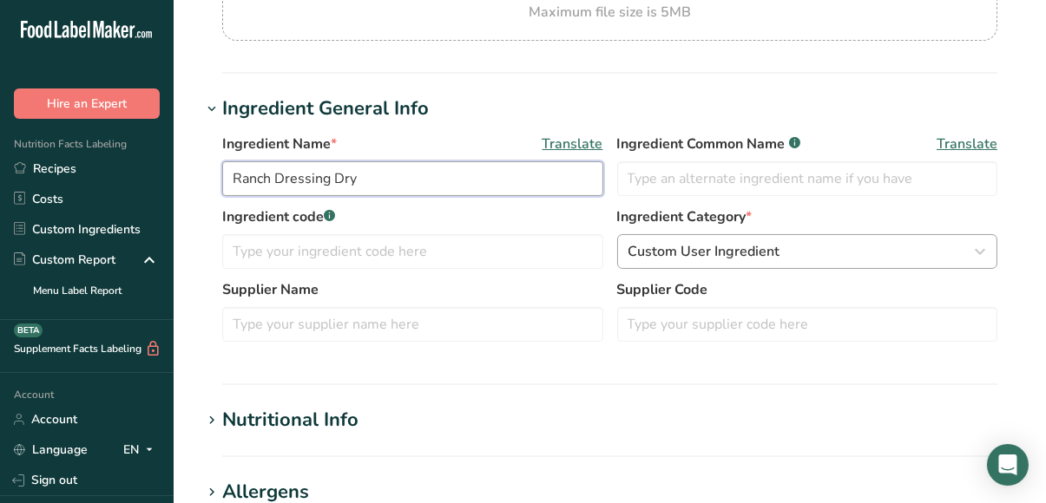
type input "Ranch Dressing Dry"
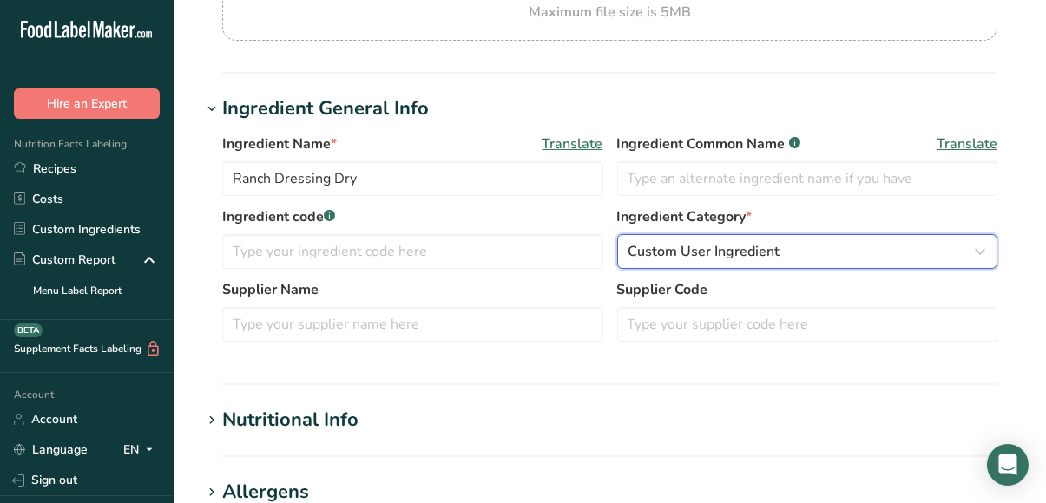
click at [701, 253] on span "Custom User Ingredient" at bounding box center [704, 251] width 152 height 21
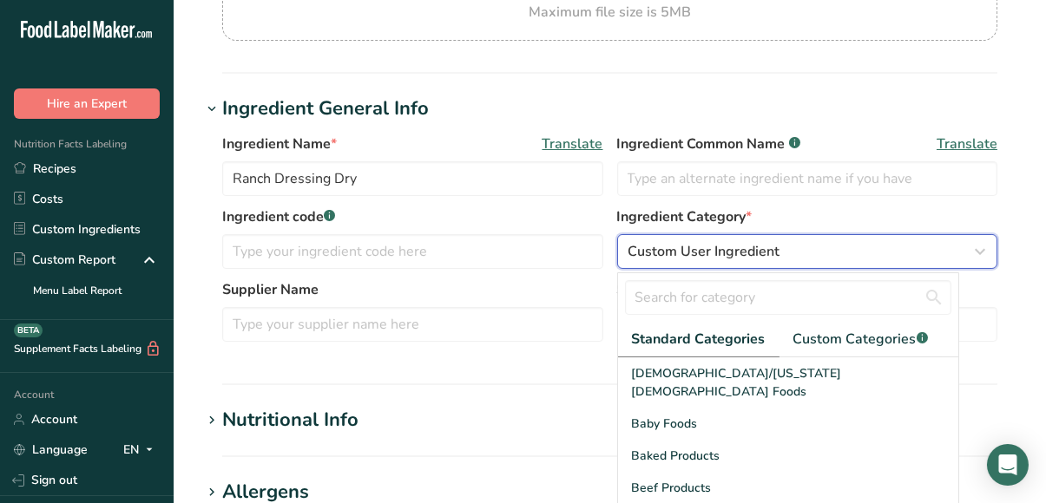
click at [701, 253] on span "Custom User Ingredient" at bounding box center [704, 251] width 152 height 21
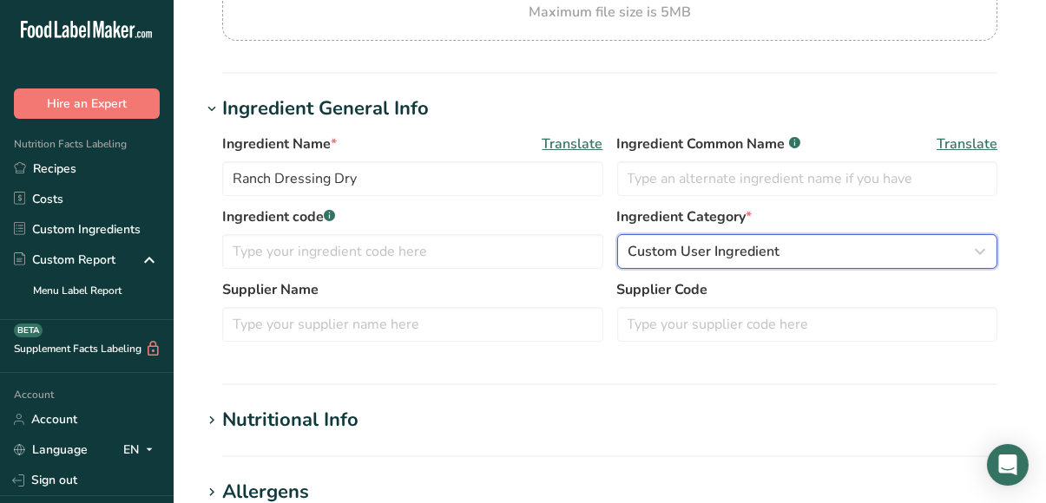
scroll to position [0, 0]
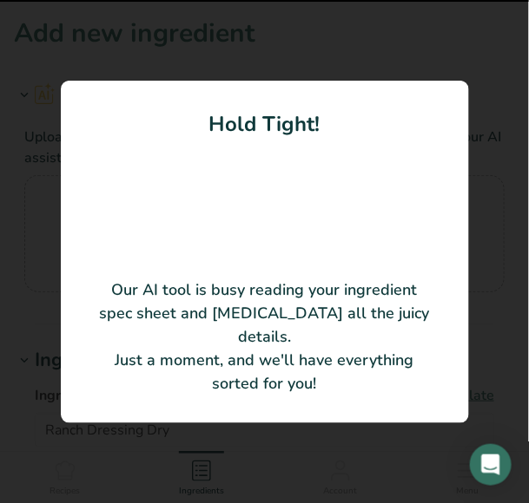
type input "Heath ([GEOGRAPHIC_DATA])"
type input "The Hershey Company"
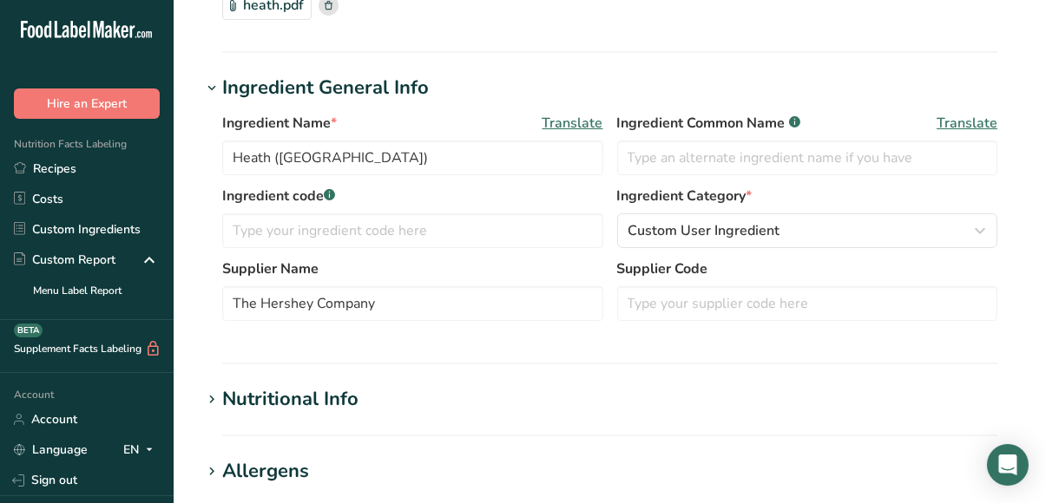
scroll to position [188, 0]
click at [214, 397] on icon at bounding box center [212, 400] width 16 height 24
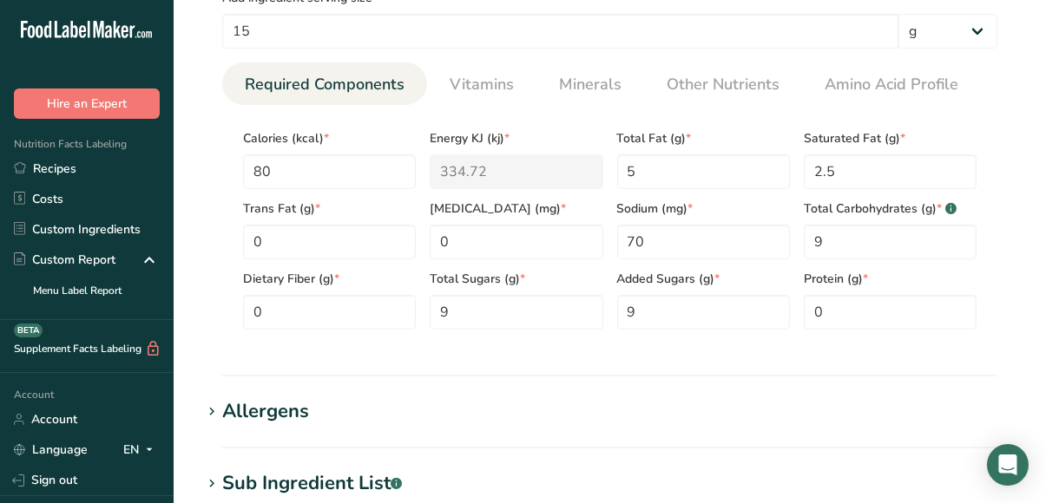
scroll to position [674, 0]
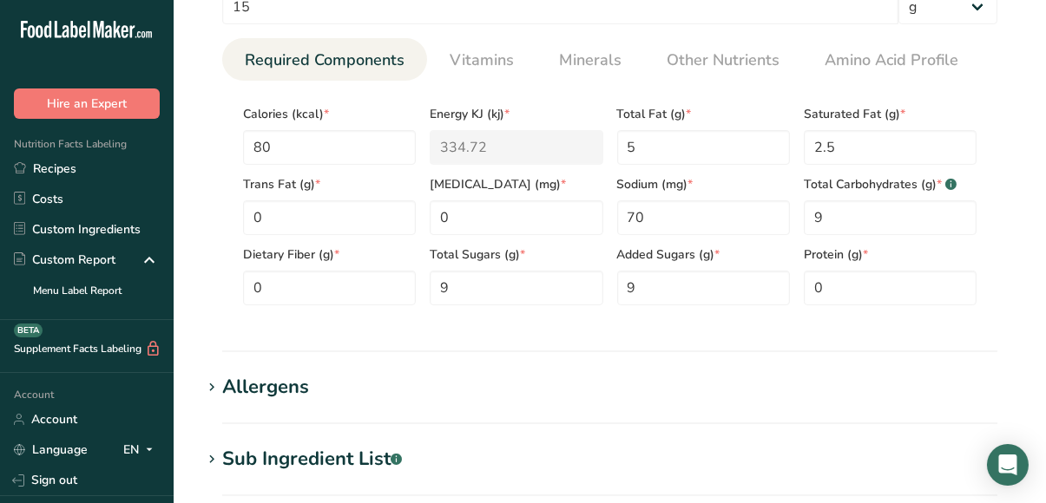
click at [217, 377] on icon at bounding box center [212, 388] width 16 height 24
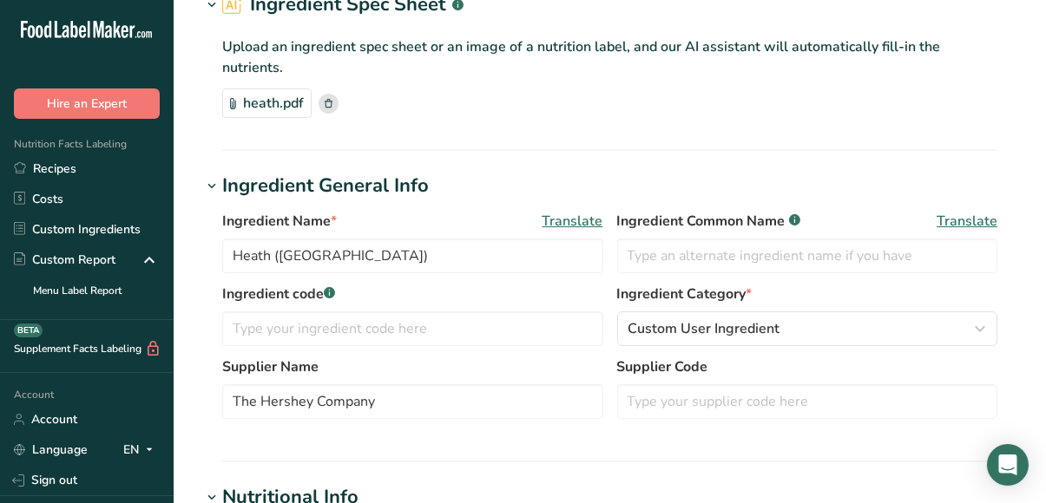
scroll to position [92, 0]
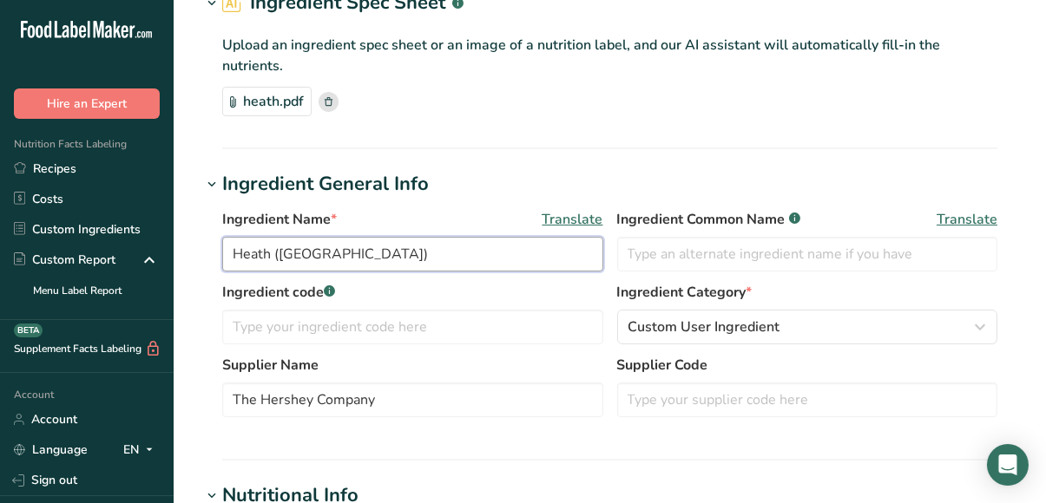
click at [273, 250] on input "Heath ([GEOGRAPHIC_DATA])" at bounding box center [412, 254] width 381 height 35
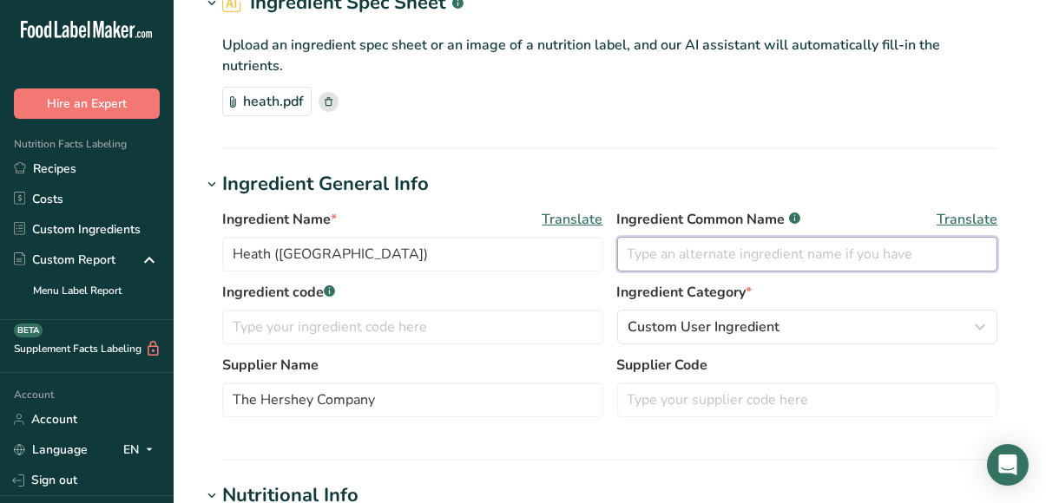
click at [668, 247] on input "text" at bounding box center [807, 254] width 381 height 35
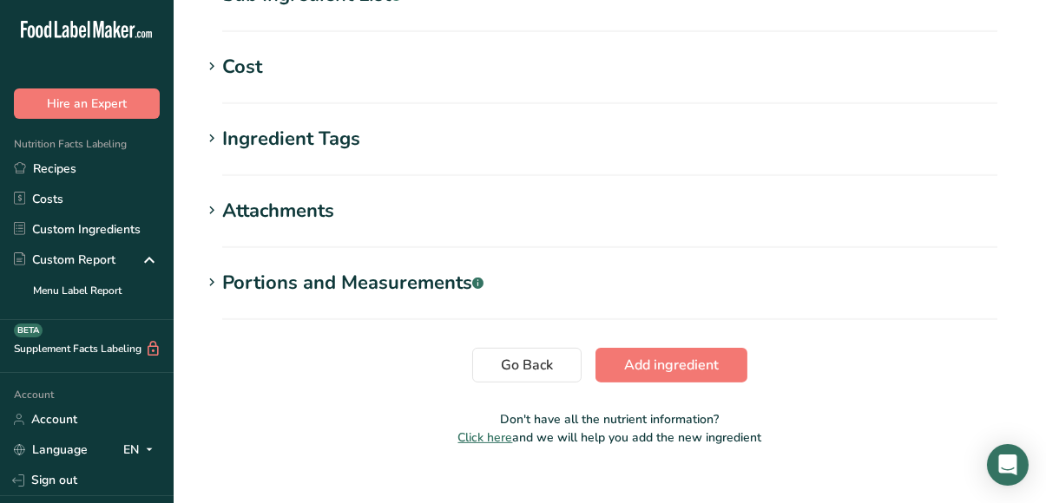
scroll to position [1226, 0]
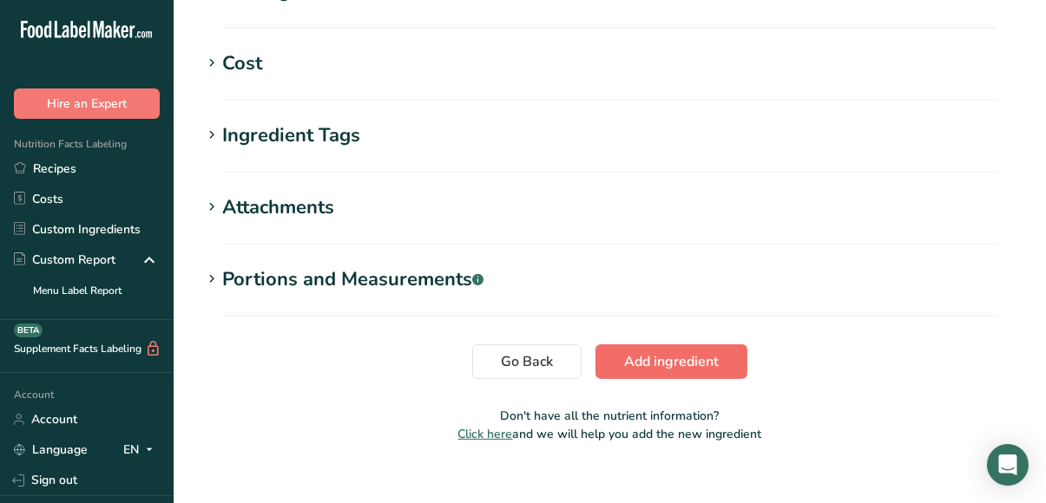
type input "Toffee Bits"
click at [697, 368] on span "Add ingredient" at bounding box center [671, 362] width 95 height 21
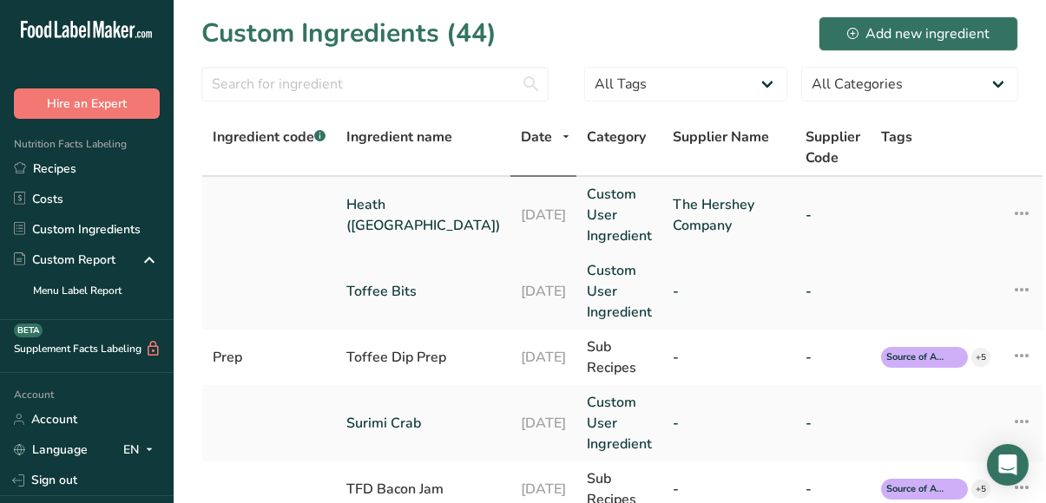
click at [1011, 211] on icon at bounding box center [1021, 213] width 21 height 31
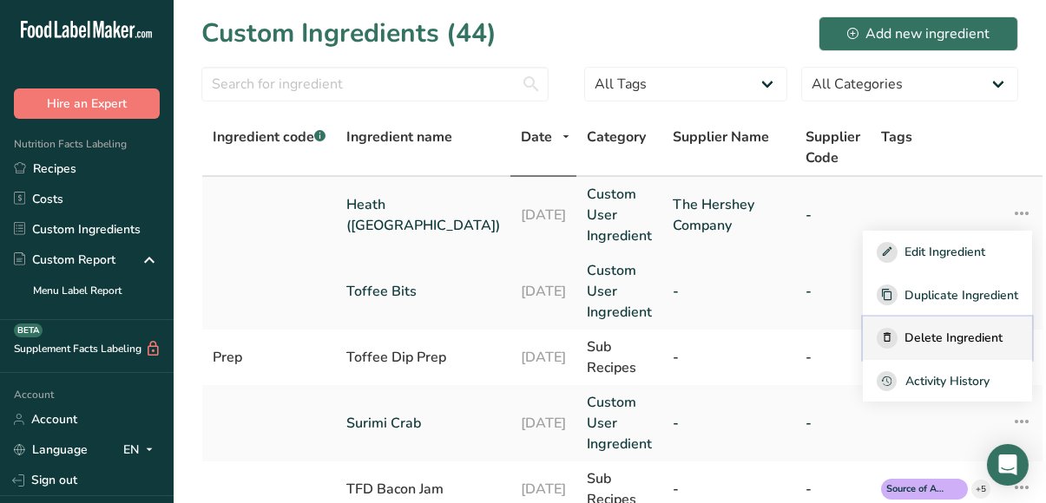
click at [946, 342] on span "Delete Ingredient" at bounding box center [953, 338] width 98 height 18
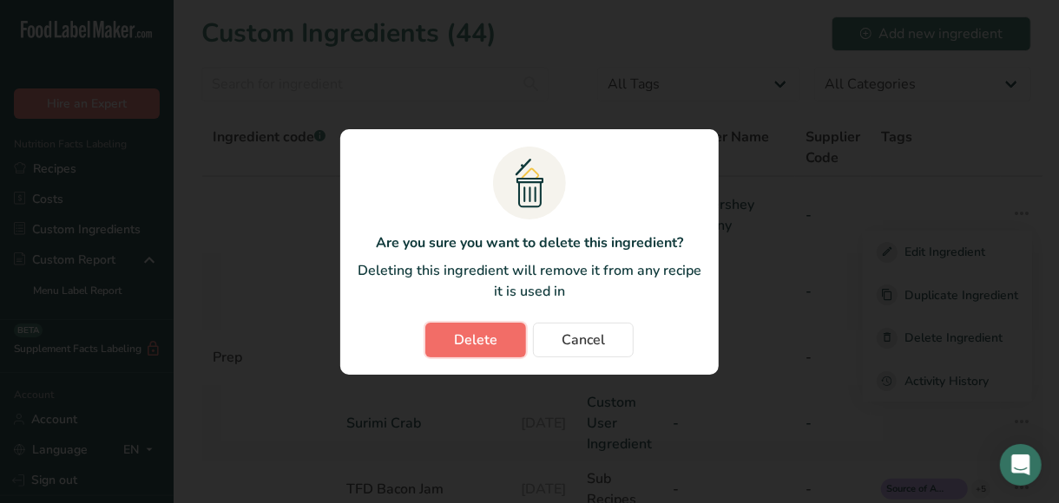
click at [476, 346] on span "Delete" at bounding box center [475, 340] width 43 height 21
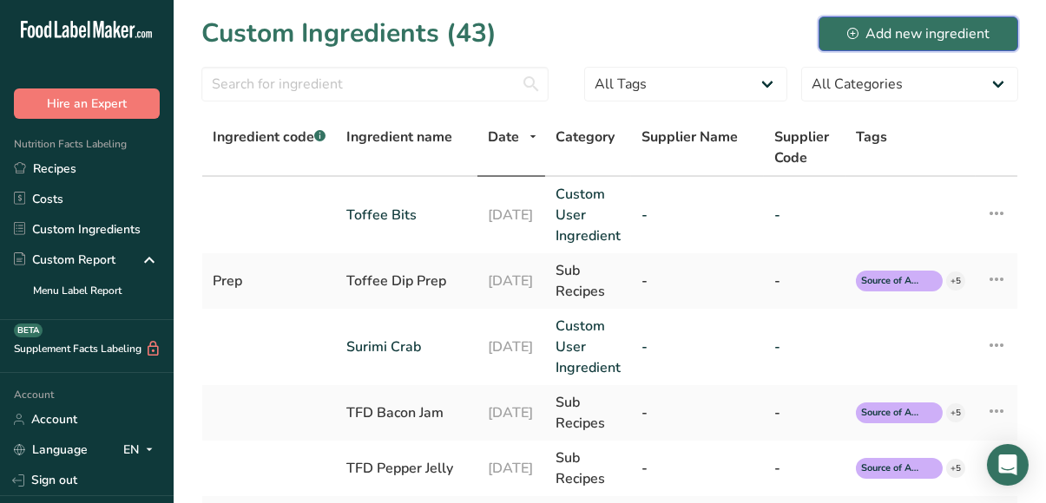
click at [925, 39] on div "Add new ingredient" at bounding box center [918, 33] width 142 height 21
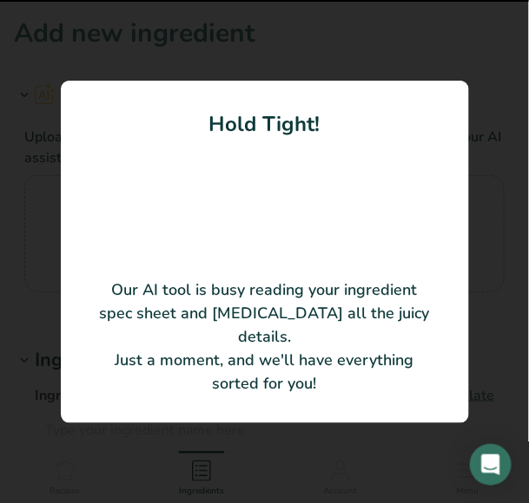
type input "Dressing Mix Ranch Dry"
type input "581190"
type input "Highland Market Merit"
type input "20144"
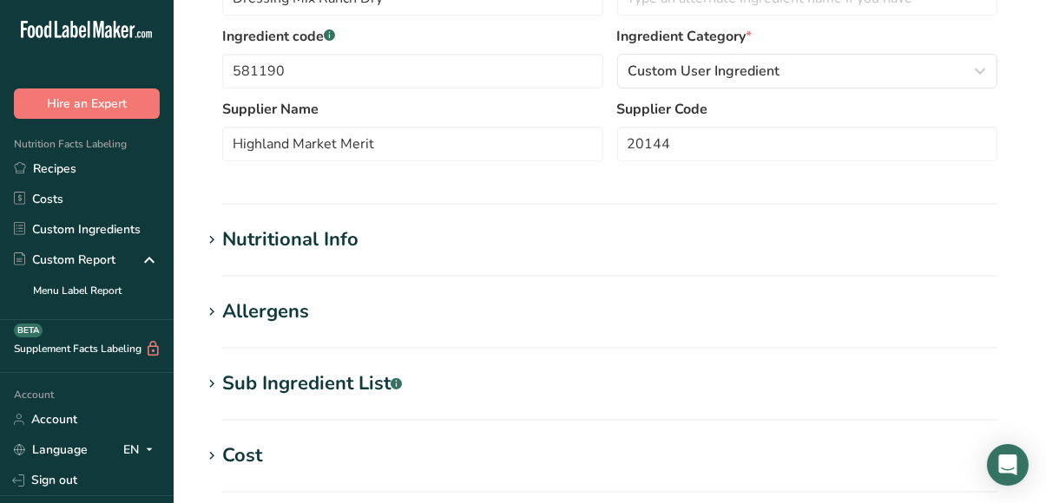
scroll to position [352, 0]
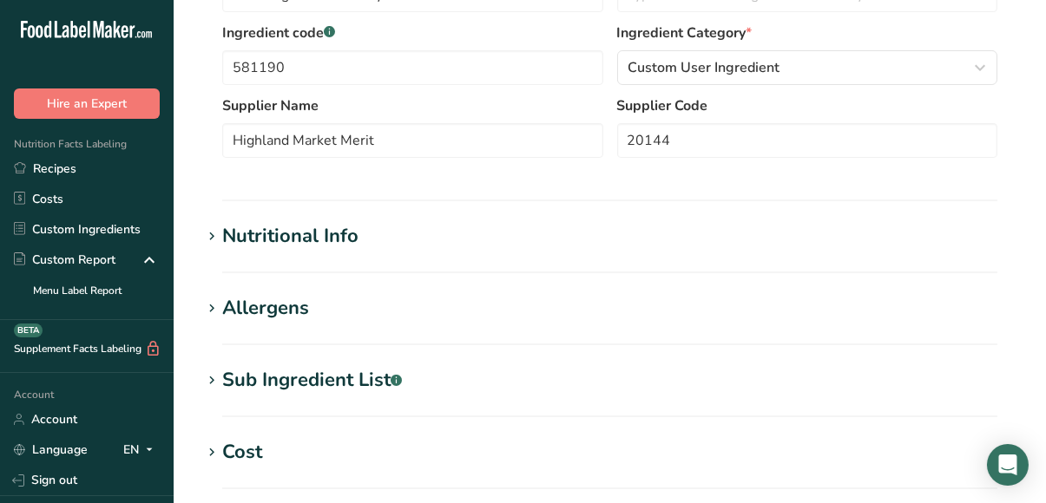
click at [214, 311] on icon at bounding box center [212, 309] width 16 height 24
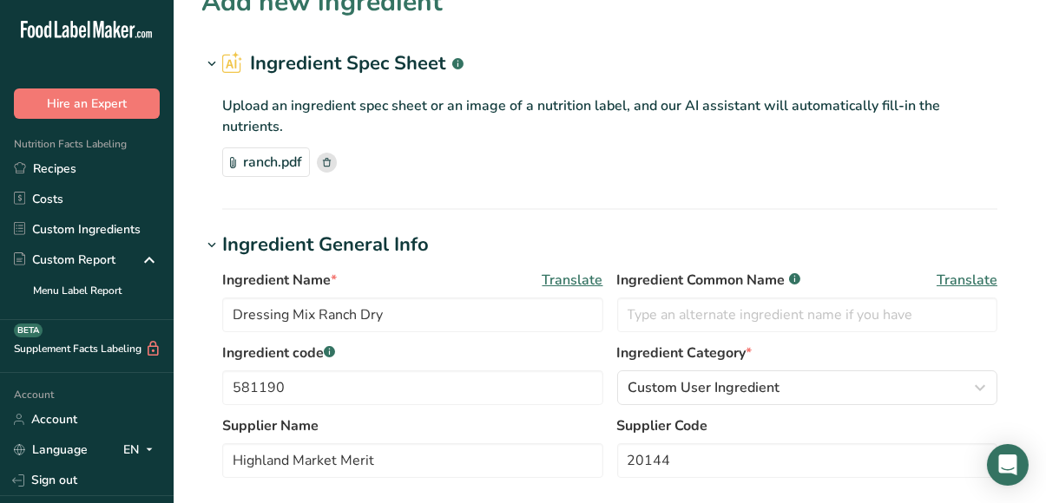
scroll to position [0, 0]
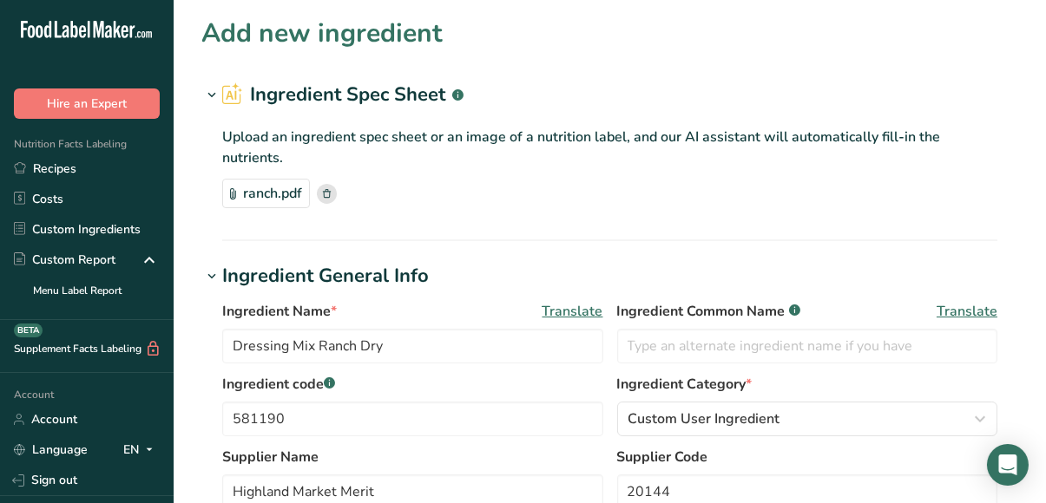
click at [321, 36] on h1 "Add new ingredient" at bounding box center [321, 33] width 241 height 39
click at [641, 352] on input "text" at bounding box center [807, 346] width 381 height 35
drag, startPoint x: 232, startPoint y: 342, endPoint x: 416, endPoint y: 350, distance: 184.2
click at [416, 350] on input "Dressing Mix Ranch Dry" at bounding box center [412, 346] width 381 height 35
type input "Ranch Dressing Mix"
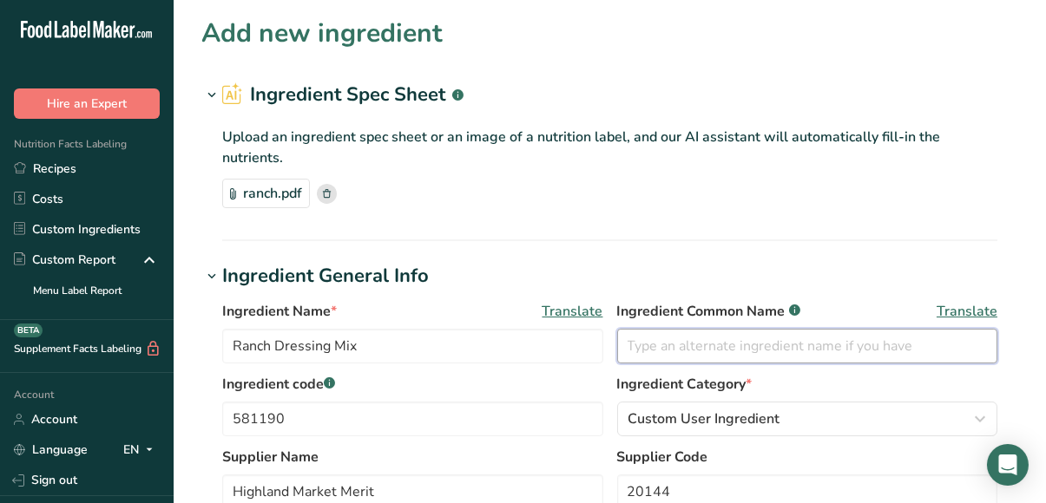
click at [835, 358] on input "text" at bounding box center [807, 346] width 381 height 35
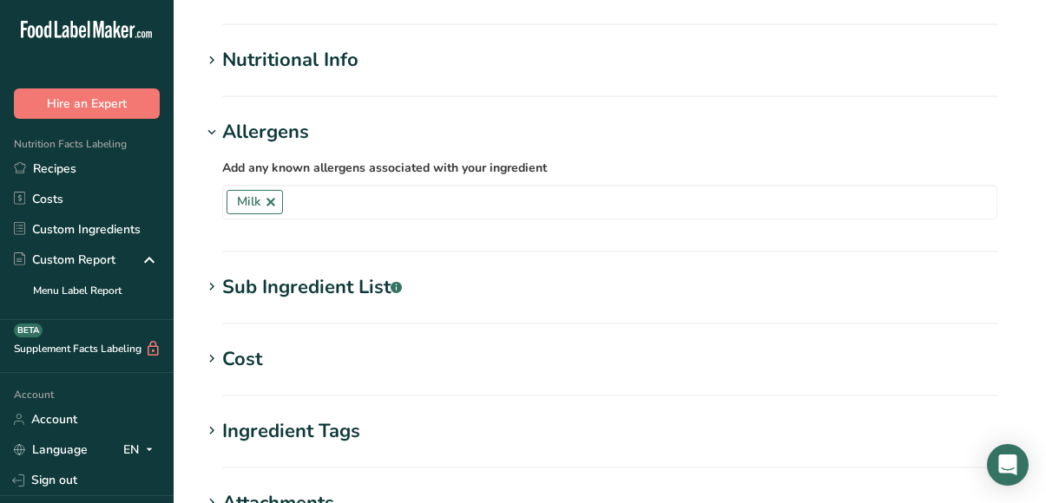
scroll to position [845, 0]
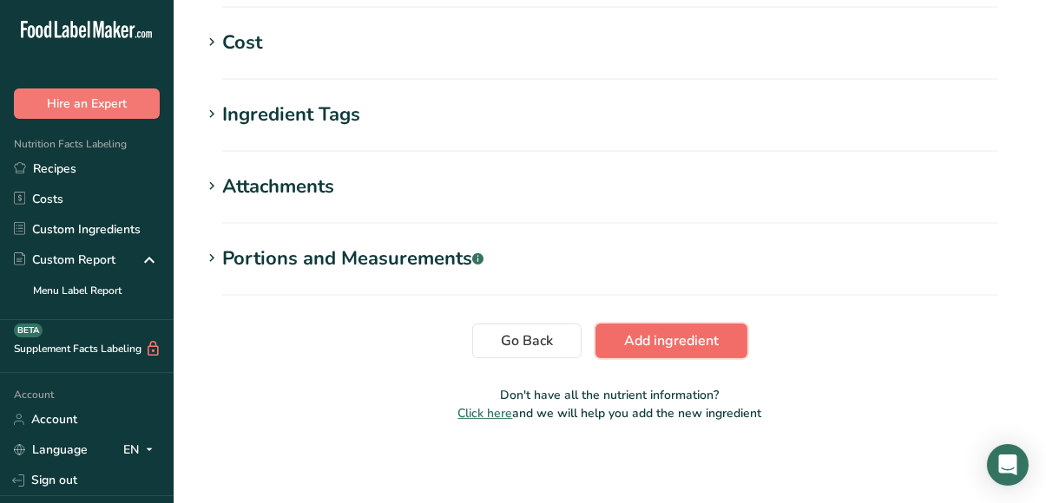
click at [680, 333] on span "Add ingredient" at bounding box center [671, 341] width 95 height 21
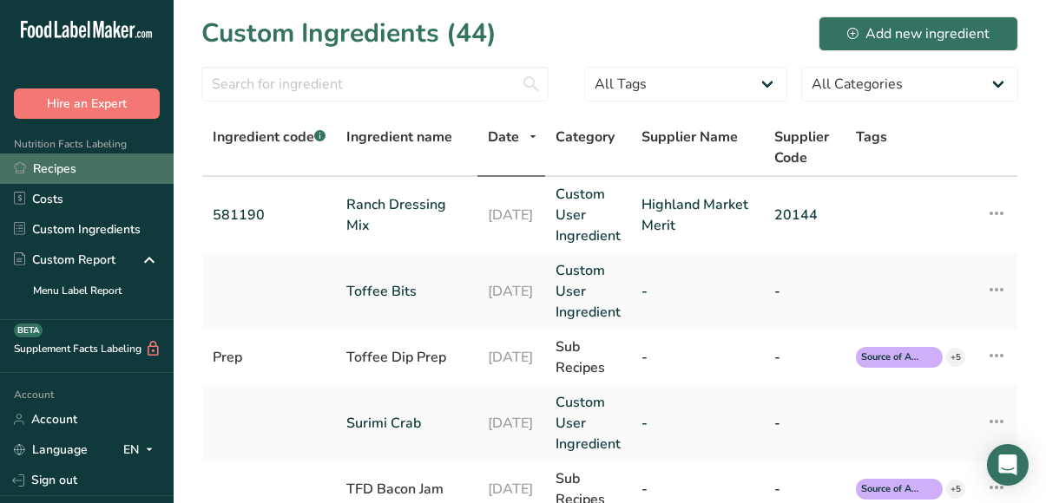
click at [52, 162] on link "Recipes" at bounding box center [87, 169] width 174 height 30
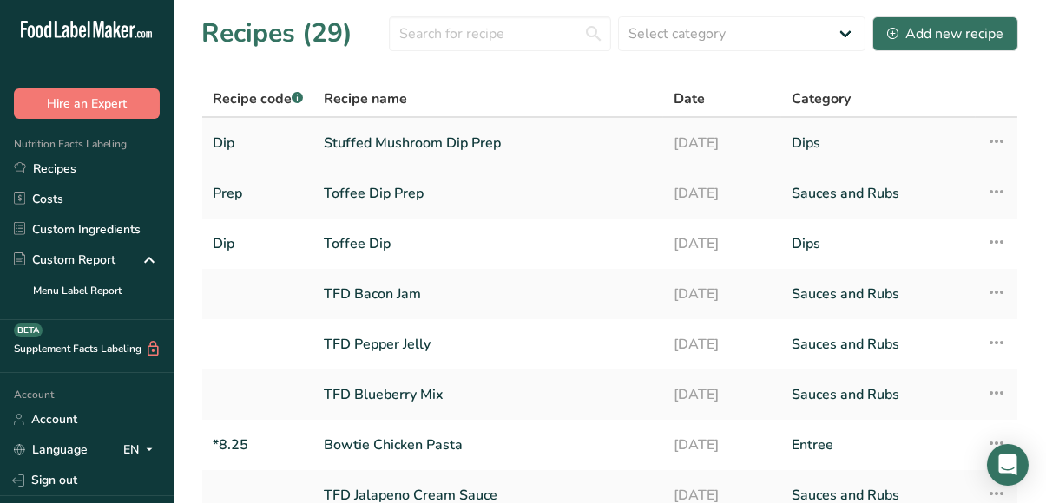
click at [412, 144] on link "Stuffed Mushroom Dip Prep" at bounding box center [488, 143] width 329 height 36
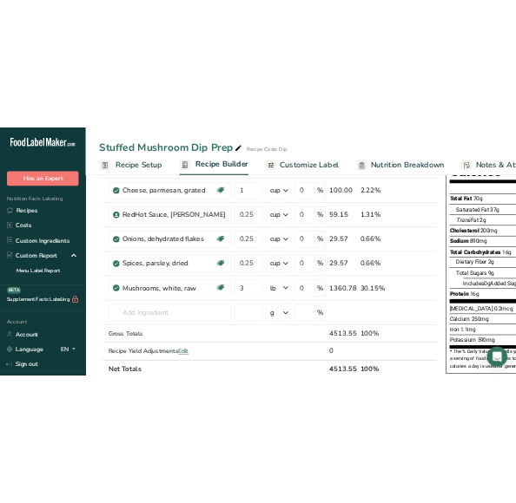
scroll to position [221, 0]
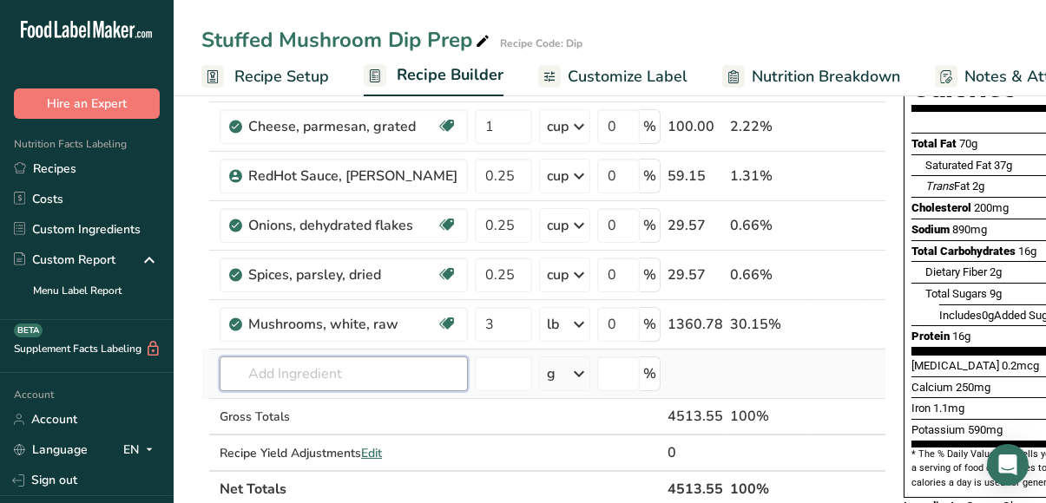
click at [360, 373] on input "text" at bounding box center [344, 374] width 248 height 35
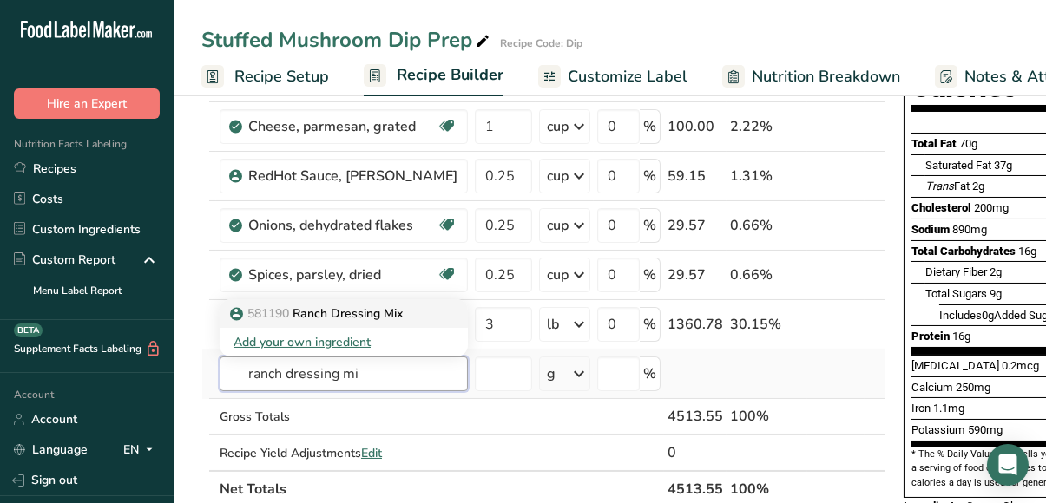
type input "ranch dressing mi"
click at [367, 306] on p "581190 Ranch Dressing Mix" at bounding box center [317, 314] width 169 height 18
type input "Ranch Dressing Mix"
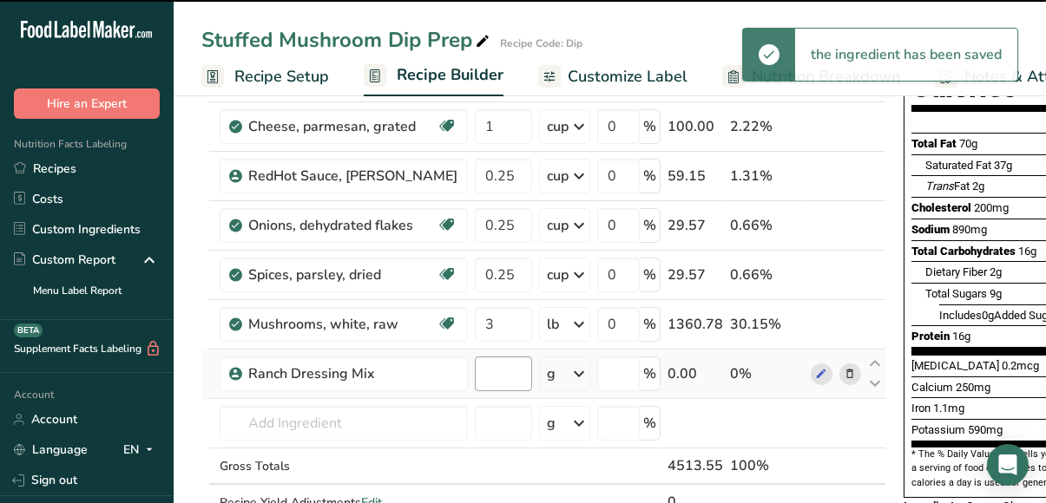
type input "0"
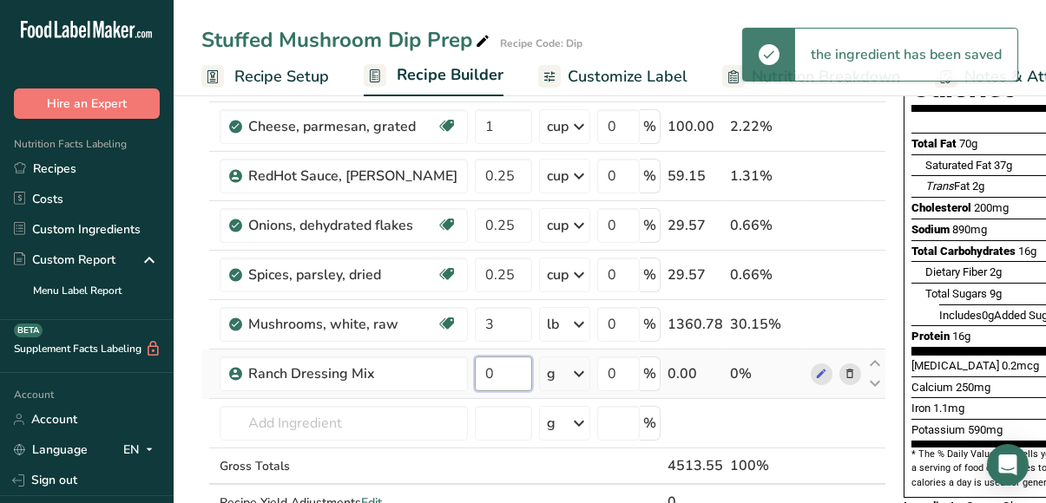
click at [475, 376] on input "0" at bounding box center [503, 374] width 57 height 35
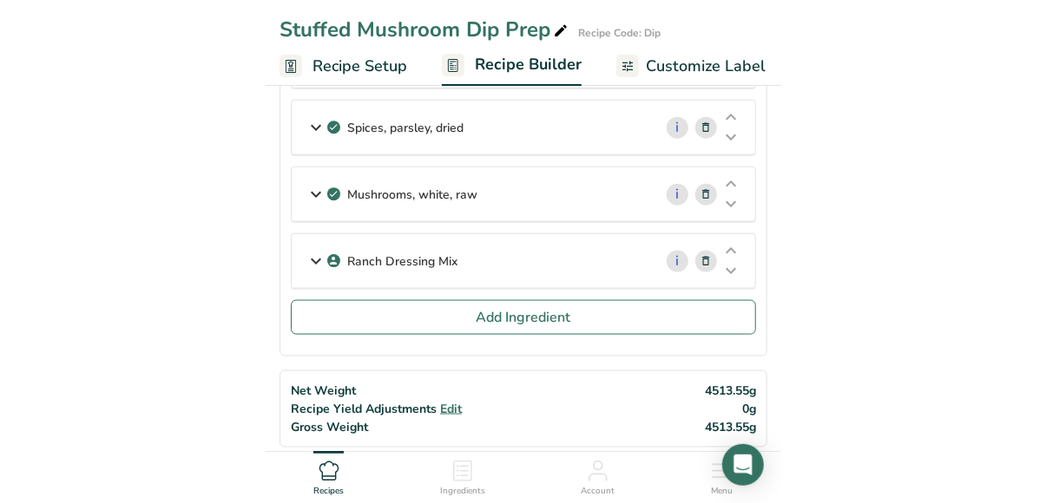
scroll to position [475, 0]
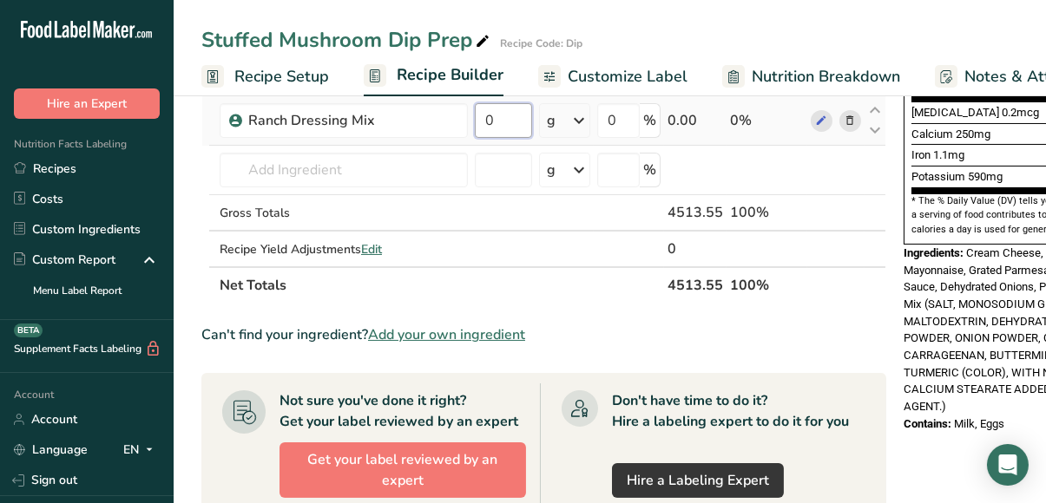
click at [494, 122] on input "0" at bounding box center [503, 120] width 57 height 35
type input "0.25"
click at [556, 119] on div "Ingredient * Amount * Unit * Waste * .a-a{fill:#347362;}.b-a{fill:#fff;} Grams …" at bounding box center [543, 8] width 685 height 591
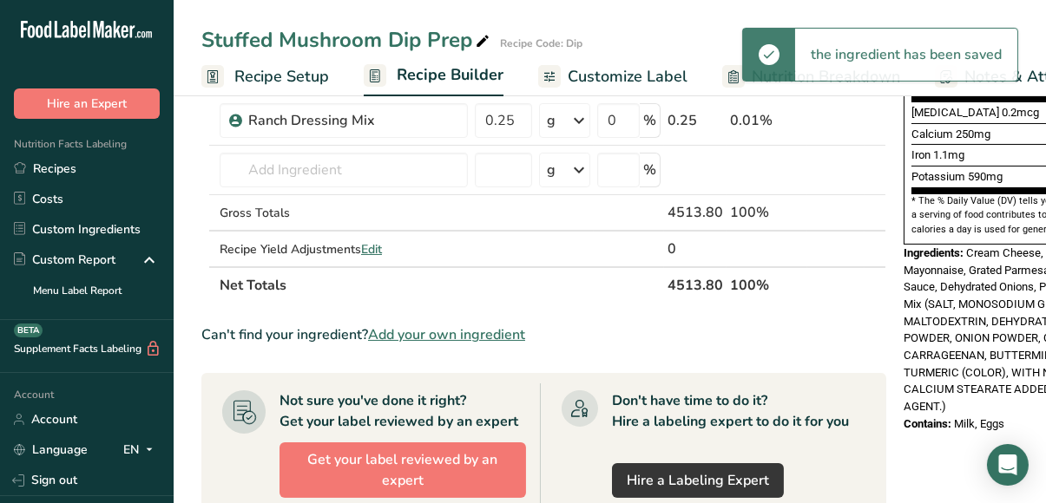
click at [569, 119] on icon at bounding box center [579, 120] width 21 height 31
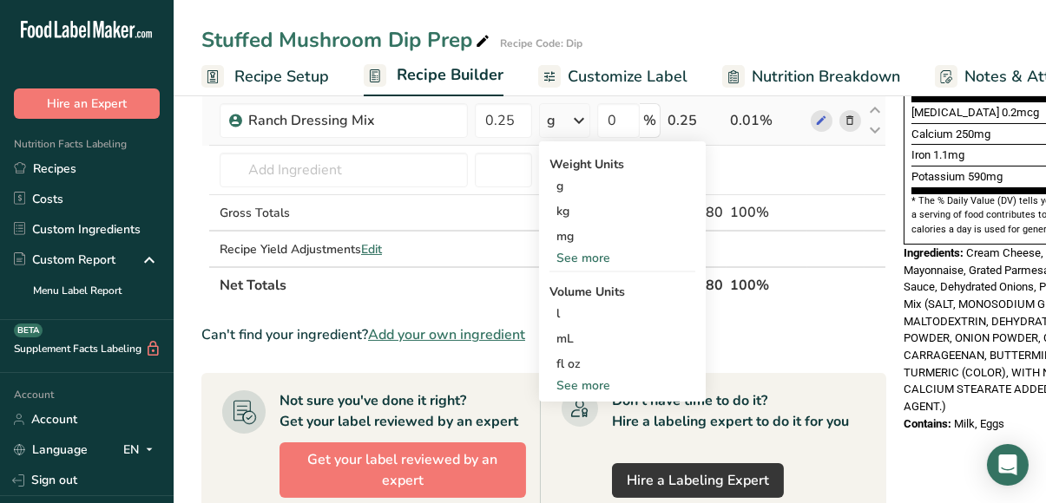
click at [575, 380] on div "See more" at bounding box center [622, 386] width 146 height 18
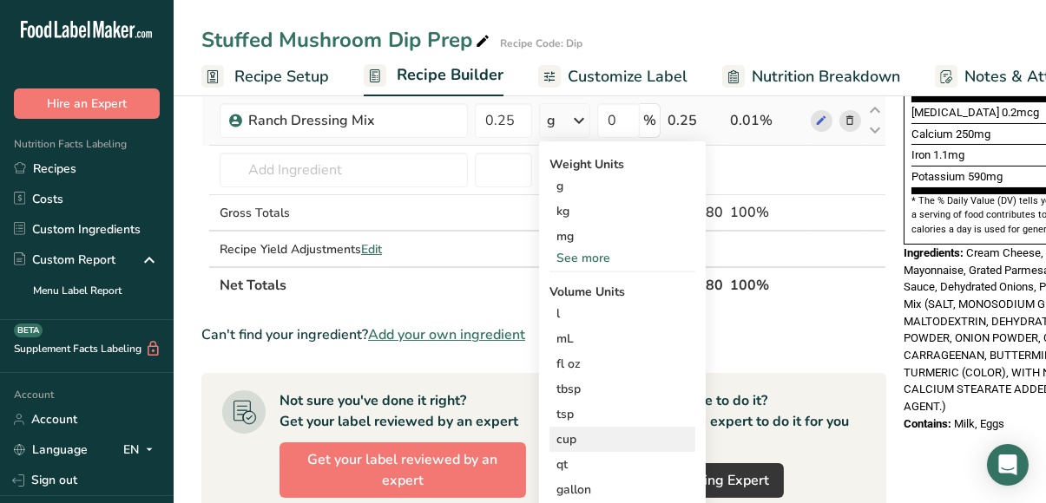
click at [562, 431] on div "cup" at bounding box center [622, 440] width 132 height 18
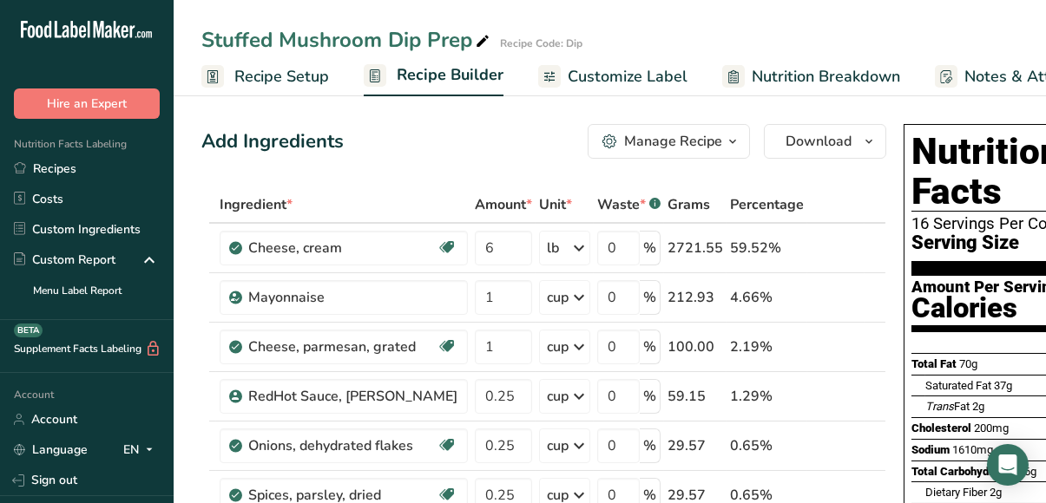
scroll to position [0, 0]
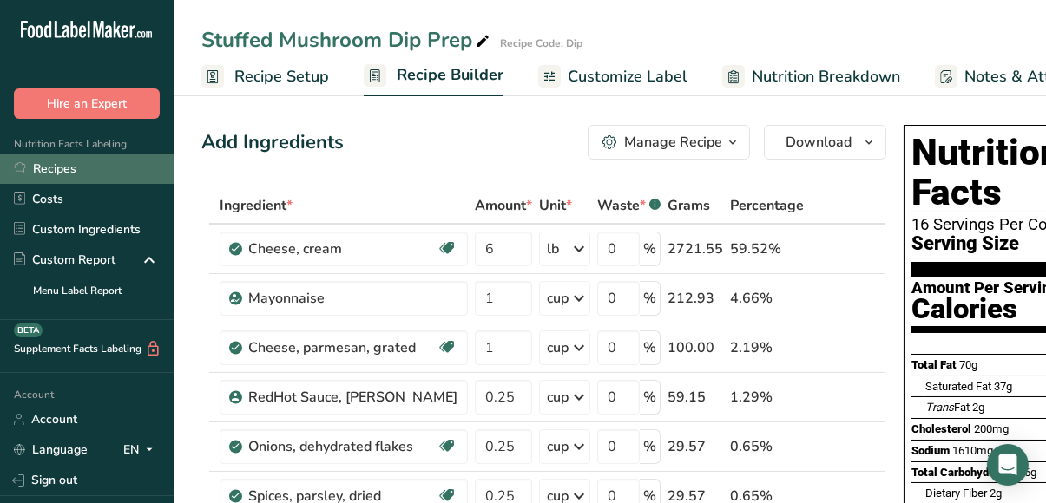
click at [81, 179] on link "Recipes" at bounding box center [87, 169] width 174 height 30
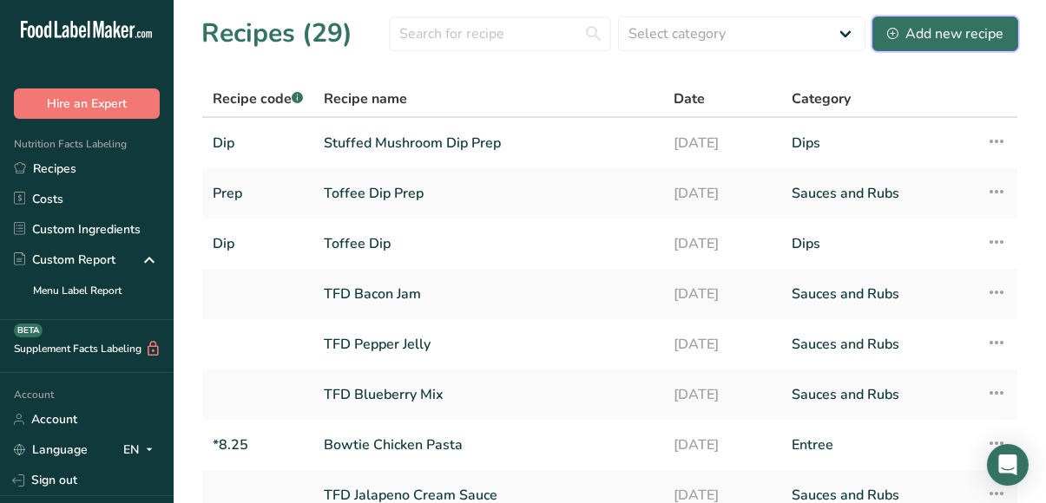
click at [947, 38] on div "Add new recipe" at bounding box center [945, 33] width 116 height 21
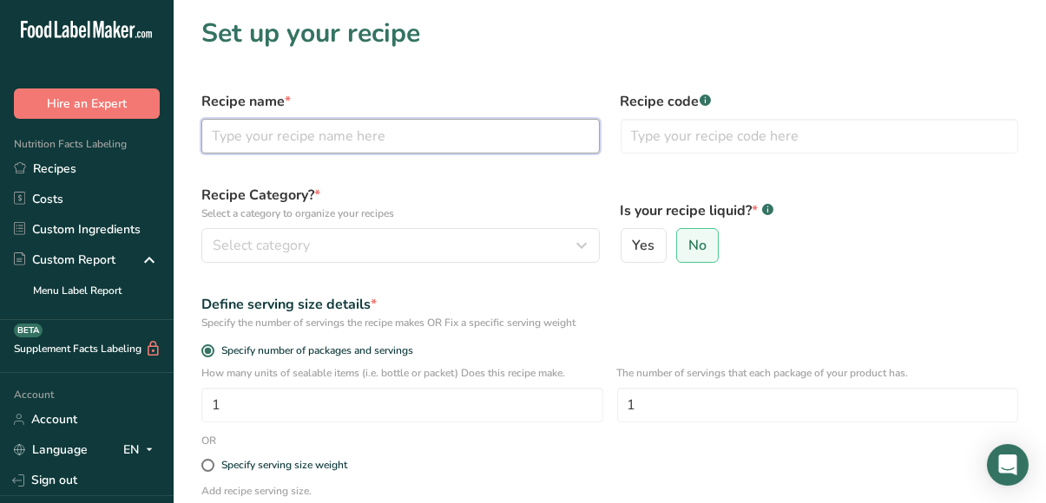
click at [542, 130] on input "text" at bounding box center [400, 136] width 398 height 35
type input "Stuffed Mushroom Dip"
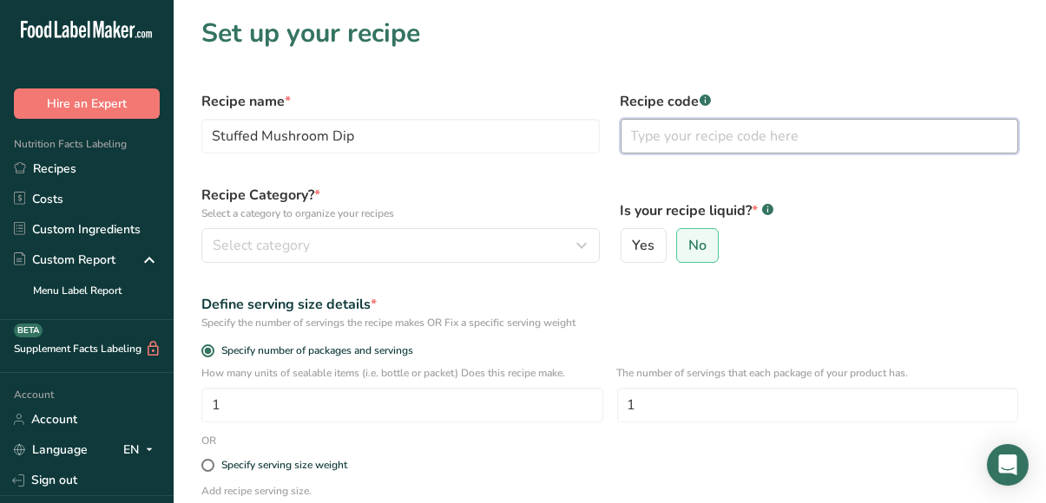
click at [738, 140] on input "text" at bounding box center [820, 136] width 398 height 35
type input "Dip"
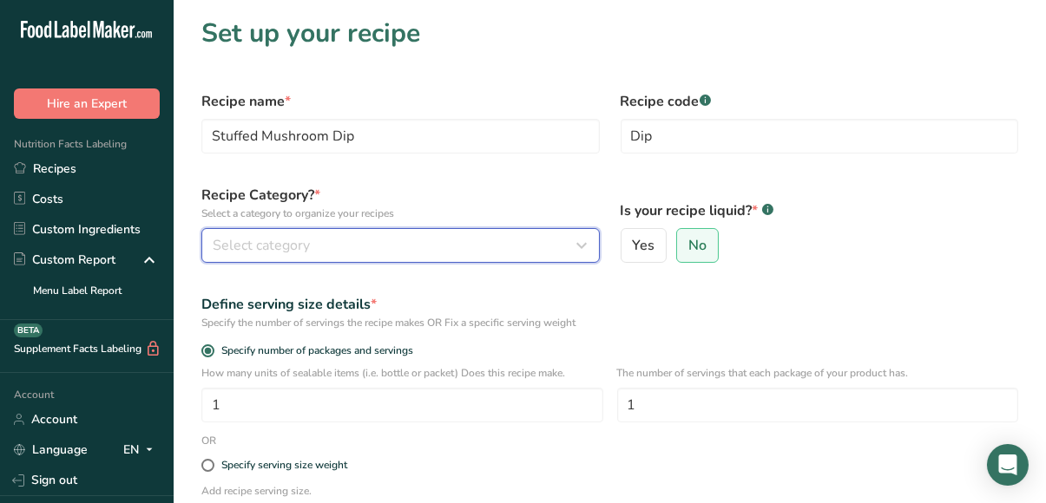
click at [352, 246] on div "Select category" at bounding box center [395, 245] width 365 height 21
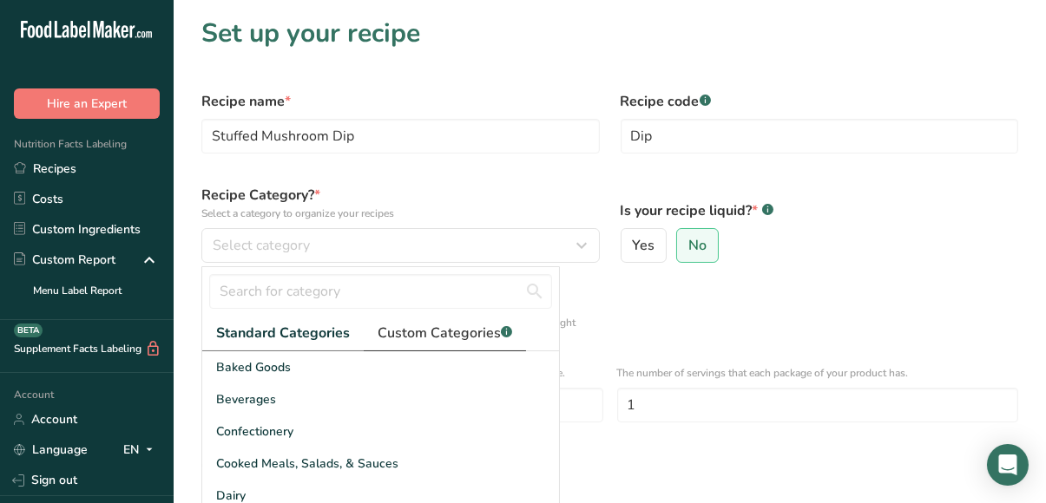
click at [422, 332] on span "Custom Categories .a-a{fill:#347362;}.b-a{fill:#fff;}" at bounding box center [445, 333] width 135 height 21
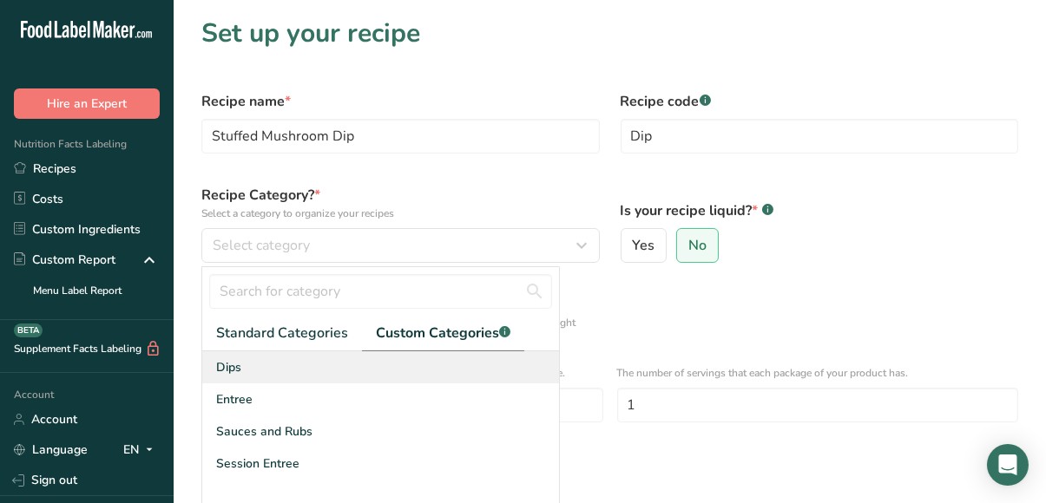
click at [255, 371] on div "Dips" at bounding box center [380, 368] width 357 height 32
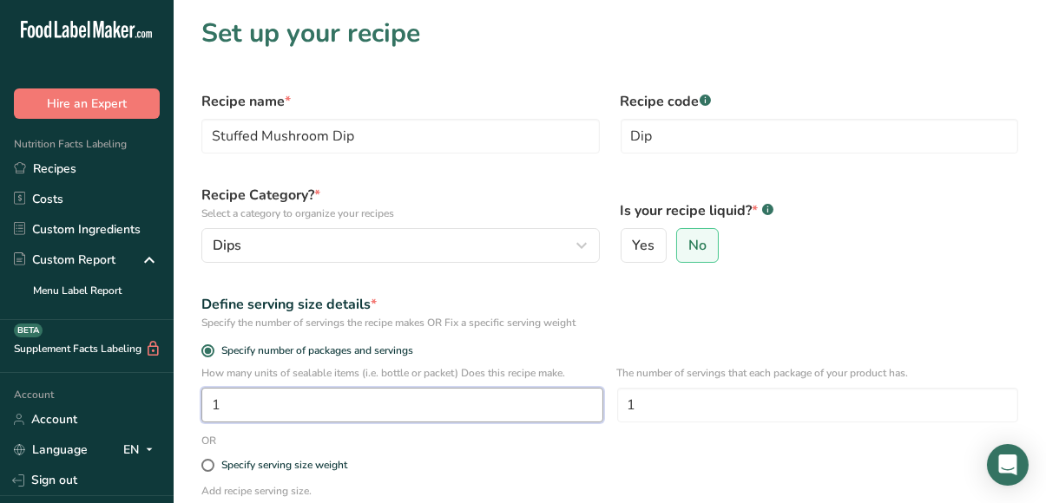
click at [442, 398] on input "1" at bounding box center [402, 405] width 402 height 35
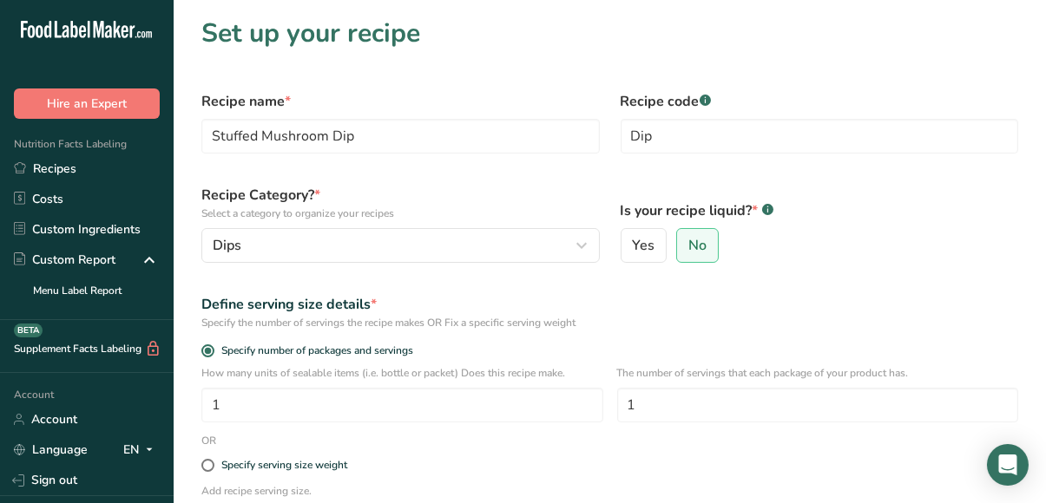
click at [673, 296] on div "Define serving size details *" at bounding box center [609, 304] width 817 height 21
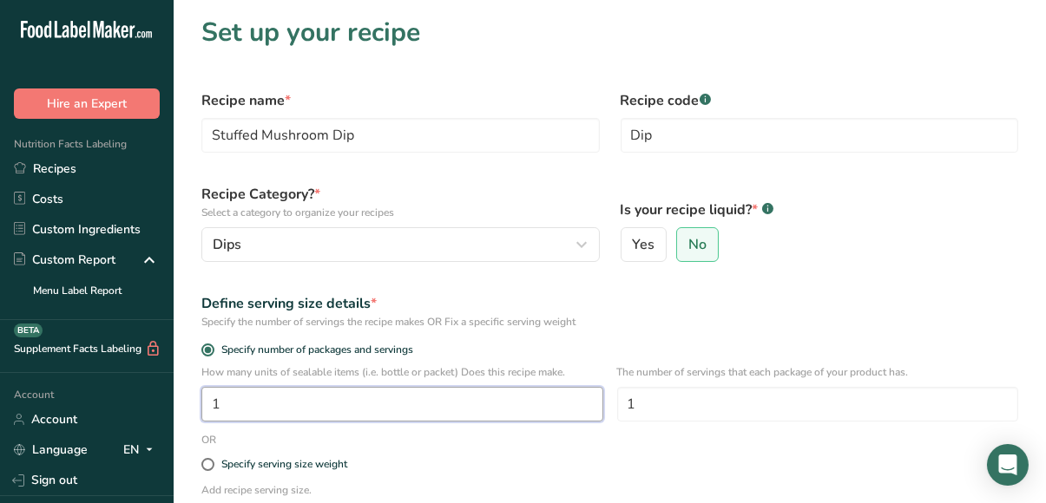
click at [387, 400] on input "1" at bounding box center [402, 404] width 402 height 35
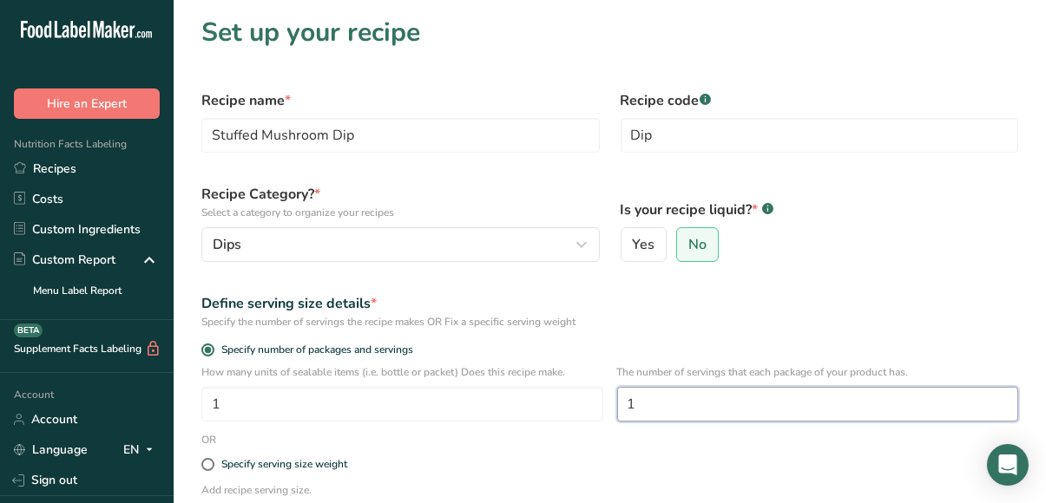
click at [641, 408] on input "1" at bounding box center [818, 404] width 402 height 35
type input "16"
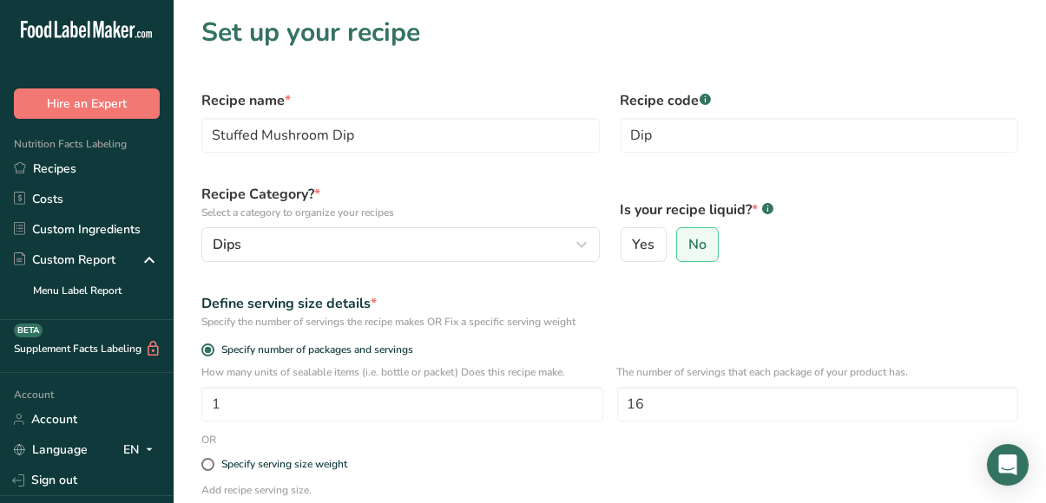
click at [693, 436] on form "Recipe name * Stuffed Mushroom Dip Recipe code .a-a{fill:#347362;}.b-a{fill:#ff…" at bounding box center [610, 376] width 838 height 592
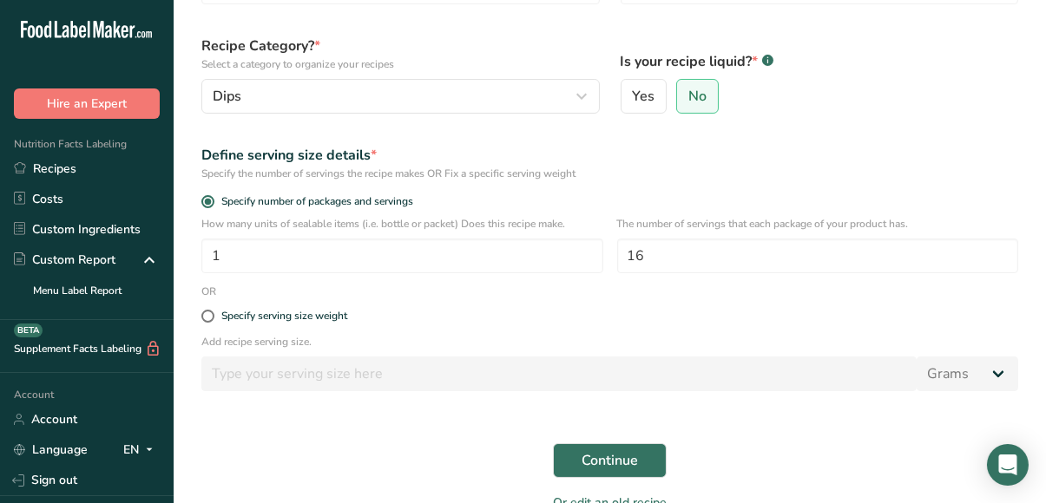
scroll to position [150, 0]
click at [588, 459] on span "Continue" at bounding box center [610, 460] width 56 height 21
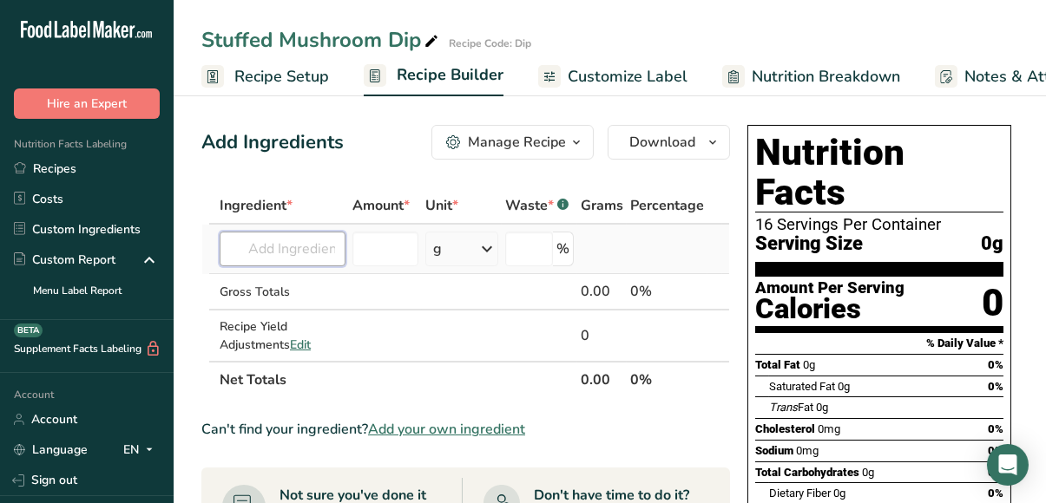
click at [307, 250] on input "text" at bounding box center [283, 249] width 126 height 35
type input "s"
type input "S"
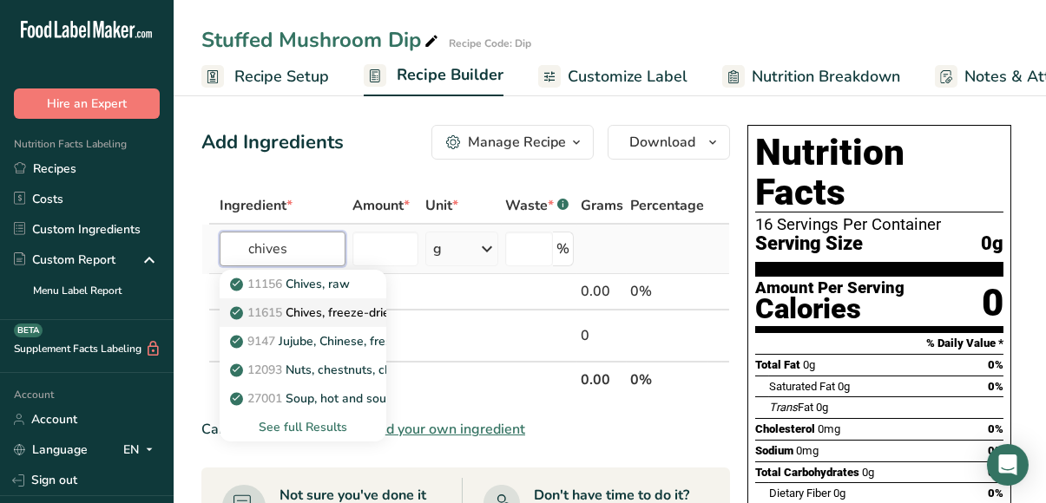
type input "chives"
click at [282, 309] on span "11615" at bounding box center [264, 313] width 35 height 16
type input "Chives, freeze-dried"
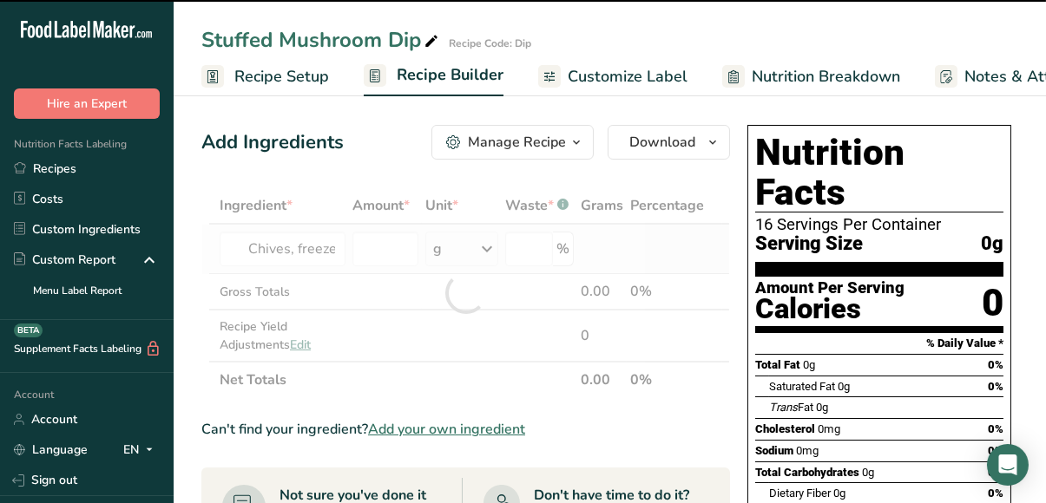
type input "0"
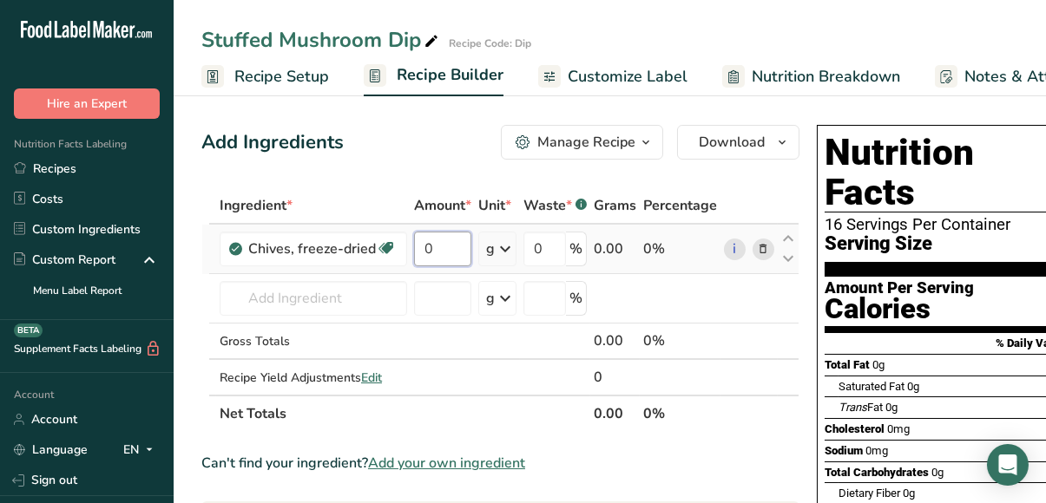
click at [440, 251] on input "0" at bounding box center [442, 249] width 57 height 35
type input "0.25"
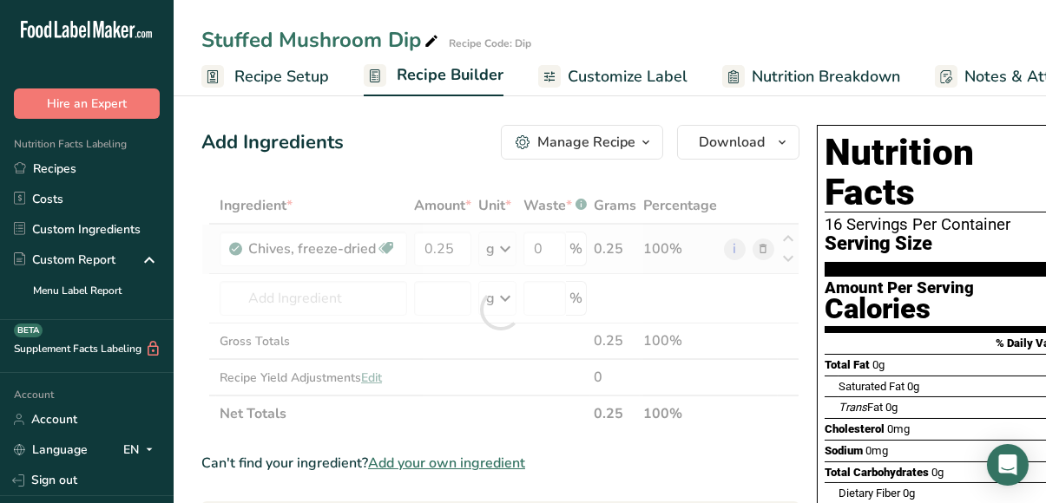
click at [499, 251] on div "Ingredient * Amount * Unit * Waste * .a-a{fill:#347362;}.b-a{fill:#fff;} Grams …" at bounding box center [500, 309] width 598 height 245
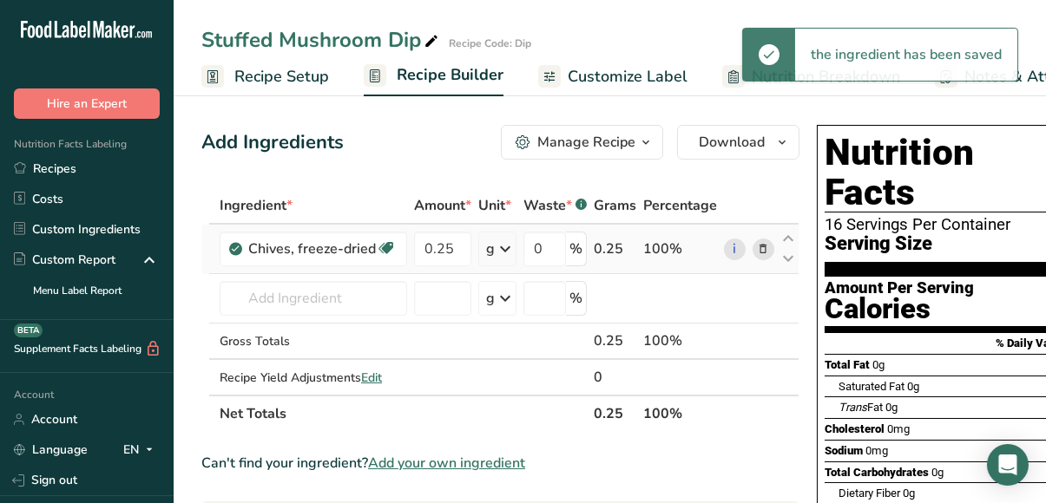
click at [503, 244] on icon at bounding box center [505, 248] width 21 height 31
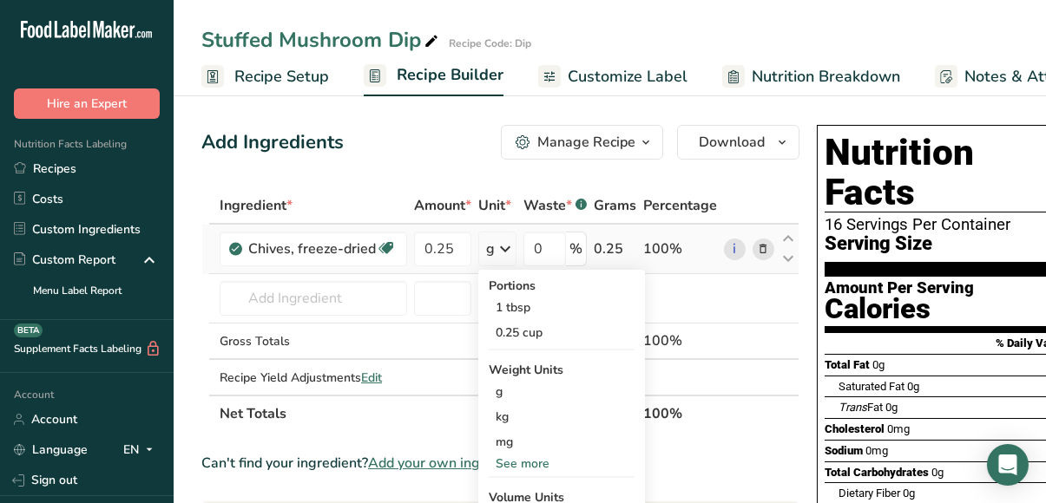
scroll to position [178, 0]
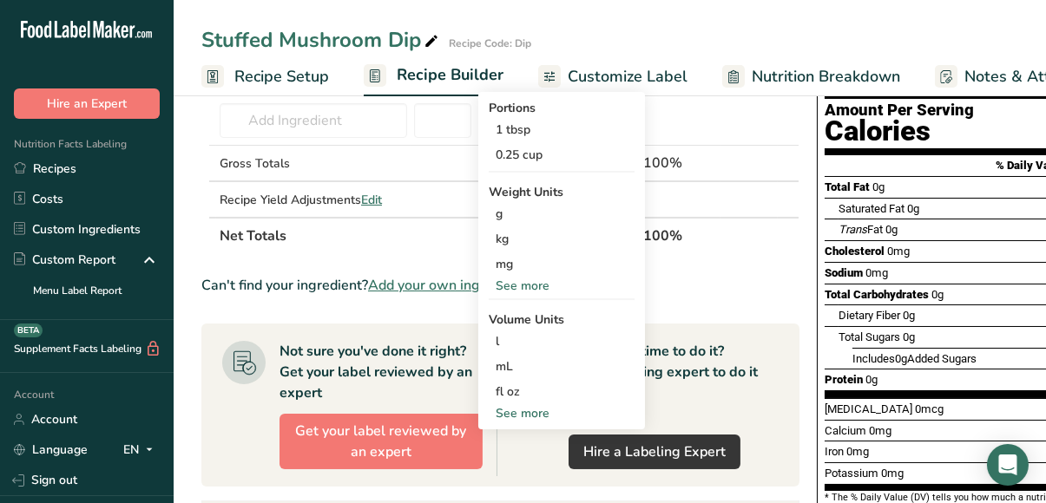
click at [520, 416] on div "See more" at bounding box center [562, 413] width 146 height 18
select select "22"
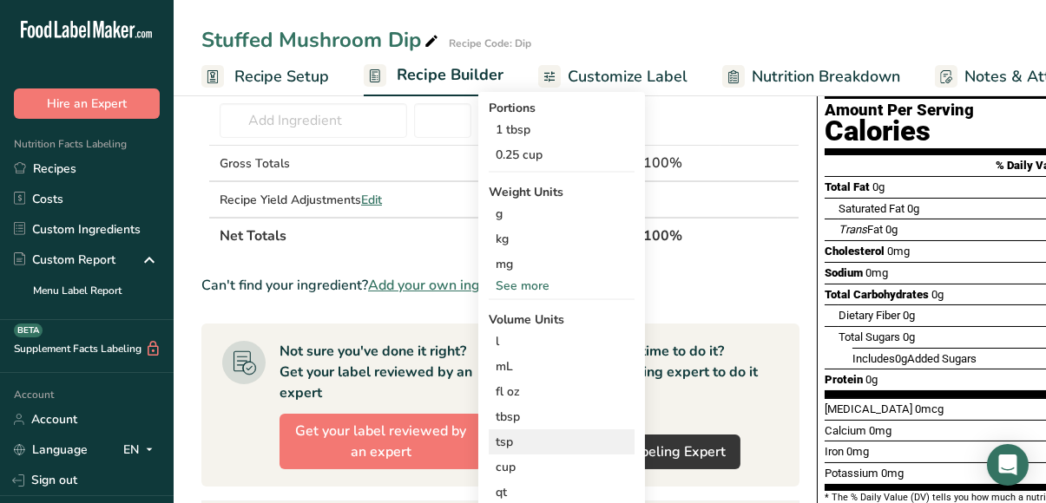
click at [517, 444] on div "tsp" at bounding box center [562, 442] width 132 height 18
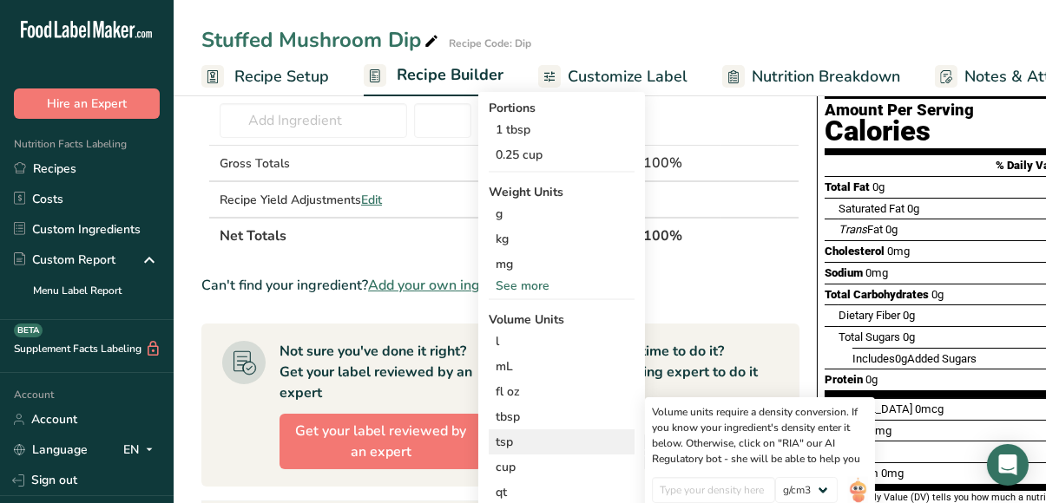
click at [516, 437] on div "tsp" at bounding box center [562, 442] width 132 height 18
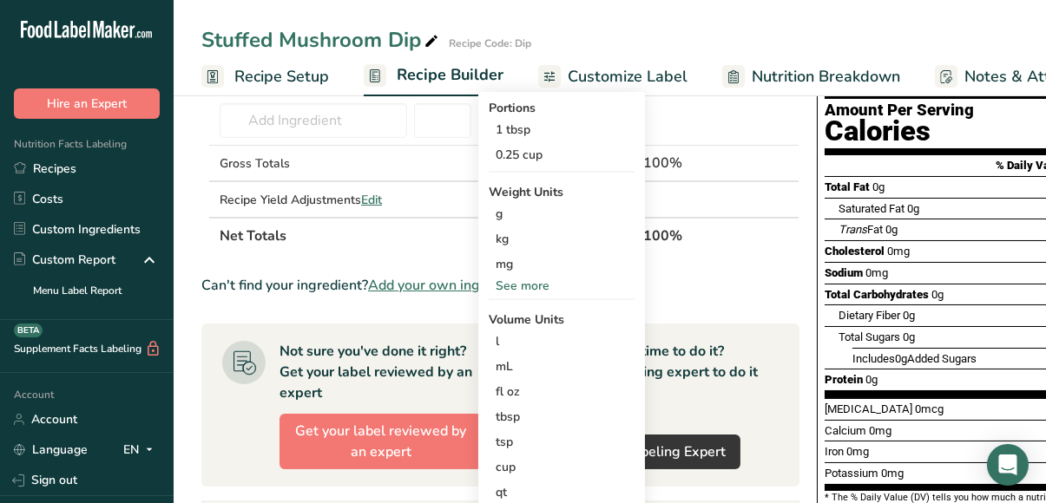
click at [405, 234] on th "Net Totals" at bounding box center [403, 235] width 374 height 36
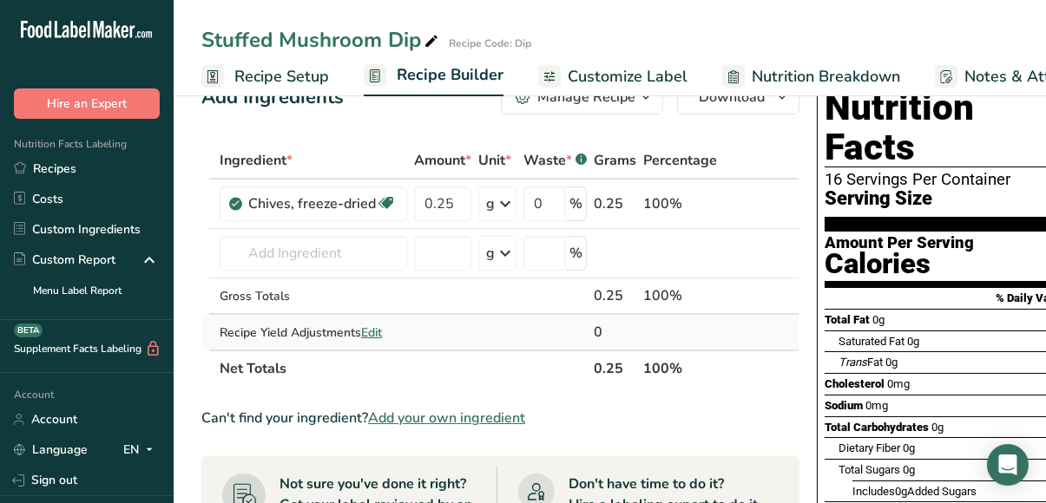
scroll to position [46, 0]
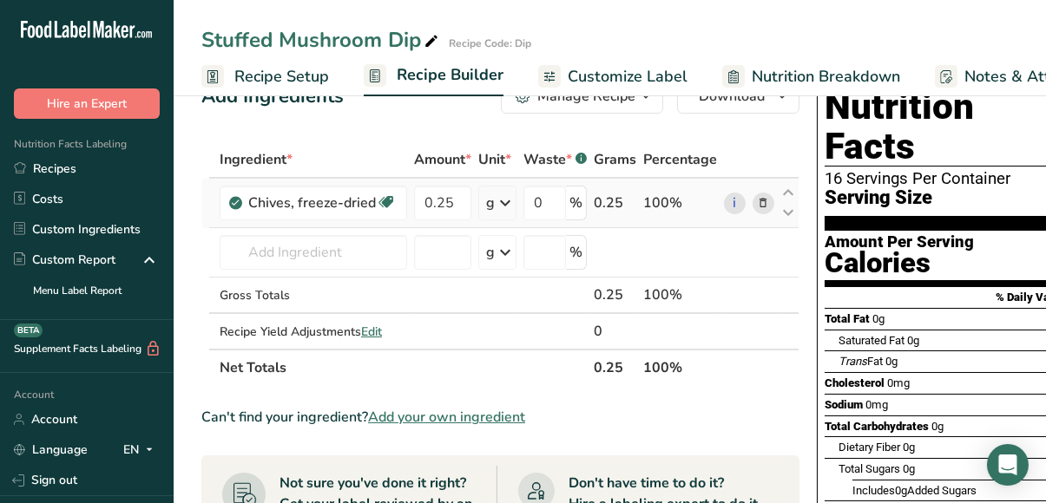
click at [500, 201] on icon at bounding box center [505, 202] width 21 height 31
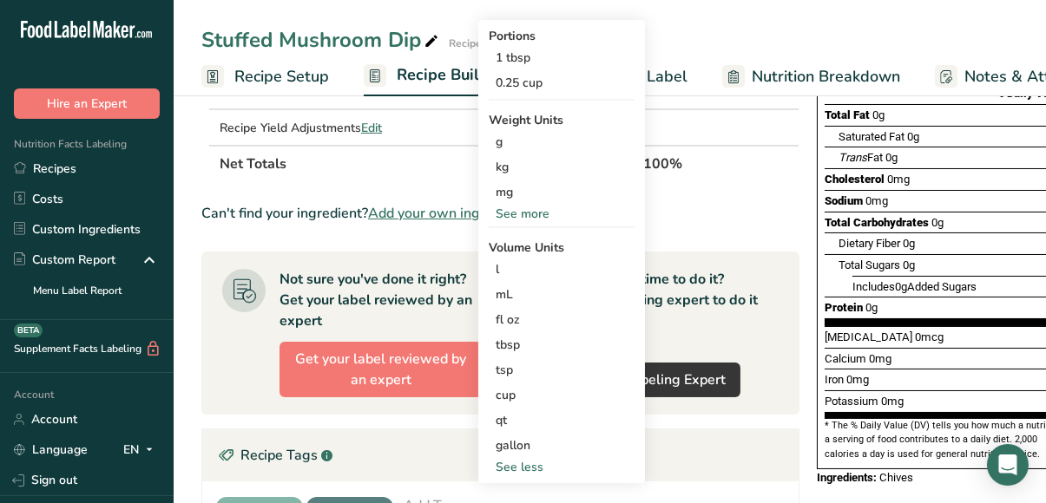
scroll to position [252, 0]
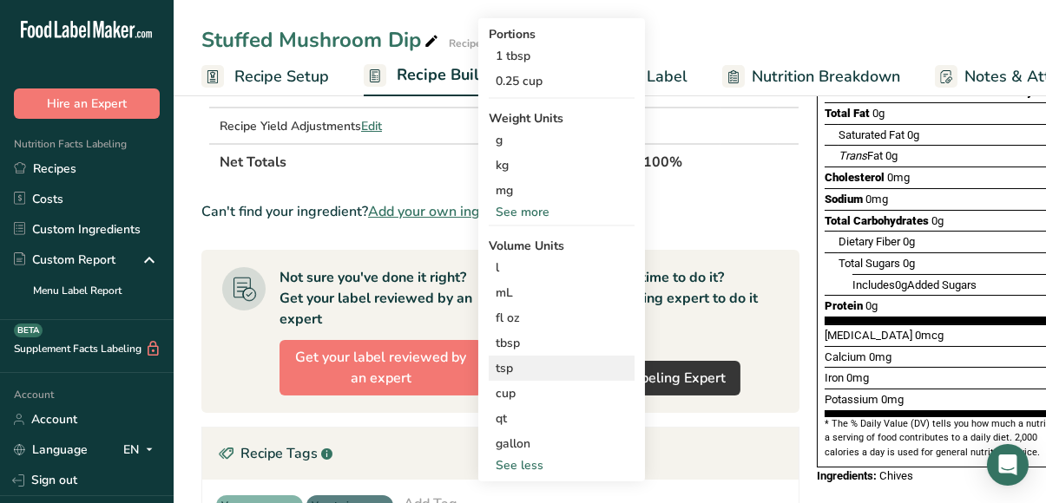
click at [506, 370] on div "tsp" at bounding box center [562, 368] width 132 height 18
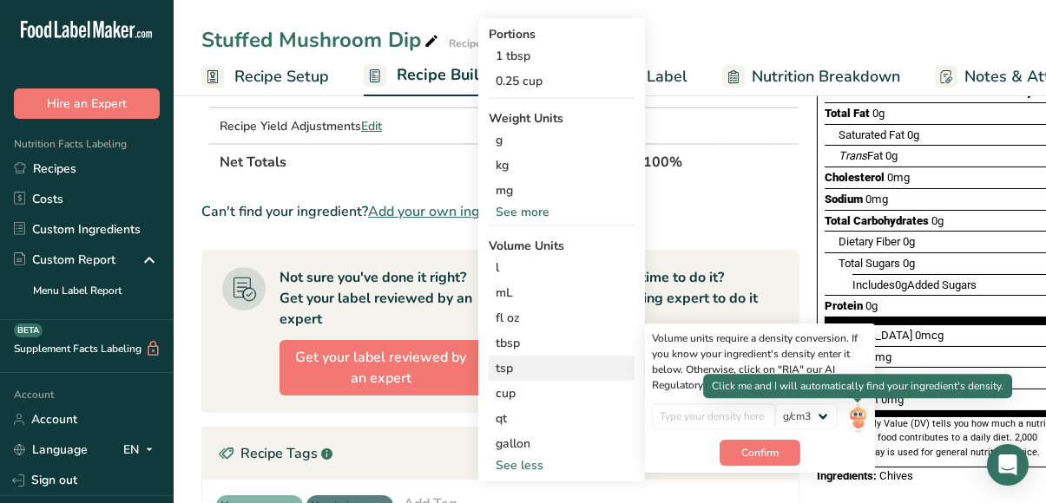
click at [858, 421] on img at bounding box center [857, 419] width 19 height 30
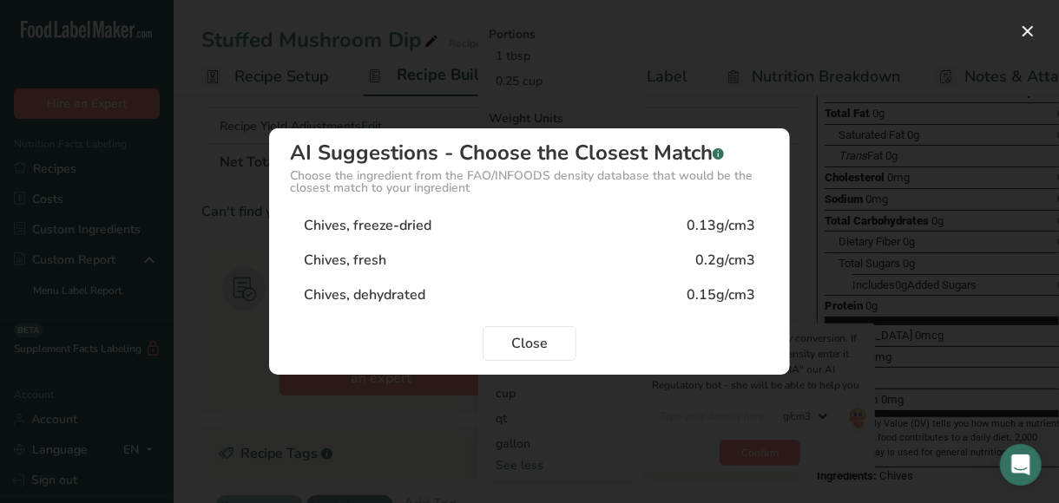
click at [480, 235] on div "Chives, freeze-dried 0.13g/cm3" at bounding box center [529, 225] width 479 height 35
type input "0.13"
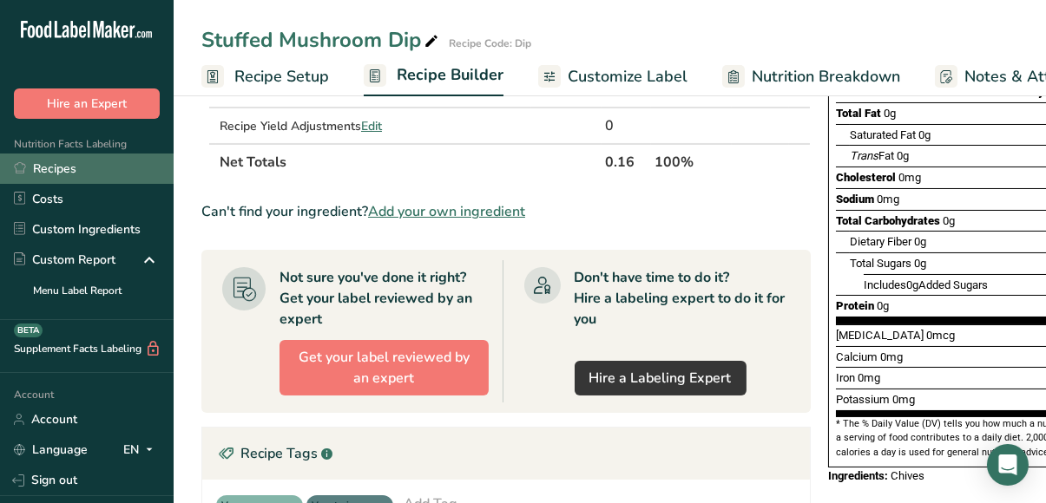
click at [71, 177] on link "Recipes" at bounding box center [87, 169] width 174 height 30
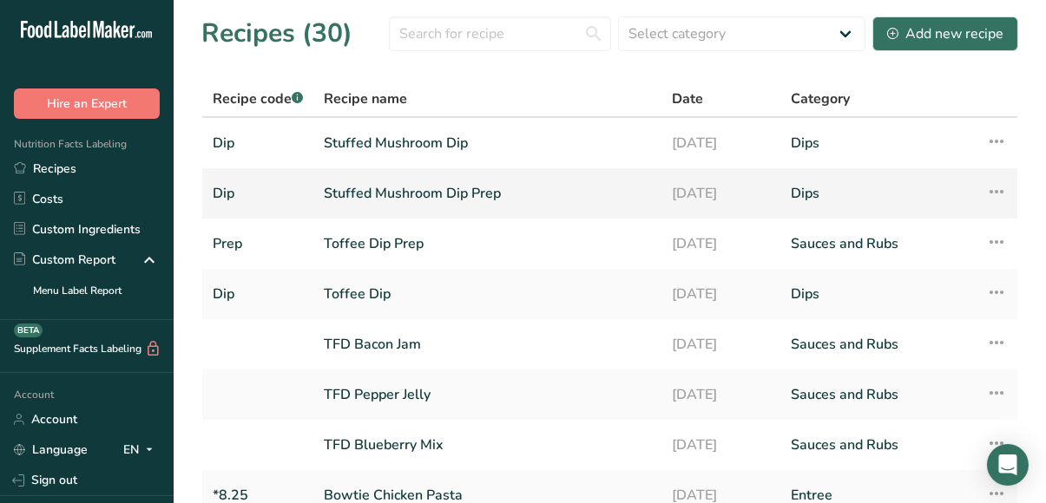
click at [996, 191] on icon at bounding box center [996, 191] width 21 height 31
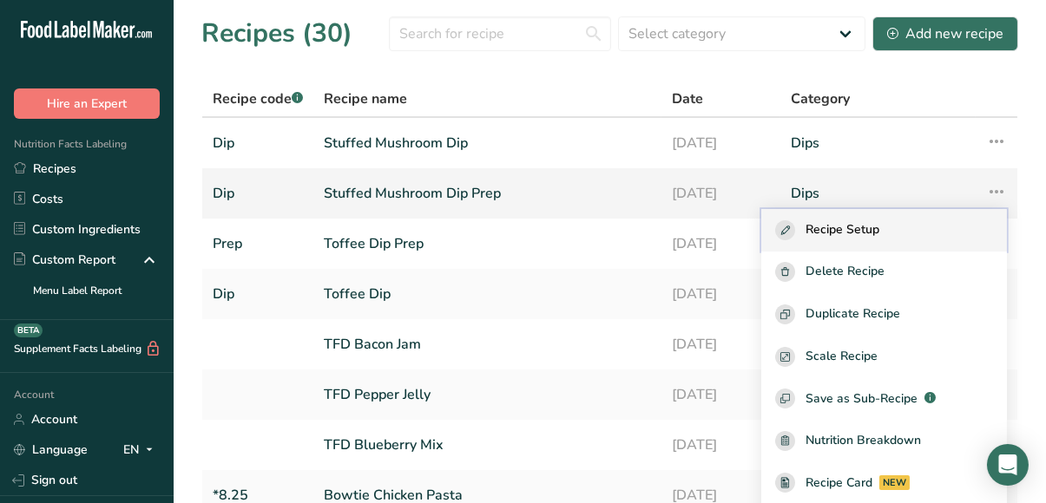
click at [869, 227] on span "Recipe Setup" at bounding box center [842, 230] width 74 height 20
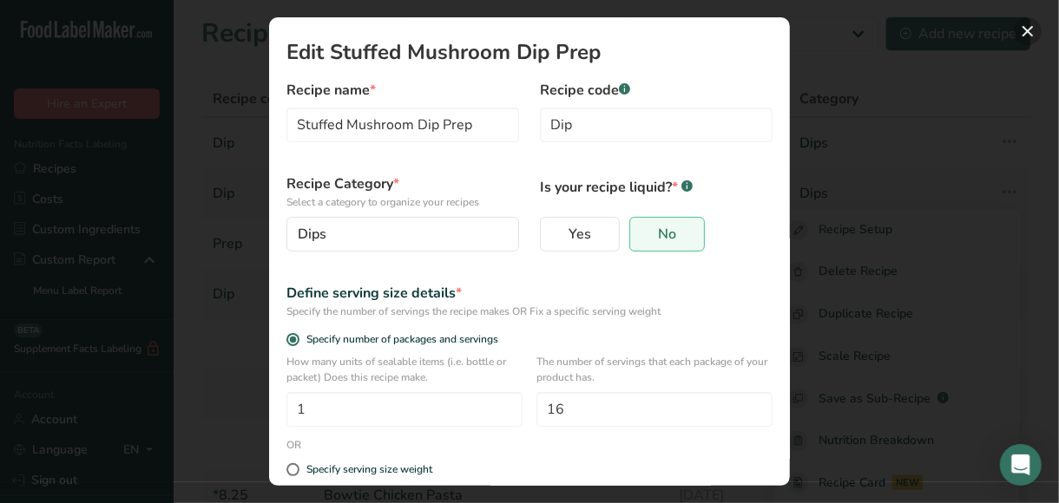
click at [1023, 38] on button "Edit Recipe Modal" at bounding box center [1028, 31] width 28 height 28
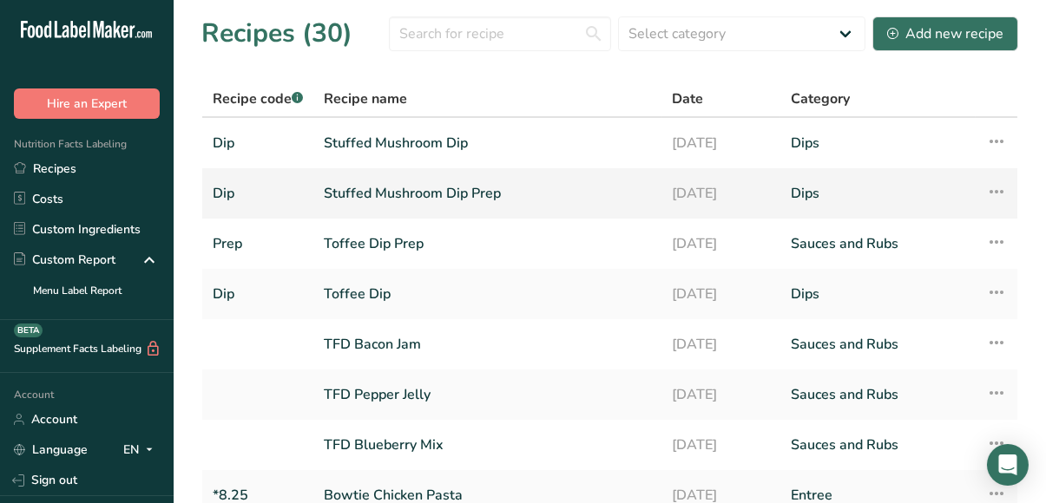
click at [993, 190] on icon at bounding box center [996, 191] width 21 height 31
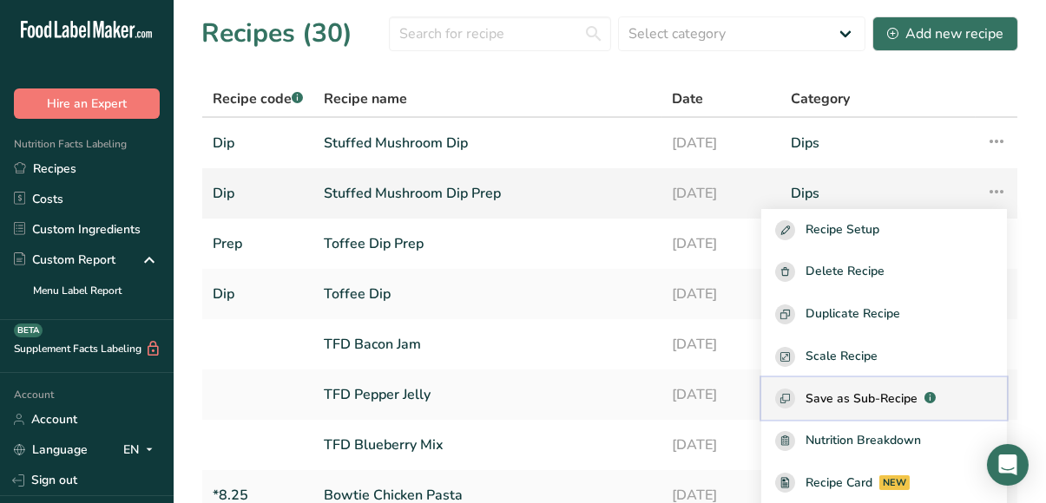
click at [916, 398] on span "Save as Sub-Recipe" at bounding box center [861, 399] width 112 height 18
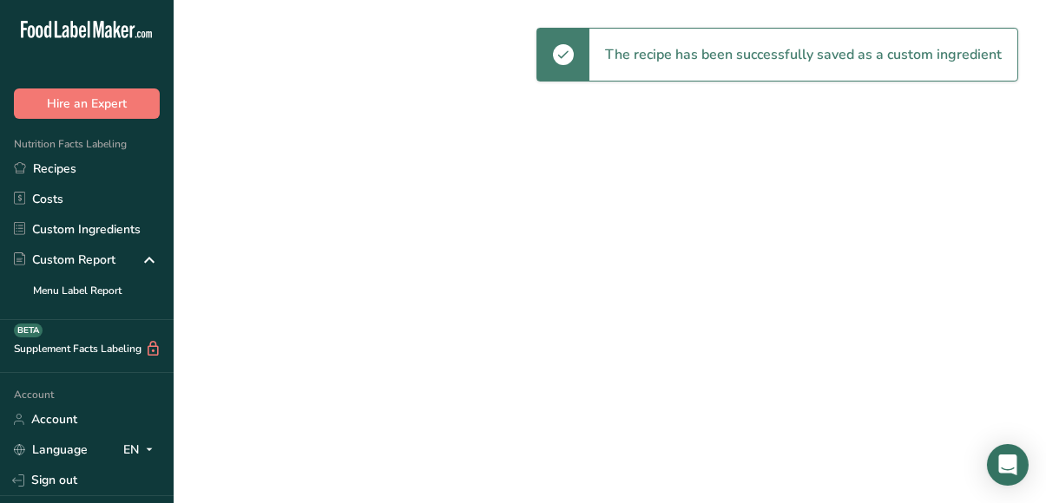
select select "30"
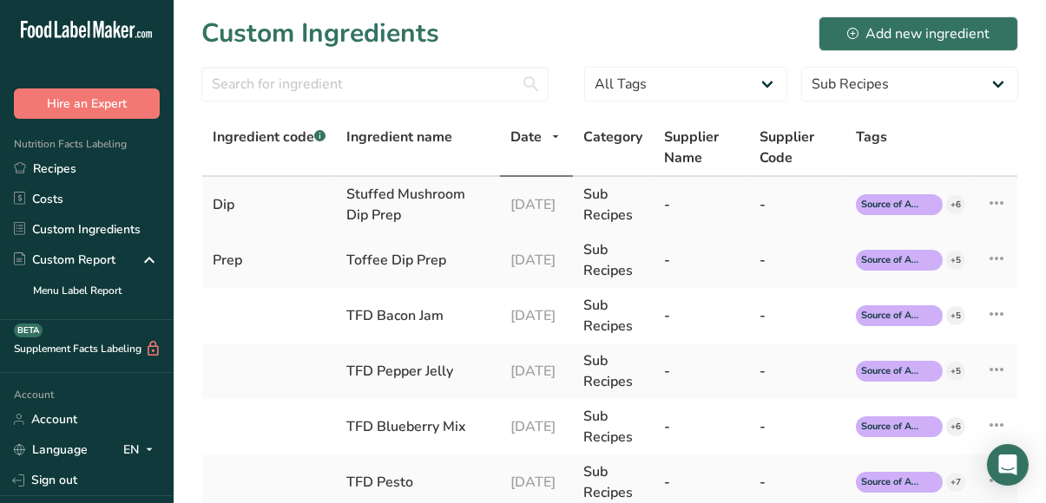
click at [995, 215] on icon at bounding box center [996, 202] width 21 height 31
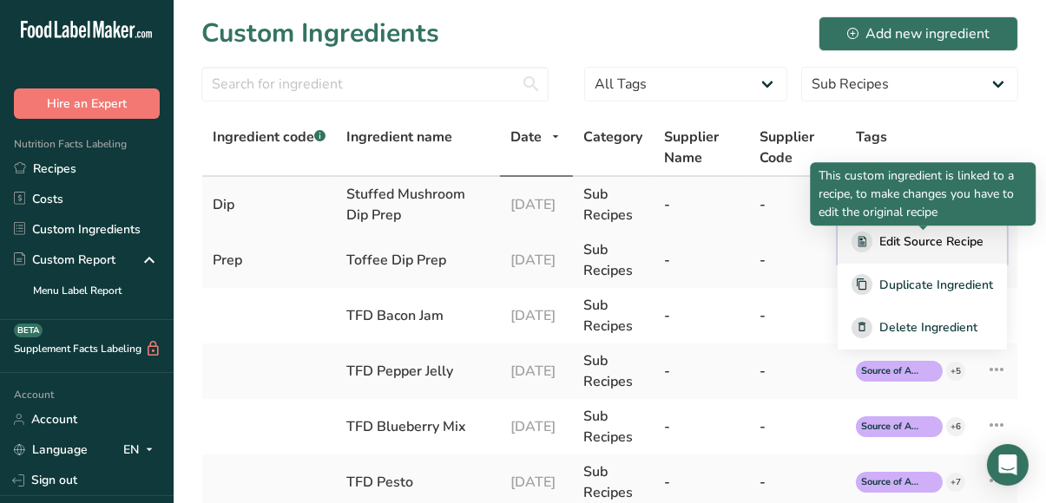
click at [900, 251] on span "Edit Source Recipe" at bounding box center [931, 242] width 104 height 18
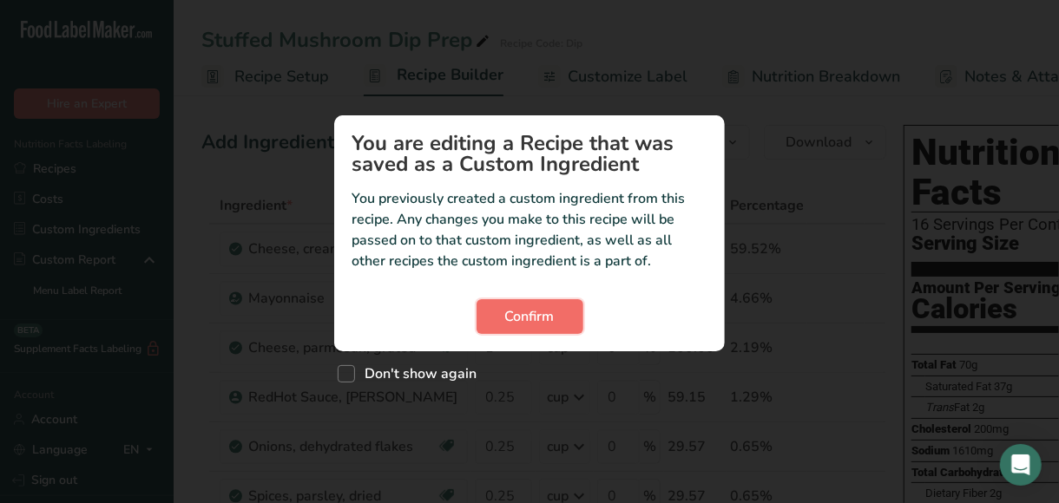
click at [560, 308] on button "Confirm" at bounding box center [530, 316] width 107 height 35
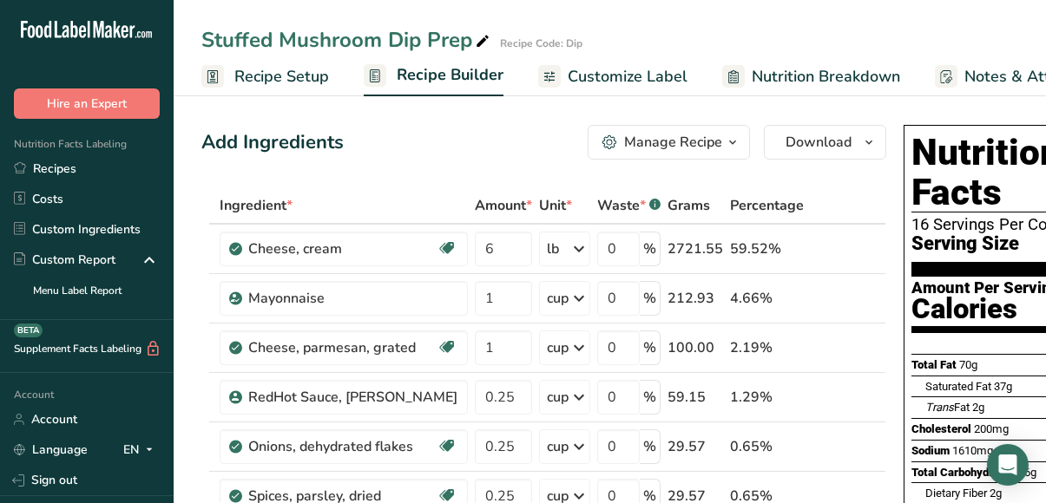
click at [674, 143] on div "Manage Recipe" at bounding box center [673, 142] width 98 height 21
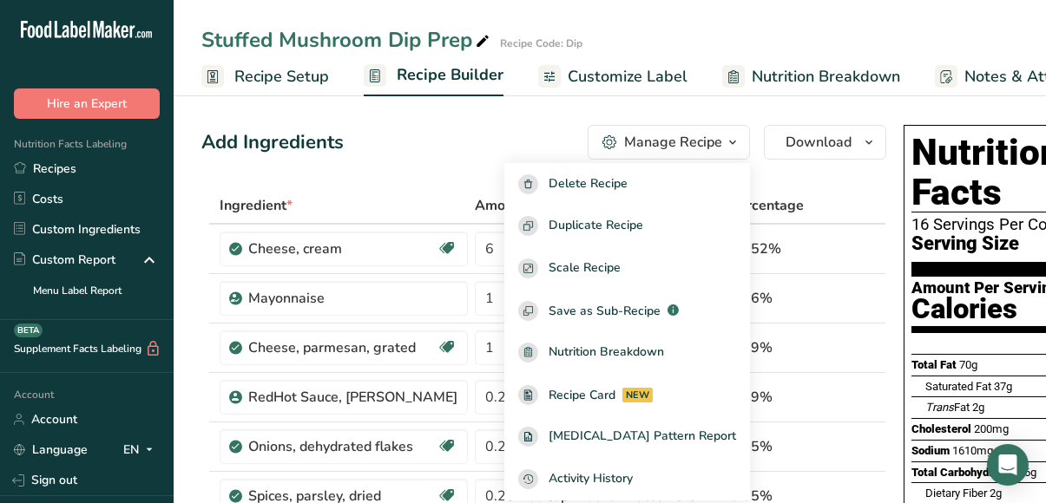
click at [674, 142] on div "Manage Recipe" at bounding box center [673, 142] width 98 height 21
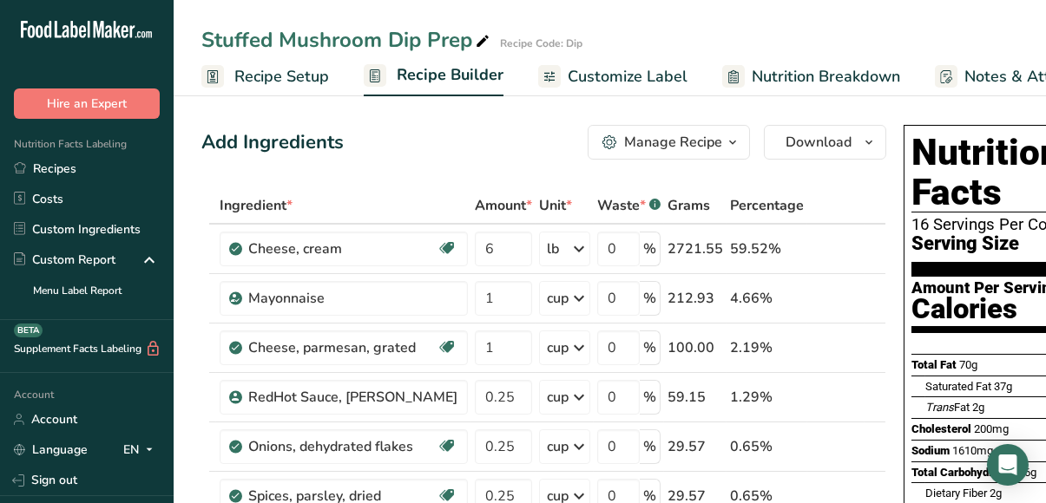
click at [299, 86] on span "Recipe Setup" at bounding box center [281, 76] width 95 height 23
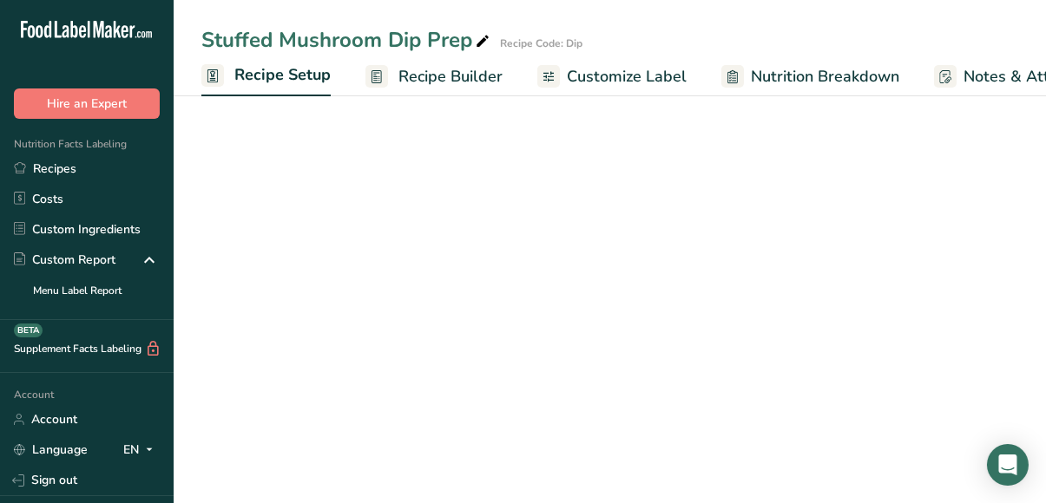
scroll to position [0, 5]
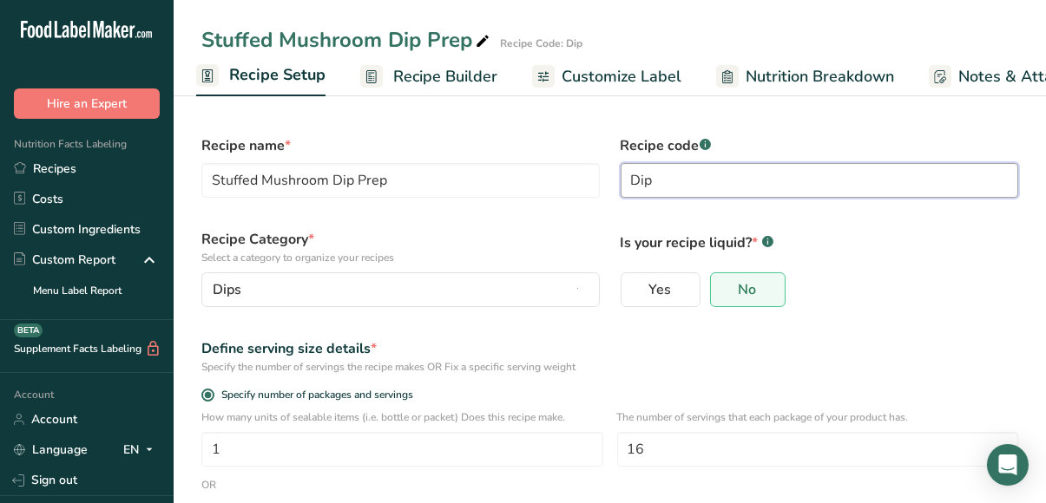
click at [699, 193] on input "Dip" at bounding box center [820, 180] width 398 height 35
type input "D"
type input "Prep"
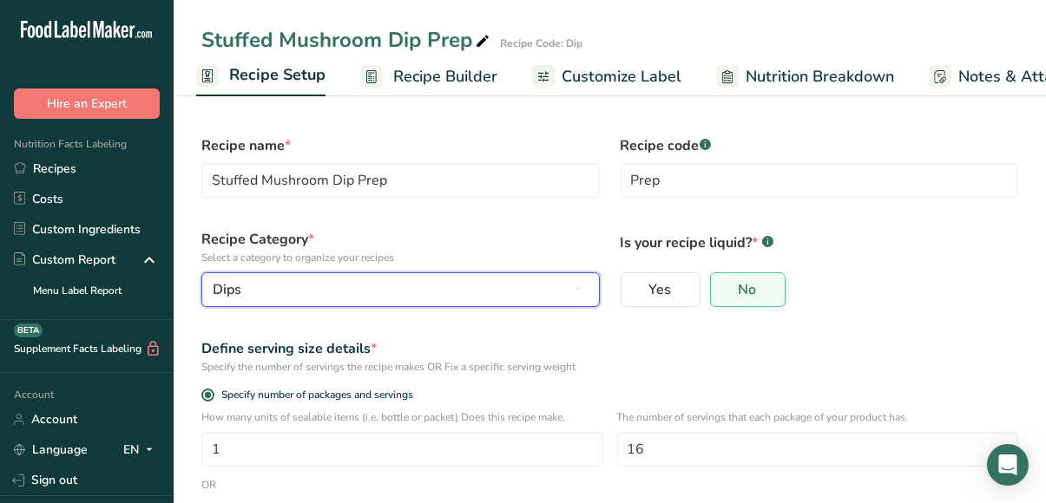
click at [492, 282] on div "Dips" at bounding box center [395, 289] width 365 height 21
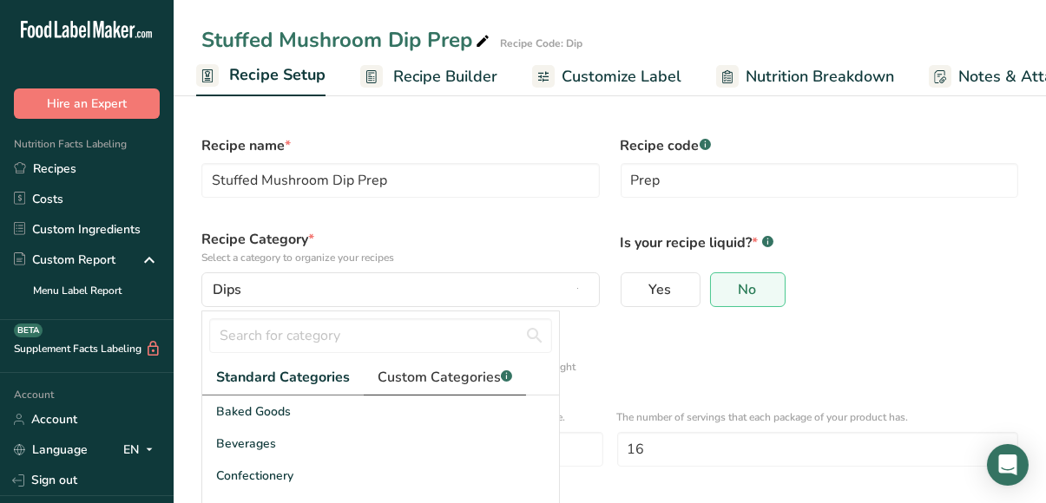
click at [463, 376] on span "Custom Categories .a-a{fill:#347362;}.b-a{fill:#fff;}" at bounding box center [445, 377] width 135 height 21
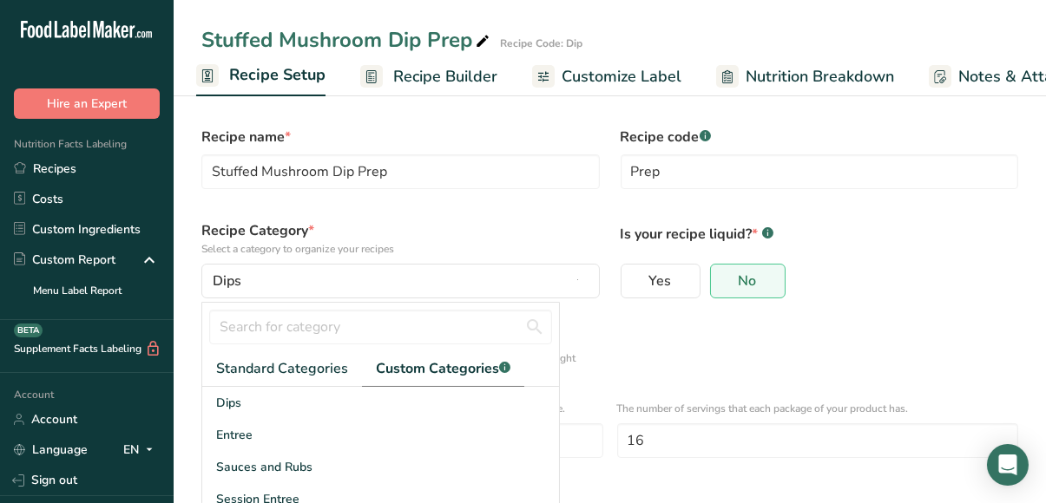
scroll to position [1, 0]
click at [299, 362] on span "Standard Categories" at bounding box center [282, 368] width 132 height 21
click at [642, 362] on div "Specify the number of servings the recipe makes OR Fix a specific serving weight" at bounding box center [609, 358] width 817 height 16
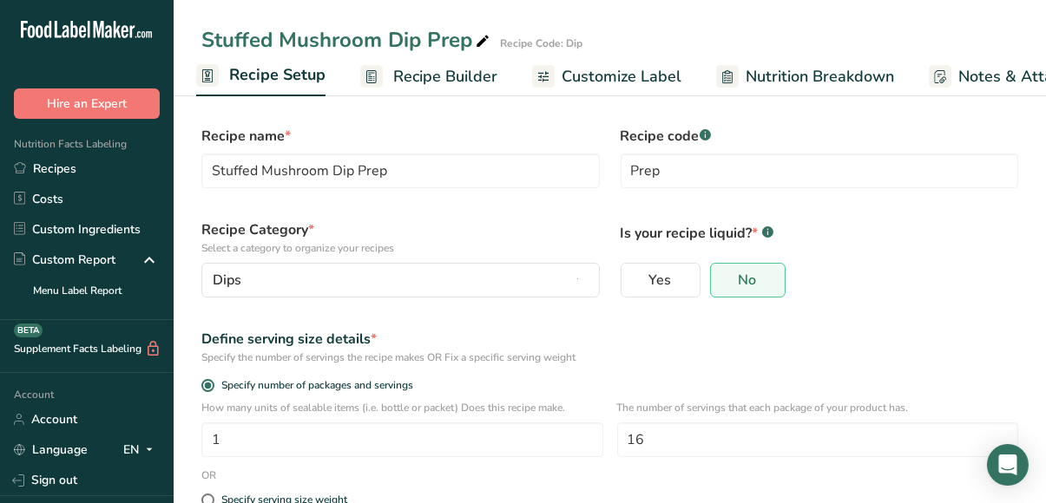
scroll to position [182, 0]
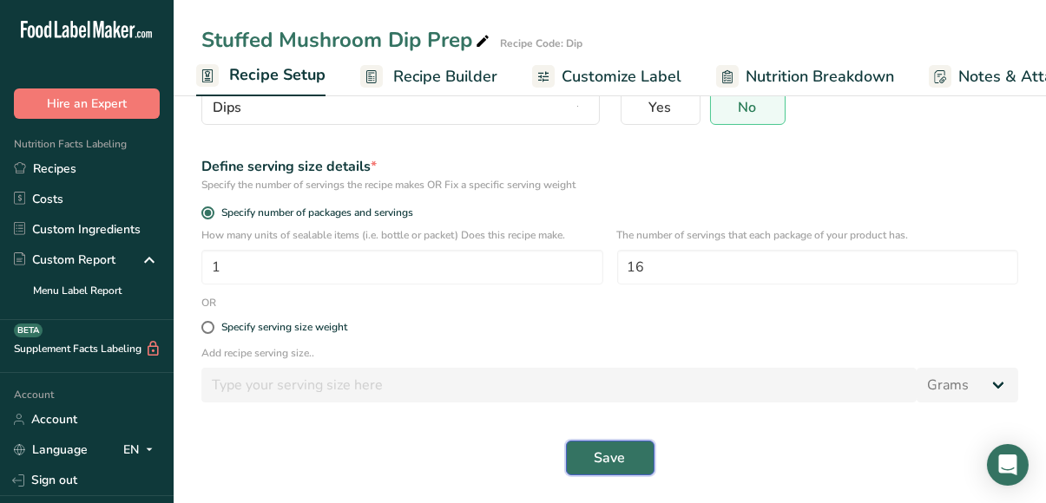
click at [621, 454] on span "Save" at bounding box center [610, 458] width 31 height 21
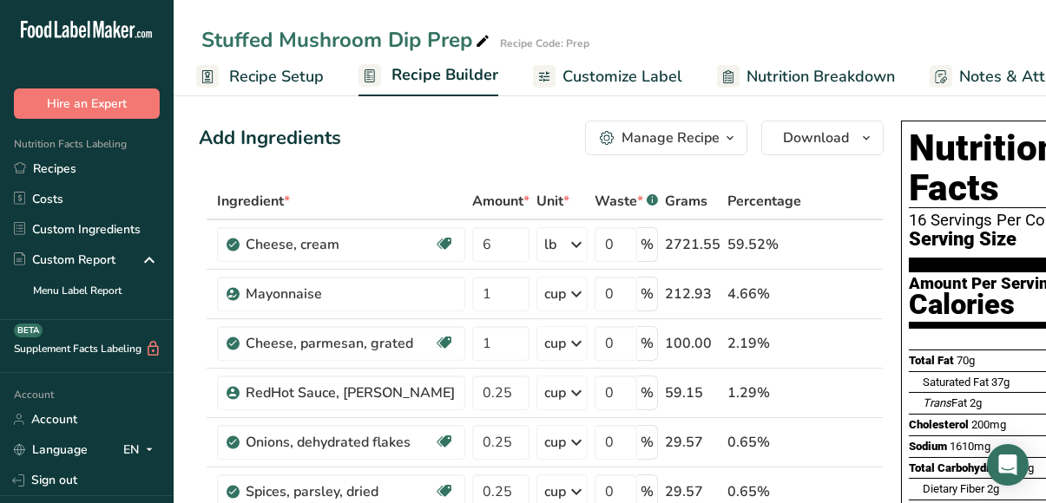
scroll to position [0, 4]
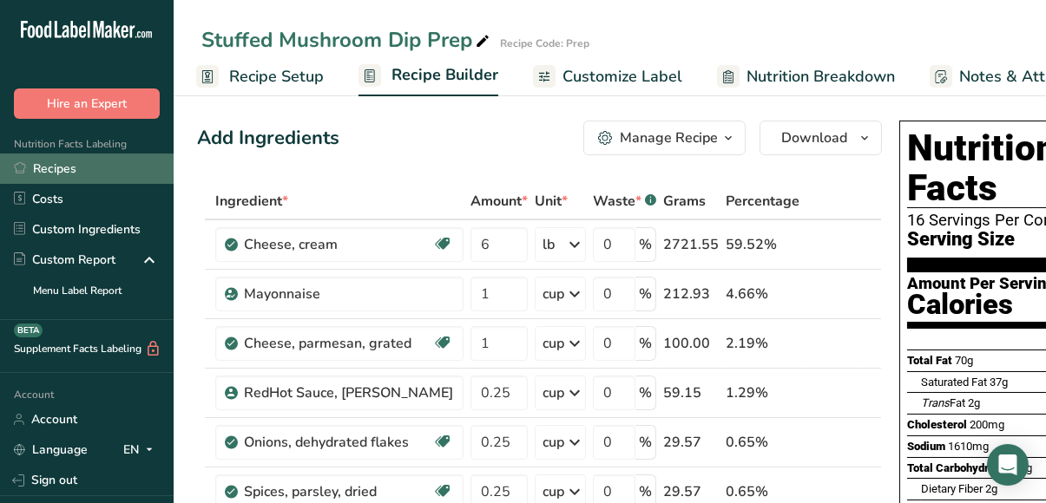
click at [63, 173] on link "Recipes" at bounding box center [87, 169] width 174 height 30
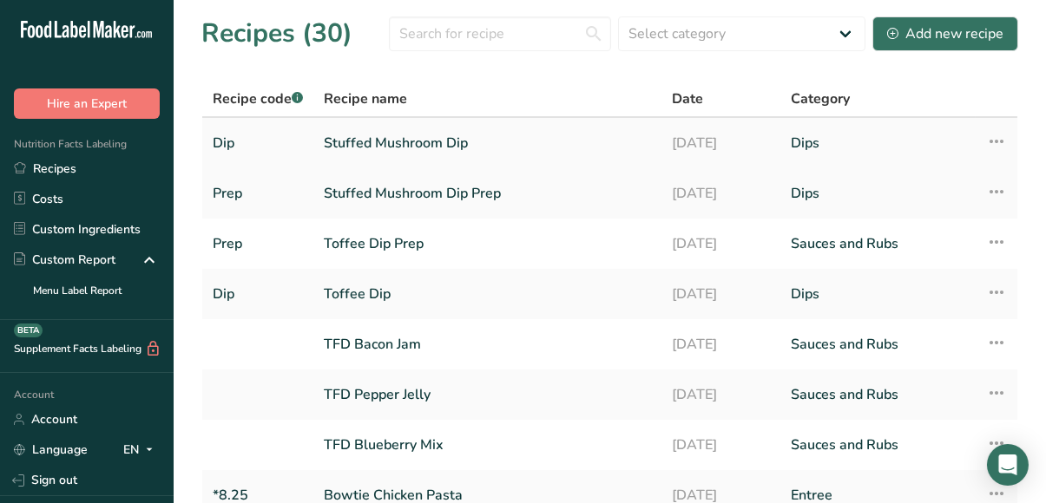
click at [365, 142] on link "Stuffed Mushroom Dip" at bounding box center [487, 143] width 327 height 36
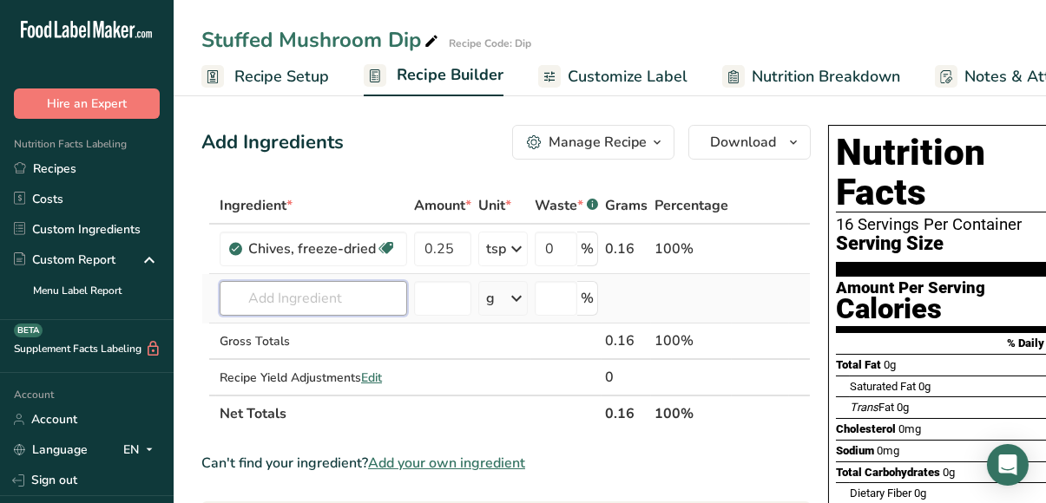
click at [355, 299] on input "text" at bounding box center [313, 298] width 187 height 35
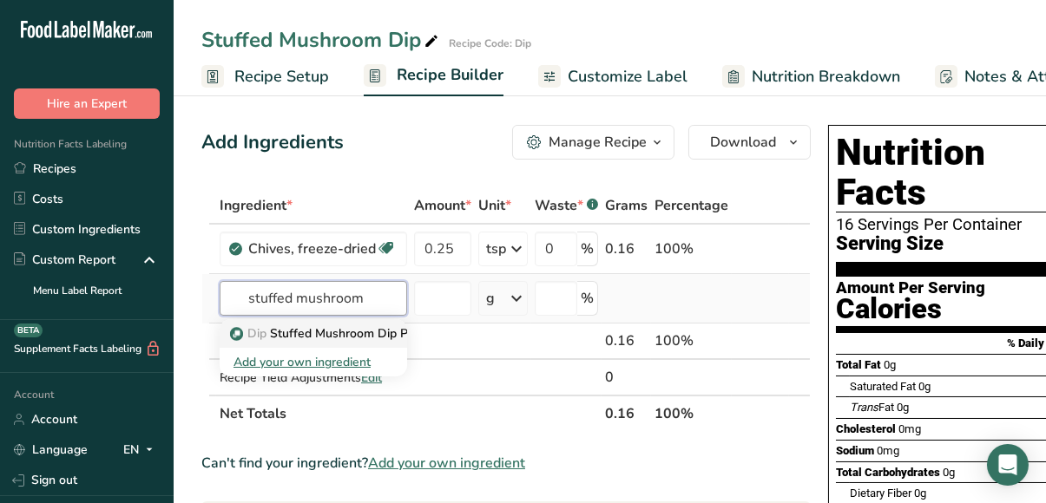
type input "stuffed mushroom"
click at [350, 325] on p "Dip Stuffed Mushroom Dip Prep" at bounding box center [329, 334] width 193 height 18
type input "Stuffed Mushroom Dip Prep"
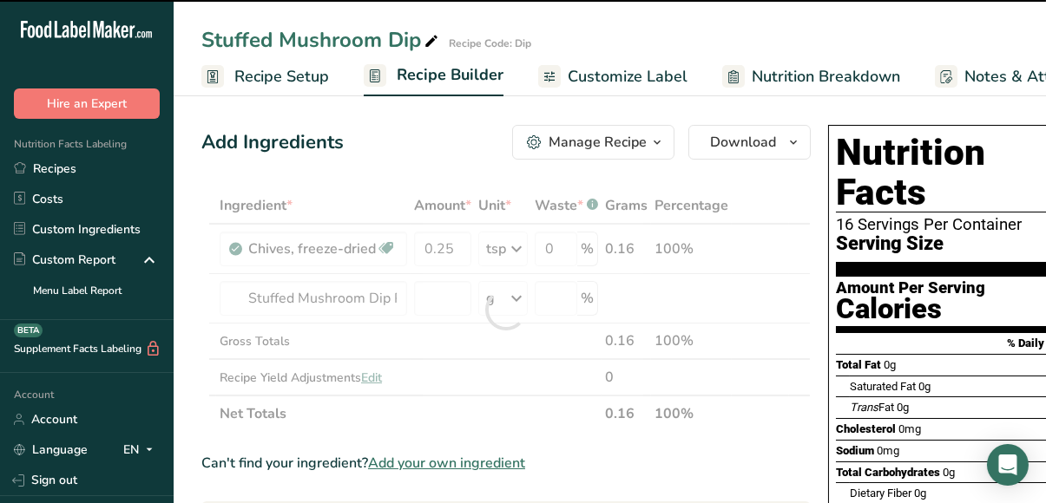
type input "0"
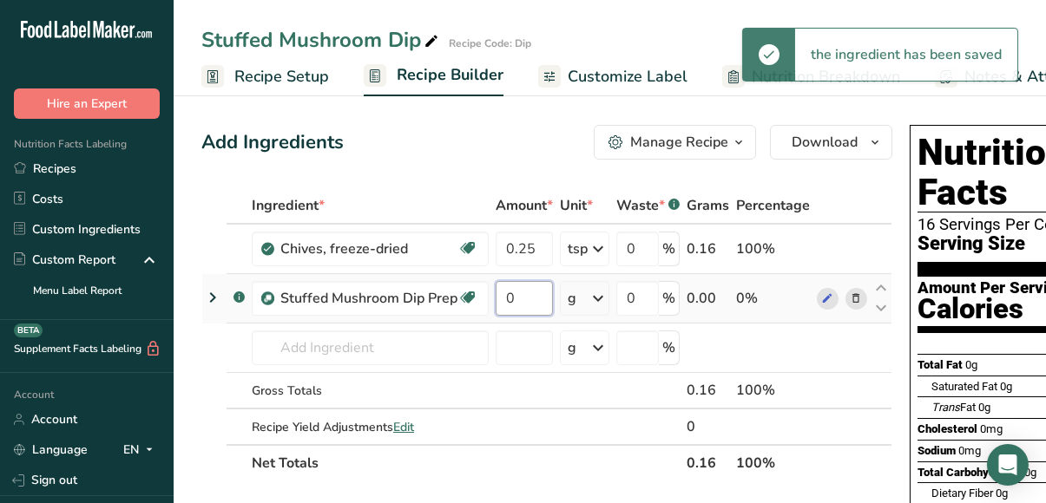
click at [523, 297] on input "0" at bounding box center [524, 298] width 57 height 35
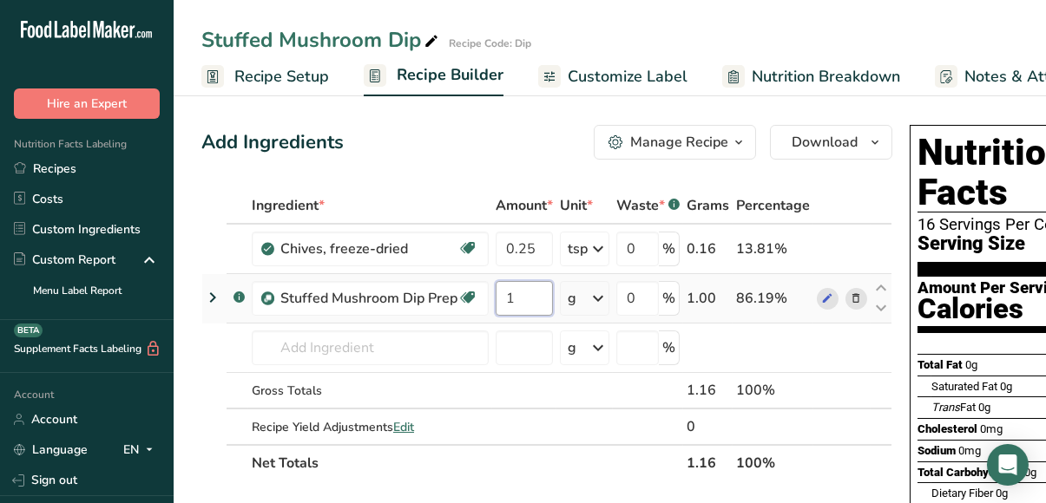
type input "1"
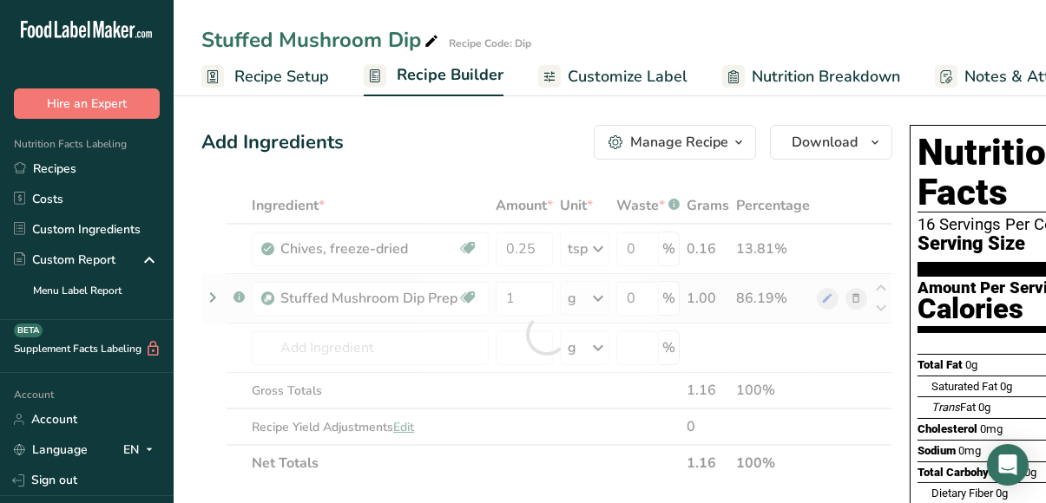
click at [596, 298] on div "Ingredient * Amount * Unit * Waste * .a-a{fill:#347362;}.b-a{fill:#fff;} Grams …" at bounding box center [546, 334] width 691 height 294
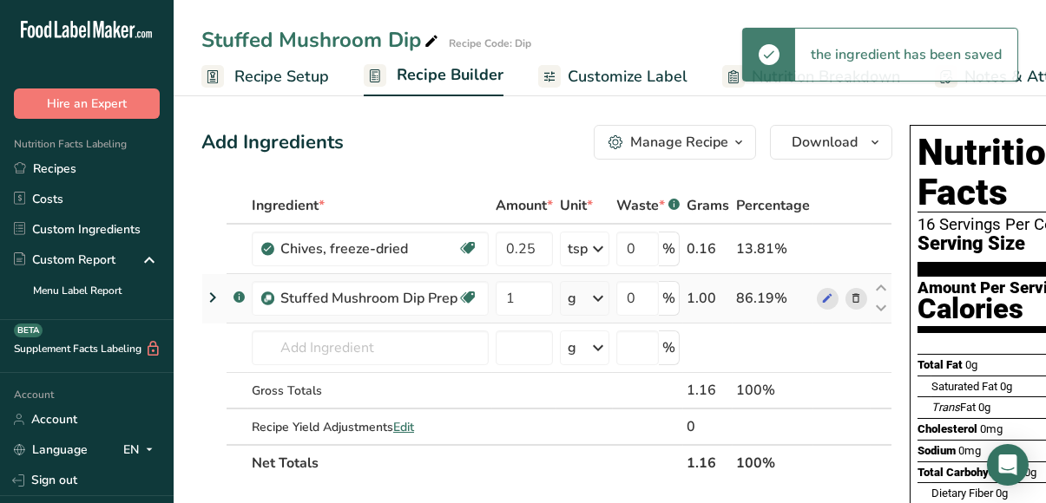
click at [596, 298] on icon at bounding box center [598, 298] width 21 height 31
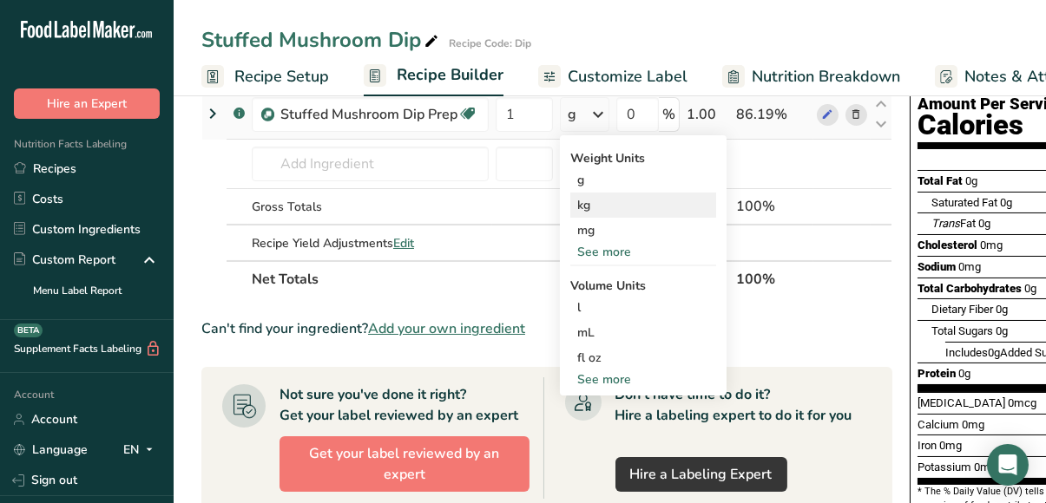
scroll to position [194, 0]
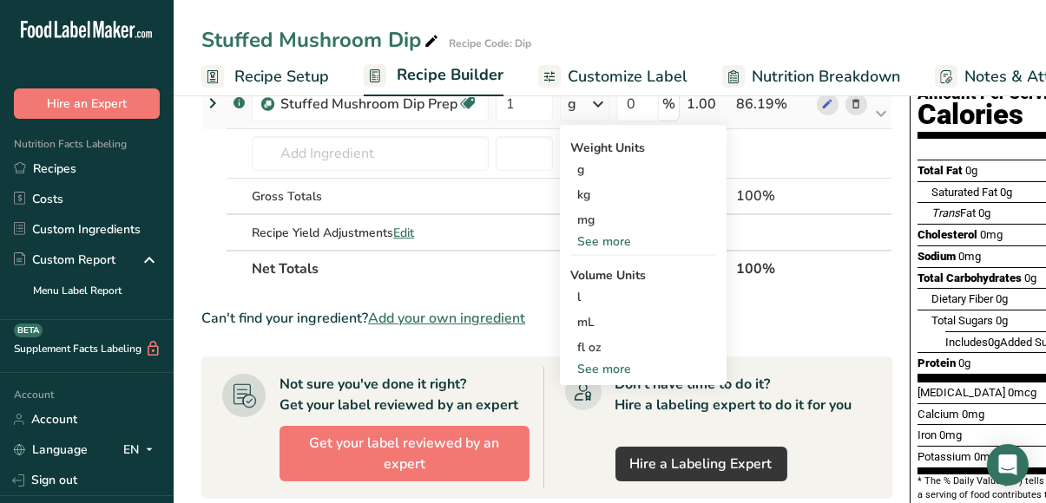
click at [607, 365] on div "See more" at bounding box center [643, 369] width 146 height 18
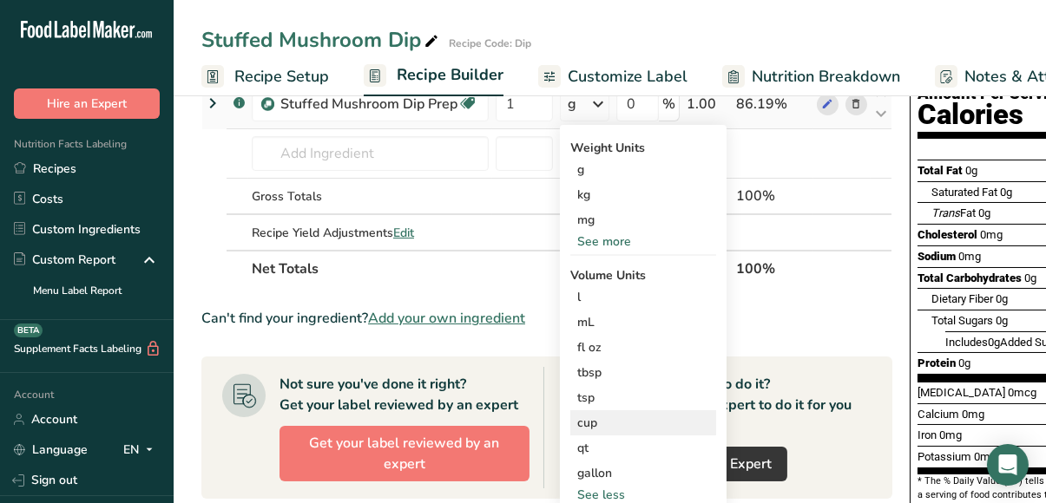
click at [601, 421] on div "cup" at bounding box center [643, 423] width 132 height 18
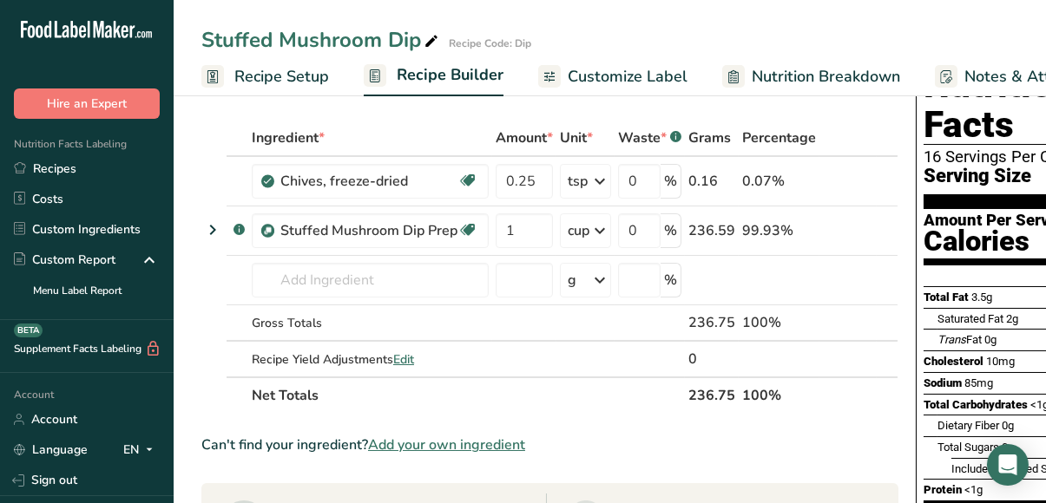
scroll to position [66, 0]
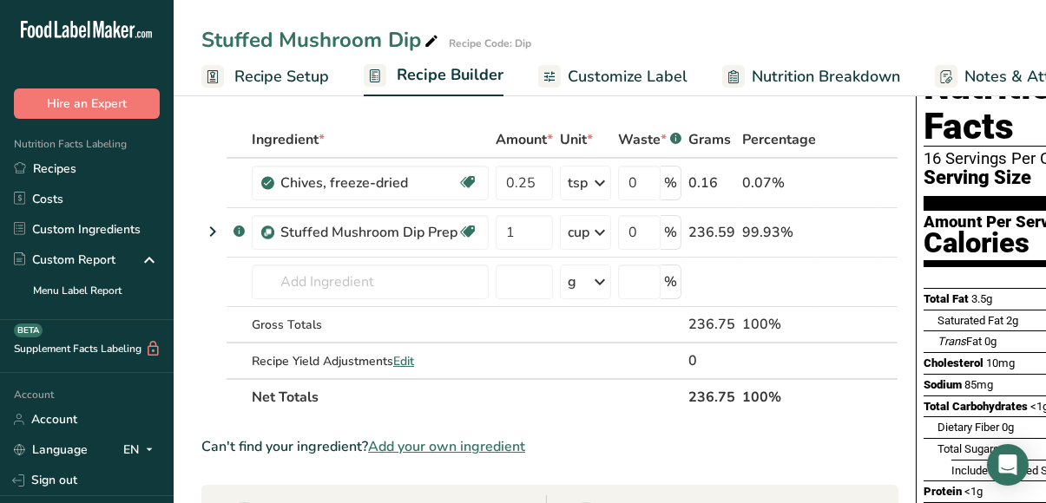
click at [635, 79] on span "Customize Label" at bounding box center [628, 76] width 120 height 23
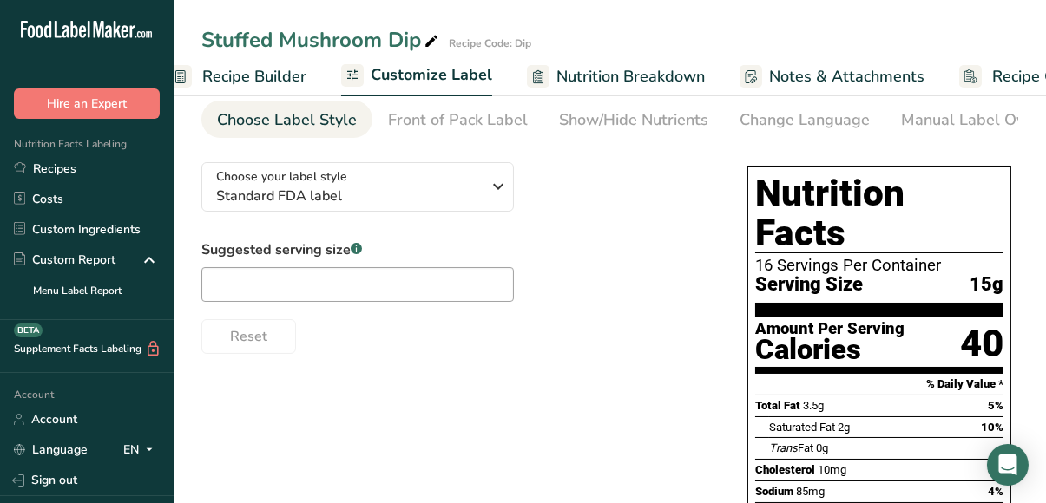
scroll to position [0, 274]
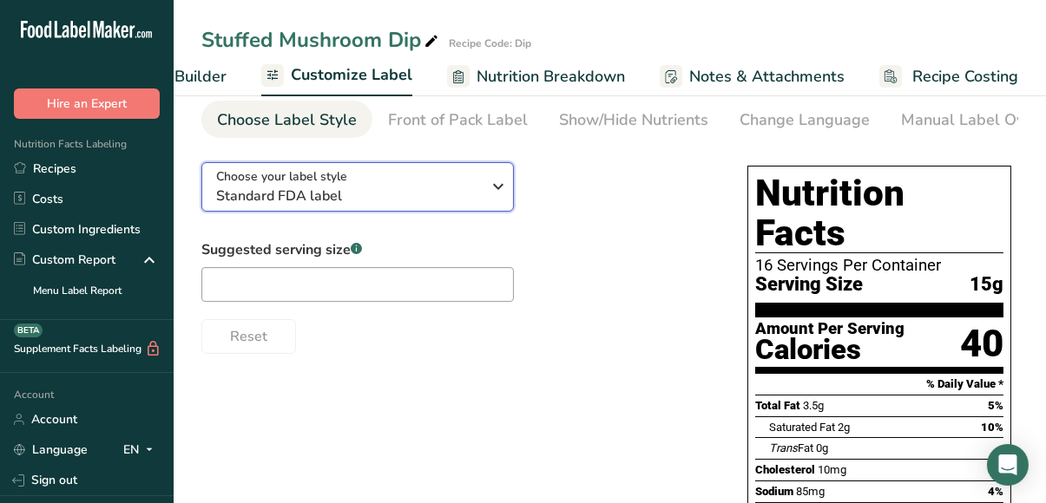
click at [437, 195] on span "Standard FDA label" at bounding box center [348, 196] width 265 height 21
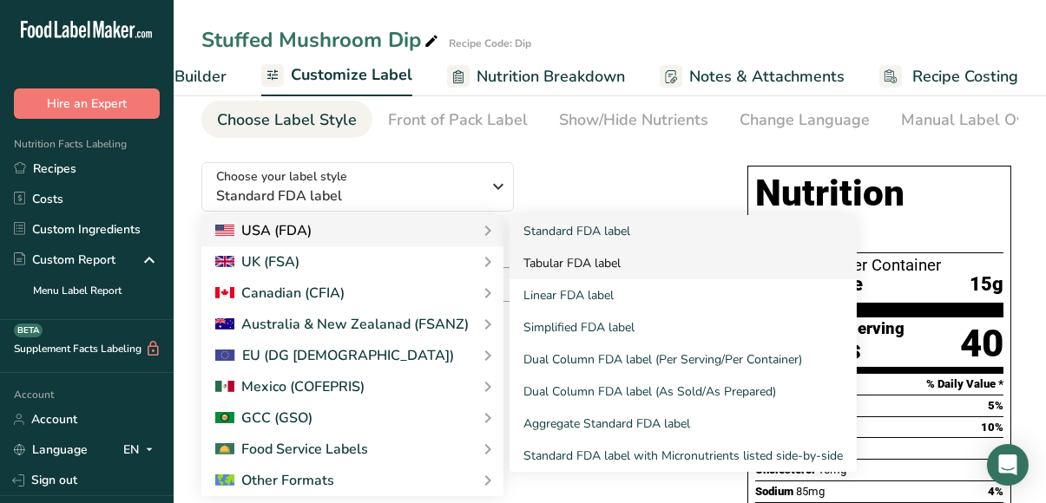
click at [550, 265] on link "Tabular FDA label" at bounding box center [682, 263] width 347 height 32
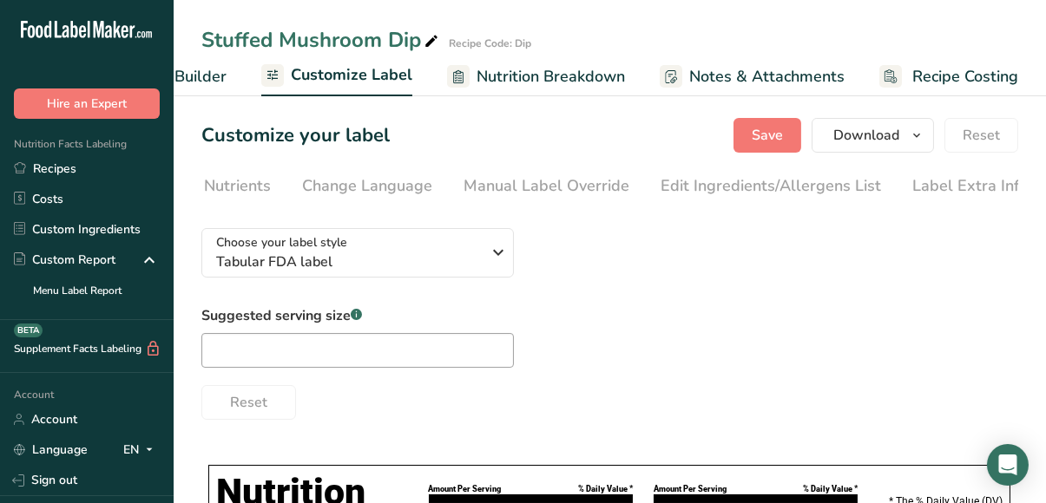
scroll to position [0, 444]
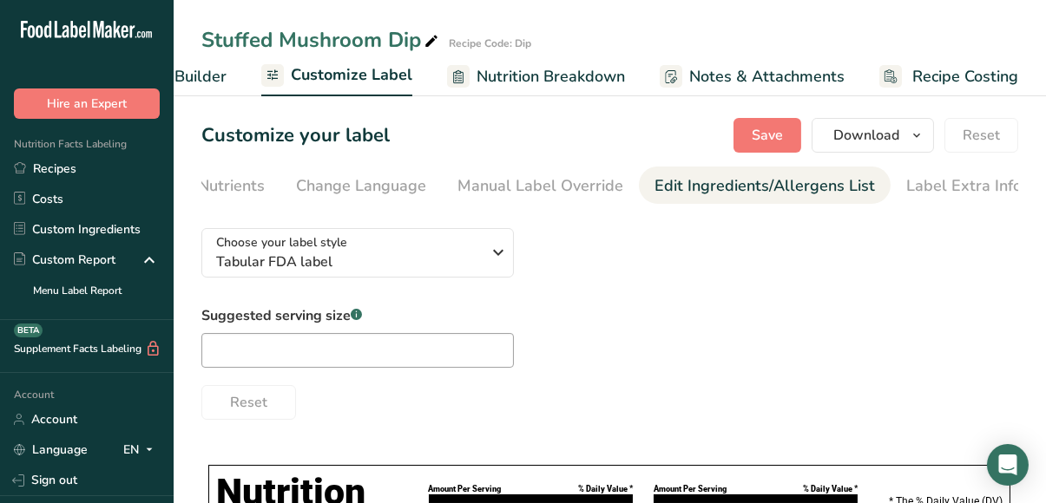
click at [754, 180] on div "Edit Ingredients/Allergens List" at bounding box center [764, 185] width 220 height 23
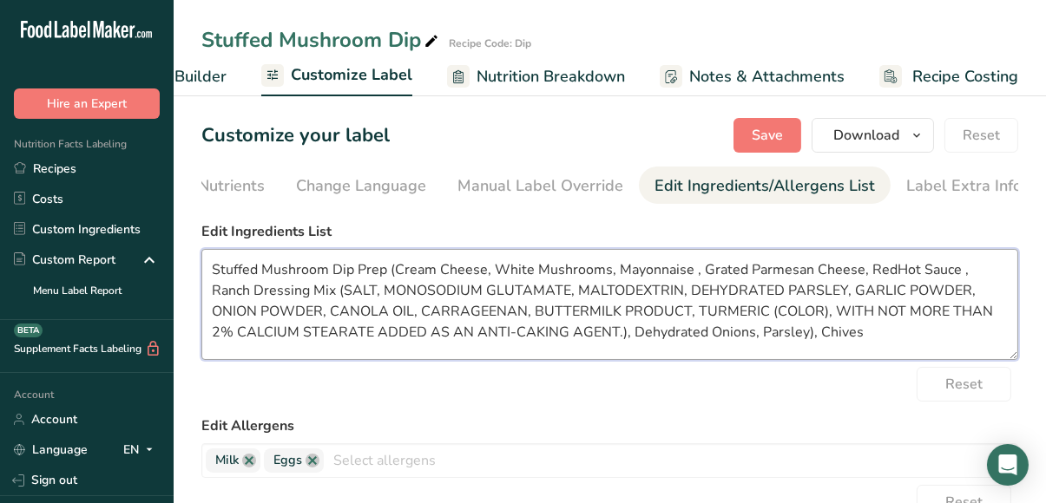
drag, startPoint x: 392, startPoint y: 273, endPoint x: 206, endPoint y: 279, distance: 186.7
click at [206, 279] on textarea "Stuffed Mushroom Dip Prep (Cream Cheese, White Mushrooms, Mayonnaise , Grated P…" at bounding box center [609, 304] width 817 height 111
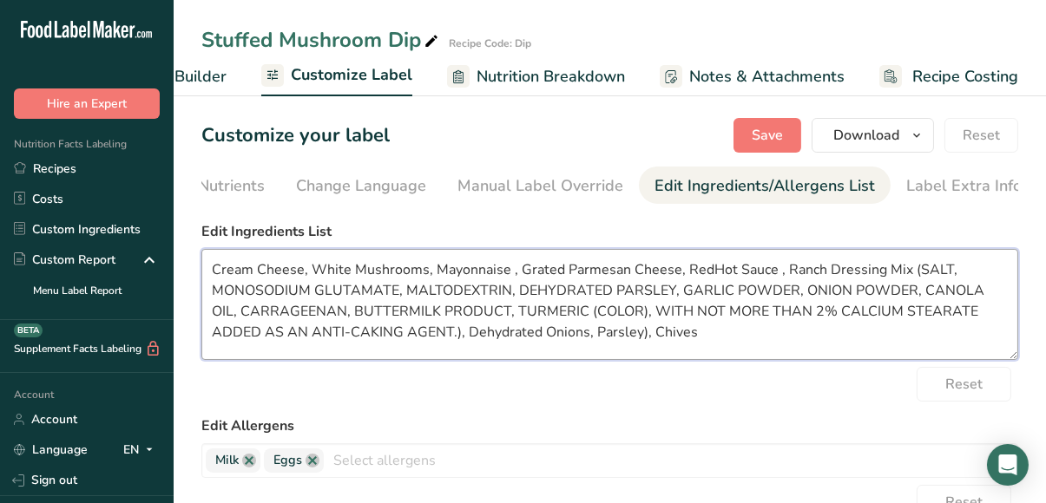
click at [351, 276] on textarea "Cream Cheese, White Mushrooms, Mayonnaise , Grated Parmesan Cheese, RedHot Sauc…" at bounding box center [609, 304] width 817 height 111
click at [464, 276] on textarea "Cream Cheese, Mushrooms, Mayonnaise , Grated Parmesan Cheese, RedHot Sauce , Ra…" at bounding box center [609, 304] width 817 height 111
click at [388, 273] on textarea "Cream Cheese, Mushrooms, Mayonnaise , Grated Parmesan Cheese, RedHot Sauce , Ra…" at bounding box center [609, 304] width 817 height 111
click at [548, 271] on textarea "Cream Cheese, Mushrooms, Lite Mayonnaise , Grated Parmesan Cheese, RedHot Sauce…" at bounding box center [609, 304] width 817 height 111
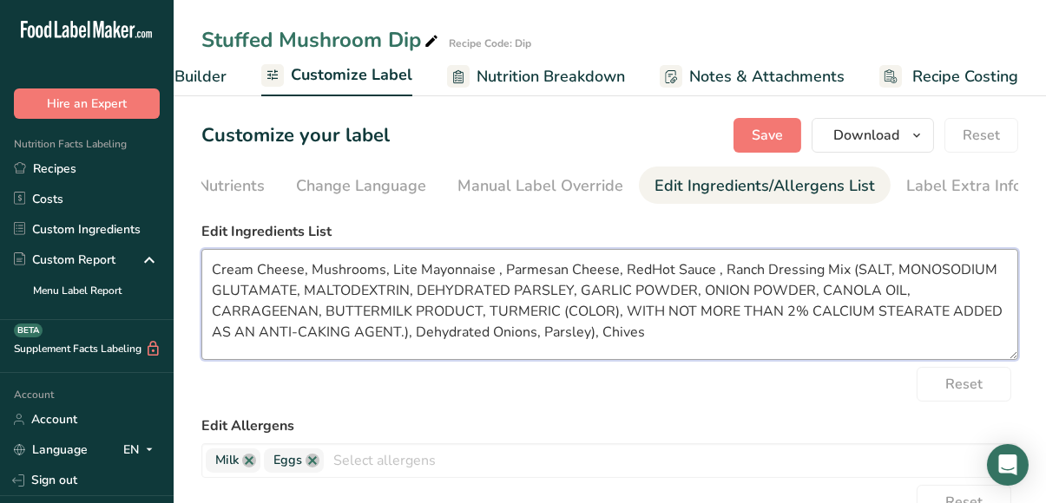
drag, startPoint x: 845, startPoint y: 273, endPoint x: 588, endPoint y: 338, distance: 265.0
click at [588, 338] on textarea "Cream Cheese, Mushrooms, Lite Mayonnaise , Parmesan Cheese, RedHot Sauce , Ranc…" at bounding box center [609, 304] width 817 height 111
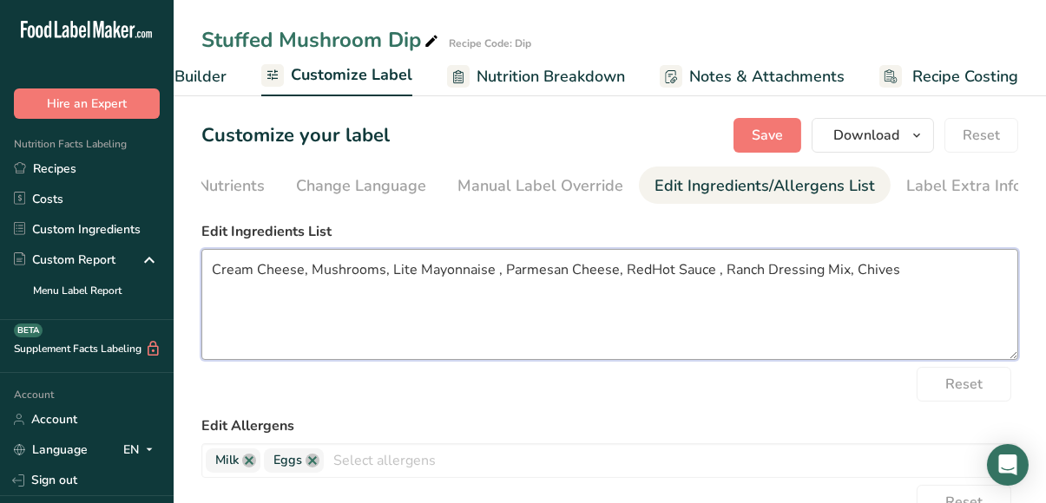
click at [610, 339] on textarea "Cream Cheese, Mushrooms, Lite Mayonnaise , Parmesan Cheese, RedHot Sauce , Ranc…" at bounding box center [609, 304] width 817 height 111
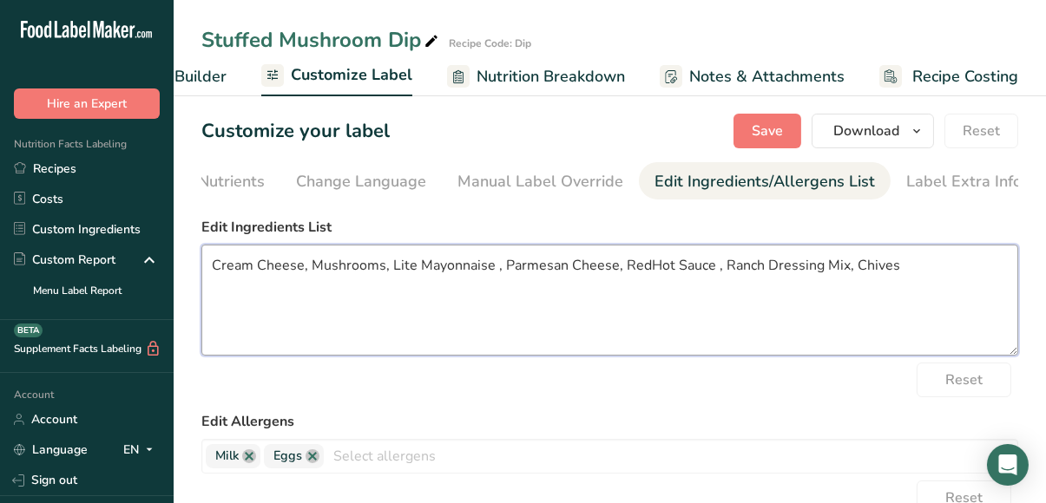
scroll to position [11, 0]
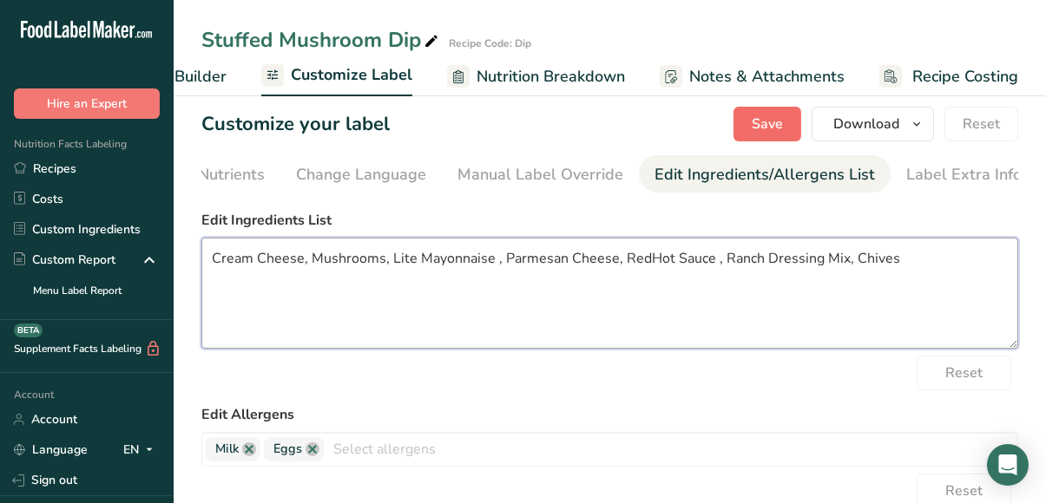
type textarea "Cream Cheese, Mushrooms, Lite Mayonnaise , Parmesan Cheese, RedHot Sauce , Ranc…"
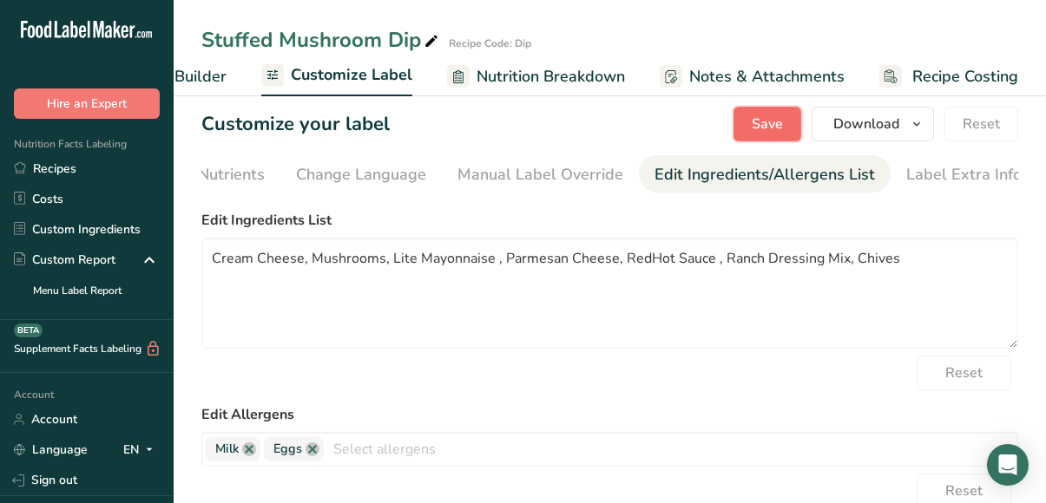
click at [774, 123] on span "Save" at bounding box center [767, 124] width 31 height 21
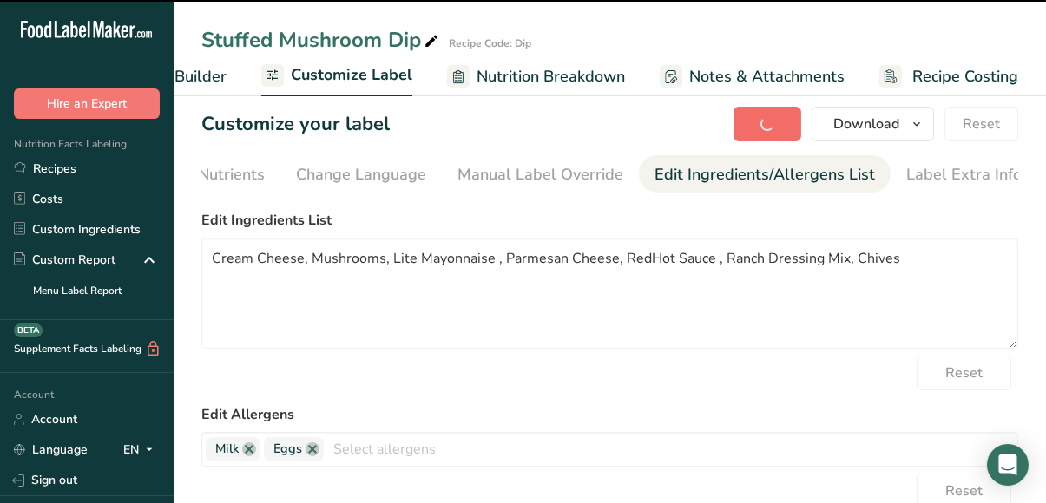
click at [774, 123] on div "Save Download Choose what to show on your downloaded label Recipe Name to appea…" at bounding box center [875, 124] width 285 height 35
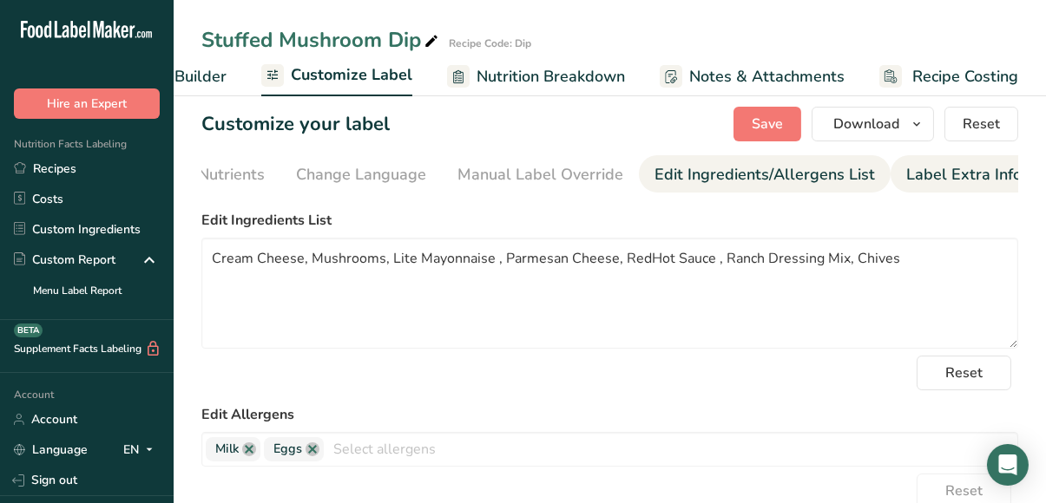
click at [925, 176] on div "Label Extra Info" at bounding box center [963, 174] width 115 height 23
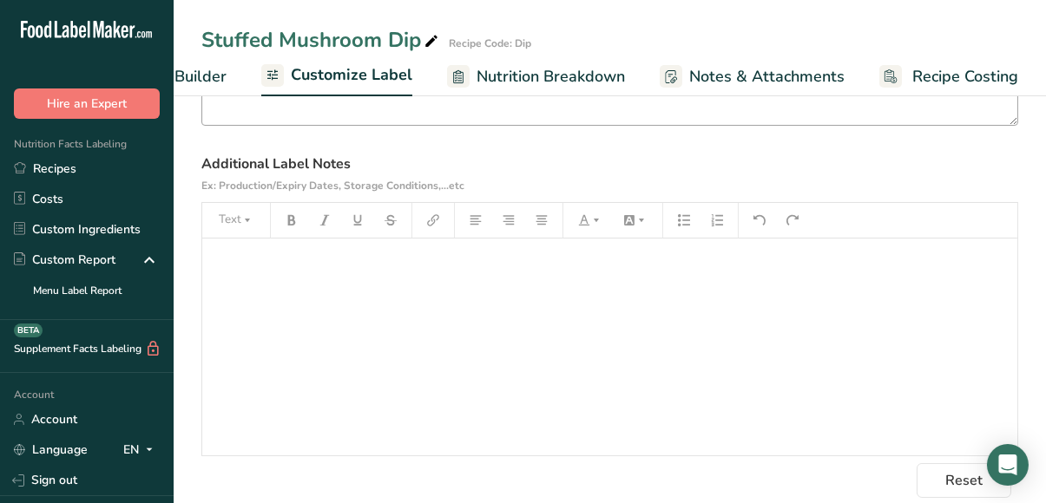
scroll to position [235, 0]
click at [83, 170] on link "Recipes" at bounding box center [87, 169] width 174 height 30
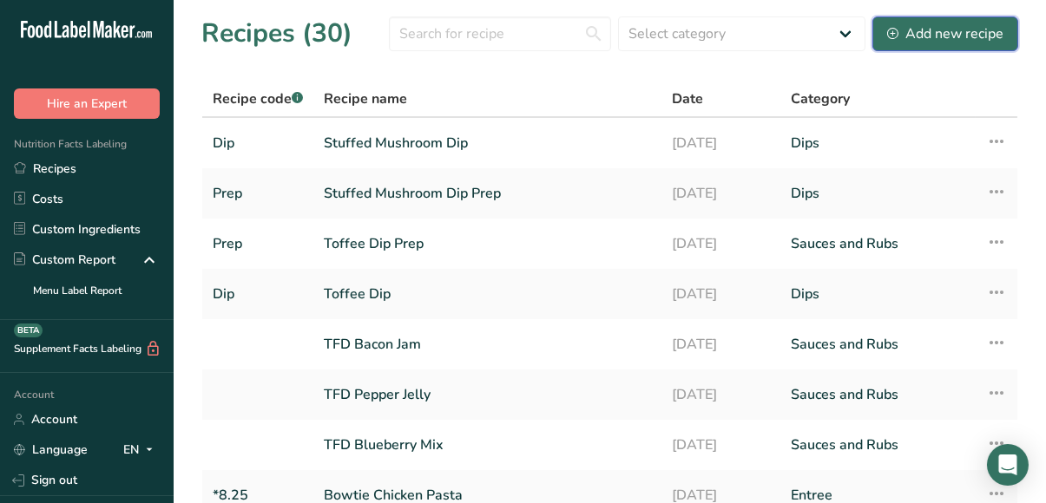
click at [941, 36] on div "Add new recipe" at bounding box center [945, 33] width 116 height 21
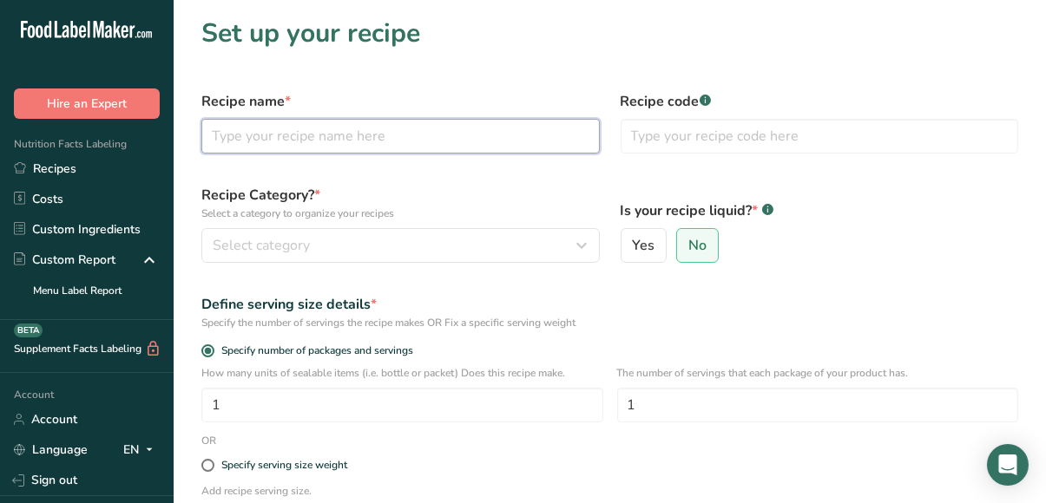
click at [404, 138] on input "text" at bounding box center [400, 136] width 398 height 35
type input "Street Corn Dip"
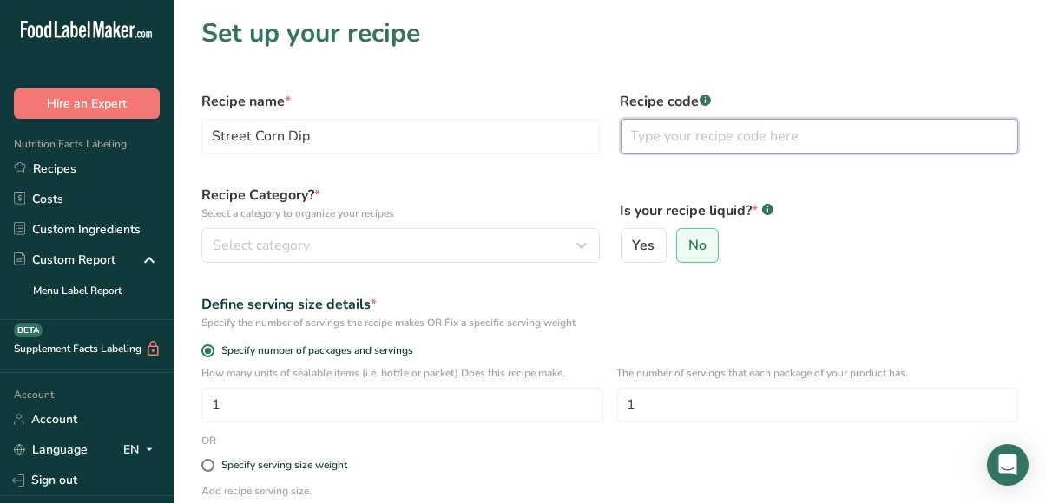
click at [663, 141] on input "text" at bounding box center [820, 136] width 398 height 35
type input "Dip"
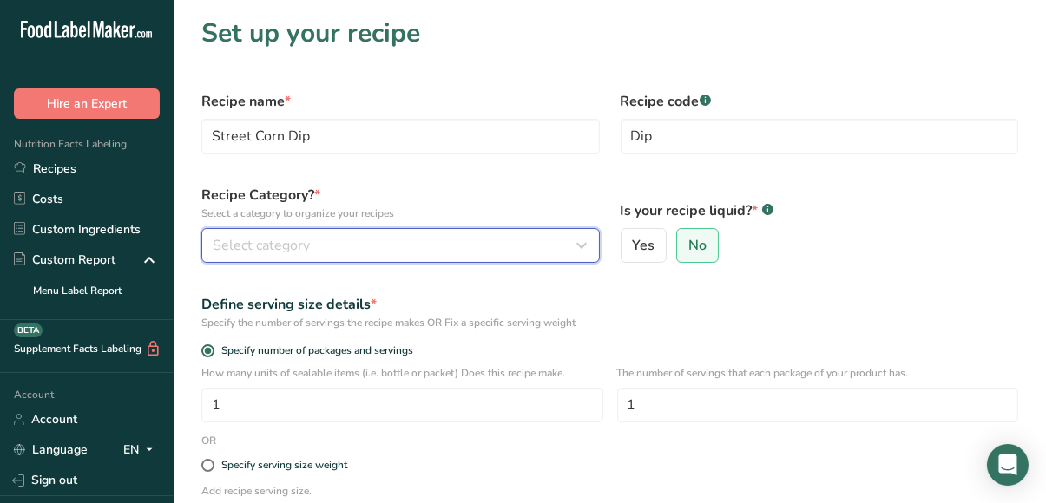
click at [464, 242] on div "Select category" at bounding box center [395, 245] width 365 height 21
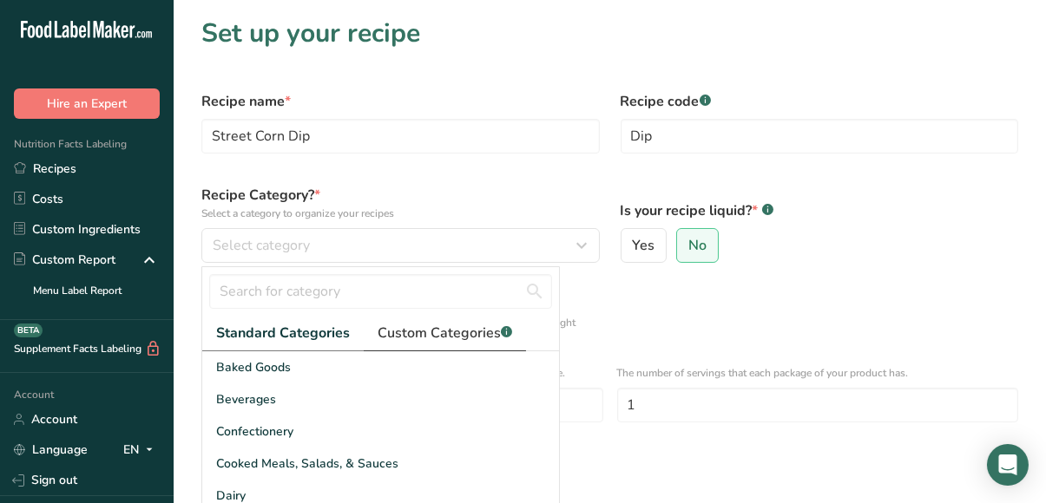
click at [465, 332] on span "Custom Categories .a-a{fill:#347362;}.b-a{fill:#fff;}" at bounding box center [445, 333] width 135 height 21
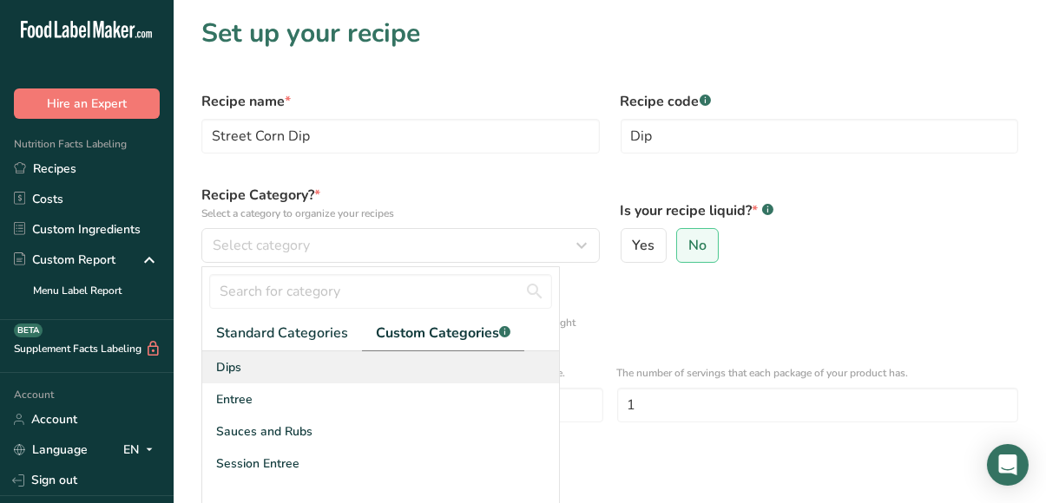
click at [251, 370] on div "Dips" at bounding box center [380, 368] width 357 height 32
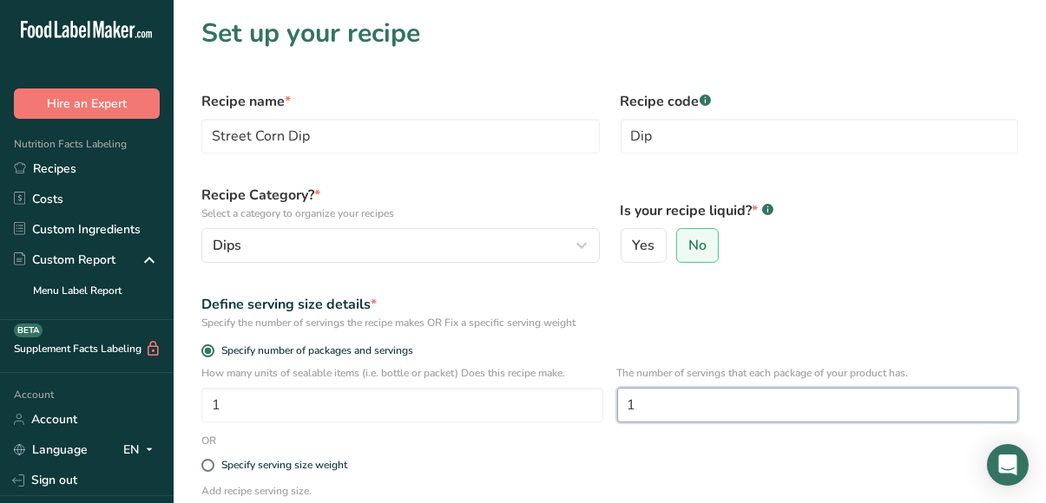
click at [653, 407] on input "1" at bounding box center [818, 405] width 402 height 35
type input "16"
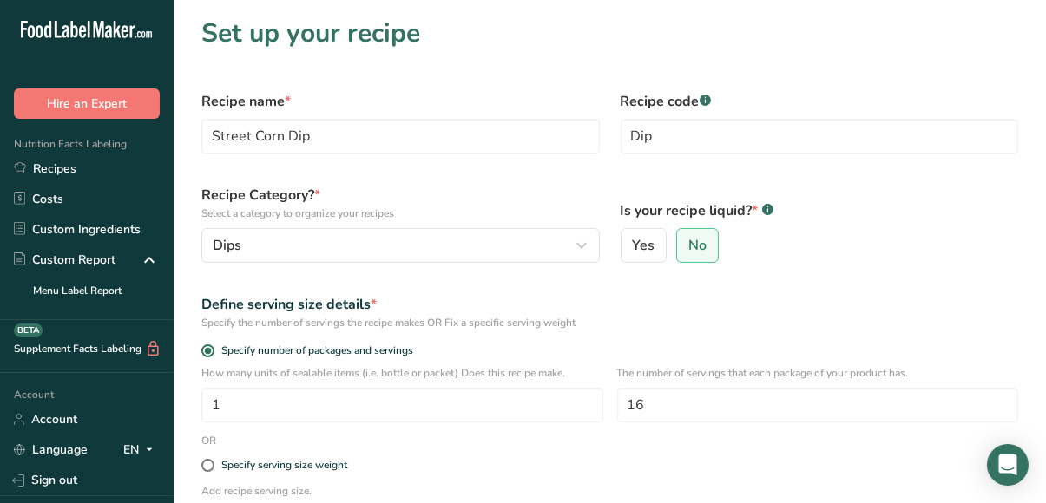
click at [699, 446] on form "Recipe name * Street Corn Dip Recipe code .a-a{fill:#347362;}.b-a{fill:#fff;} D…" at bounding box center [610, 377] width 838 height 592
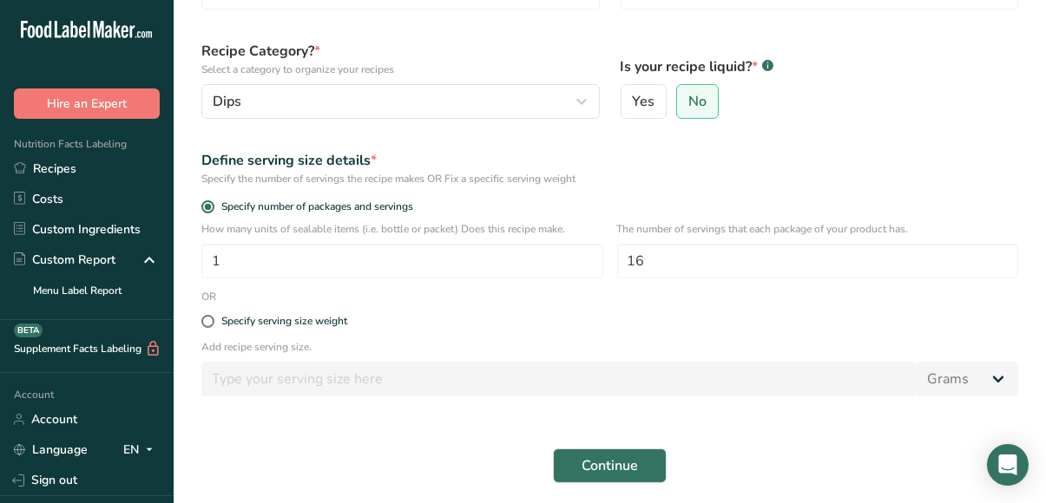
scroll to position [146, 0]
click at [620, 460] on span "Continue" at bounding box center [610, 464] width 56 height 21
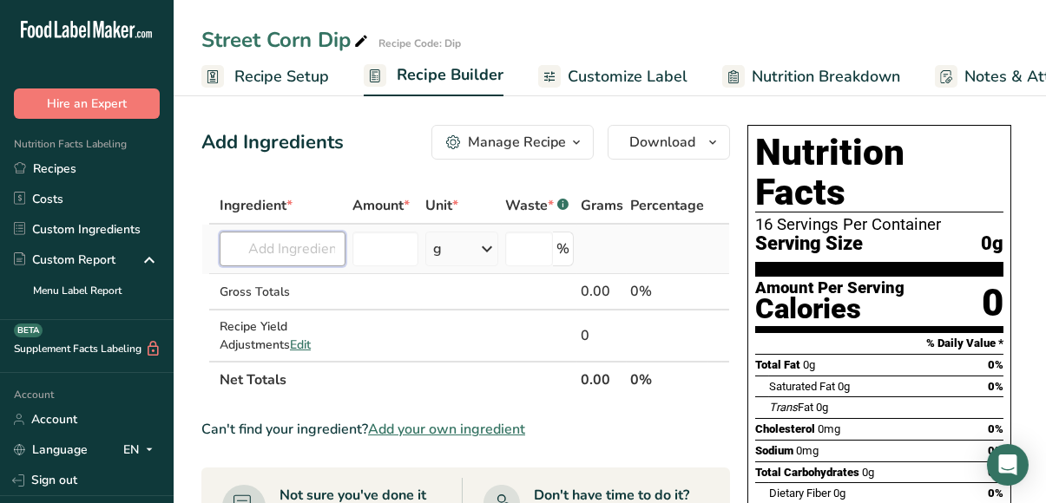
click at [318, 252] on input "text" at bounding box center [283, 249] width 126 height 35
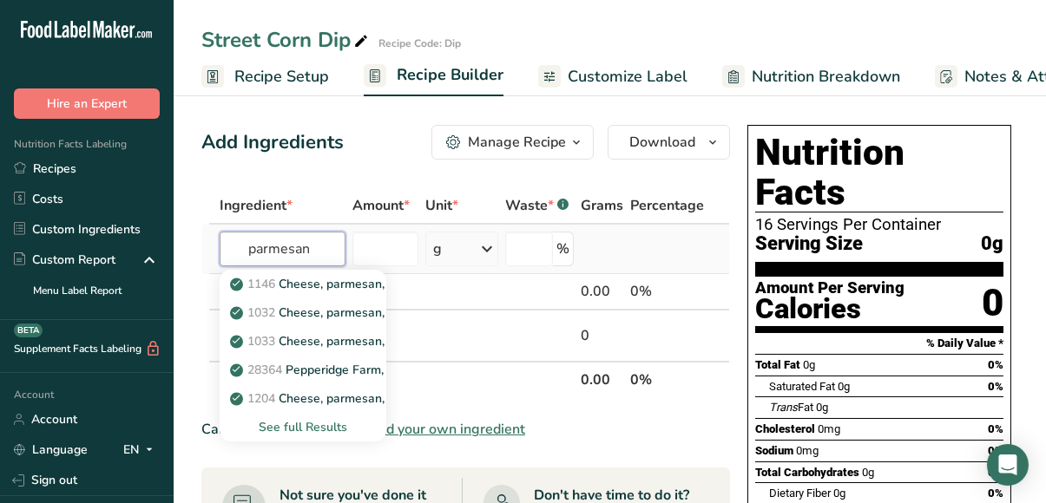
type input "parmesan"
click at [315, 431] on div "See full Results" at bounding box center [302, 427] width 139 height 18
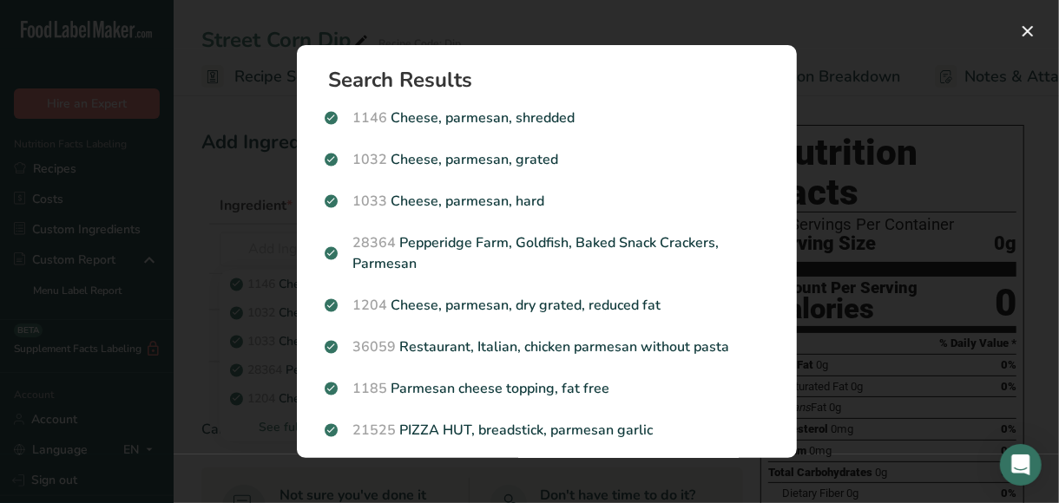
click at [442, 175] on div "1032 Cheese, parmesan, grated" at bounding box center [546, 160] width 465 height 42
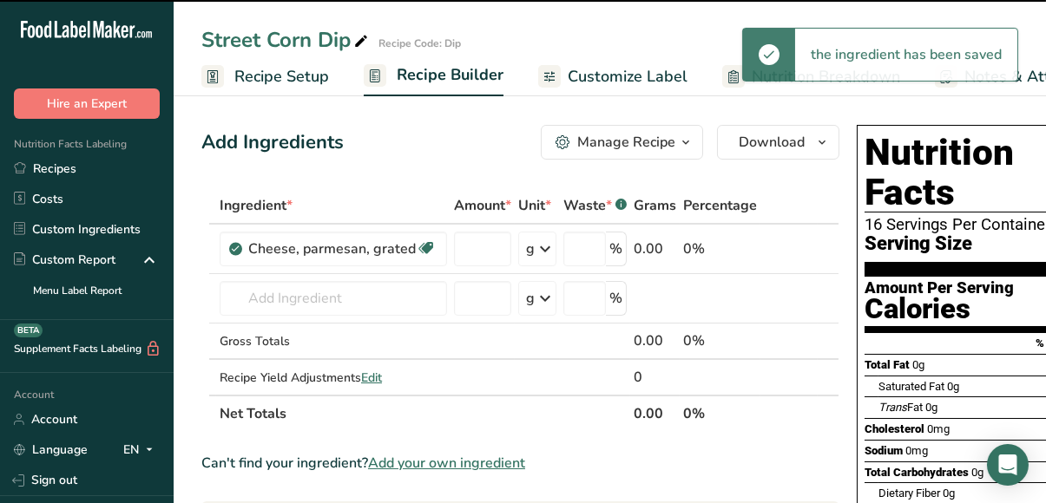
type input "0"
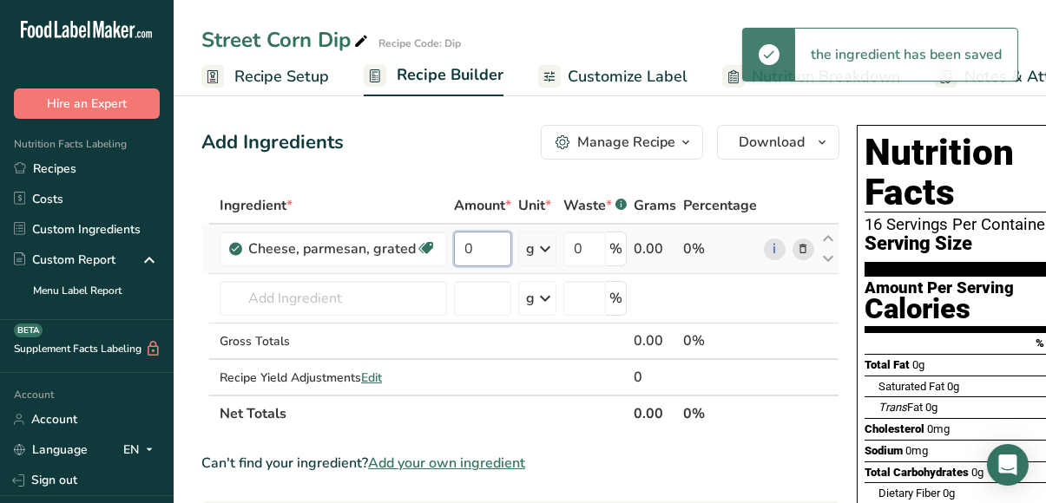
click at [472, 253] on input "0" at bounding box center [482, 249] width 57 height 35
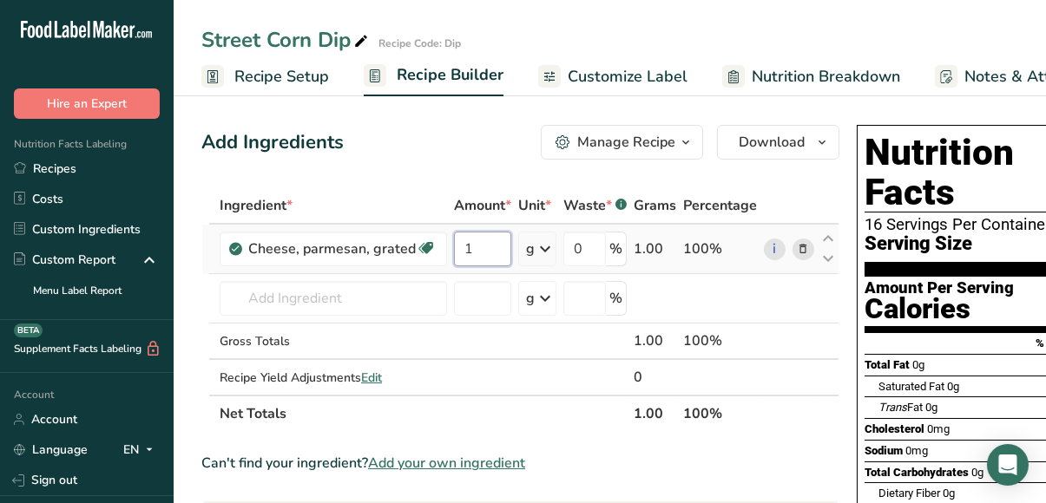
type input "1"
click at [536, 246] on div "Ingredient * Amount * Unit * Waste * .a-a{fill:#347362;}.b-a{fill:#fff;} Grams …" at bounding box center [520, 309] width 638 height 245
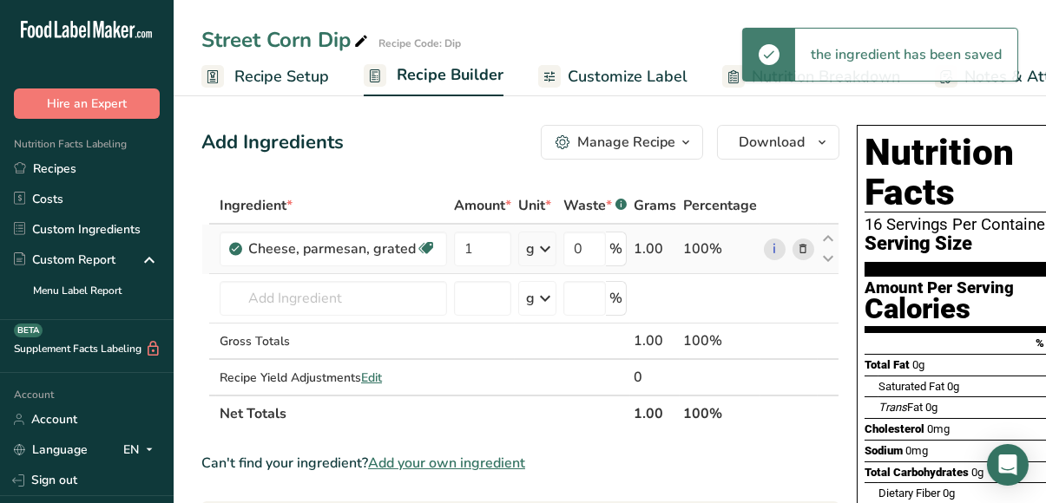
click at [536, 246] on icon at bounding box center [545, 248] width 21 height 31
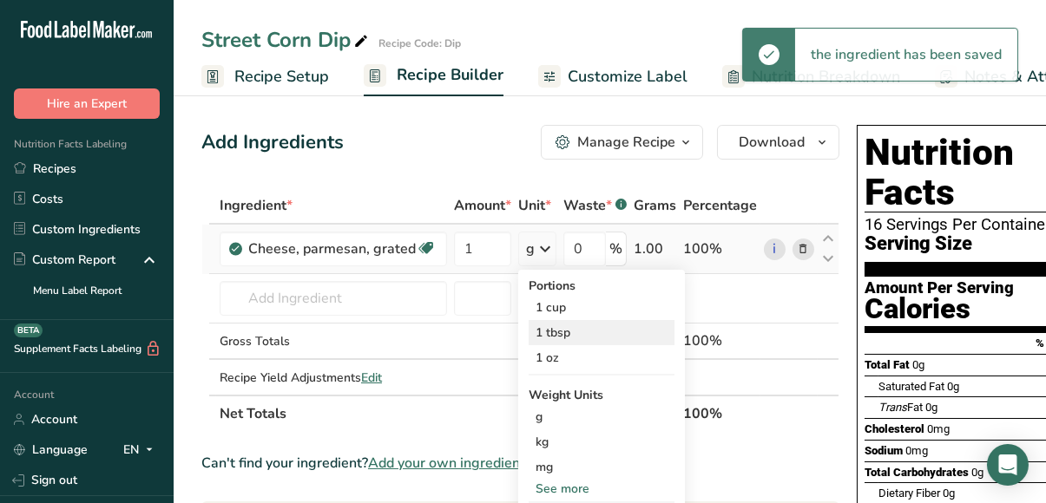
click at [543, 328] on div "1 tbsp" at bounding box center [602, 332] width 146 height 25
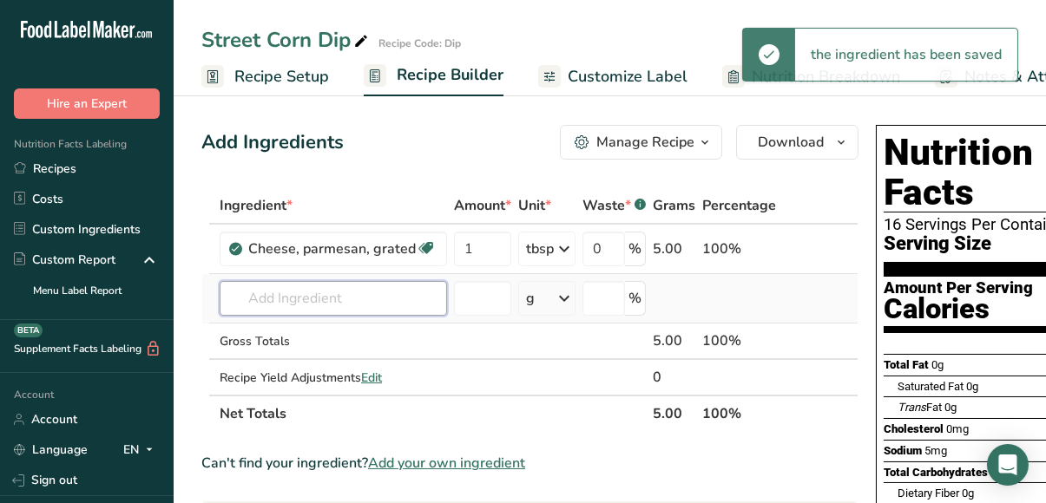
click at [312, 293] on input "text" at bounding box center [333, 298] width 227 height 35
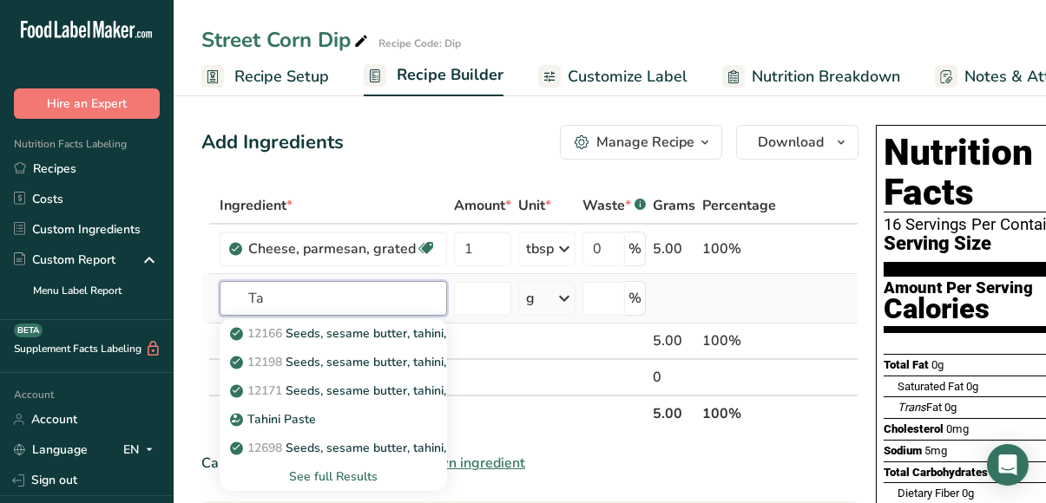
type input "T"
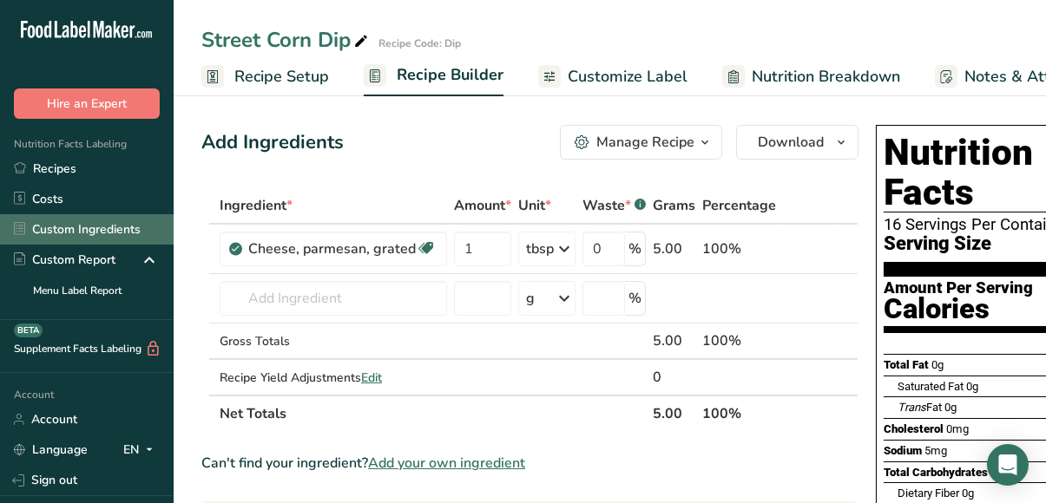
click at [83, 226] on link "Custom Ingredients" at bounding box center [87, 229] width 174 height 30
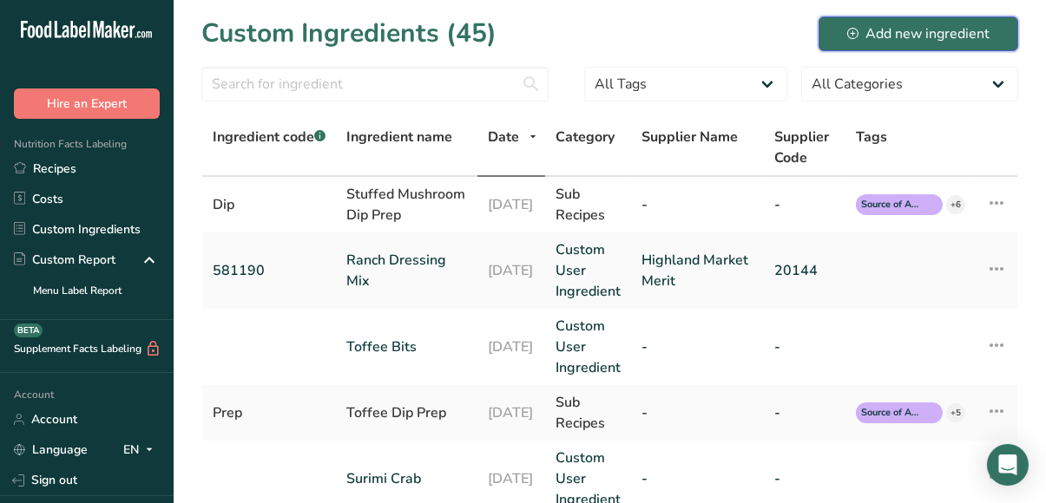
click at [876, 37] on div "Add new ingredient" at bounding box center [918, 33] width 142 height 21
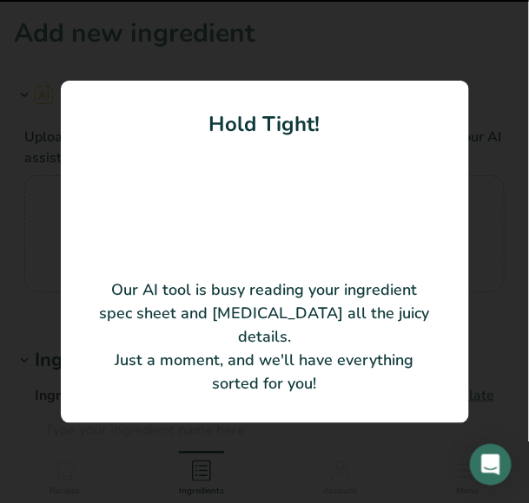
type input "Street Corn"
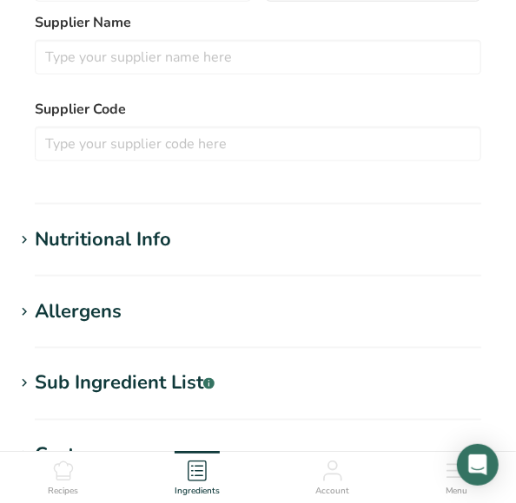
scroll to position [523, 0]
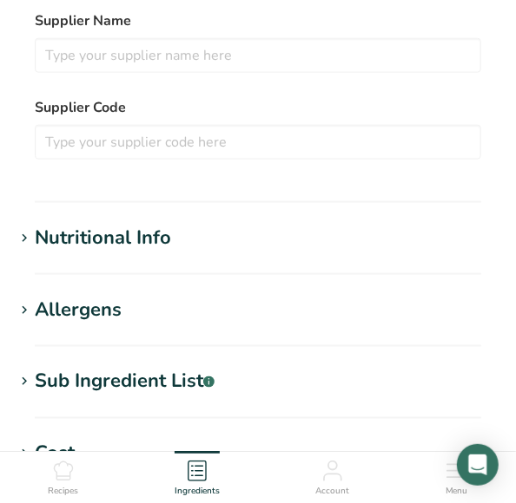
click at [30, 238] on icon at bounding box center [24, 239] width 16 height 24
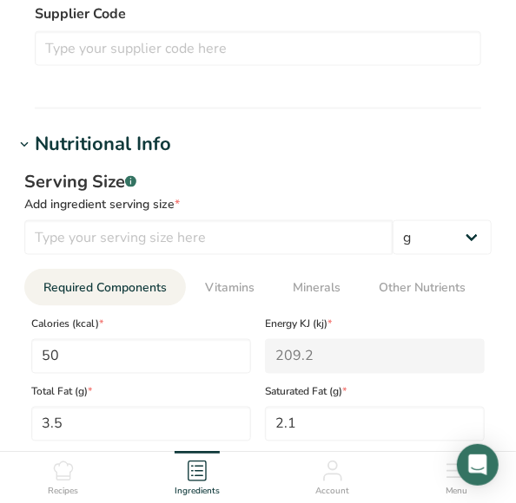
scroll to position [617, 0]
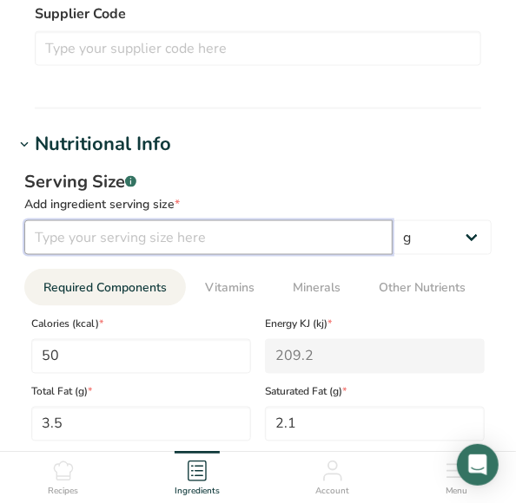
click at [281, 235] on input "number" at bounding box center [208, 237] width 368 height 35
type input "29"
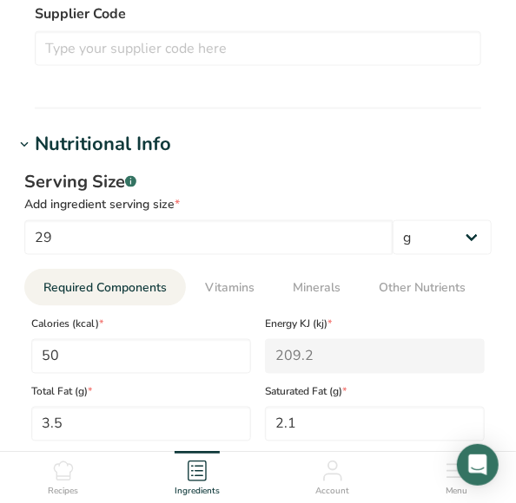
click at [431, 121] on section "Add new ingredient Ingredient Spec Sheet .a-a{fill:#347362;}.b-a{fill:#fff;} Up…" at bounding box center [258, 357] width 516 height 1949
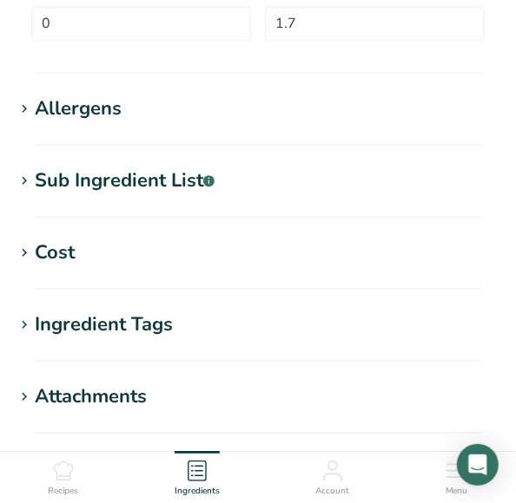
scroll to position [1290, 0]
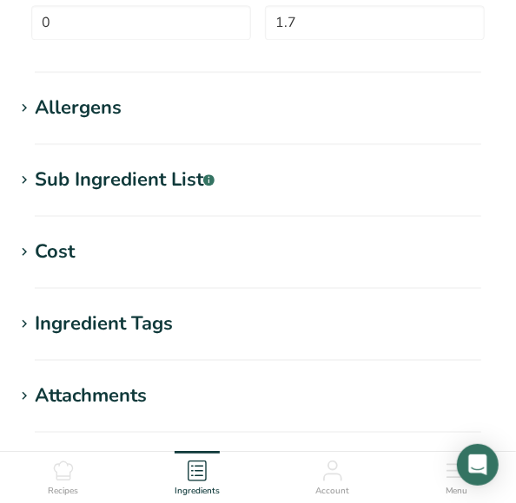
click at [31, 112] on icon at bounding box center [24, 108] width 16 height 24
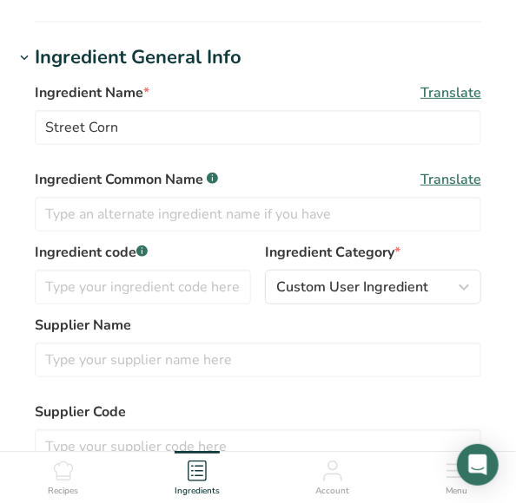
scroll to position [217, 0]
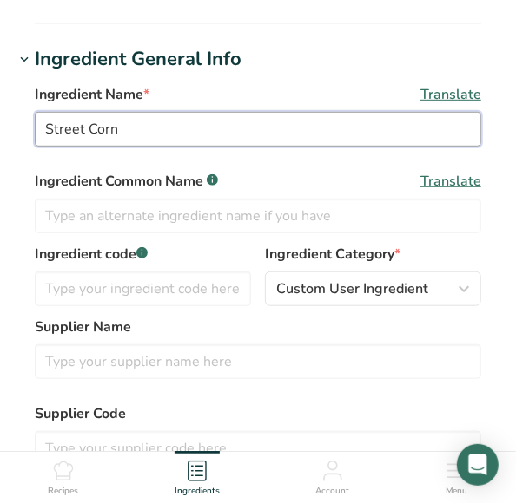
click at [175, 132] on input "Street Corn" at bounding box center [258, 129] width 446 height 35
type input "Street Corn Dip"
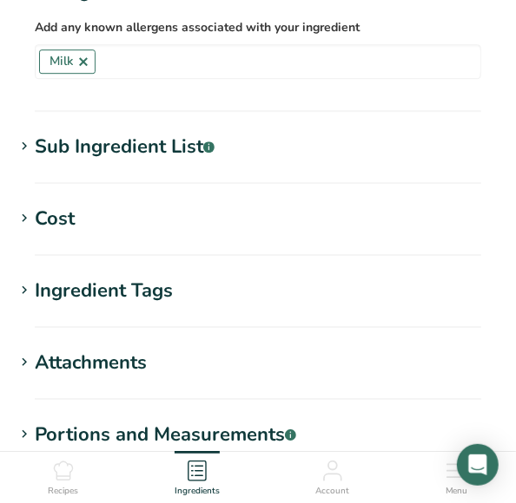
scroll to position [1639, 0]
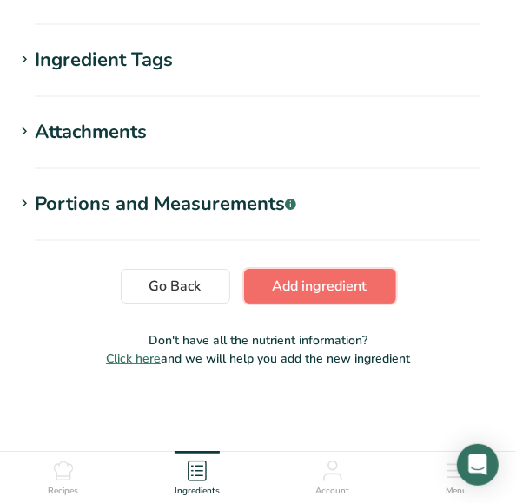
click at [321, 279] on span "Add ingredient" at bounding box center [320, 286] width 95 height 21
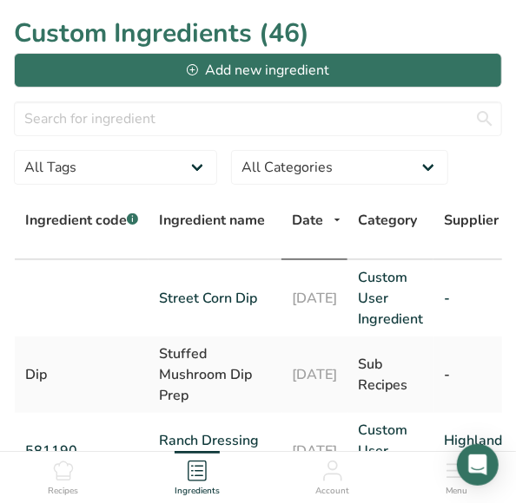
scroll to position [1, 0]
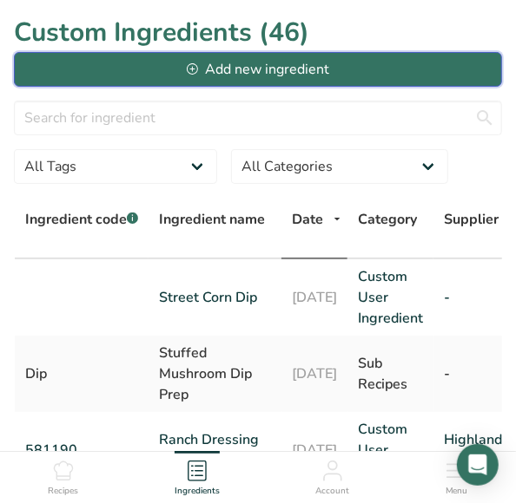
click at [366, 70] on button "Add new ingredient" at bounding box center [258, 69] width 488 height 35
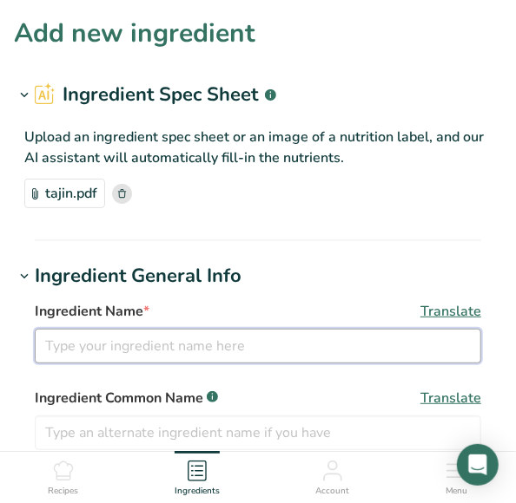
click at [309, 344] on input "text" at bounding box center [258, 346] width 446 height 35
type input "Tajin"
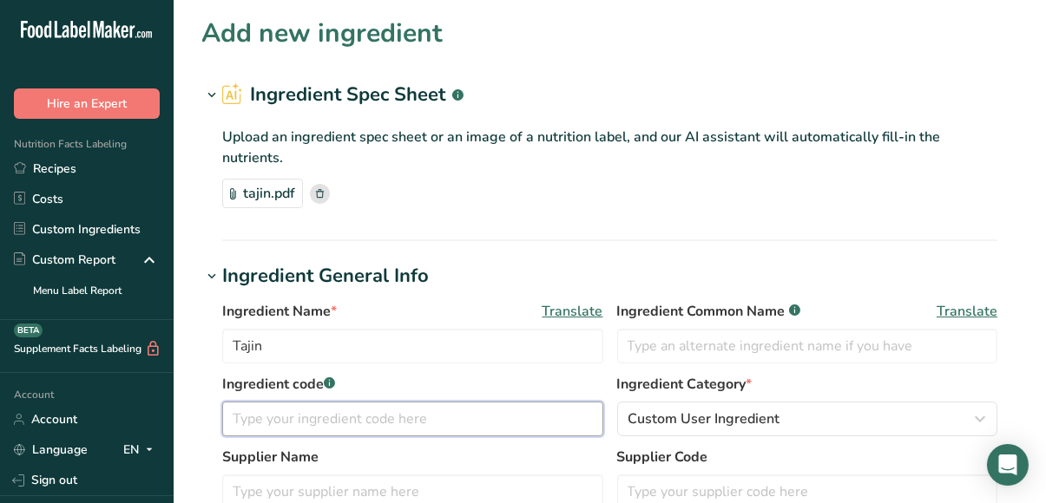
click at [448, 424] on input "text" at bounding box center [412, 419] width 381 height 35
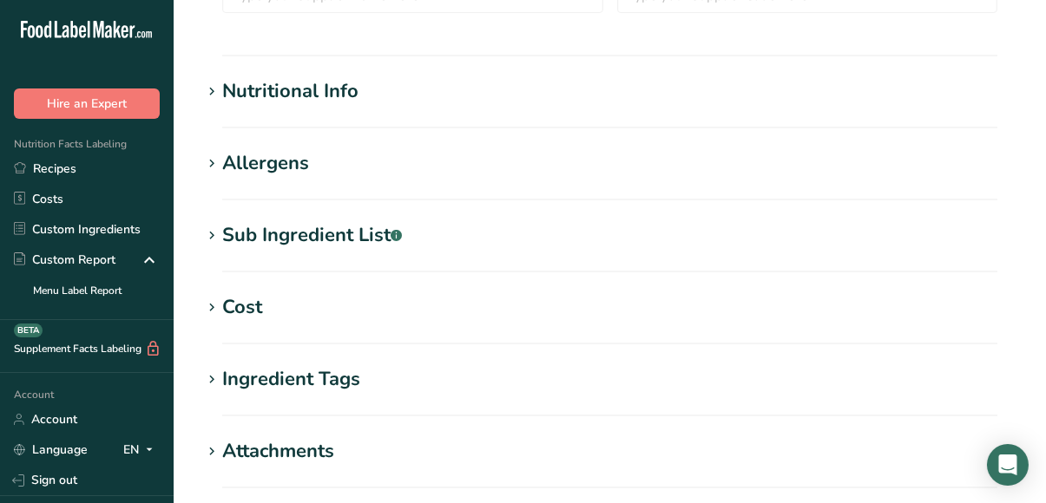
scroll to position [762, 0]
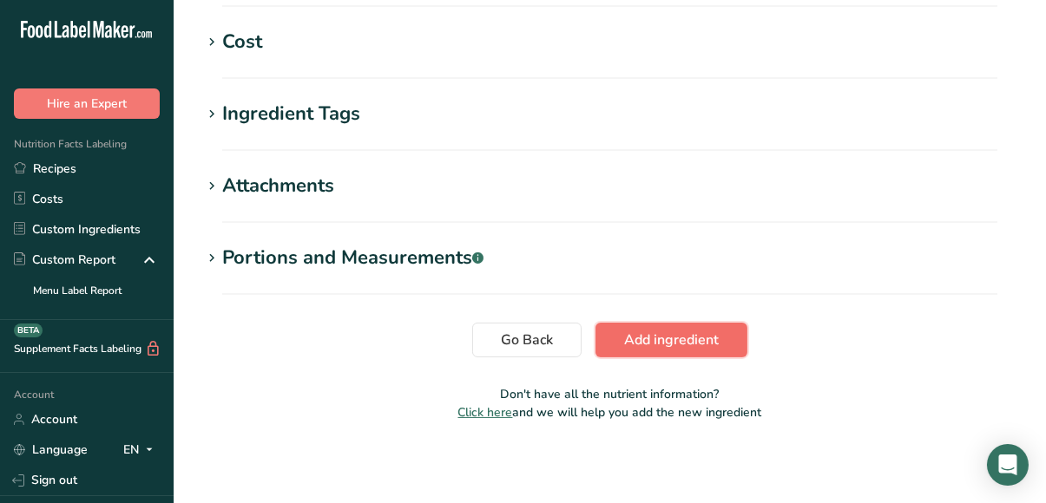
click at [673, 341] on span "Add ingredient" at bounding box center [671, 340] width 95 height 21
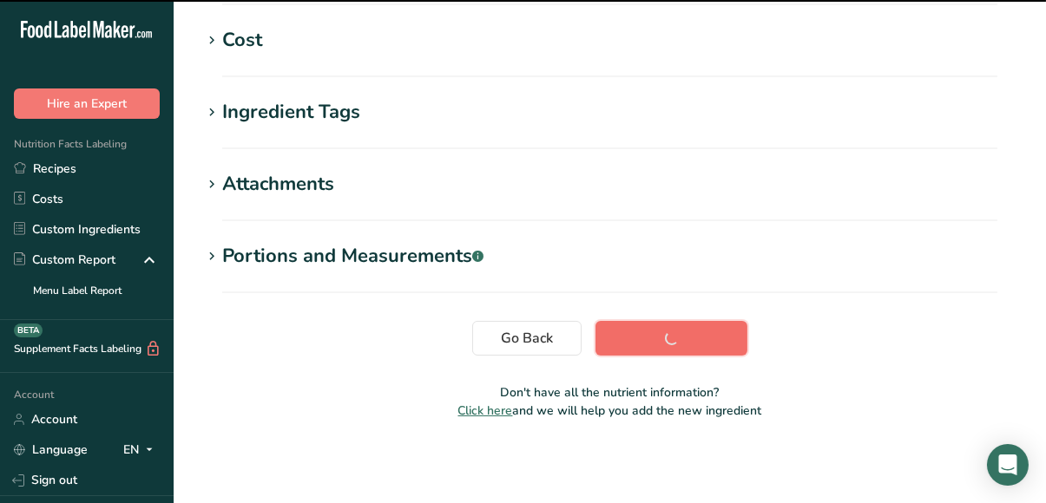
scroll to position [414, 0]
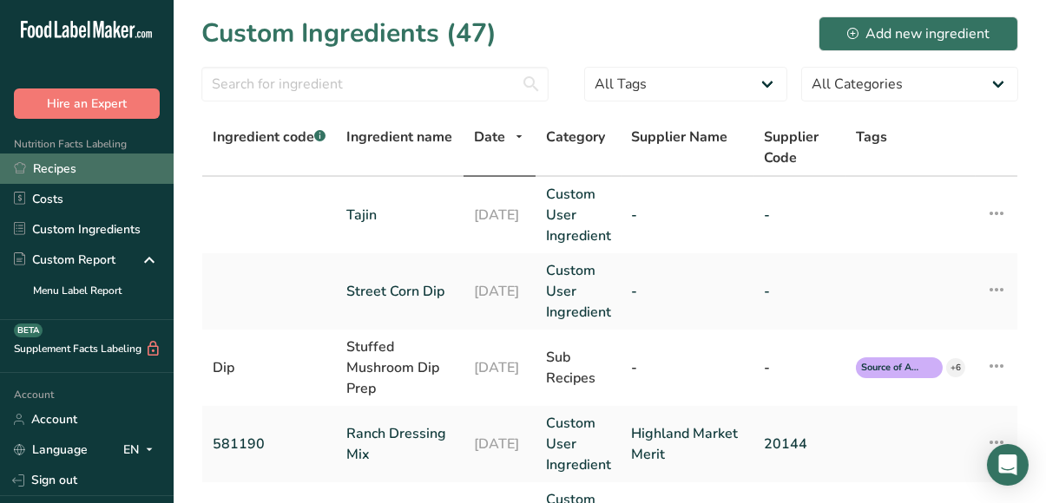
click at [103, 174] on link "Recipes" at bounding box center [87, 169] width 174 height 30
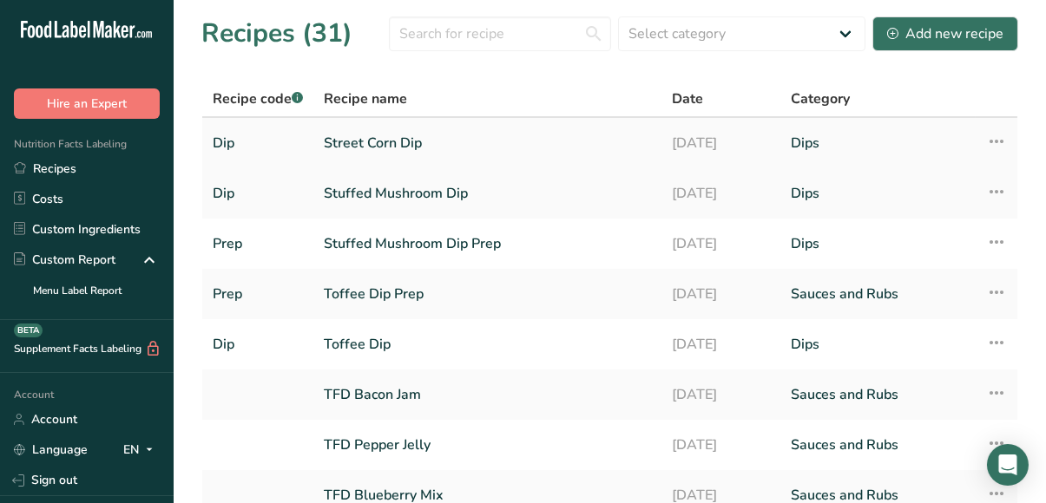
click at [378, 141] on link "Street Corn Dip" at bounding box center [487, 143] width 327 height 36
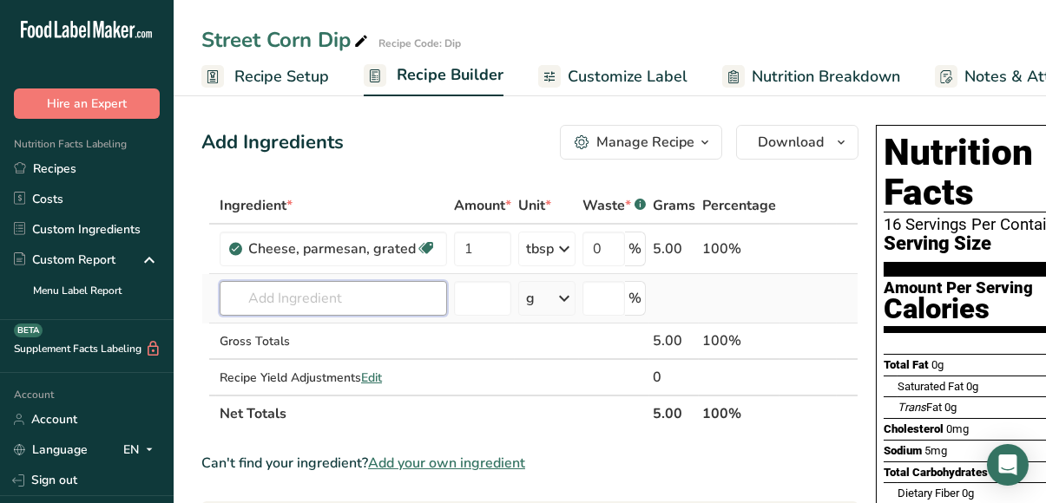
click at [390, 297] on input "text" at bounding box center [333, 298] width 227 height 35
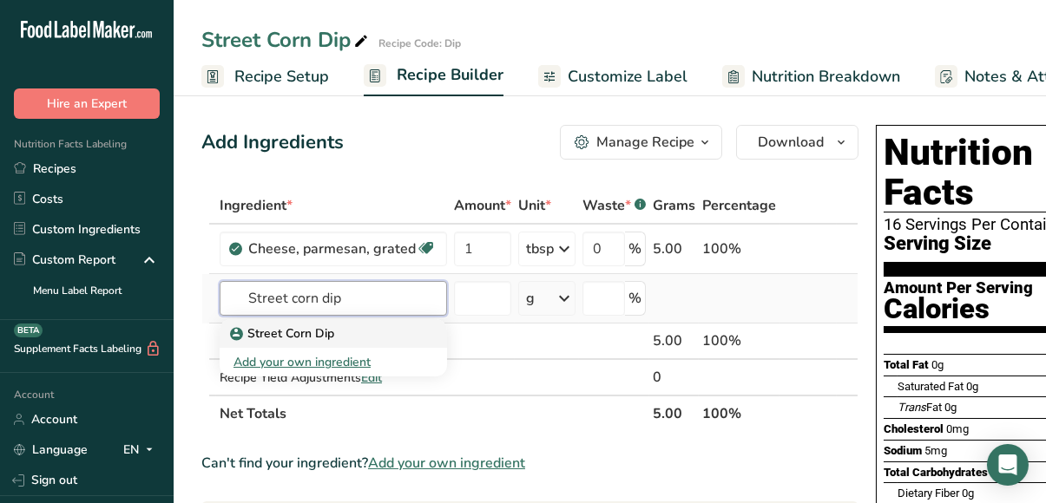
type input "Street corn dip"
click at [331, 327] on p "Street Corn Dip" at bounding box center [283, 334] width 101 height 18
type input "Street Corn Dip"
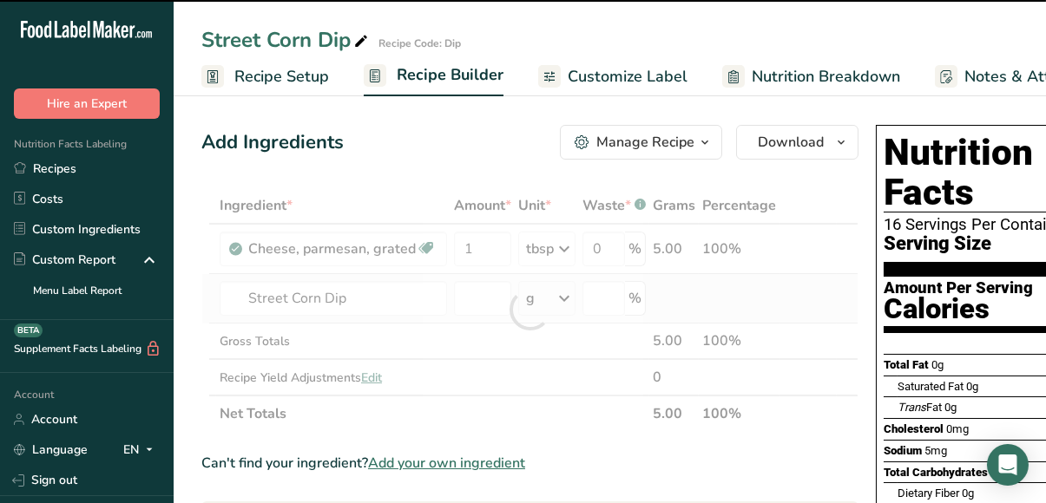
type input "0"
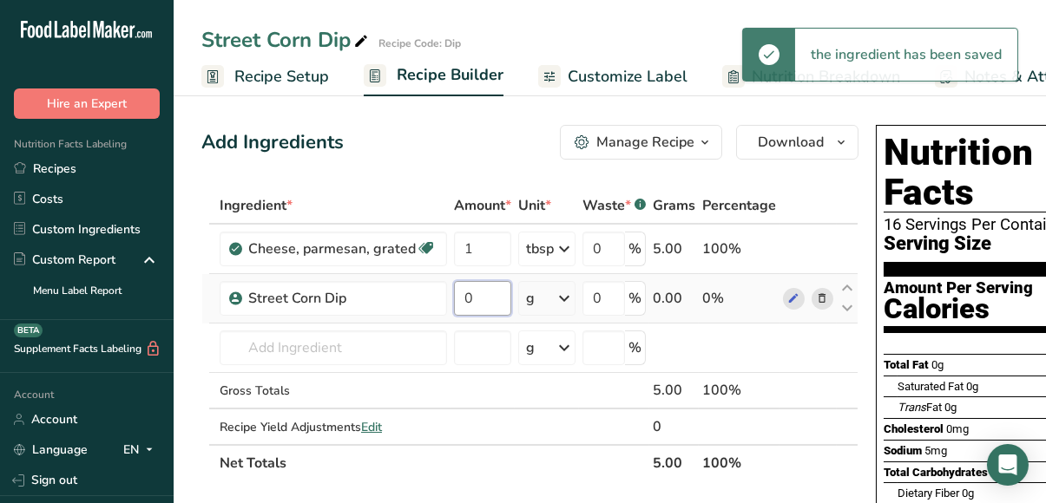
click at [468, 295] on input "0" at bounding box center [482, 298] width 57 height 35
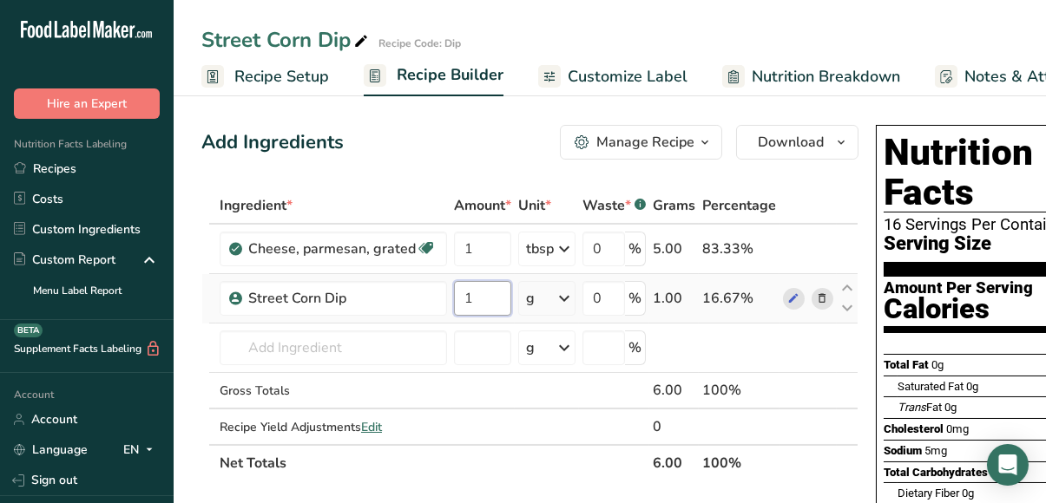
type input "1"
click at [560, 294] on div "Ingredient * Amount * Unit * Waste * .a-a{fill:#347362;}.b-a{fill:#fff;} Grams …" at bounding box center [529, 334] width 657 height 294
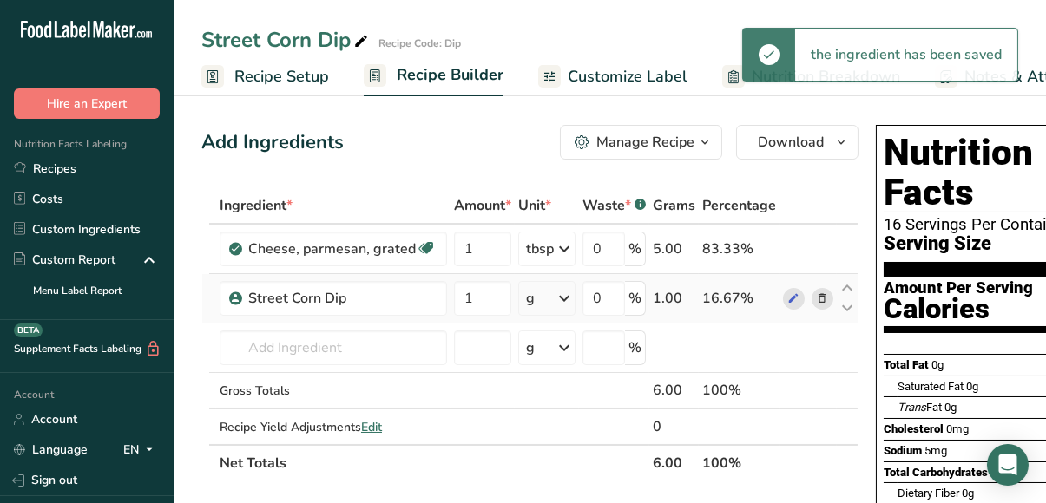
click at [561, 295] on icon at bounding box center [564, 298] width 21 height 31
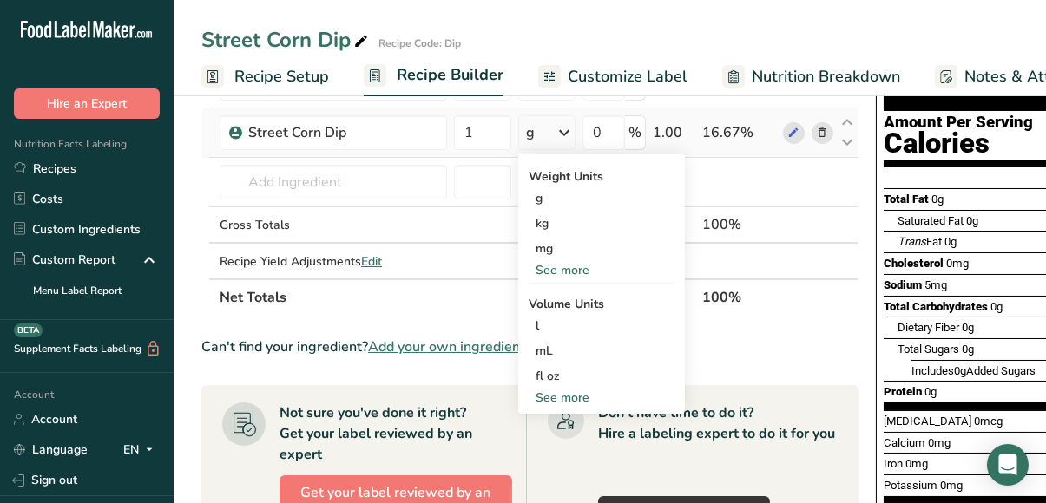
scroll to position [170, 0]
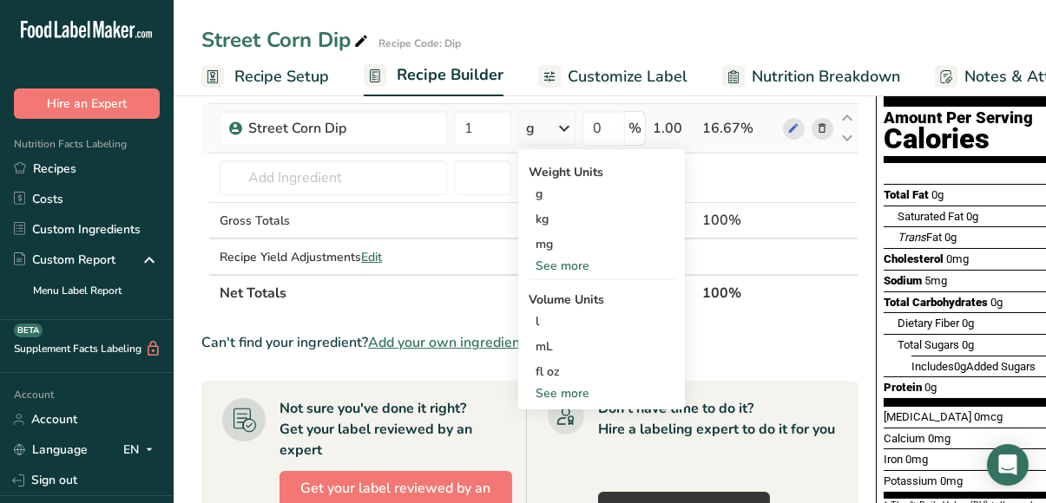
click at [582, 391] on div "See more" at bounding box center [602, 394] width 146 height 18
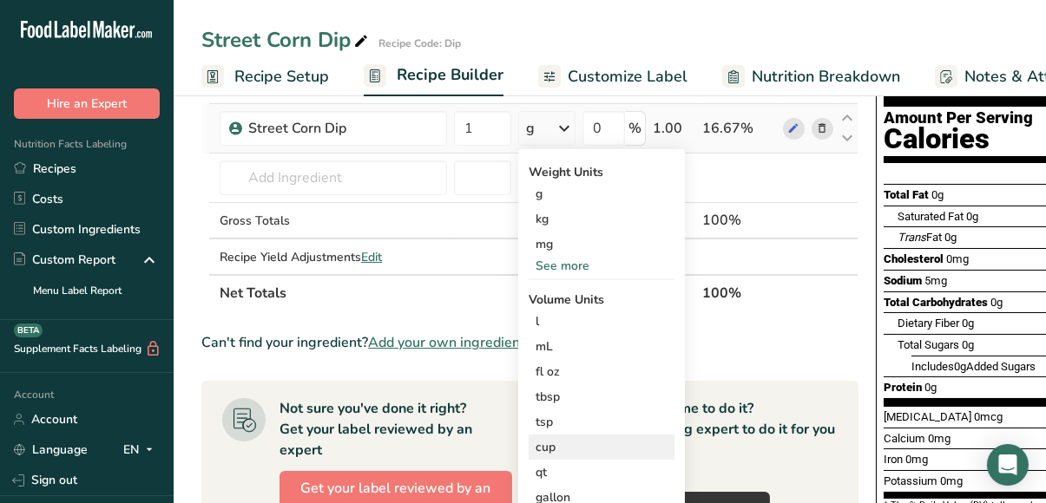
click at [565, 441] on div "cup" at bounding box center [602, 447] width 132 height 18
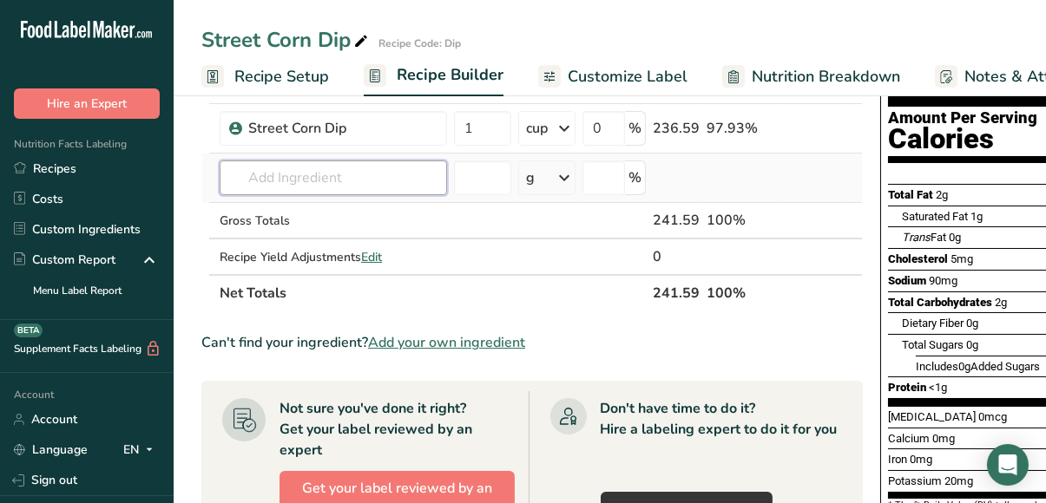
click at [374, 174] on input "text" at bounding box center [333, 178] width 227 height 35
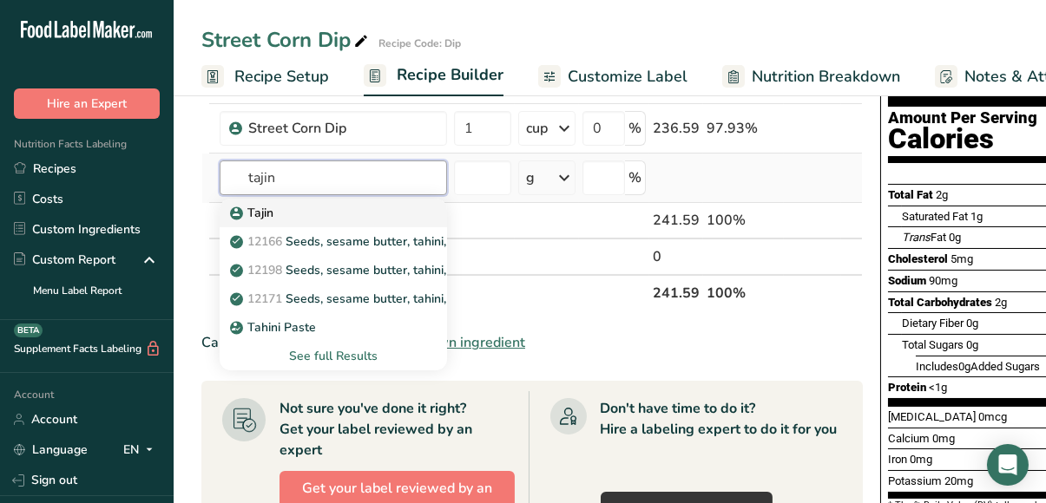
type input "tajin"
click at [295, 209] on div "Tajin" at bounding box center [319, 213] width 172 height 18
type input "Tajin"
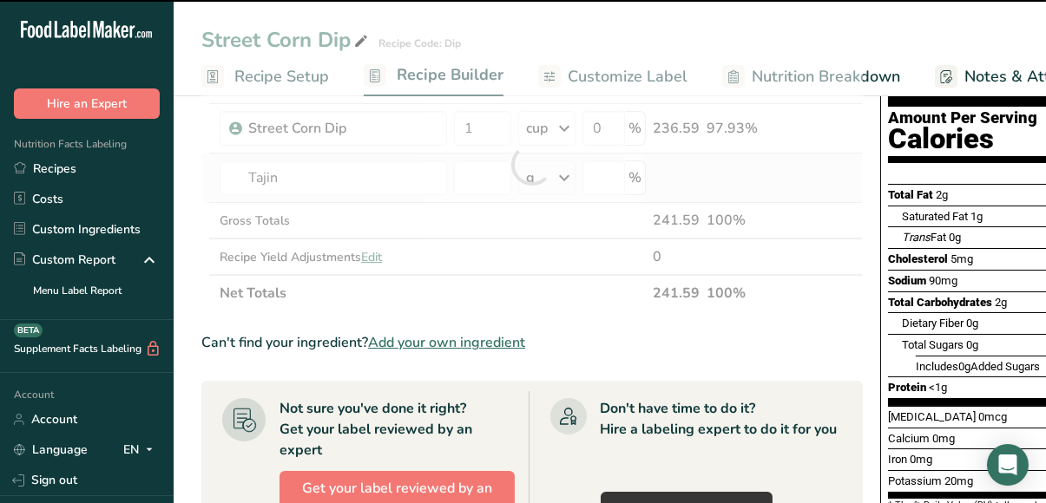
type input "0"
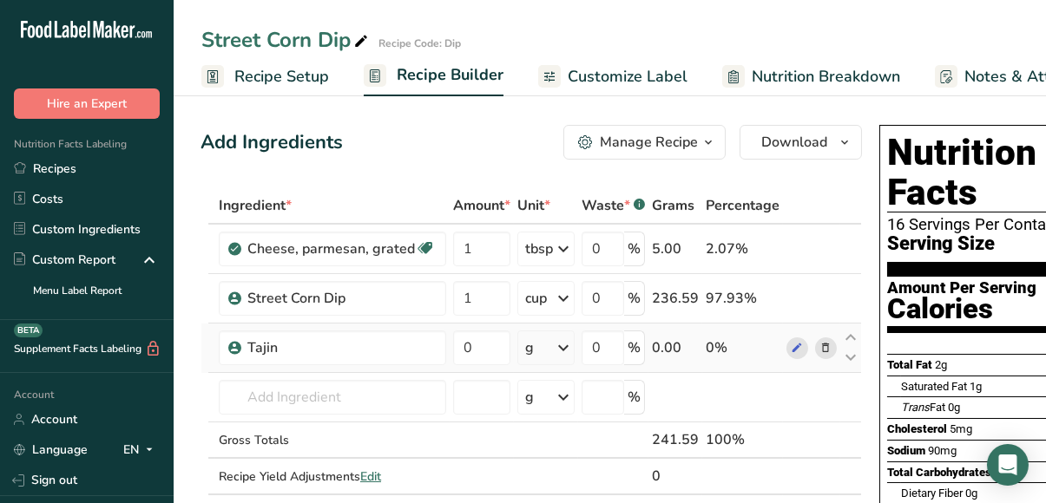
scroll to position [0, 3]
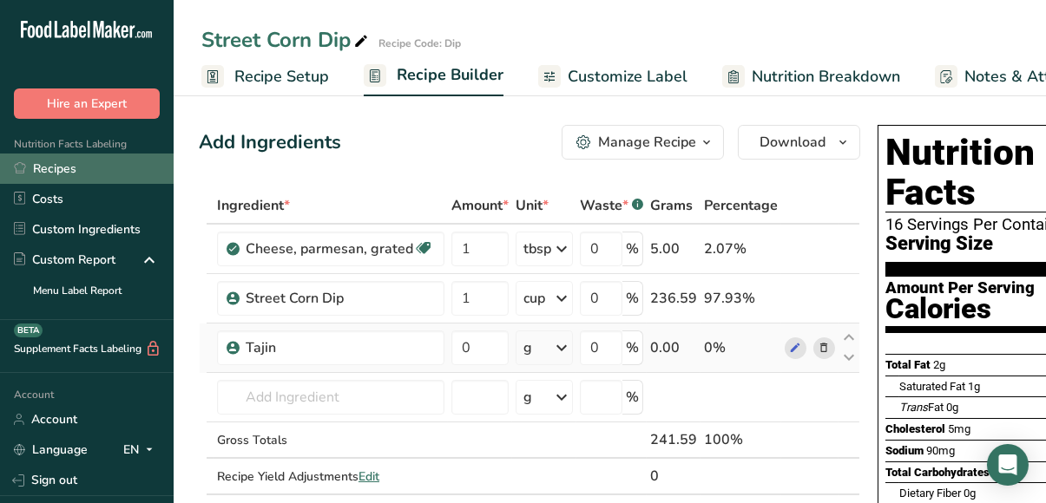
click at [87, 164] on link "Recipes" at bounding box center [87, 169] width 174 height 30
